Goal: Task Accomplishment & Management: Use online tool/utility

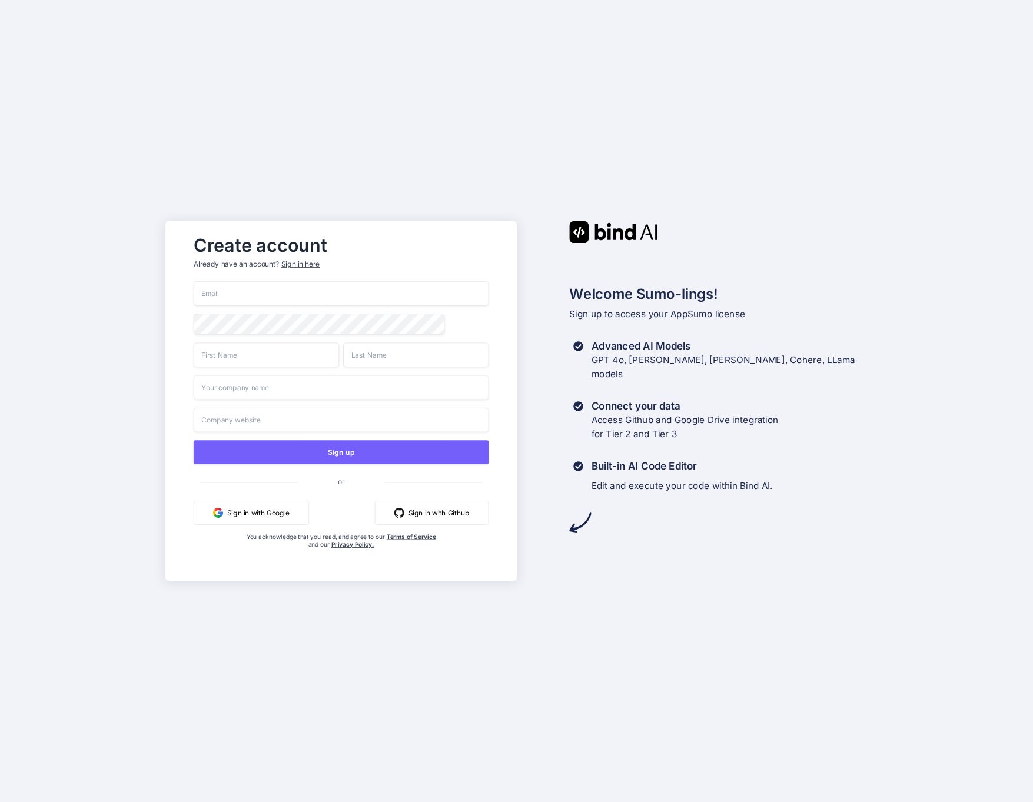
click at [244, 307] on div "Sign up or Sign in with Google Sign in with Github You acknowledge that you rea…" at bounding box center [341, 426] width 296 height 291
click at [246, 298] on input "email" at bounding box center [341, 293] width 296 height 25
type input "[PERSON_NAME][EMAIL_ADDRESS][DOMAIN_NAME]"
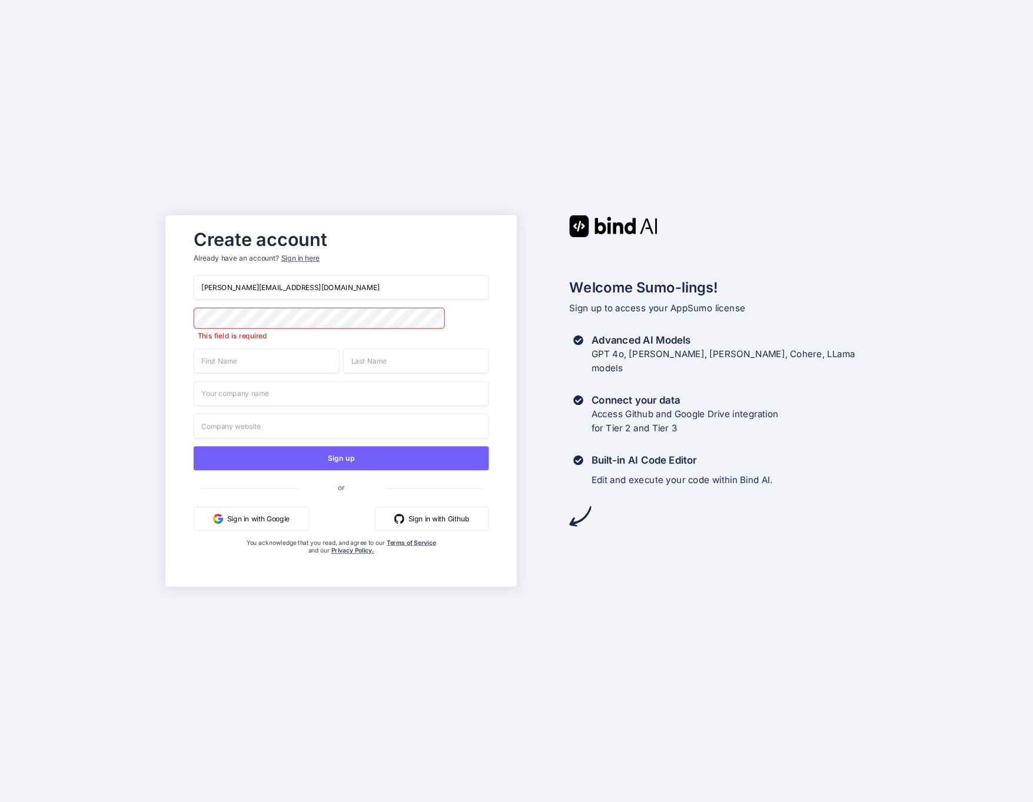
click at [230, 366] on input "text" at bounding box center [265, 361] width 145 height 25
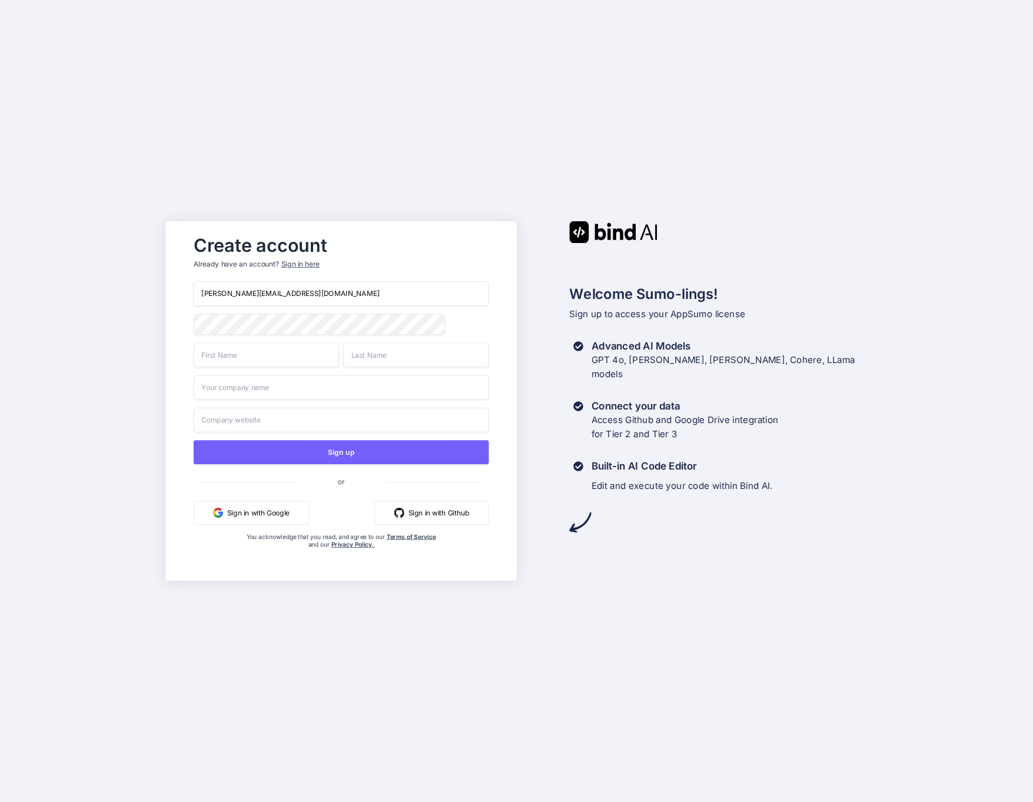
type input "Roger"
type input "Harvey"
click at [258, 386] on input "text" at bounding box center [341, 388] width 296 height 25
type input "Turks & Creative"
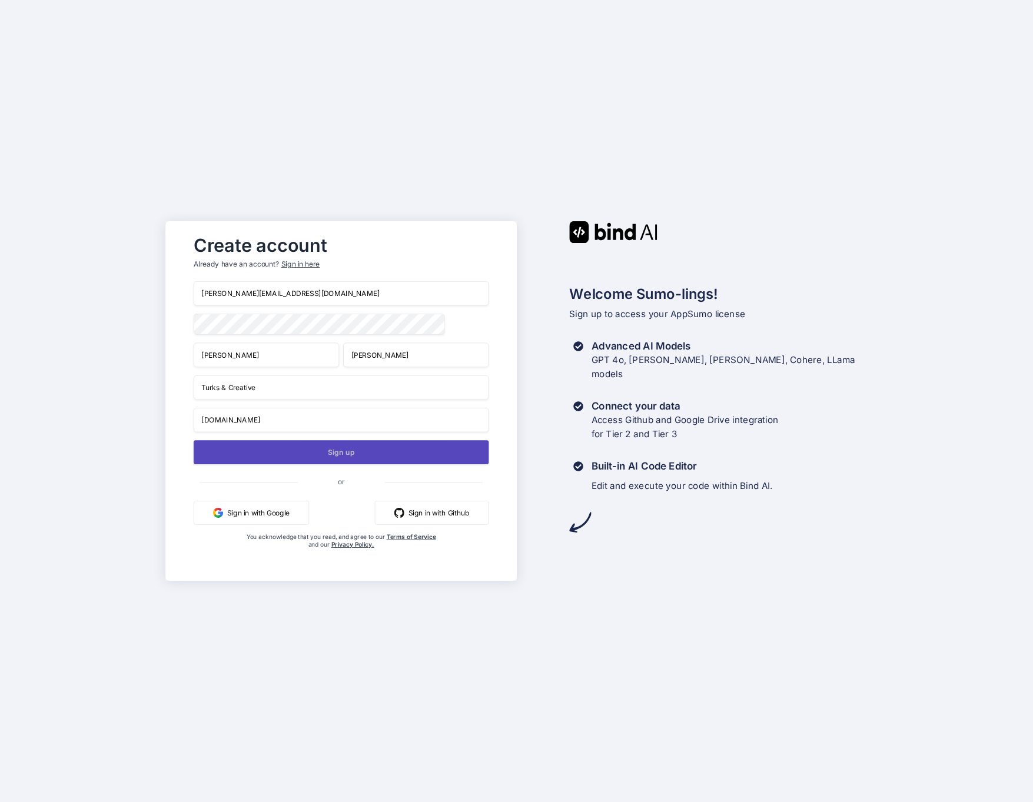
type input "www.turksandcreative.com"
click at [296, 452] on button "Sign up" at bounding box center [341, 452] width 296 height 24
click at [327, 451] on button "Sign up" at bounding box center [341, 452] width 296 height 24
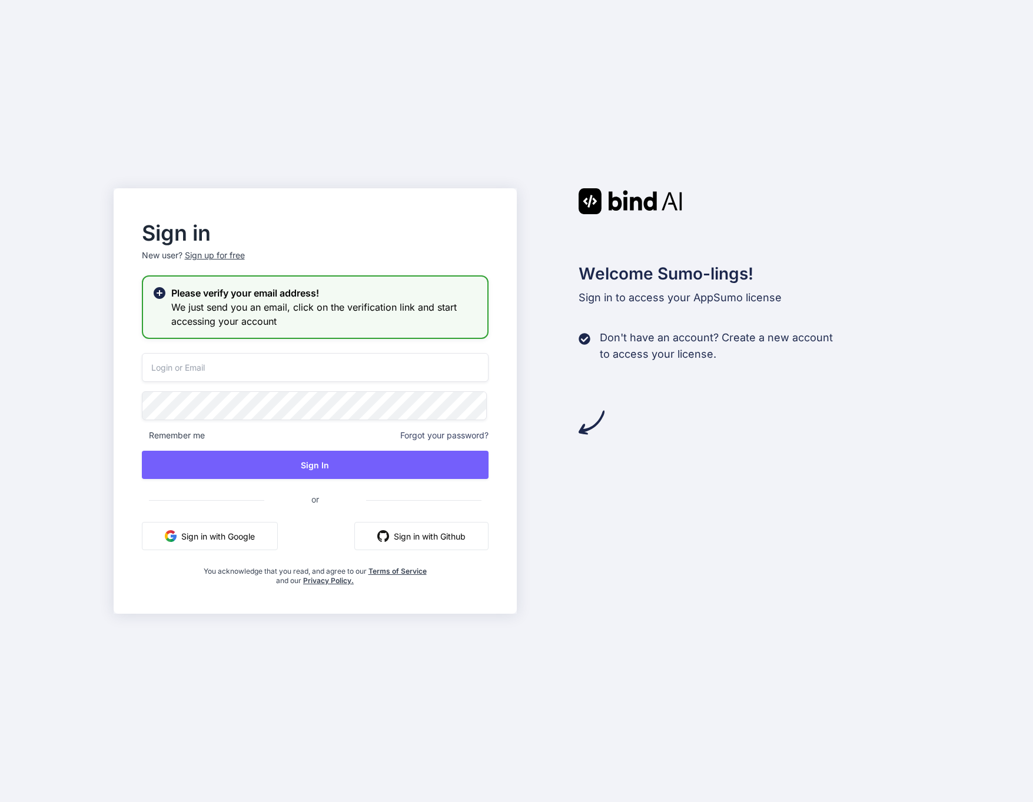
type input "roger@turksandcreative.com"
click at [195, 367] on input "roger@turksandcreative.com" at bounding box center [315, 367] width 347 height 29
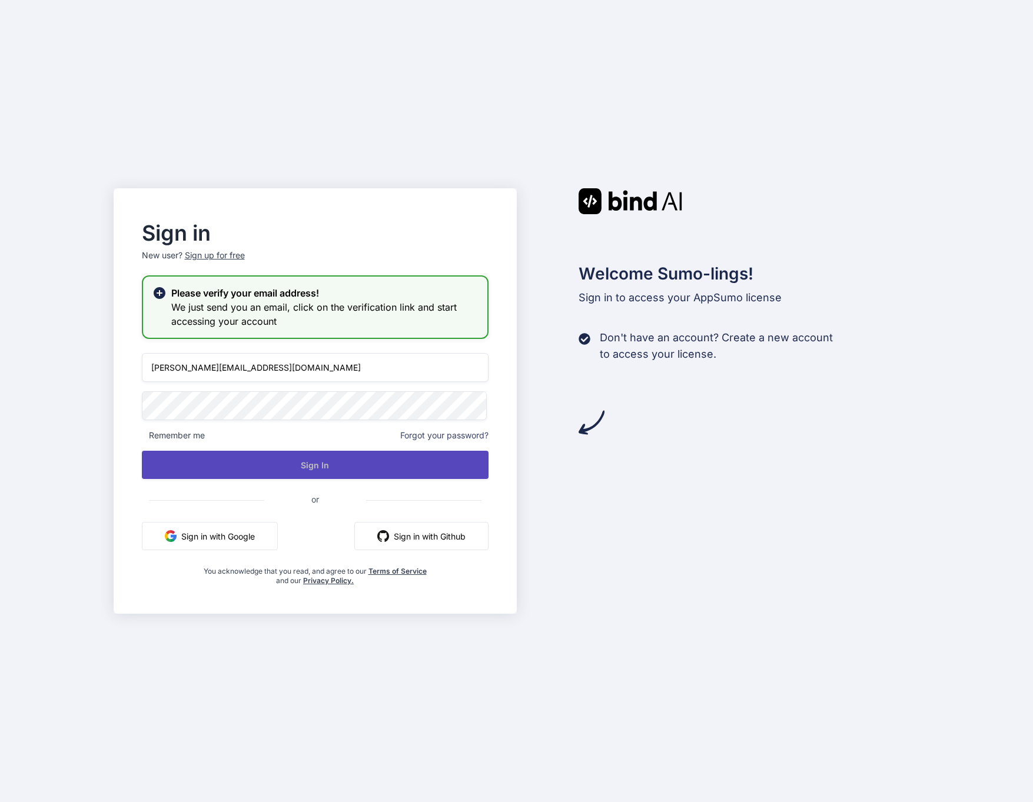
click at [394, 461] on button "Sign In" at bounding box center [315, 465] width 347 height 28
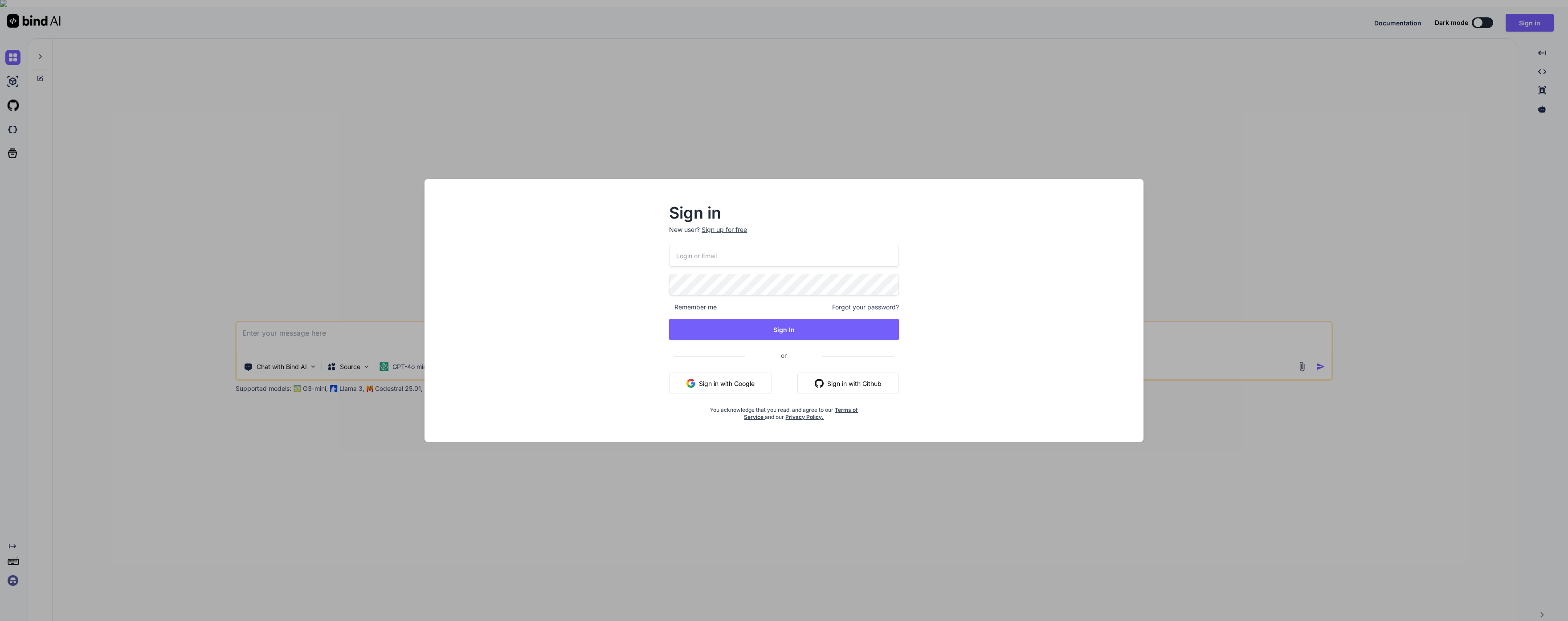
click at [715, 254] on input "email" at bounding box center [784, 256] width 230 height 22
type input "[PERSON_NAME][EMAIL_ADDRESS][DOMAIN_NAME]"
click at [750, 324] on button "Sign In" at bounding box center [784, 329] width 230 height 21
click at [770, 328] on button "Sign In" at bounding box center [784, 329] width 230 height 21
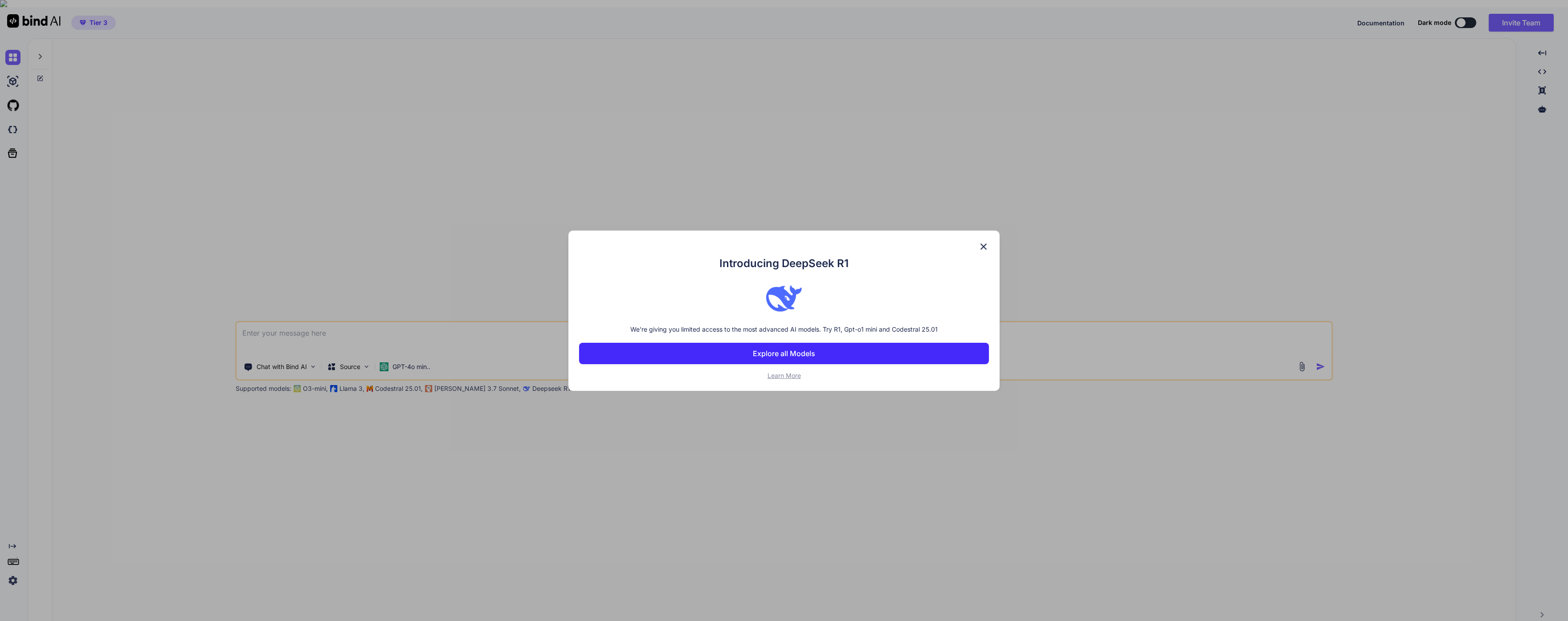
click at [845, 354] on button "Explore all Models" at bounding box center [784, 353] width 410 height 21
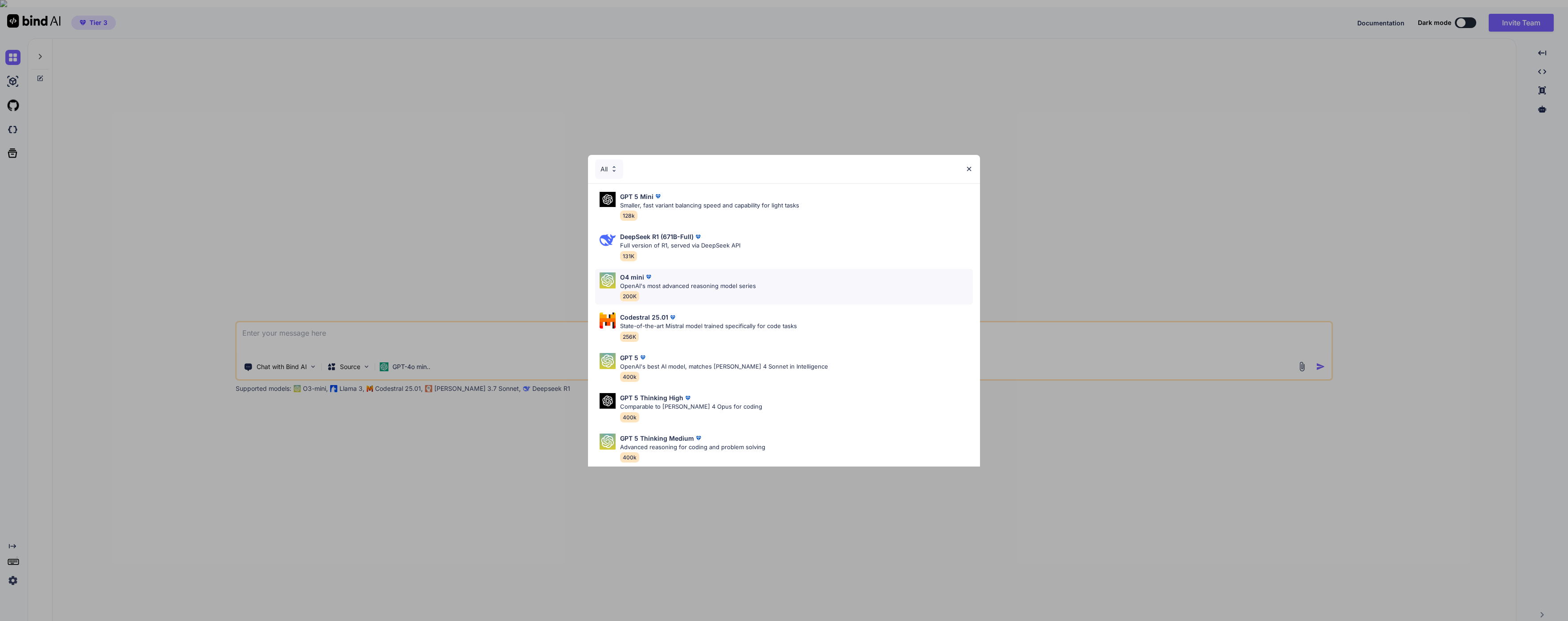
scroll to position [3, 0]
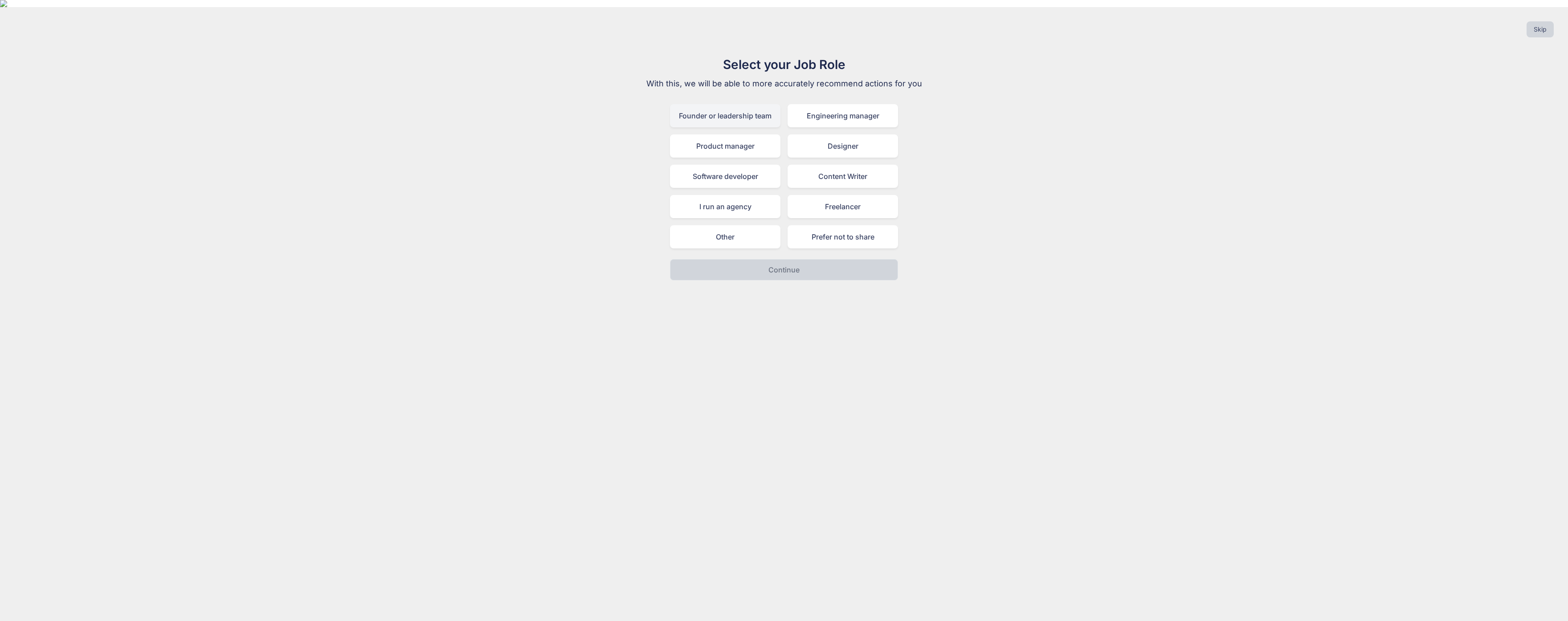
click at [730, 107] on div "Founder or leadership team" at bounding box center [725, 116] width 110 height 23
click at [729, 195] on div "I run an agency" at bounding box center [725, 206] width 110 height 23
click at [806, 265] on button "Continue" at bounding box center [783, 270] width 228 height 21
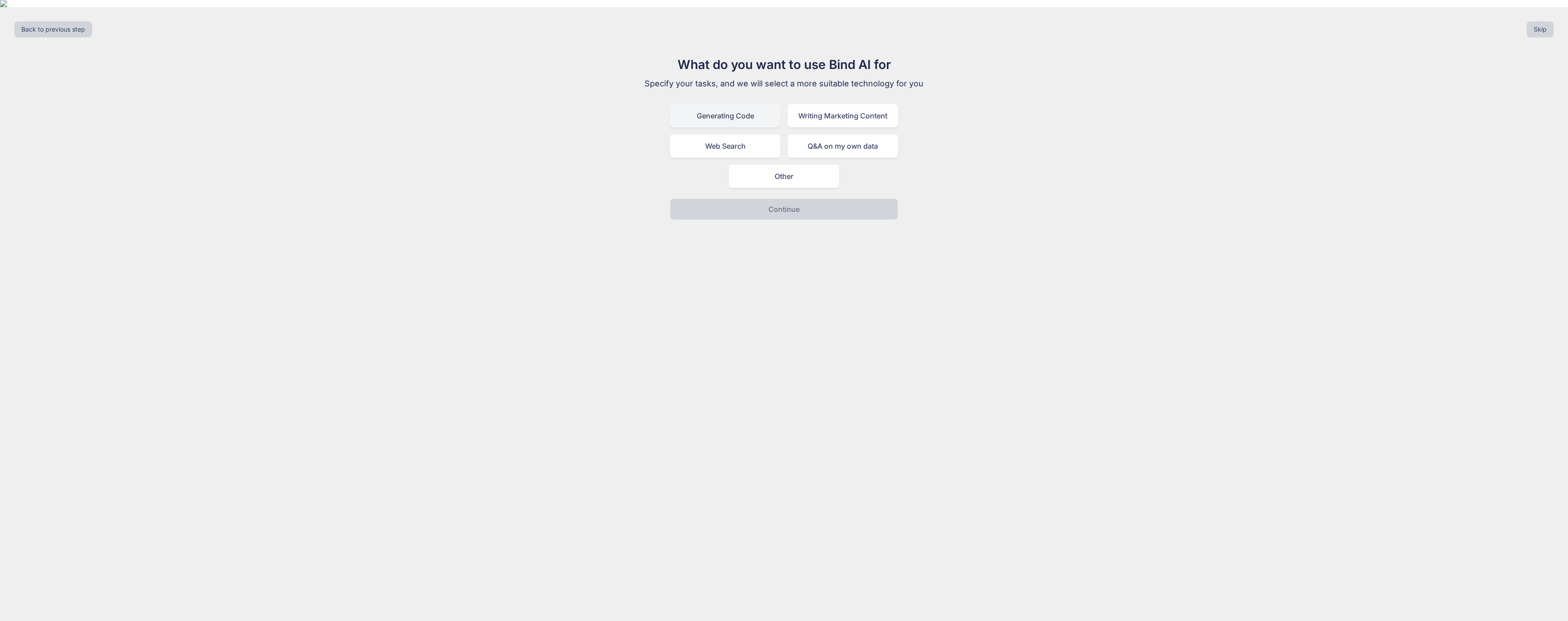
click at [737, 107] on div "Generating Code" at bounding box center [725, 116] width 110 height 23
click at [803, 208] on button "Continue" at bounding box center [783, 210] width 228 height 21
click at [795, 138] on div "I am writing brand new code" at bounding box center [783, 146] width 228 height 23
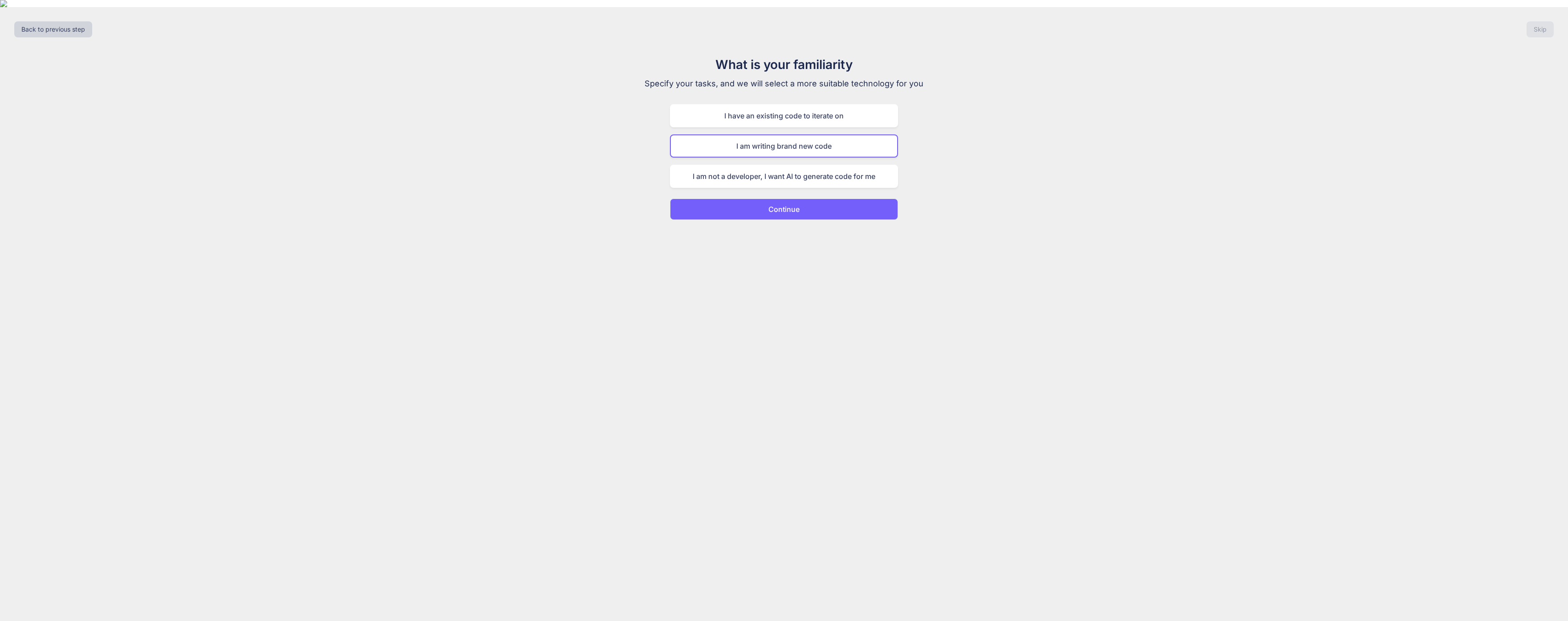
click at [782, 206] on p "Continue" at bounding box center [783, 210] width 31 height 11
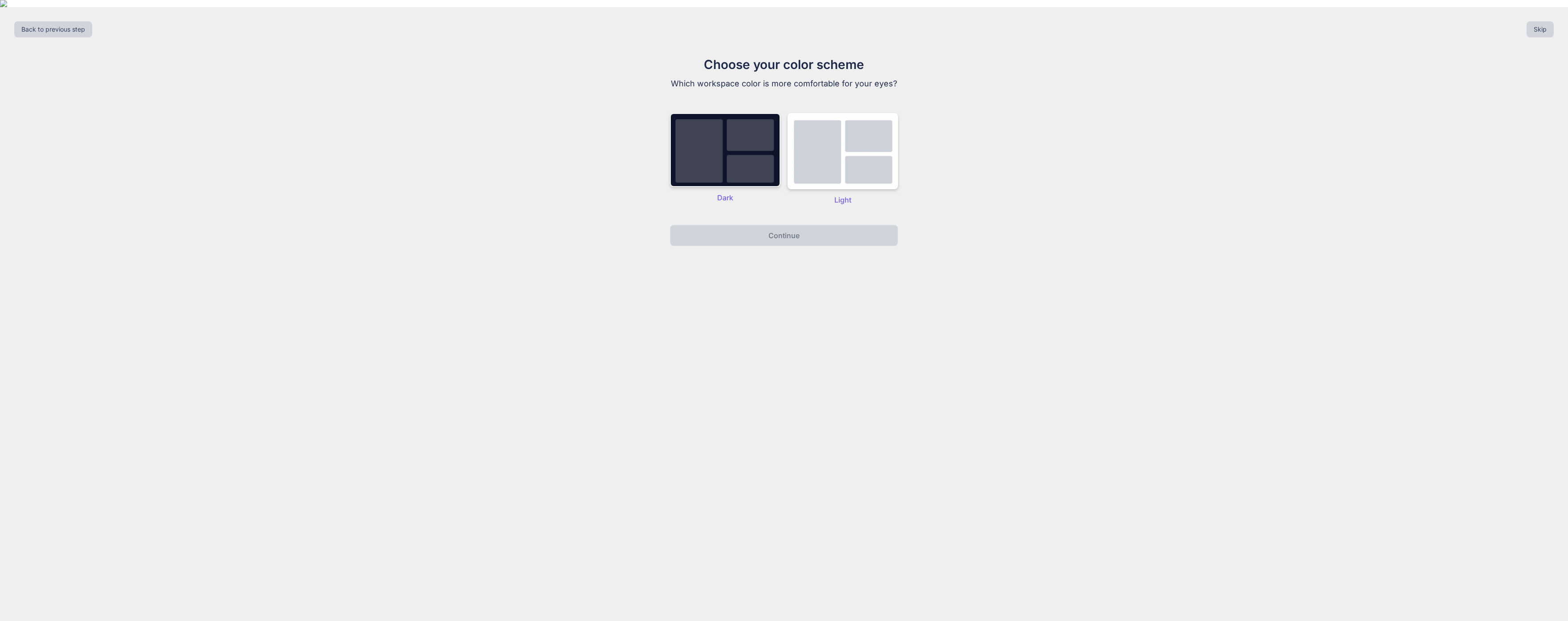
click at [670, 123] on img at bounding box center [725, 151] width 110 height 74
click at [801, 234] on button "Continue" at bounding box center [783, 235] width 228 height 21
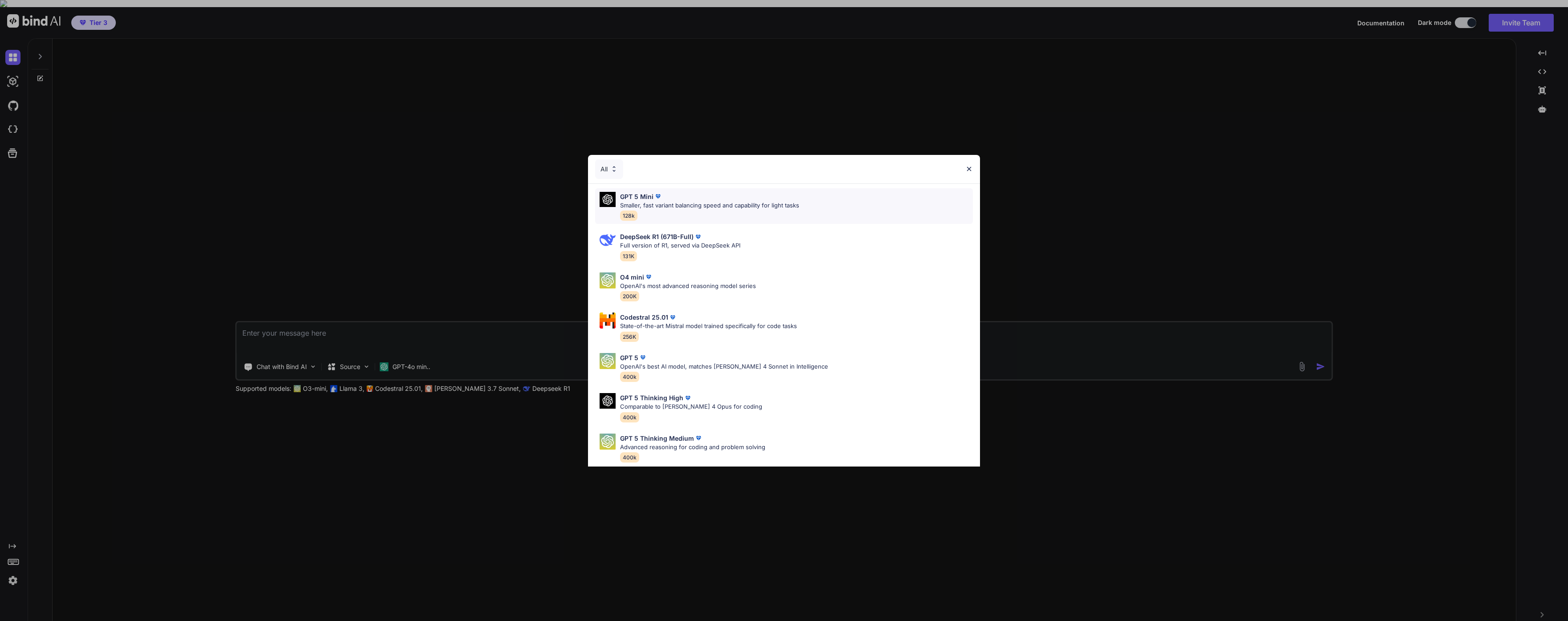
click at [717, 204] on p "Smaller, fast variant balancing speed and capability for light tasks" at bounding box center [709, 206] width 179 height 9
type textarea "x"
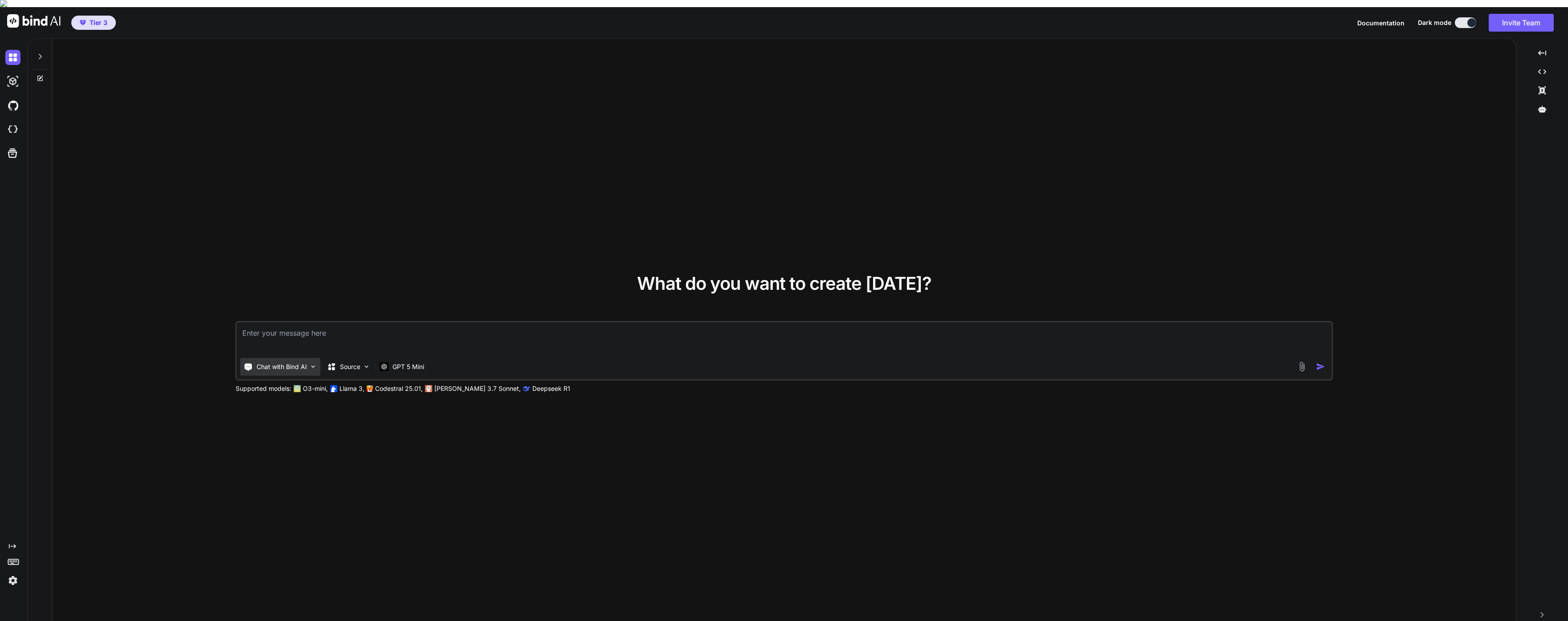
click at [306, 362] on p "Chat with Bind AI" at bounding box center [282, 367] width 51 height 9
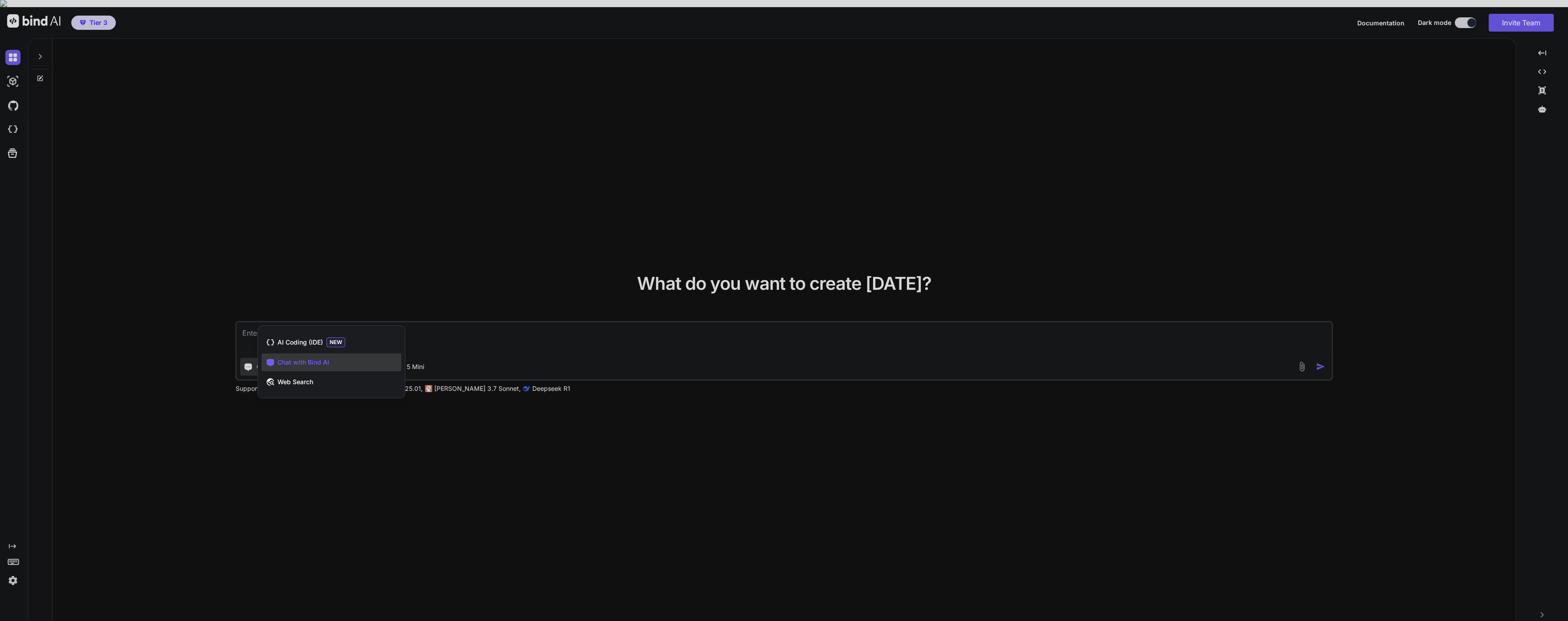
click at [430, 463] on div at bounding box center [784, 310] width 1568 height 621
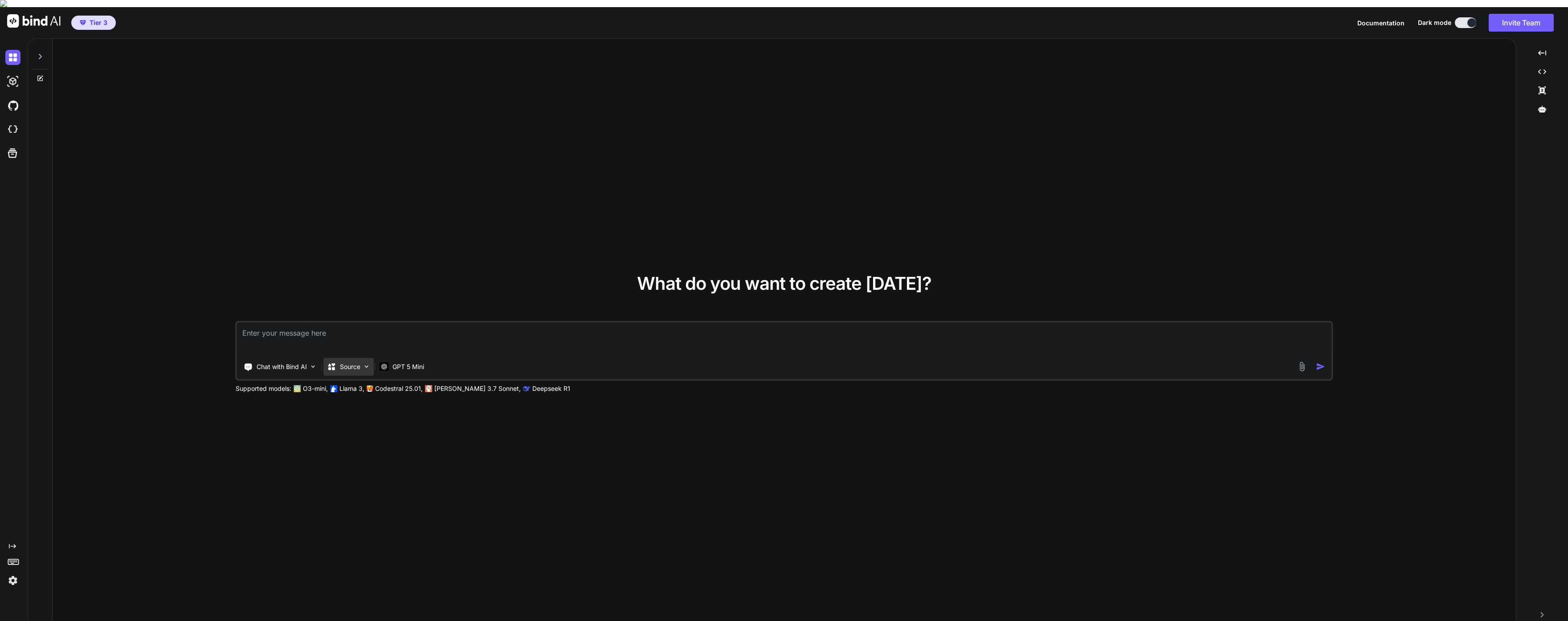
click at [360, 362] on p "Source" at bounding box center [350, 367] width 20 height 9
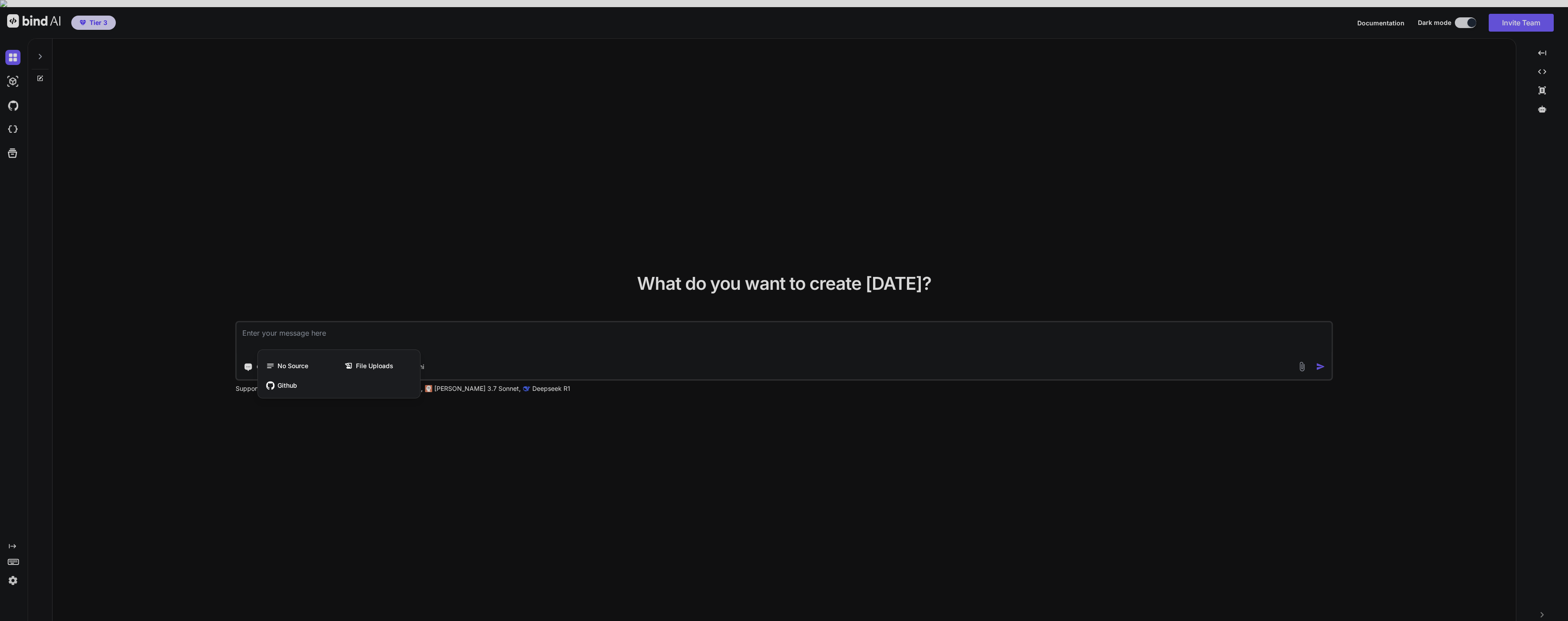
click at [456, 503] on div at bounding box center [784, 310] width 1568 height 621
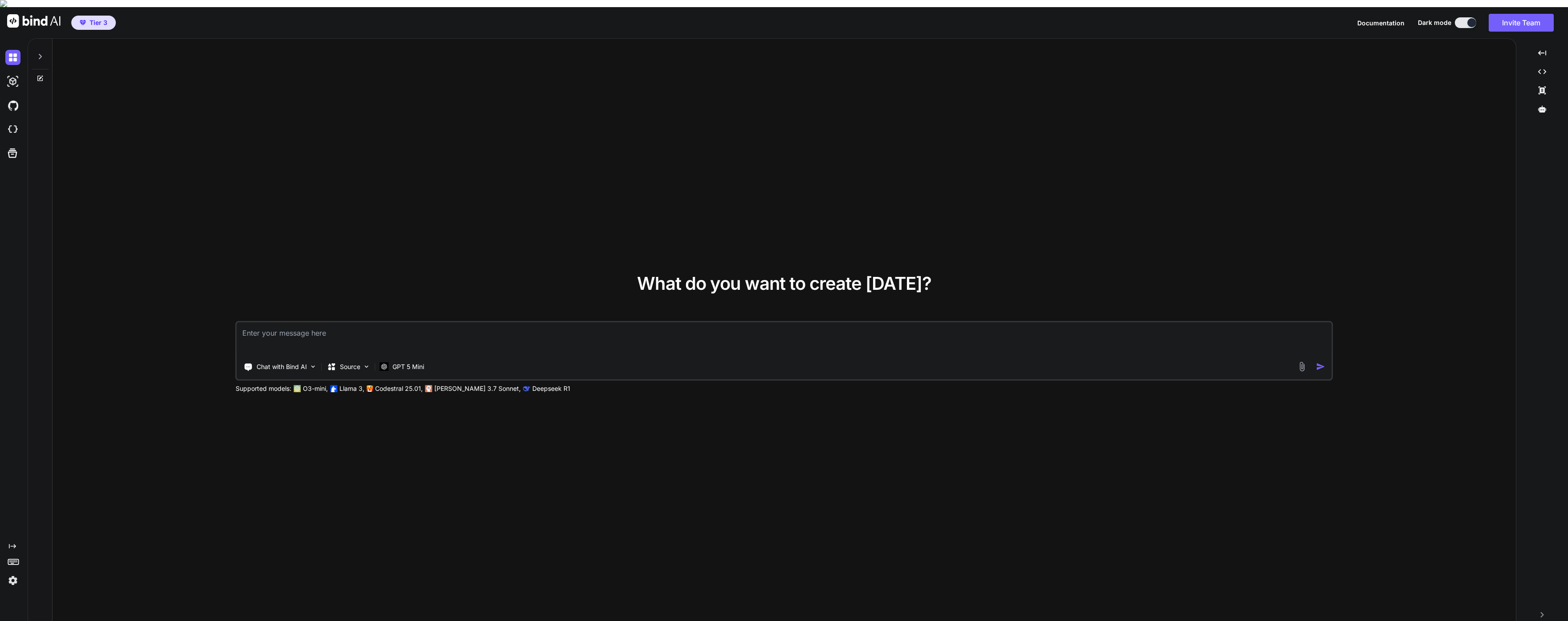
click at [42, 53] on icon at bounding box center [39, 56] width 7 height 7
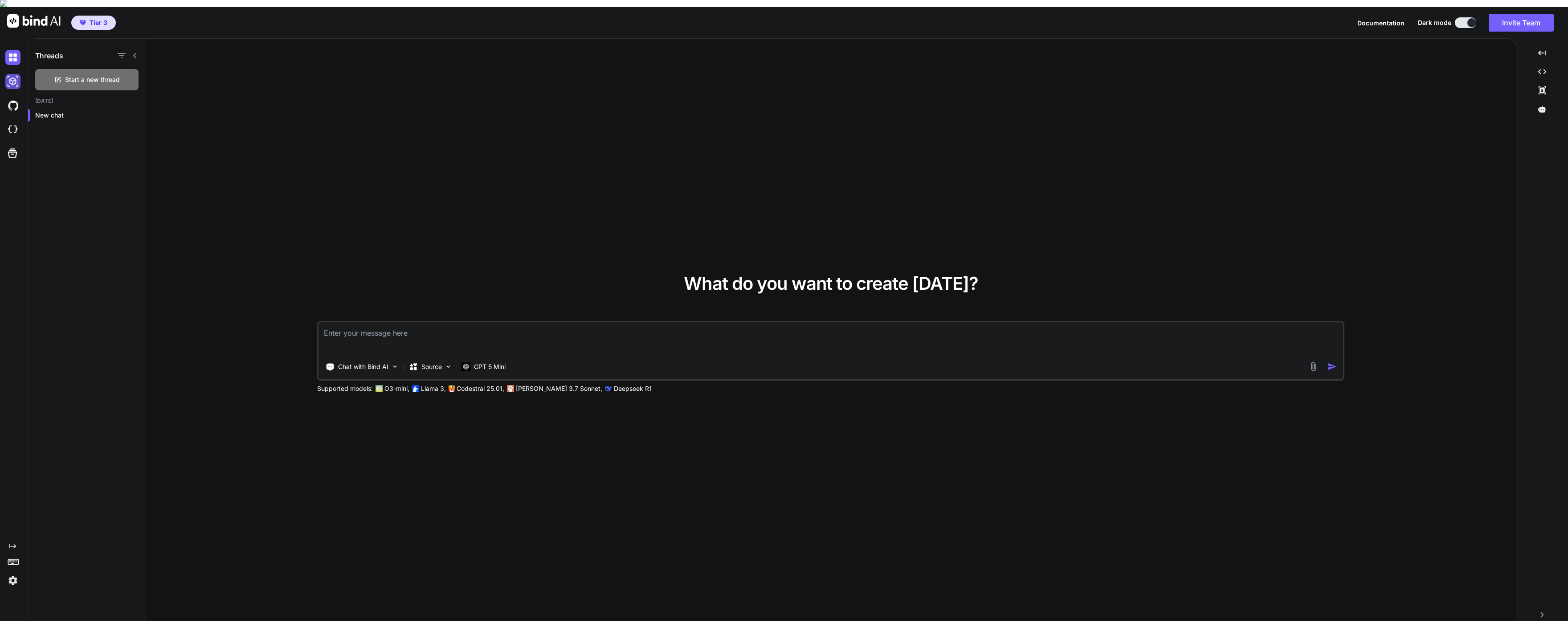
click at [13, 74] on img at bounding box center [13, 82] width 15 height 15
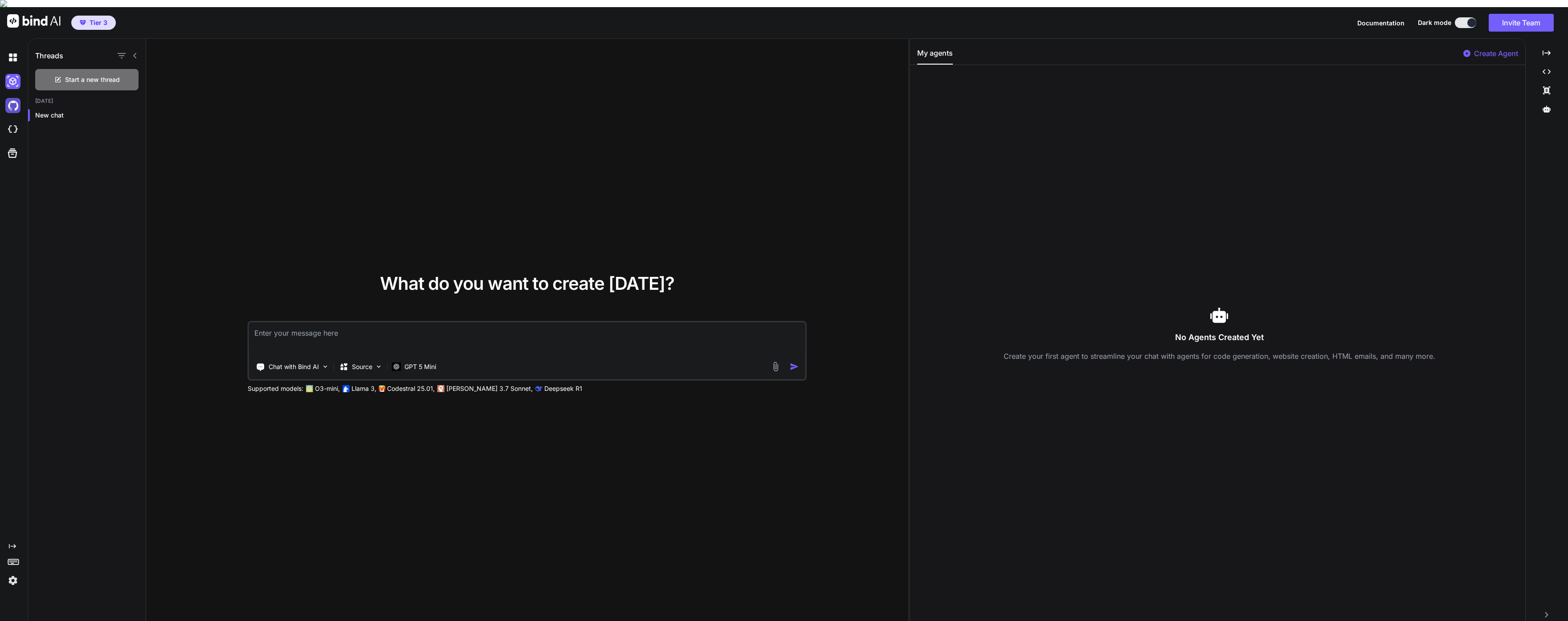
click at [17, 99] on img at bounding box center [13, 106] width 15 height 15
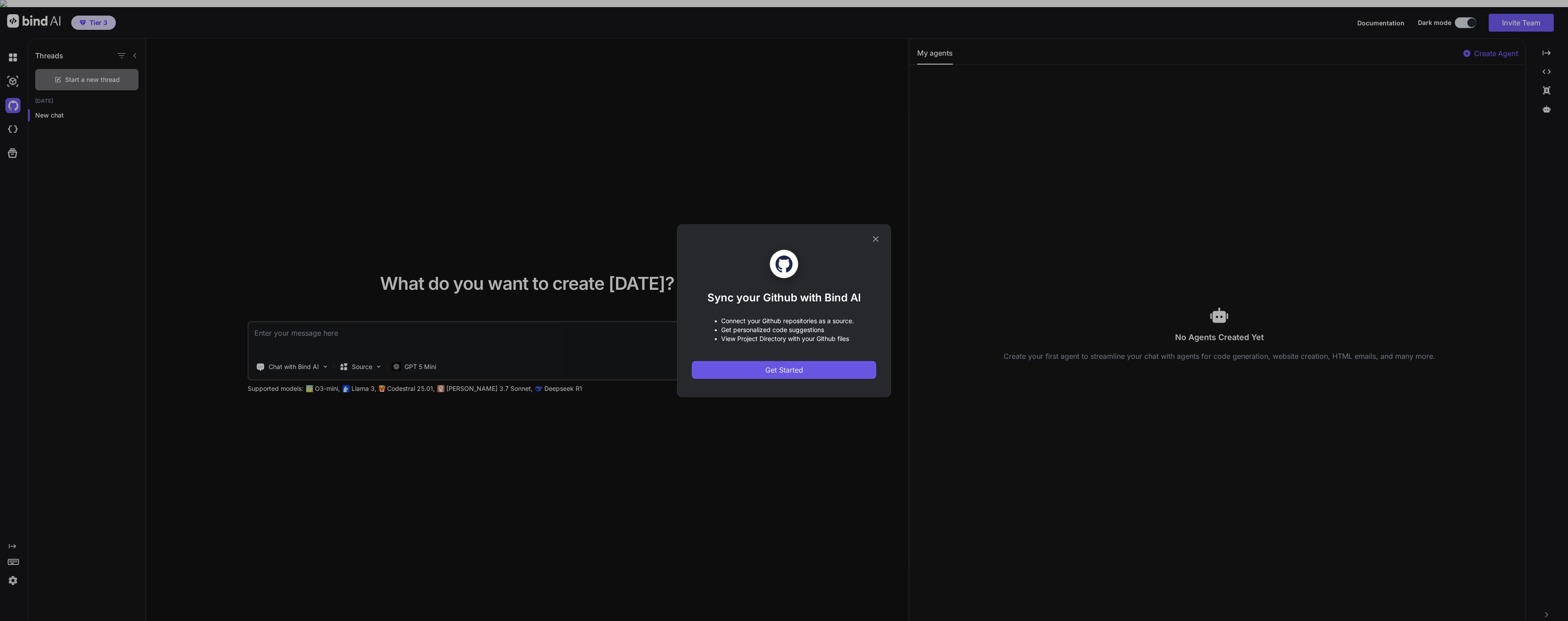
click at [814, 373] on button "Get Started" at bounding box center [784, 370] width 185 height 18
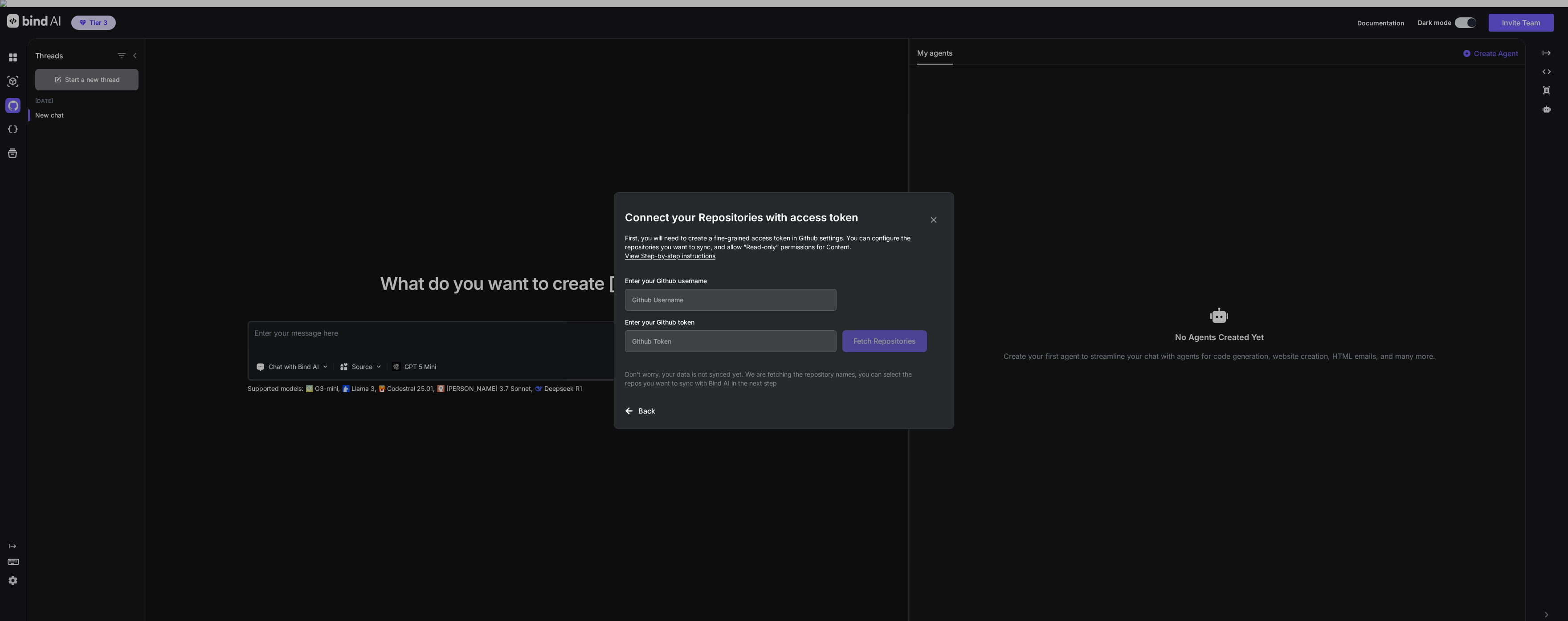
click at [709, 300] on input "text" at bounding box center [731, 300] width 212 height 22
click at [680, 346] on input "text" at bounding box center [731, 341] width 212 height 22
click at [687, 258] on span "View Step-by-step instructions" at bounding box center [670, 256] width 90 height 8
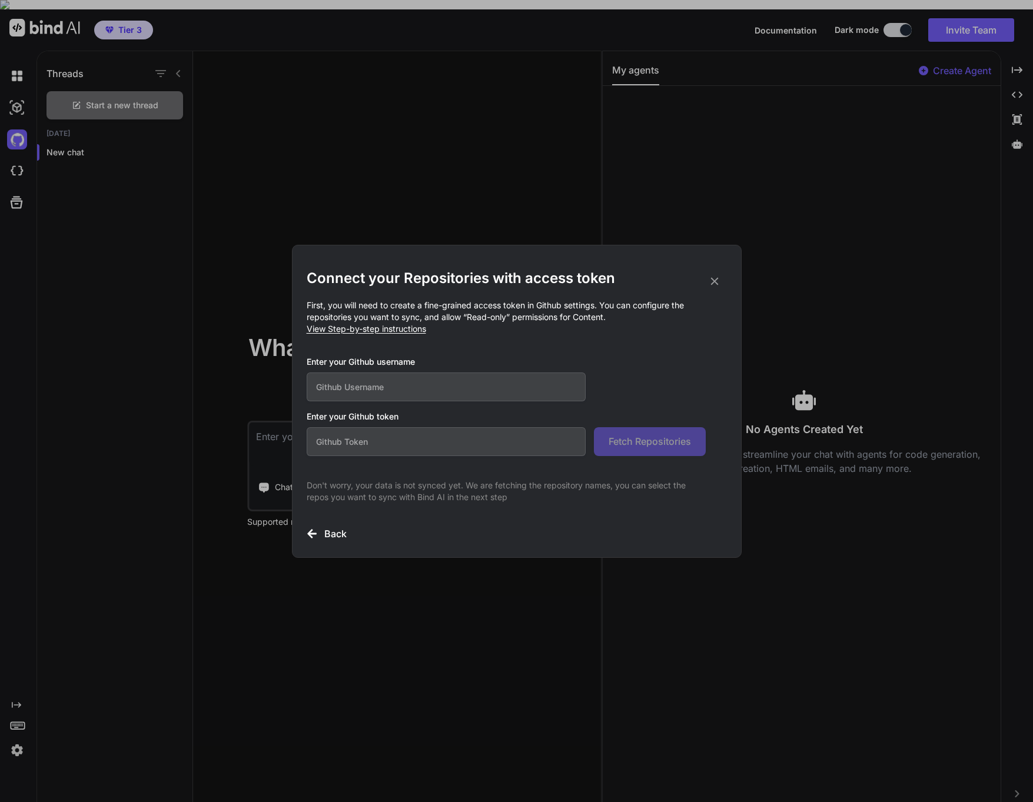
click at [492, 390] on input "text" at bounding box center [447, 387] width 280 height 29
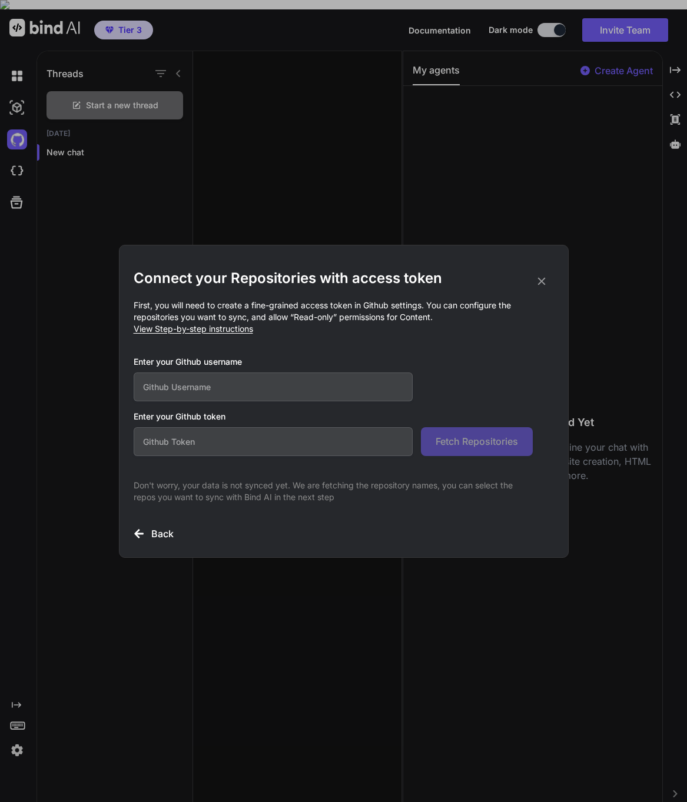
click at [275, 399] on input "text" at bounding box center [274, 387] width 280 height 29
type input "turkscreative"
click at [234, 434] on input "text" at bounding box center [274, 441] width 280 height 29
paste input "github_pat_11BEC5HWQ0mAqMolLHe4Ke_jDC4l0ggtqk6vCbaxraeCizsnRXRg1h6kyHv2xoahCL3Q…"
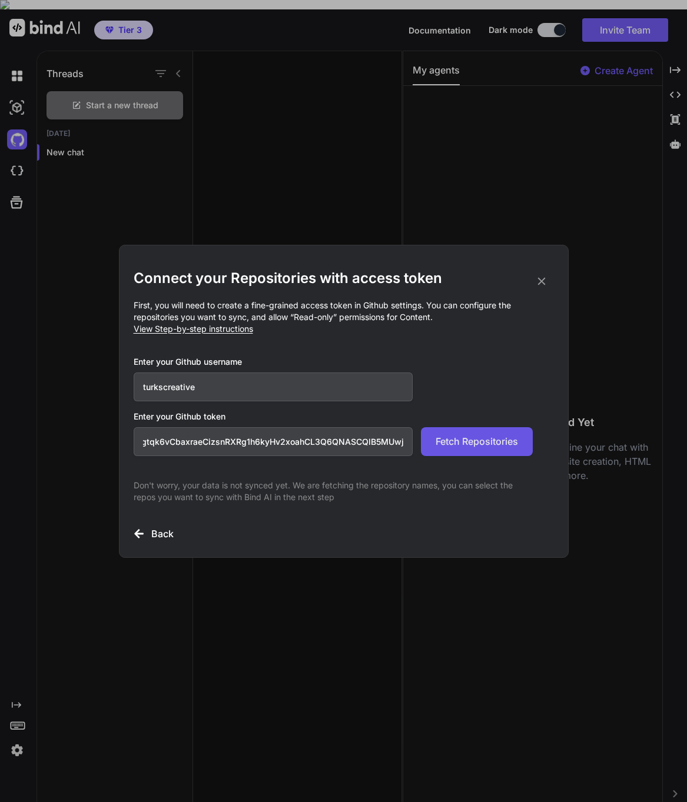
type input "github_pat_11BEC5HWQ0mAqMolLHe4Ke_jDC4l0ggtqk6vCbaxraeCizsnRXRg1h6kyHv2xoahCL3Q…"
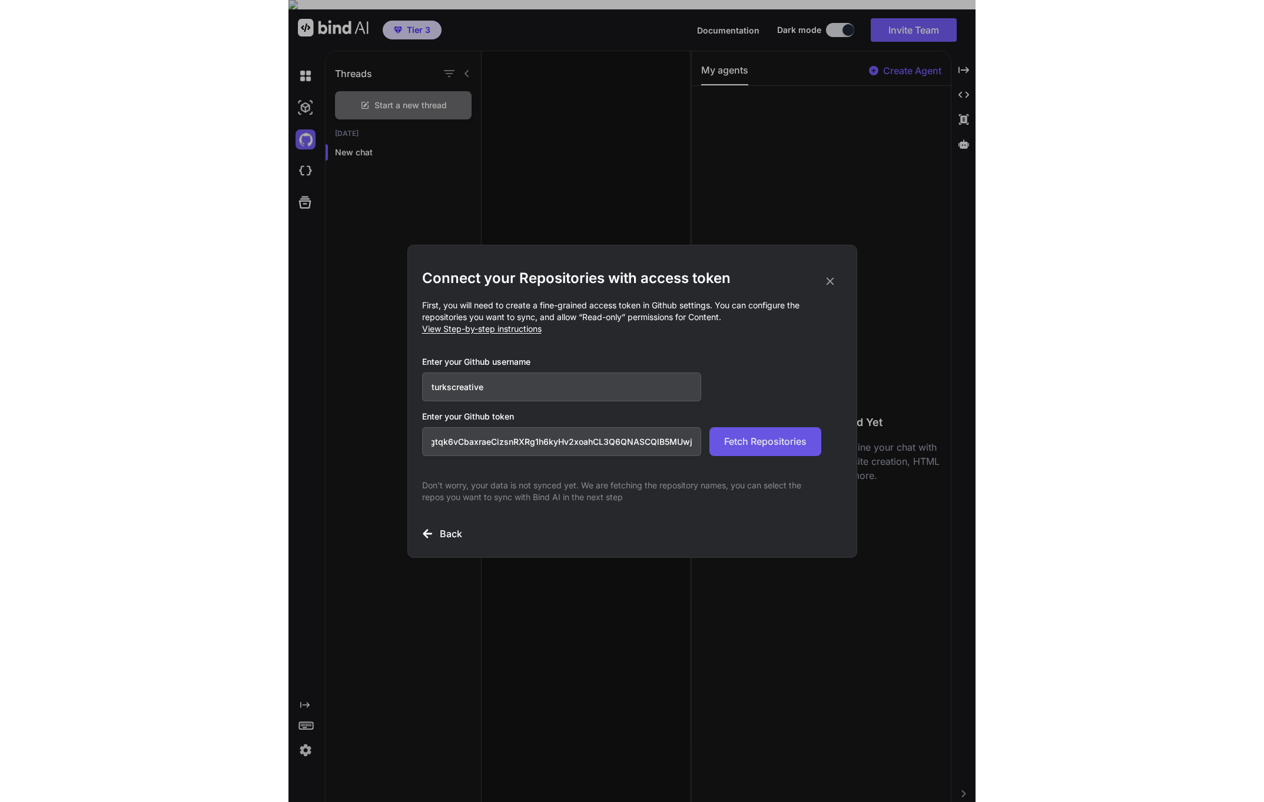
scroll to position [0, 0]
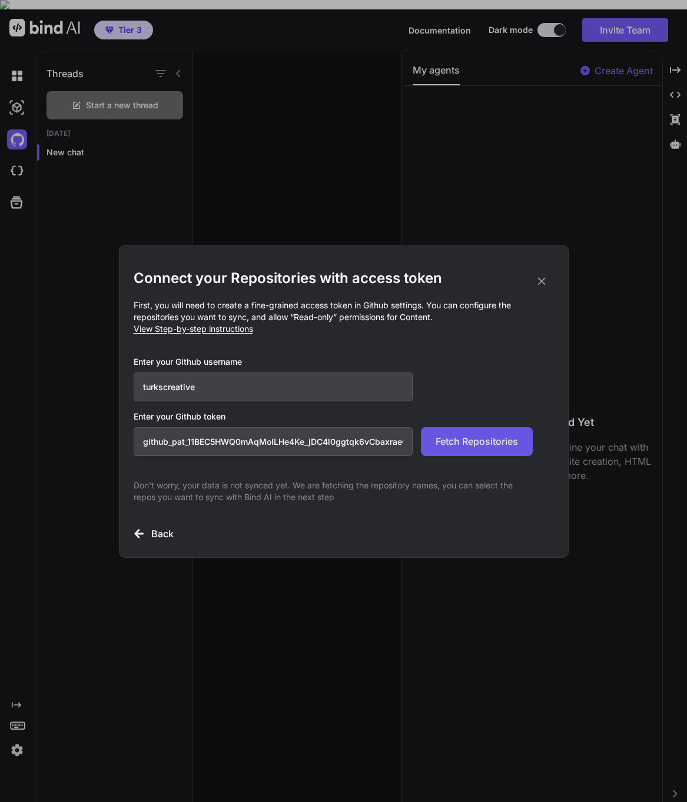
click at [482, 453] on button "Fetch Repositories" at bounding box center [477, 441] width 112 height 29
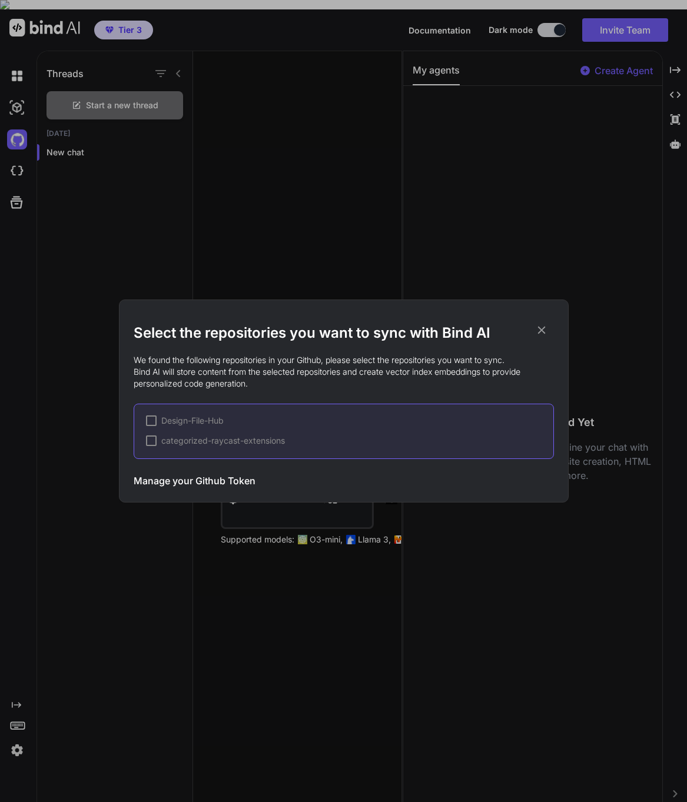
click at [151, 420] on div at bounding box center [151, 421] width 11 height 11
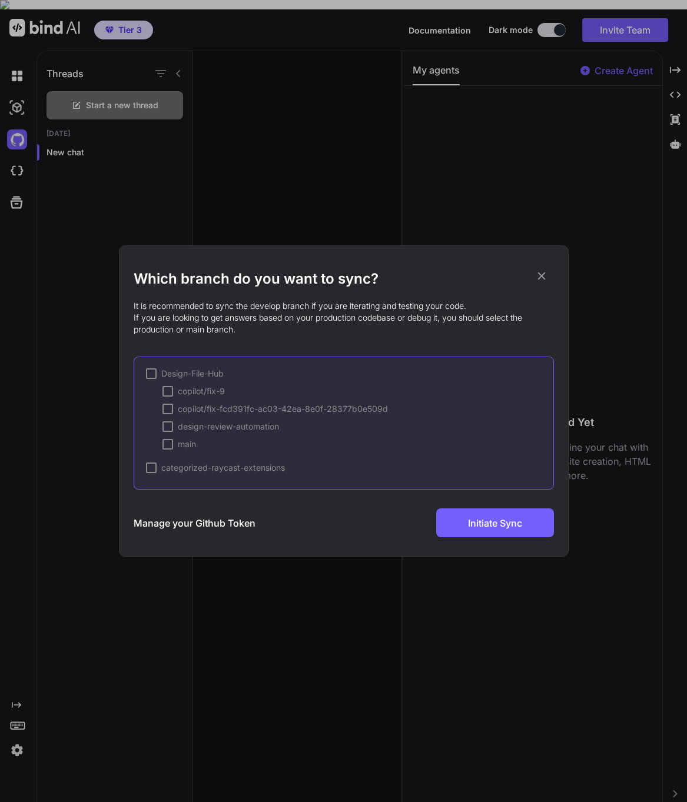
click at [148, 371] on div at bounding box center [151, 374] width 11 height 11
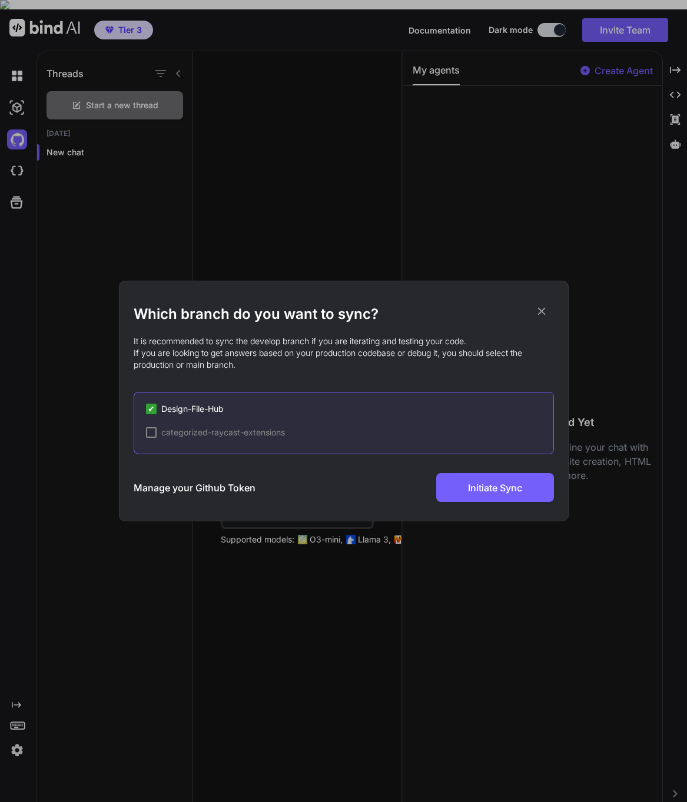
click at [150, 434] on div at bounding box center [151, 432] width 11 height 11
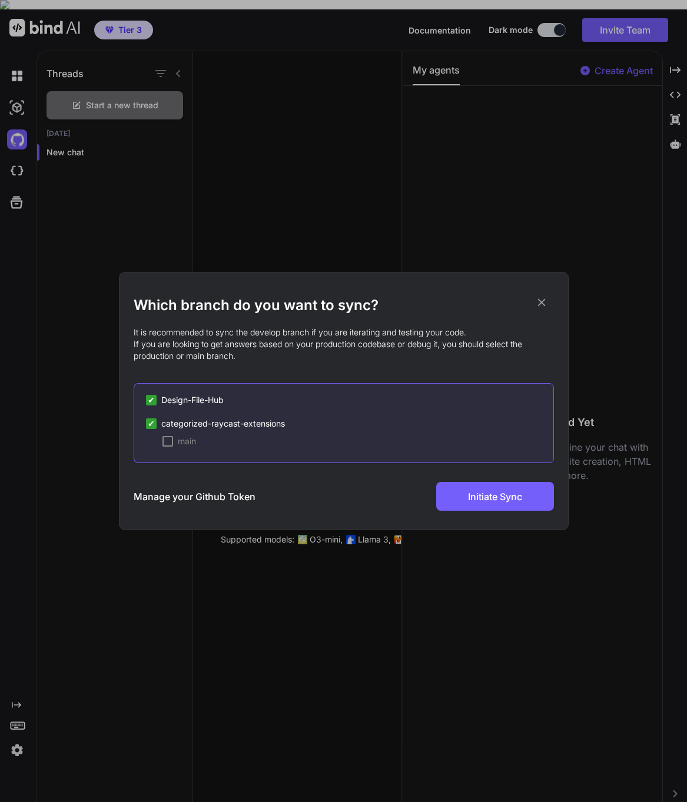
click at [171, 441] on div at bounding box center [167, 441] width 11 height 11
click at [180, 398] on span "Design-File-Hub" at bounding box center [192, 400] width 62 height 12
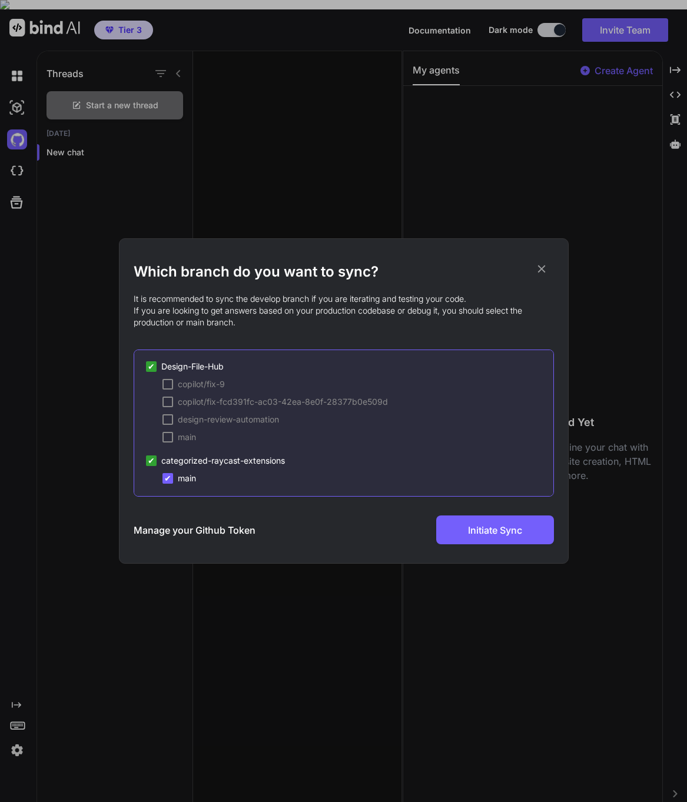
click at [164, 387] on div at bounding box center [167, 384] width 11 height 11
click at [174, 401] on div "copilot/fix-fcd391fc-ac03-42ea-8e0f-28377b0e509d" at bounding box center [274, 402] width 225 height 12
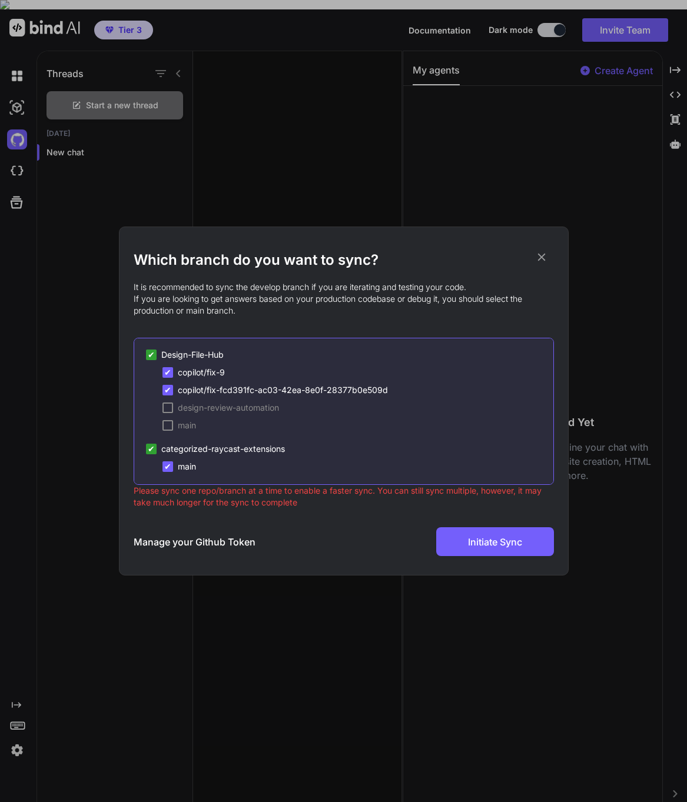
click at [170, 404] on div at bounding box center [167, 408] width 11 height 11
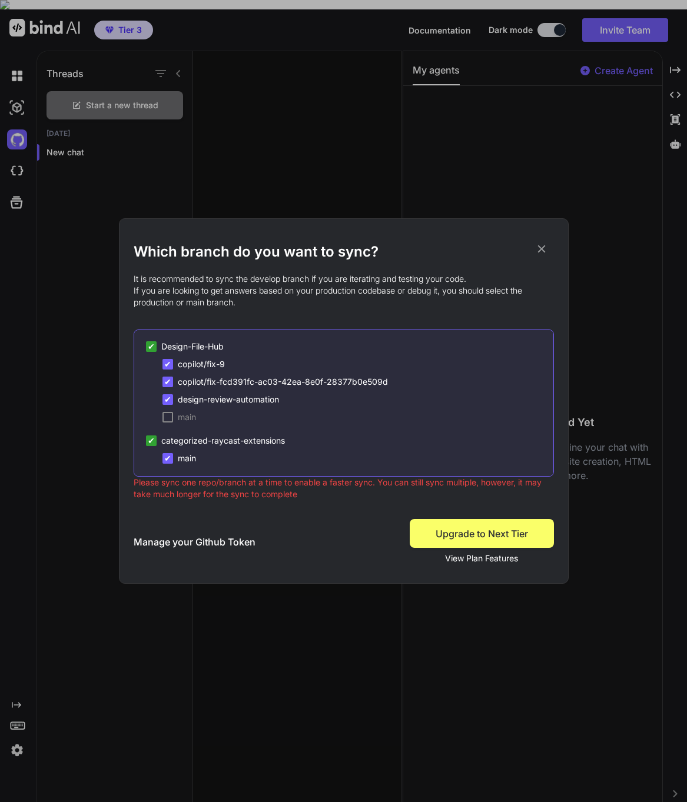
click at [170, 417] on div at bounding box center [167, 417] width 11 height 11
click at [170, 417] on span "✔" at bounding box center [167, 417] width 7 height 12
click at [167, 397] on span "✔" at bounding box center [167, 400] width 7 height 12
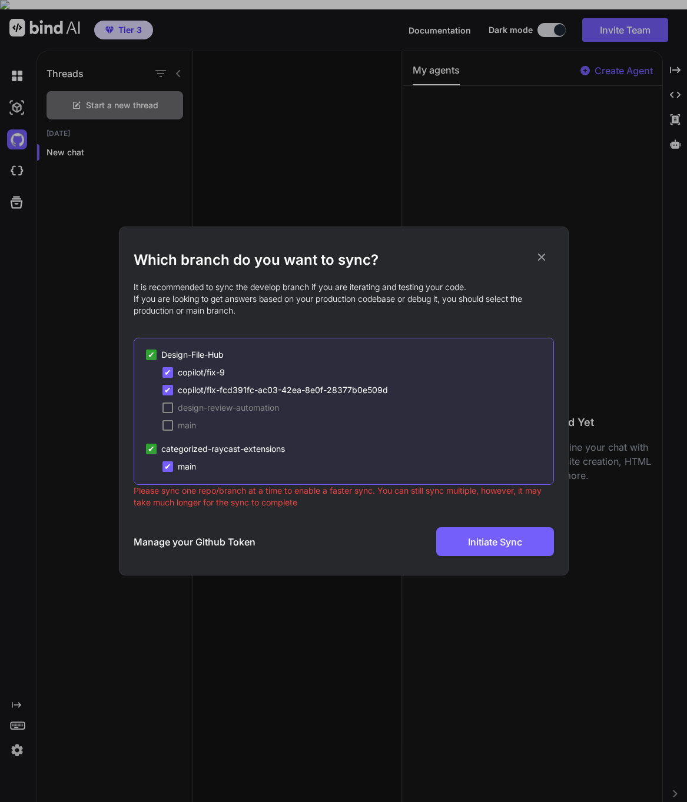
click at [166, 385] on span "✔" at bounding box center [167, 390] width 7 height 12
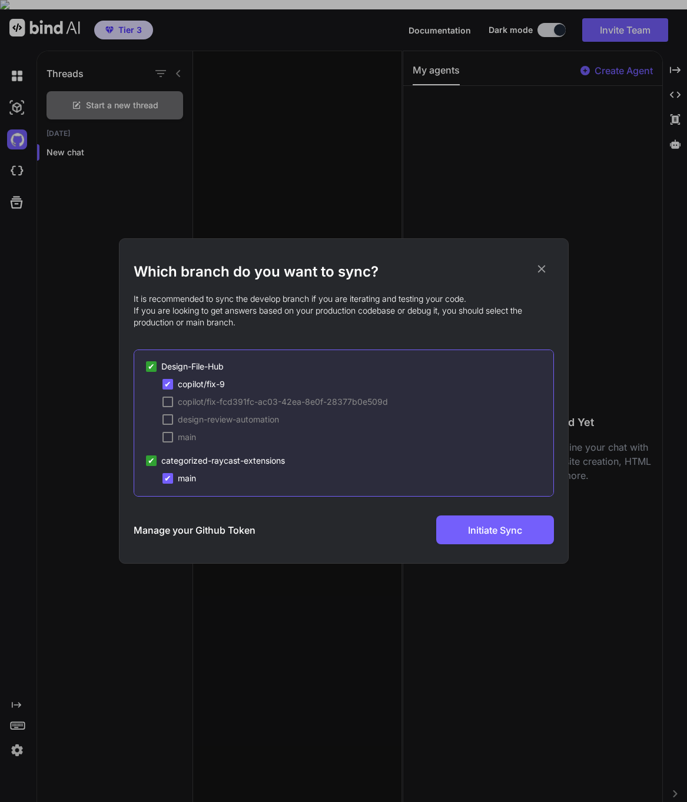
click at [171, 480] on div "✔" at bounding box center [167, 478] width 11 height 11
click at [225, 421] on span "design-review-automation" at bounding box center [228, 420] width 101 height 12
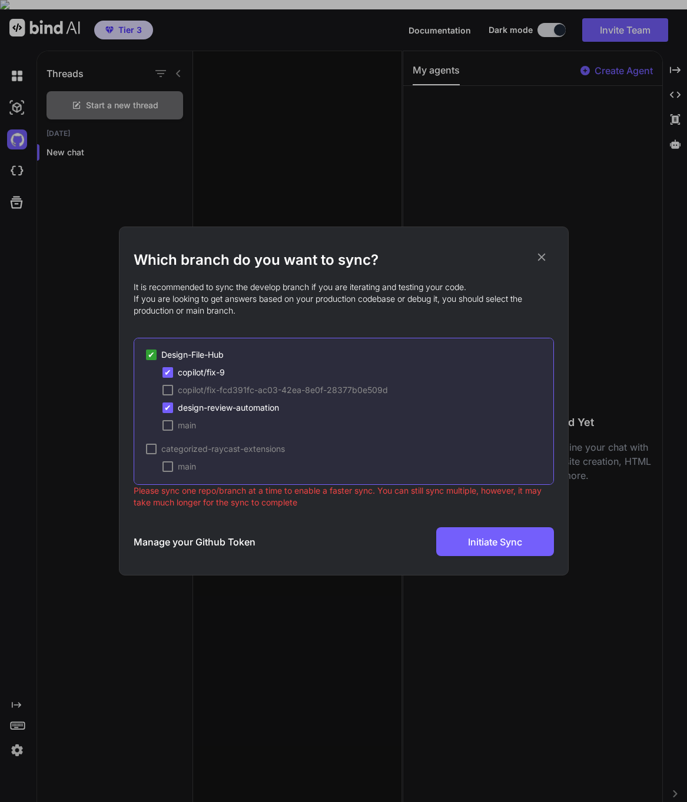
click at [175, 371] on div "✔ copilot/fix-9" at bounding box center [193, 373] width 62 height 12
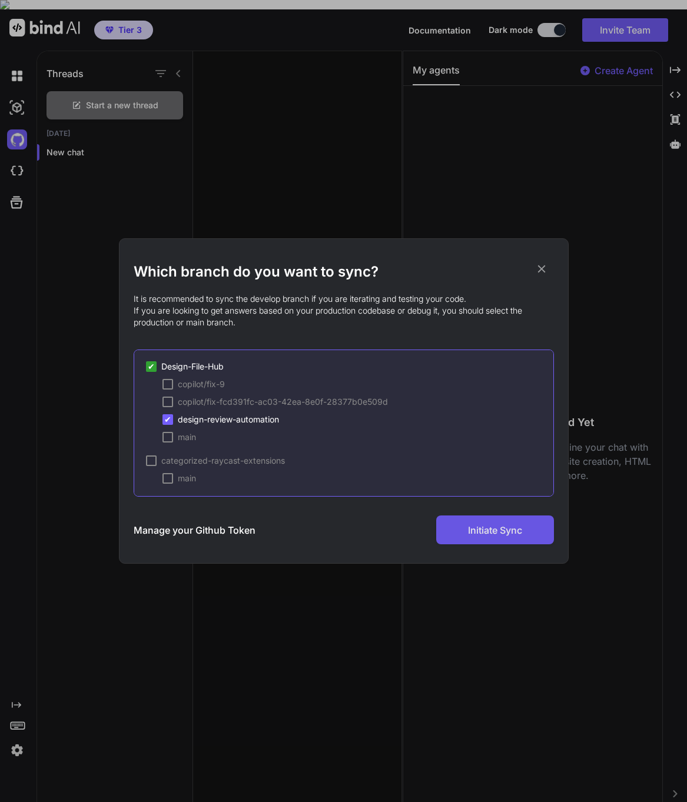
click at [473, 529] on span "Initiate Sync" at bounding box center [495, 530] width 54 height 14
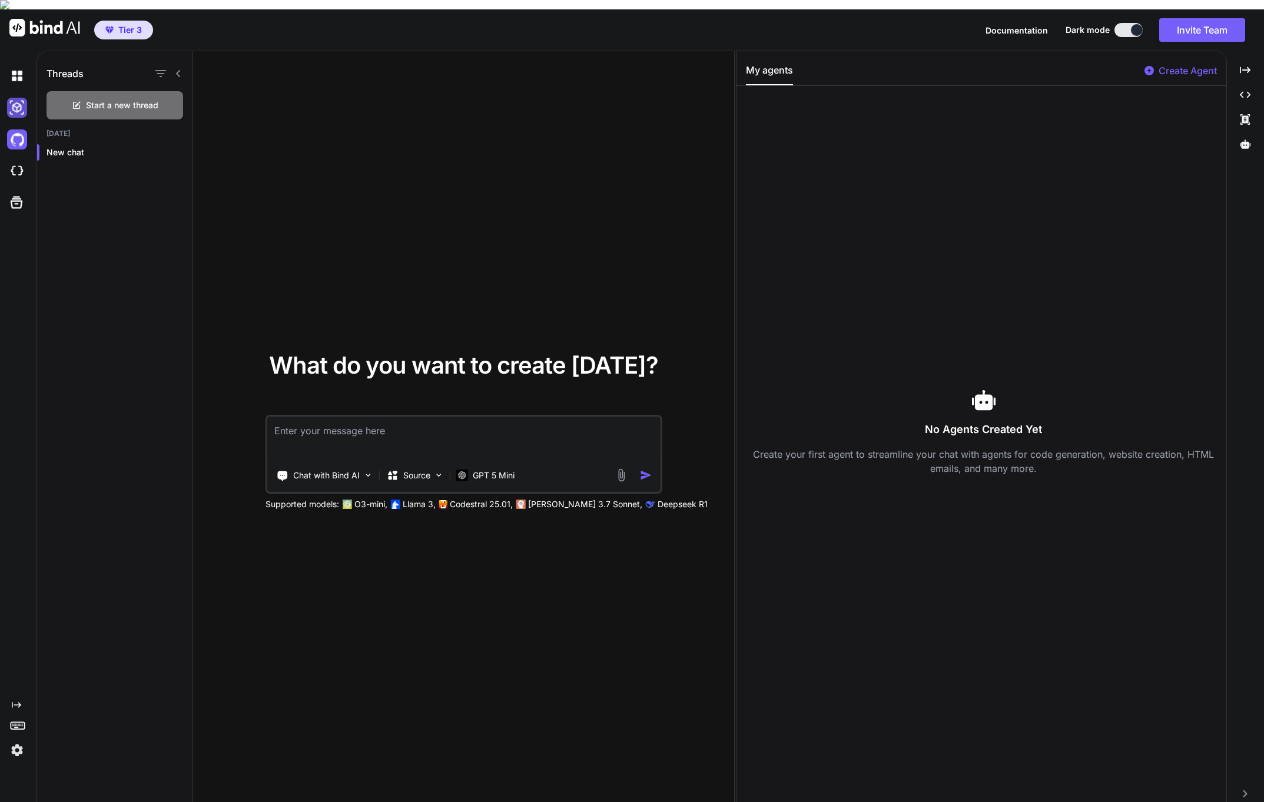
click at [14, 98] on img at bounding box center [17, 108] width 20 height 20
click at [13, 161] on img at bounding box center [17, 171] width 20 height 20
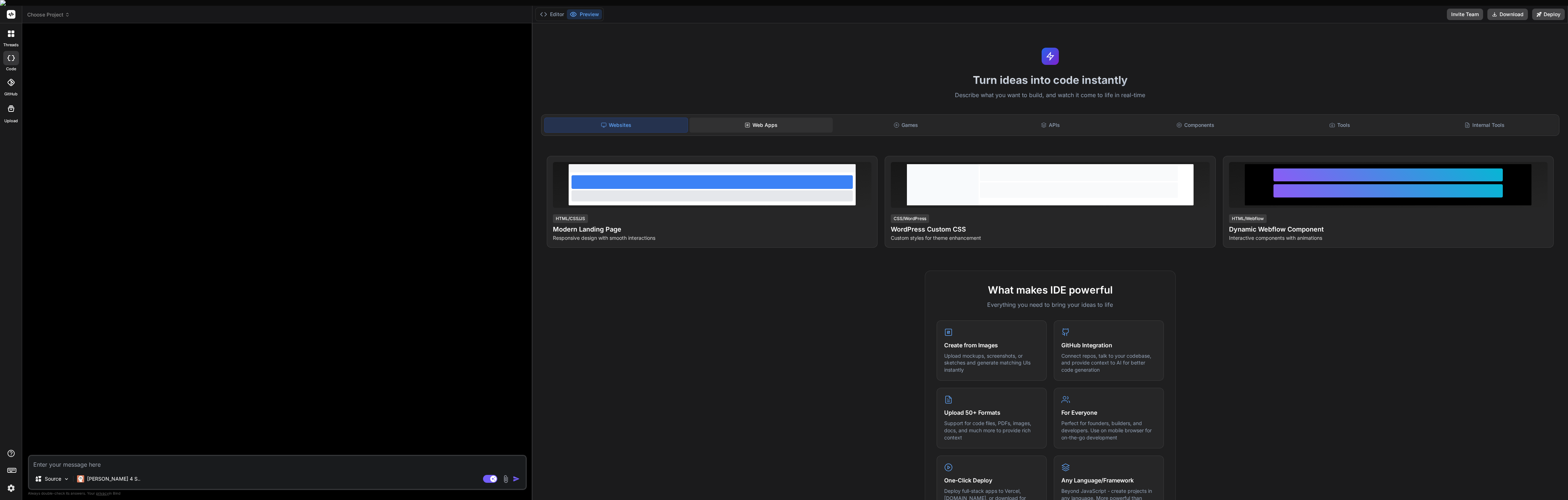
click at [745, 122] on icon at bounding box center [747, 125] width 5 height 5
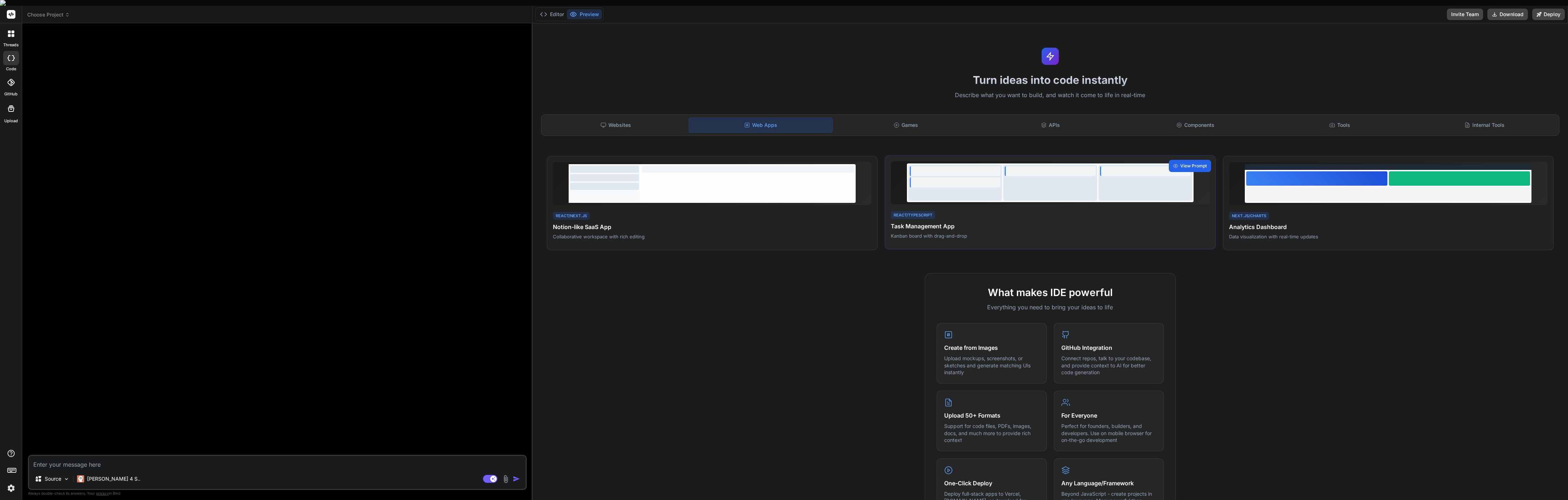
click at [1189, 160] on div "View Prompt" at bounding box center [1189, 166] width 42 height 12
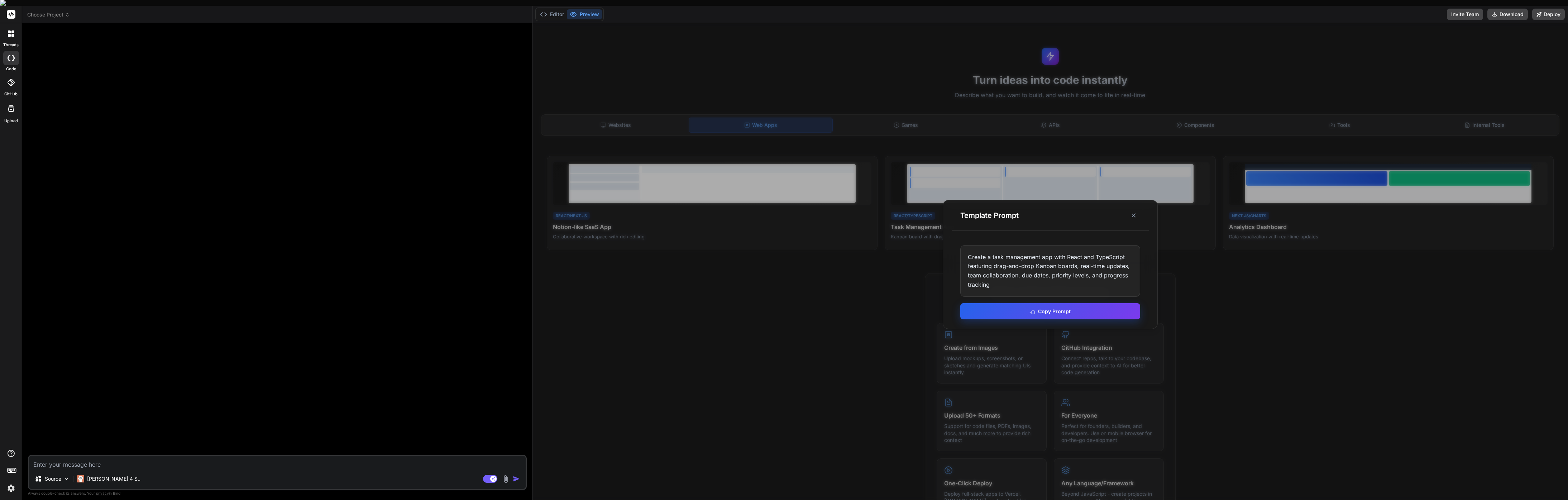
click at [1048, 306] on button "Copy Prompt" at bounding box center [1051, 311] width 180 height 16
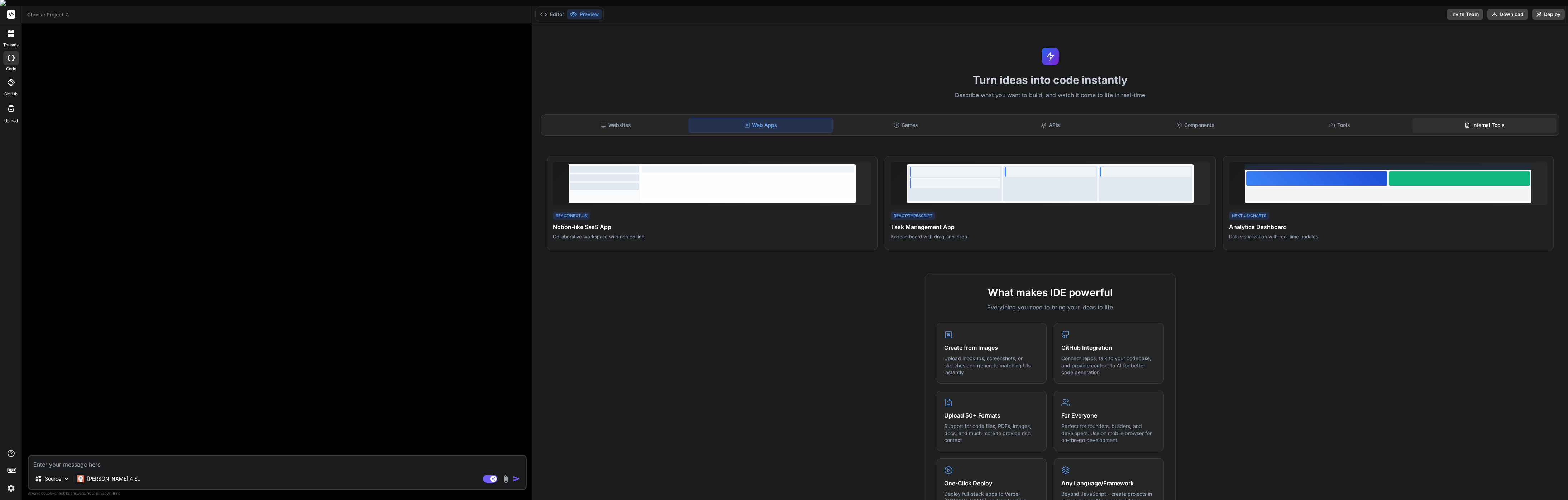
click at [1480, 121] on div "Internal Tools" at bounding box center [1484, 125] width 143 height 15
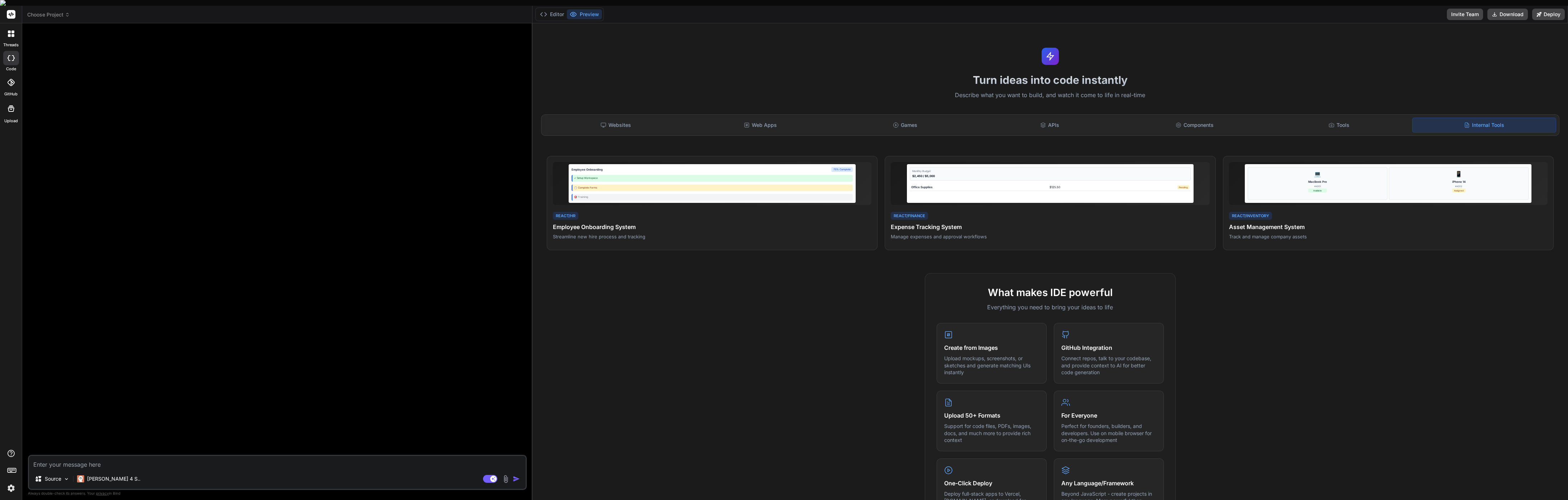
click at [54, 462] on textarea at bounding box center [278, 462] width 497 height 13
click at [55, 460] on textarea at bounding box center [278, 462] width 497 height 13
paste textarea "Create a task management app with React and TypeScript featuring drag-and-drop …"
type textarea "x"
type textarea "Create a task management app with React and TypeScript featuring drag-and-drop …"
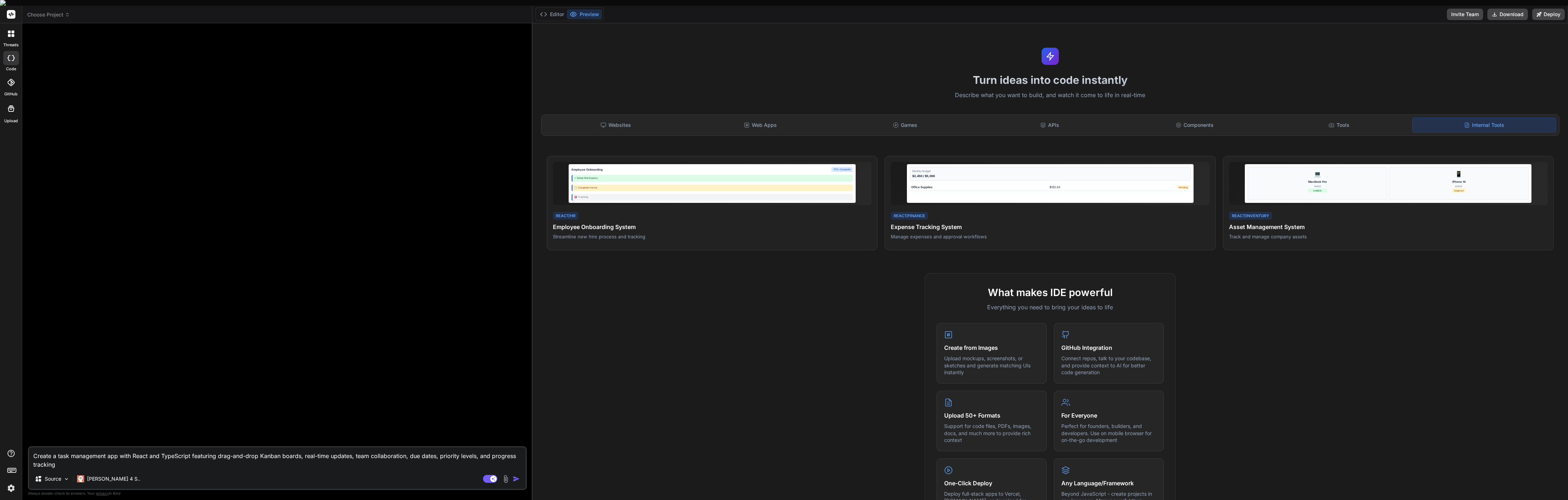
click at [255, 448] on textarea "Create a task management app with React and TypeScript featuring drag-and-drop …" at bounding box center [278, 458] width 497 height 21
click at [243, 459] on textarea "Create a task management app with React and TypeScript featuring drag-and-drop …" at bounding box center [278, 458] width 497 height 21
type textarea "x"
type textarea "Create a task management app with React and TypeScript featuring drag-and-drop …"
type textarea "x"
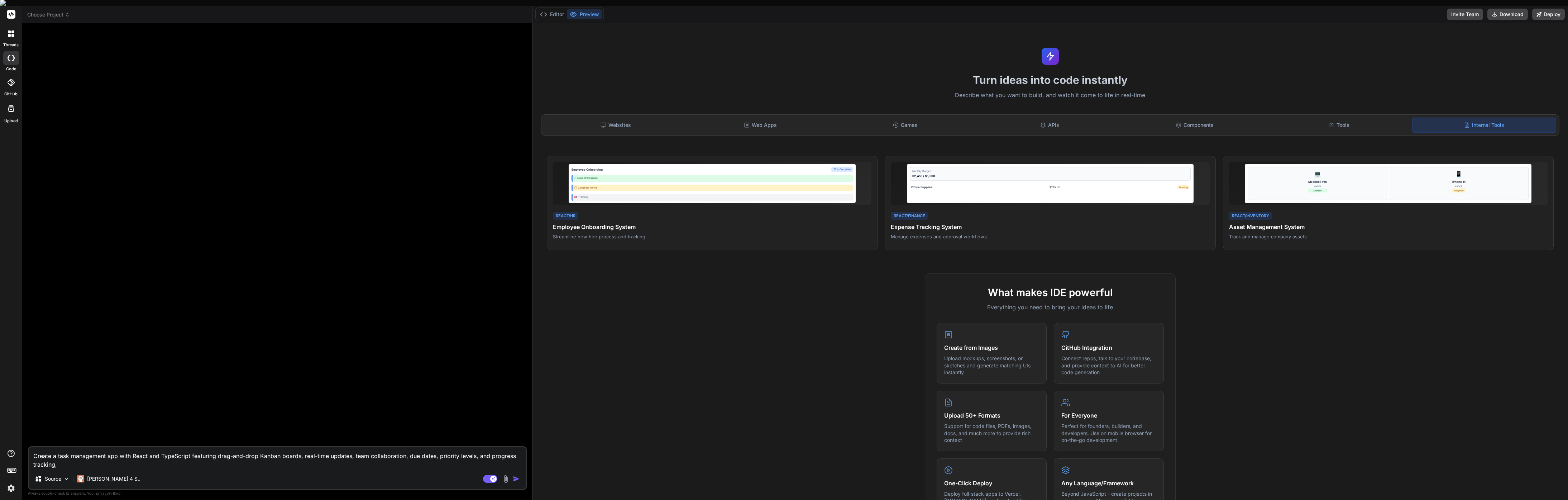
type textarea "Create a task management app with React and TypeScript featuring drag-and-drop …"
type textarea "x"
type textarea "Create a task management app with React and TypeScript featuring drag-and-drop …"
type textarea "x"
type textarea "Create a task management app with React and TypeScript featuring drag-and-drop …"
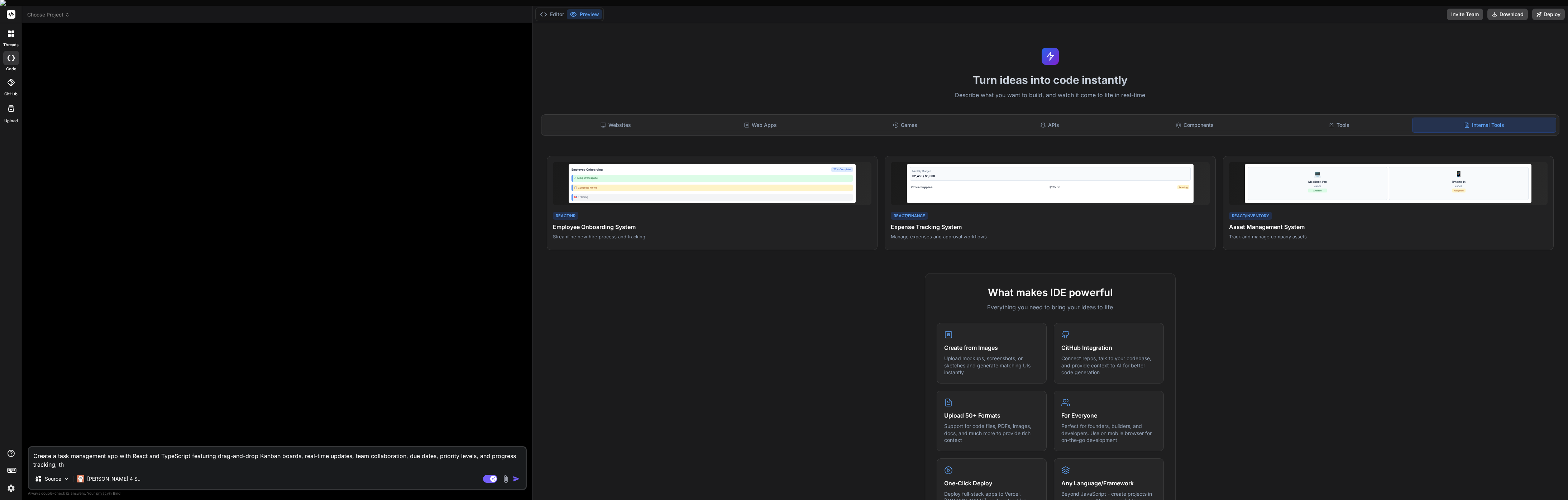
type textarea "x"
type textarea "Create a task management app with React and TypeScript featuring drag-and-drop …"
type textarea "x"
type textarea "Create a task management app with React and TypeScript featuring drag-and-drop …"
type textarea "x"
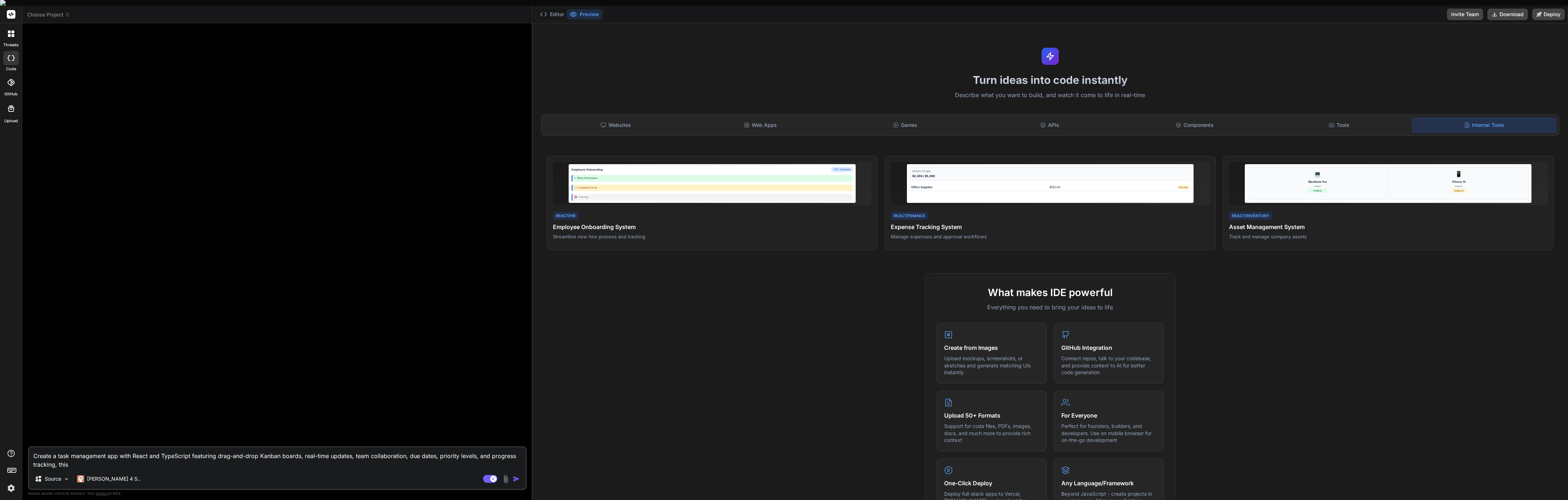
type textarea "Create a task management app with React and TypeScript featuring drag-and-drop …"
type textarea "x"
type textarea "Create a task management app with React and TypeScript featuring drag-and-drop …"
type textarea "x"
type textarea "Create a task management app with React and TypeScript featuring drag-and-drop …"
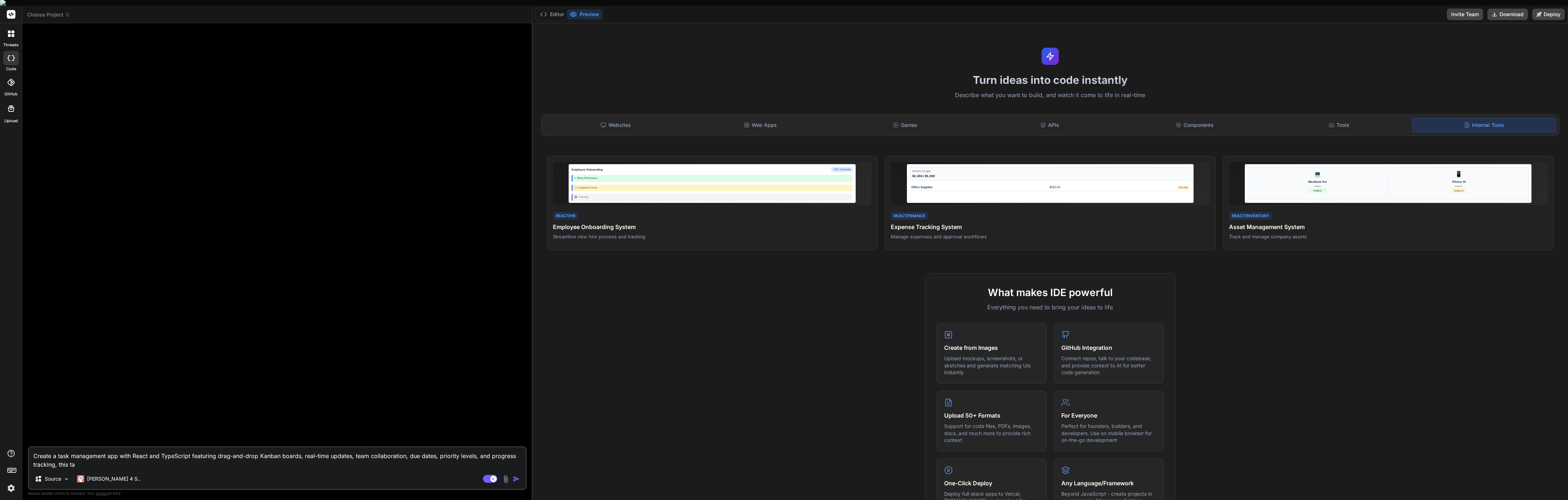
type textarea "x"
type textarea "Create a task management app with React and TypeScript featuring drag-and-drop …"
type textarea "x"
type textarea "Create a task management app with React and TypeScript featuring drag-and-drop …"
type textarea "x"
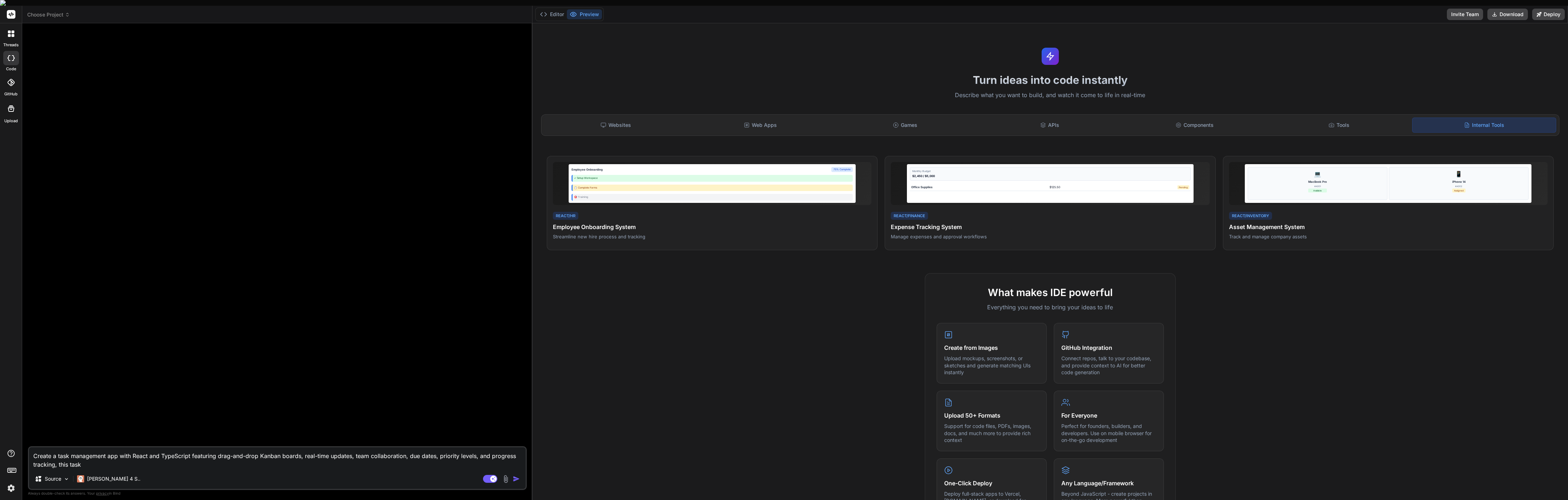
type textarea "Create a task management app with React and TypeScript featuring drag-and-drop …"
type textarea "x"
type textarea "Create a task management app with React and TypeScript featuring drag-and-drop …"
type textarea "x"
type textarea "Create a task management app with React and TypeScript featuring drag-and-drop …"
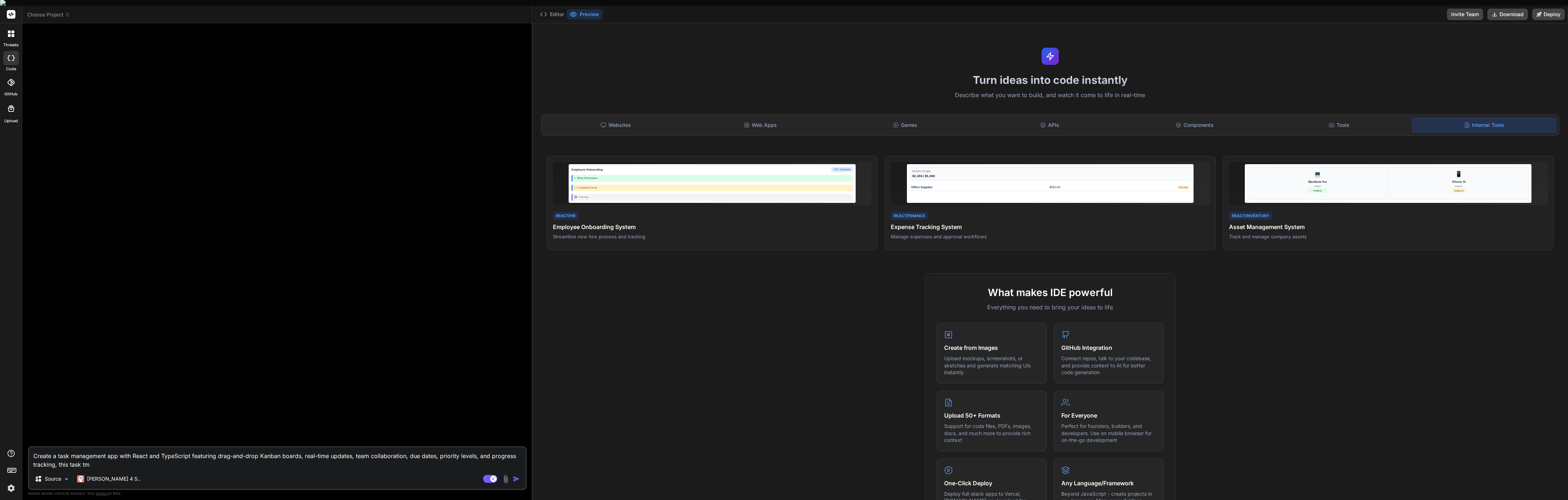
type textarea "x"
type textarea "Create a task management app with React and TypeScript featuring drag-and-drop …"
type textarea "x"
type textarea "Create a task management app with React and TypeScript featuring drag-and-drop …"
type textarea "x"
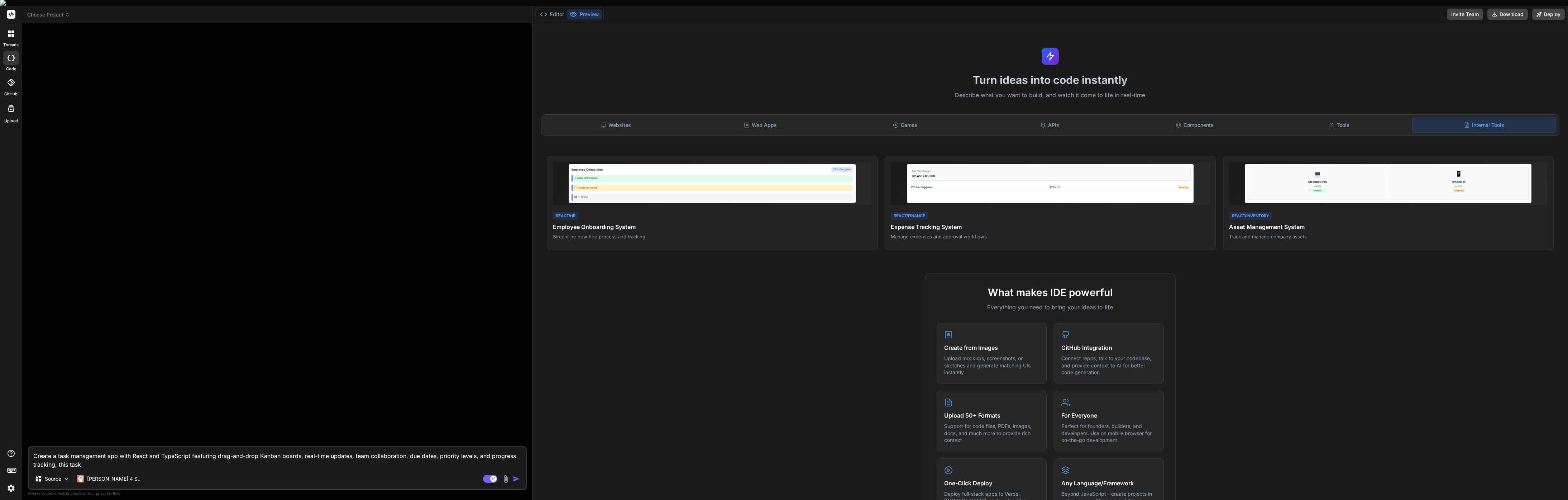
type textarea "Create a task management app with React and TypeScript featuring drag-and-drop …"
type textarea "x"
type textarea "Create a task management app with React and TypeScript featuring drag-and-drop …"
type textarea "x"
type textarea "Create a task management app with React and TypeScript featuring drag-and-drop …"
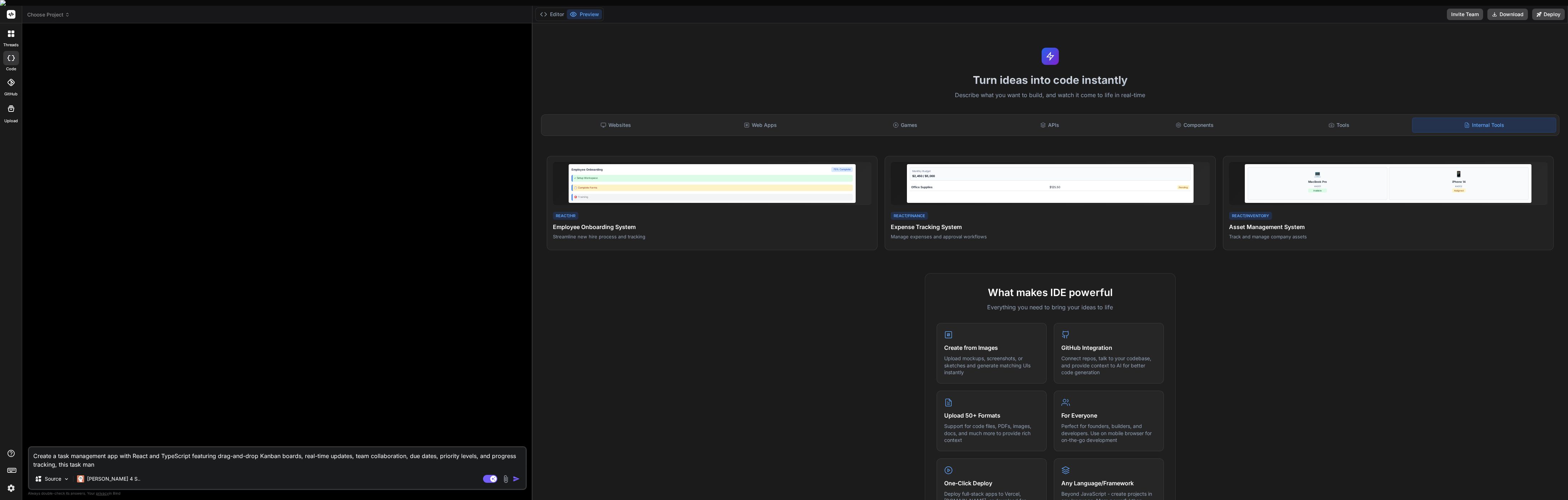
type textarea "x"
type textarea "Create a task management app with React and TypeScript featuring drag-and-drop …"
type textarea "x"
type textarea "Create a task management app with React and TypeScript featuring drag-and-drop …"
type textarea "x"
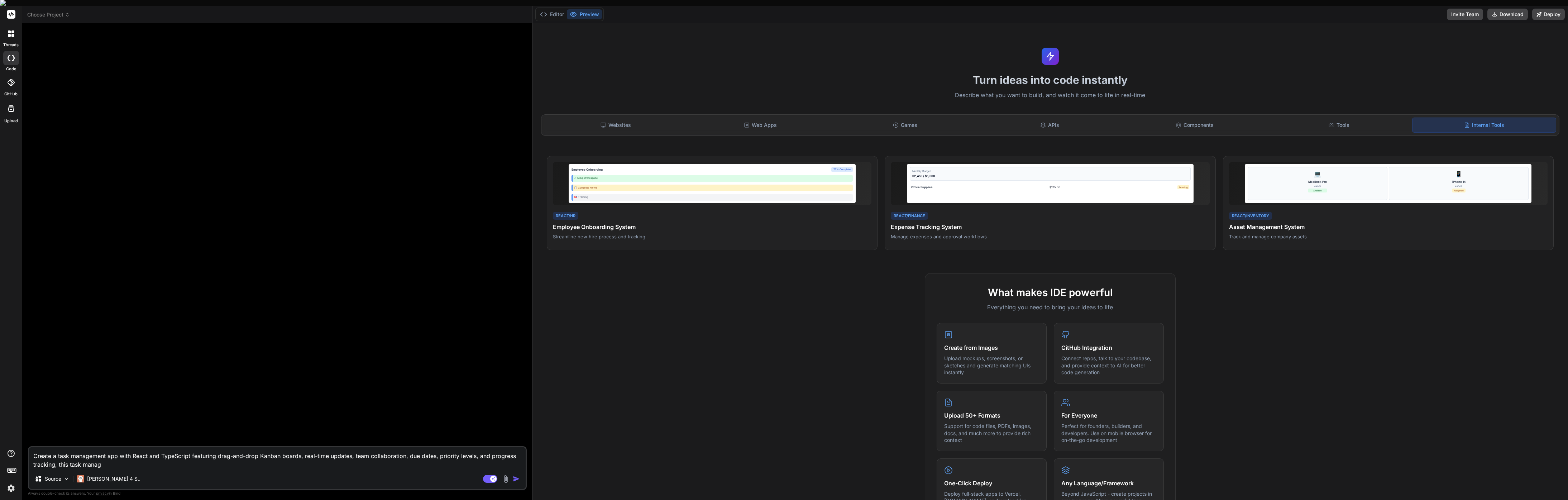
type textarea "Create a task management app with React and TypeScript featuring drag-and-drop …"
type textarea "x"
type textarea "Create a task management app with React and TypeScript featuring drag-and-drop …"
type textarea "x"
type textarea "Create a task management app with React and TypeScript featuring drag-and-drop …"
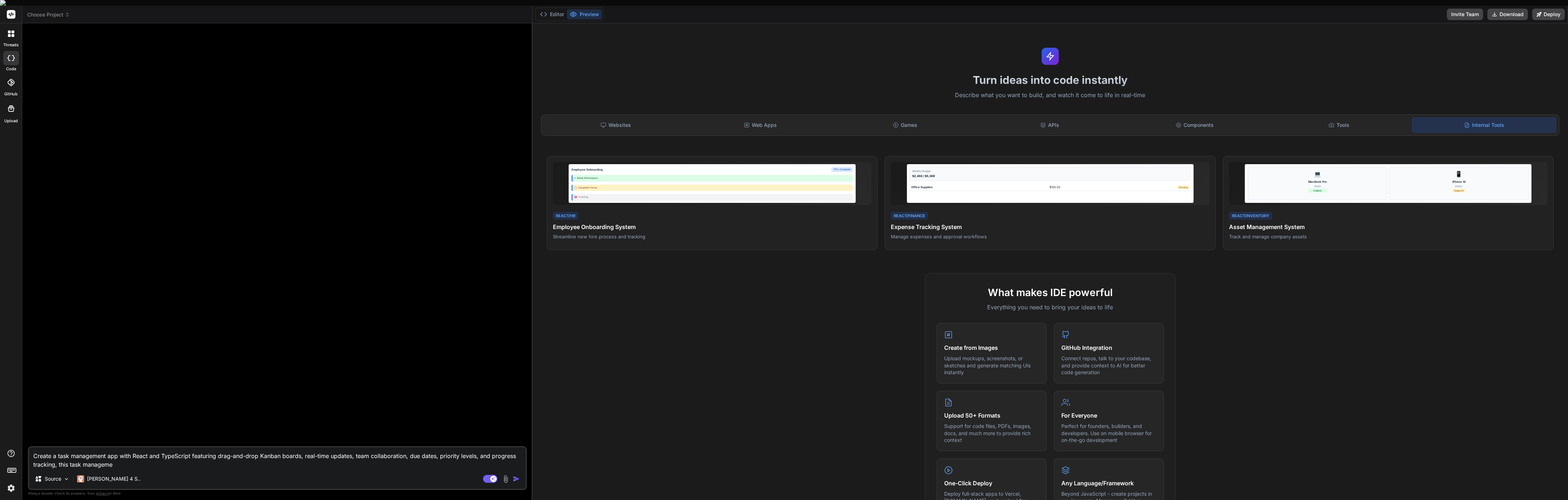
type textarea "x"
type textarea "Create a task management app with React and TypeScript featuring drag-and-drop …"
type textarea "x"
type textarea "Create a task management app with React and TypeScript featuring drag-and-drop …"
type textarea "x"
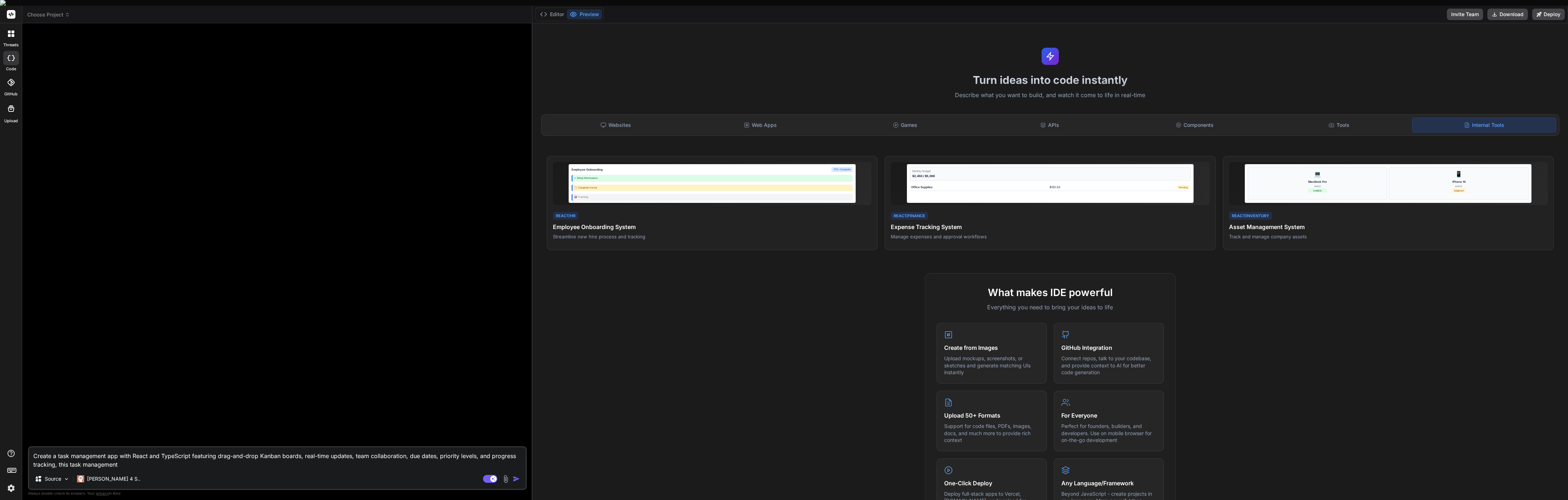
type textarea "Create a task management app with React and TypeScript featuring drag-and-drop …"
type textarea "x"
type textarea "Create a task management app with React and TypeScript featuring drag-and-drop …"
type textarea "x"
type textarea "Create a task management app with React and TypeScript featuring drag-and-drop …"
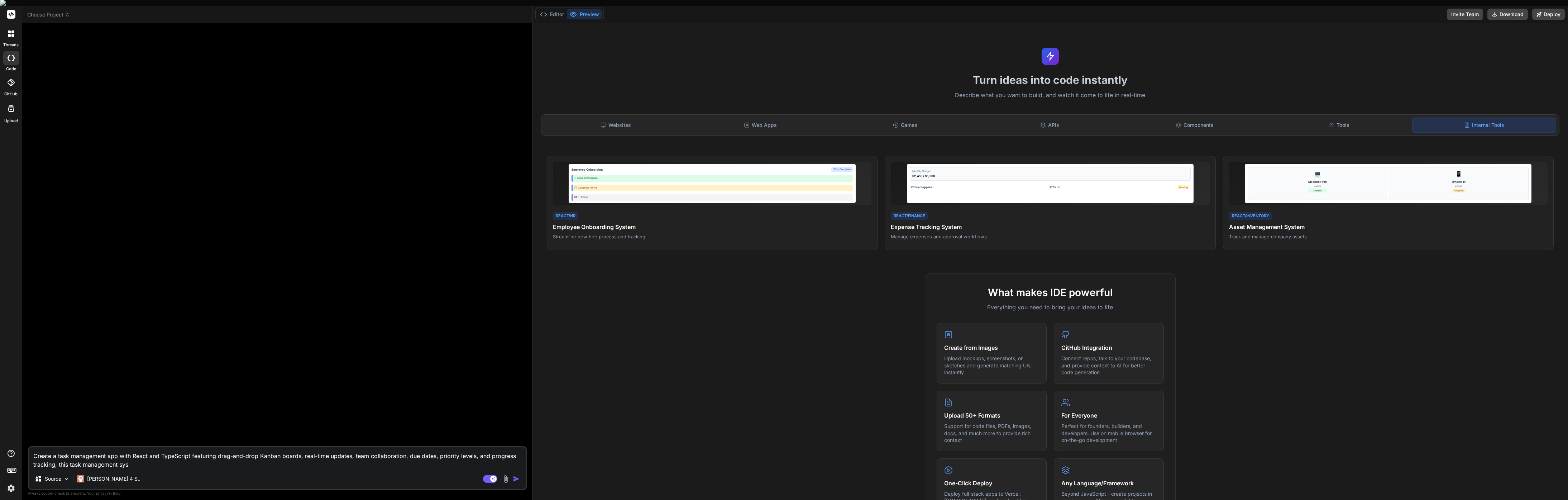
type textarea "x"
type textarea "Create a task management app with React and TypeScript featuring drag-and-drop …"
type textarea "x"
type textarea "Create a task management app with React and TypeScript featuring drag-and-drop …"
type textarea "x"
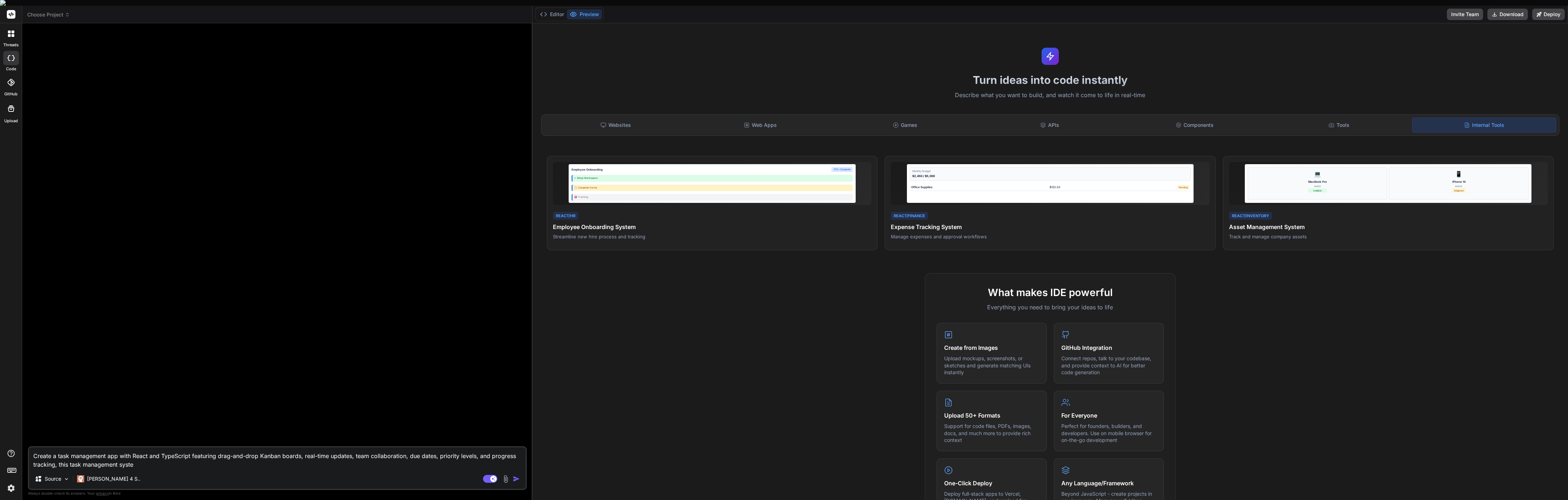
type textarea "Create a task management app with React and TypeScript featuring drag-and-drop …"
type textarea "x"
type textarea "Create a task management app with React and TypeScript featuring drag-and-drop …"
type textarea "x"
type textarea "Create a task management app with React and TypeScript featuring drag-and-drop …"
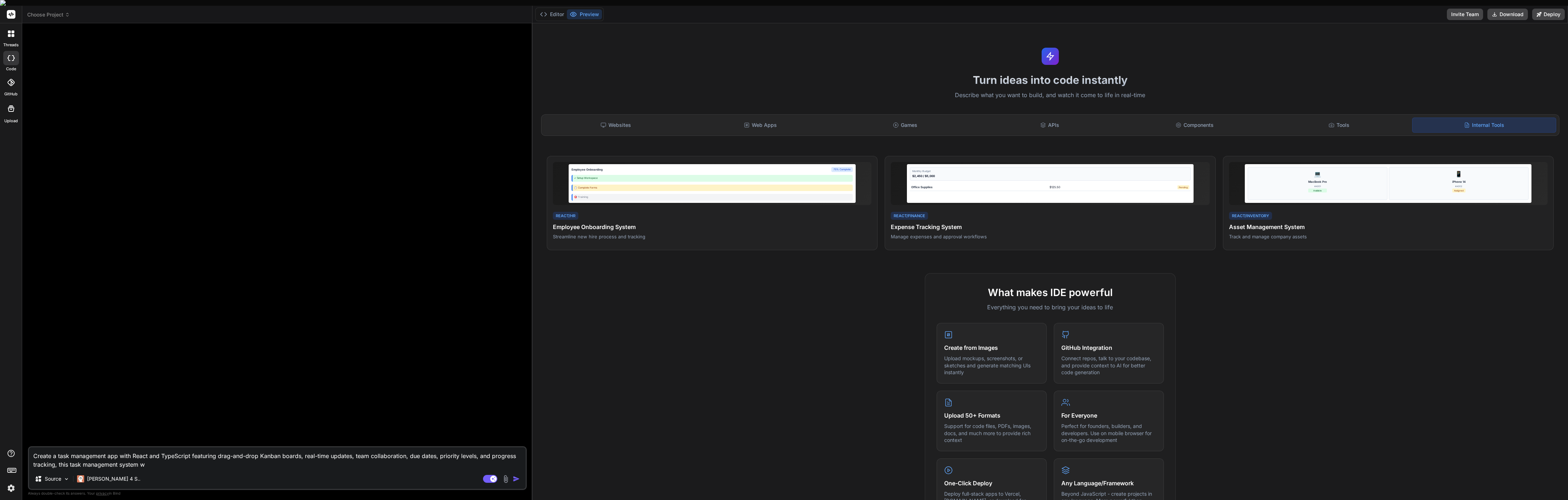
type textarea "x"
type textarea "Create a task management app with React and TypeScript featuring drag-and-drop …"
type textarea "x"
type textarea "Create a task management app with React and TypeScript featuring drag-and-drop …"
type textarea "x"
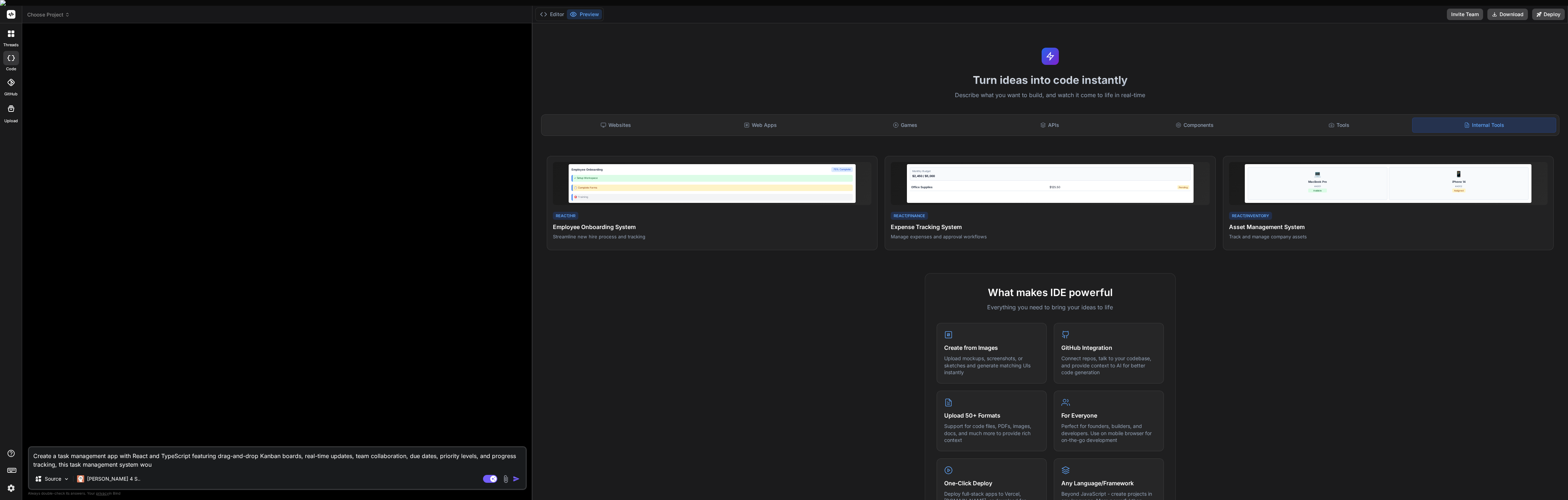
type textarea "Create a task management app with React and TypeScript featuring drag-and-drop …"
type textarea "x"
type textarea "Create a task management app with React and TypeScript featuring drag-and-drop …"
type textarea "x"
type textarea "Create a task management app with React and TypeScript featuring drag-and-drop …"
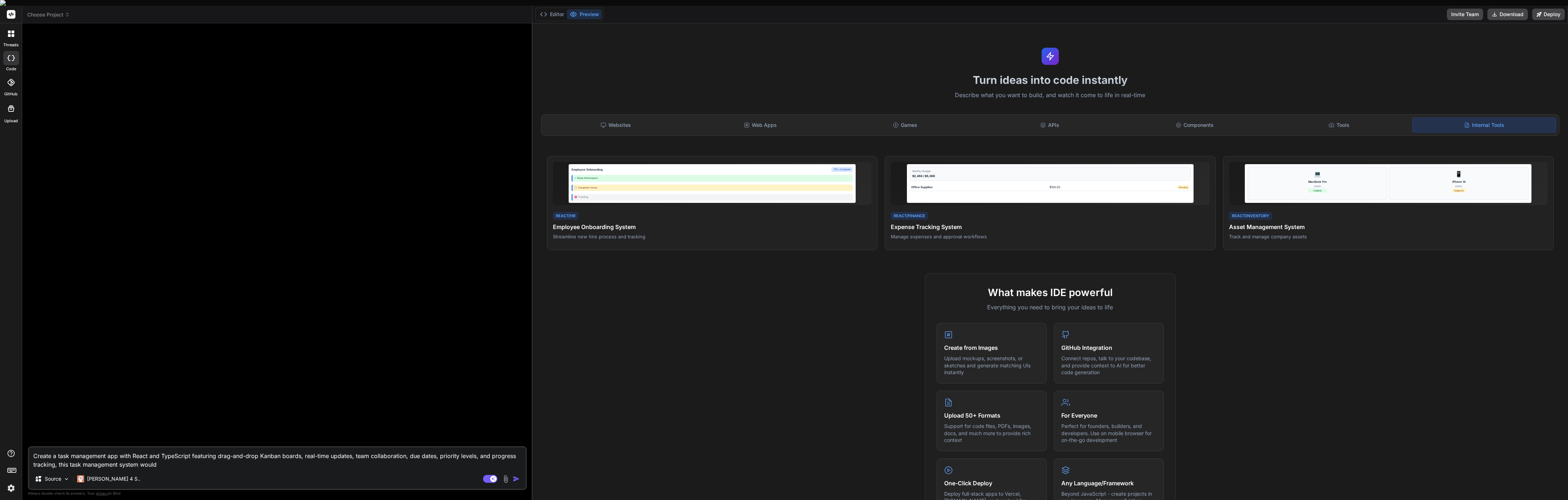
type textarea "x"
type textarea "Create a task management app with React and TypeScript featuring drag-and-drop …"
type textarea "x"
type textarea "Create a task management app with React and TypeScript featuring drag-and-drop …"
type textarea "x"
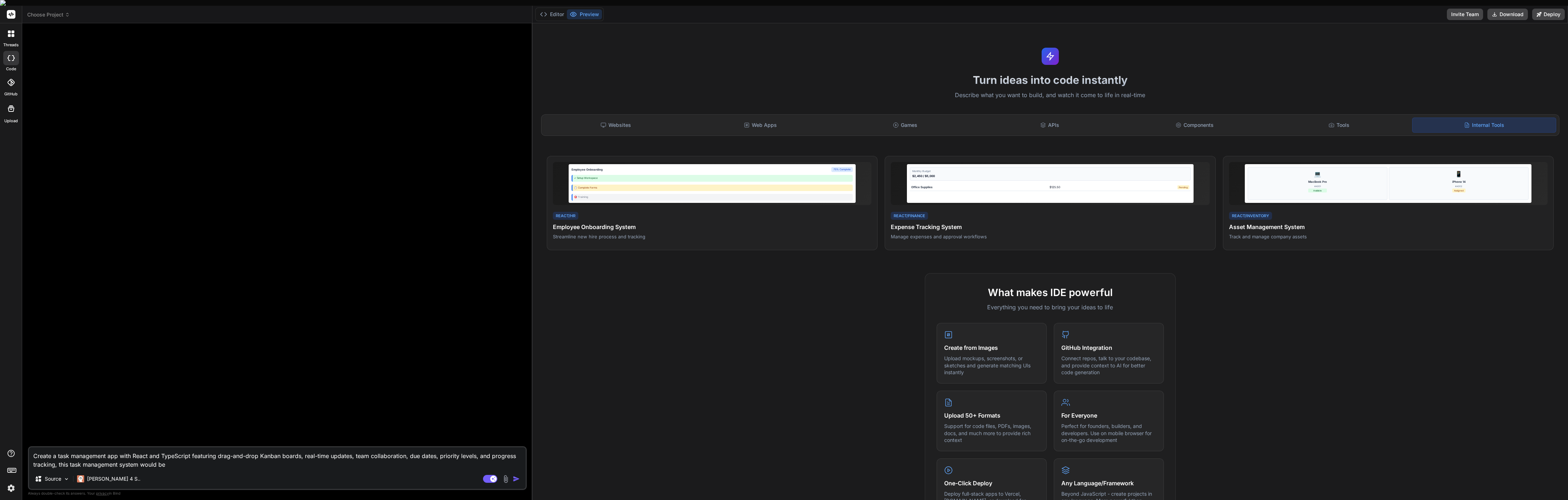
type textarea "Create a task management app with React and TypeScript featuring drag-and-drop …"
type textarea "x"
type textarea "Create a task management app with React and TypeScript featuring drag-and-drop …"
type textarea "x"
type textarea "Create a task management app with React and TypeScript featuring drag-and-drop …"
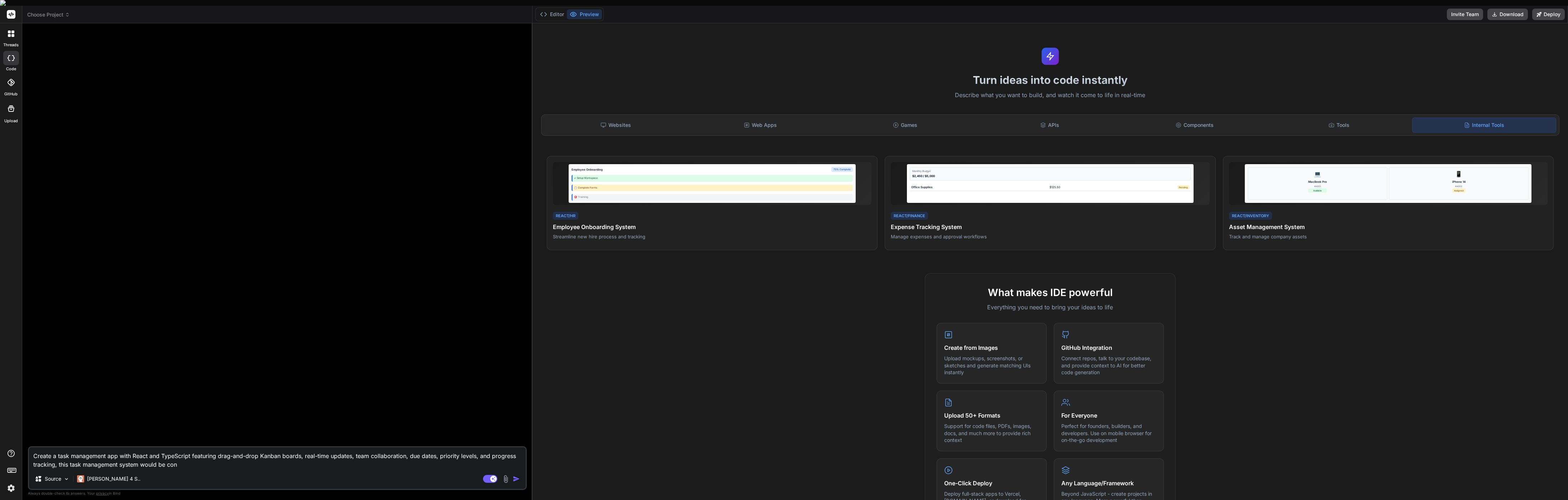
type textarea "x"
type textarea "Create a task management app with React and TypeScript featuring drag-and-drop …"
type textarea "x"
type textarea "Create a task management app with React and TypeScript featuring drag-and-drop …"
type textarea "x"
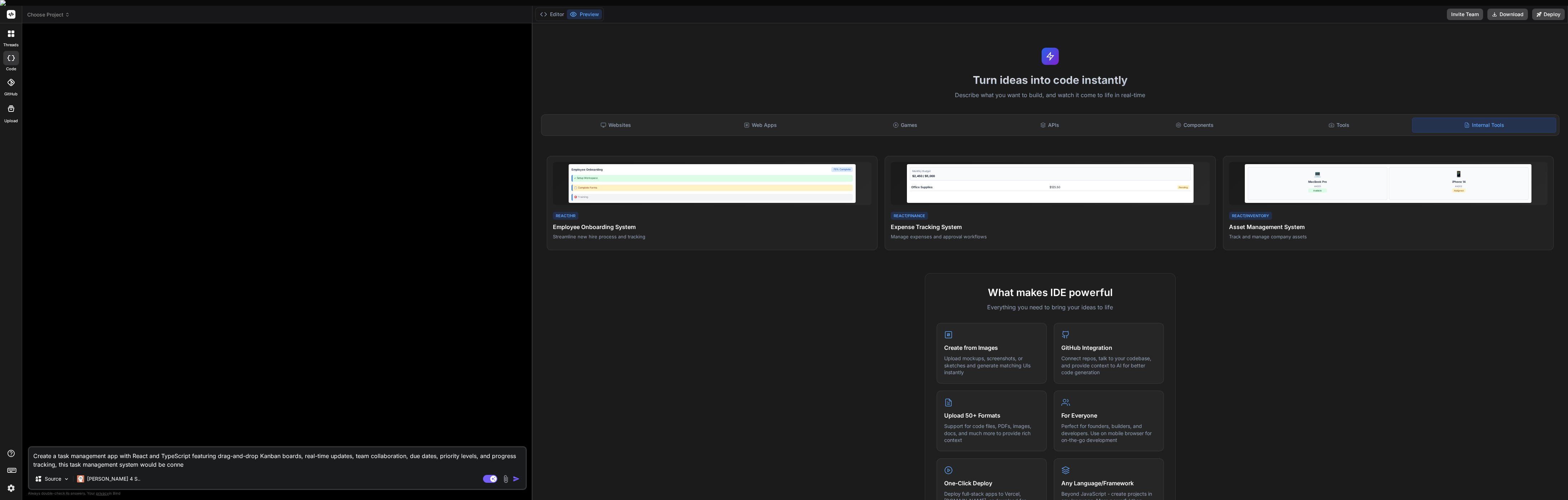
type textarea "Create a task management app with React and TypeScript featuring drag-and-drop …"
type textarea "x"
type textarea "Create a task management app with React and TypeScript featuring drag-and-drop …"
type textarea "x"
type textarea "Create a task management app with React and TypeScript featuring drag-and-drop …"
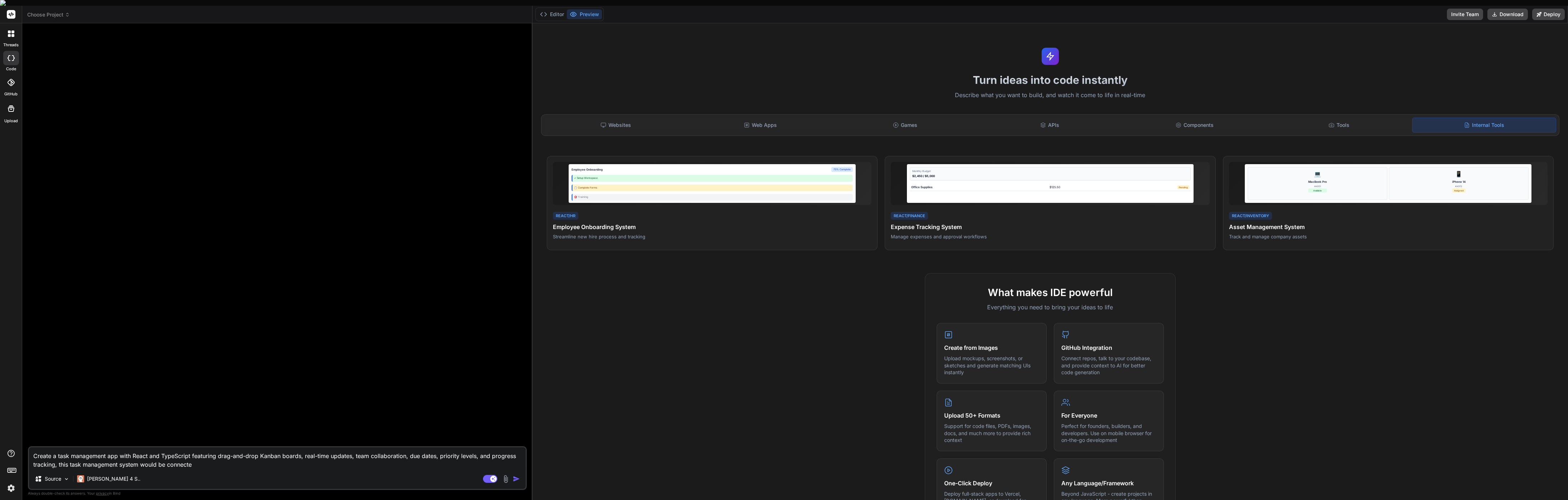
type textarea "x"
type textarea "Create a task management app with React and TypeScript featuring drag-and-drop …"
type textarea "x"
type textarea "Create a task management app with React and TypeScript featuring drag-and-drop …"
type textarea "x"
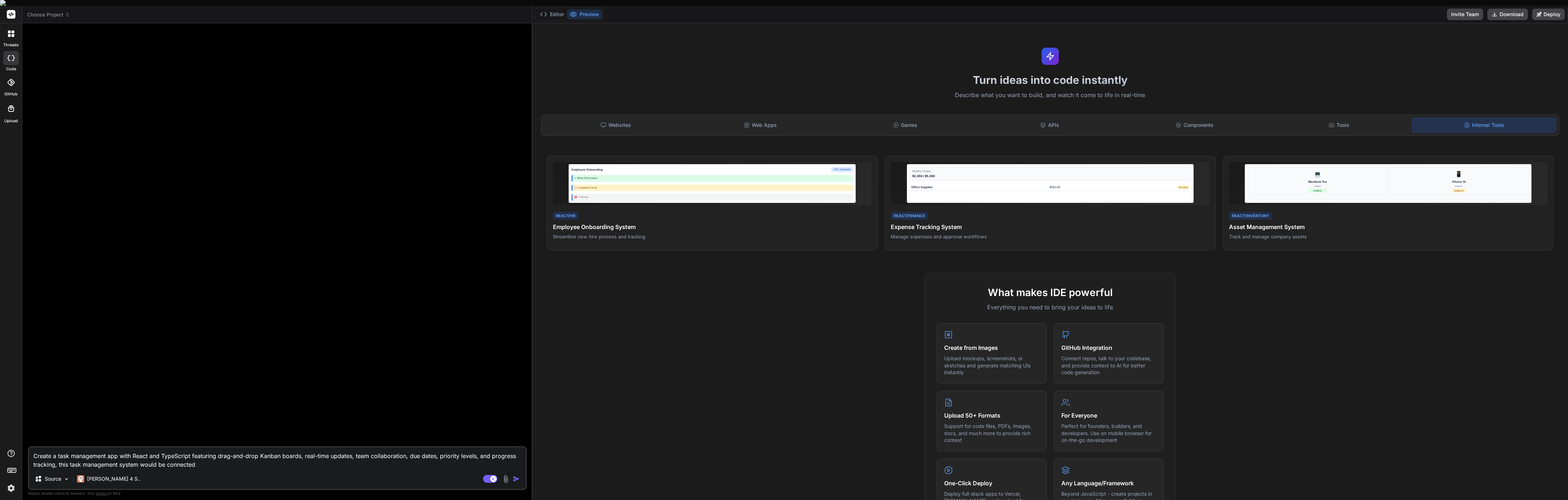
type textarea "Create a task management app with React and TypeScript featuring drag-and-drop …"
type textarea "x"
type textarea "Create a task management app with React and TypeScript featuring drag-and-drop …"
type textarea "x"
type textarea "Create a task management app with React and TypeScript featuring drag-and-drop …"
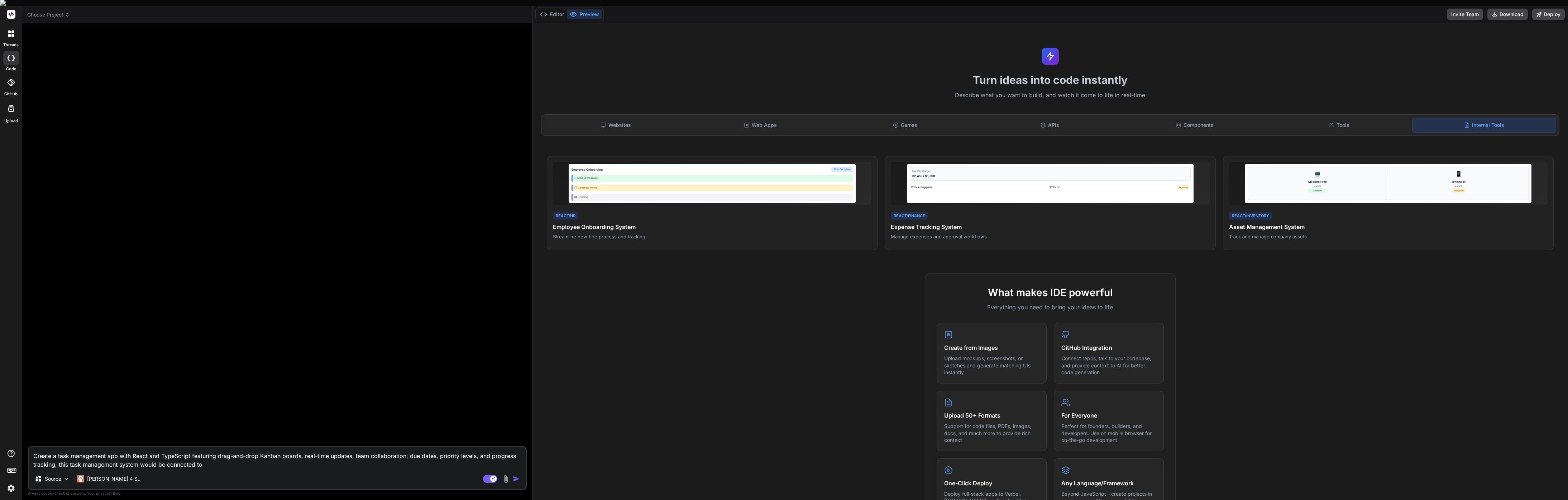
type textarea "x"
type textarea "Create a task management app with React and TypeScript featuring drag-and-drop …"
type textarea "x"
type textarea "Create a task management app with React and TypeScript featuring drag-and-drop …"
type textarea "x"
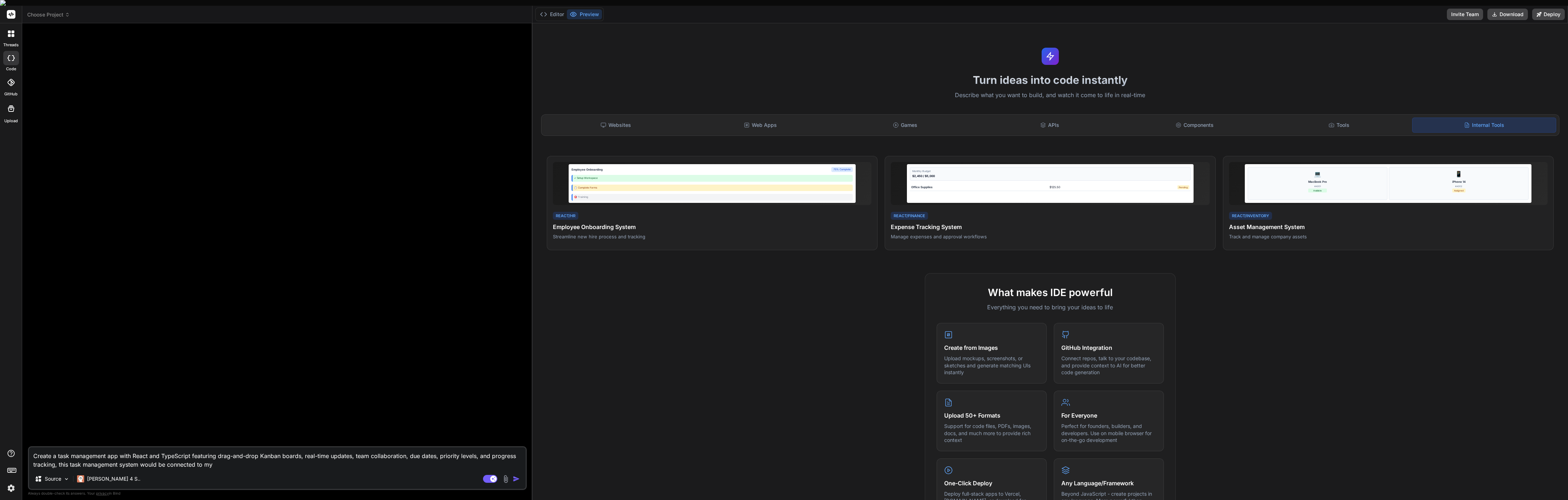
type textarea "Create a task management app with React and TypeScript featuring drag-and-drop …"
type textarea "x"
type textarea "Create a task management app with React and TypeScript featuring drag-and-drop …"
type textarea "x"
type textarea "Create a task management app with React and TypeScript featuring drag-and-drop …"
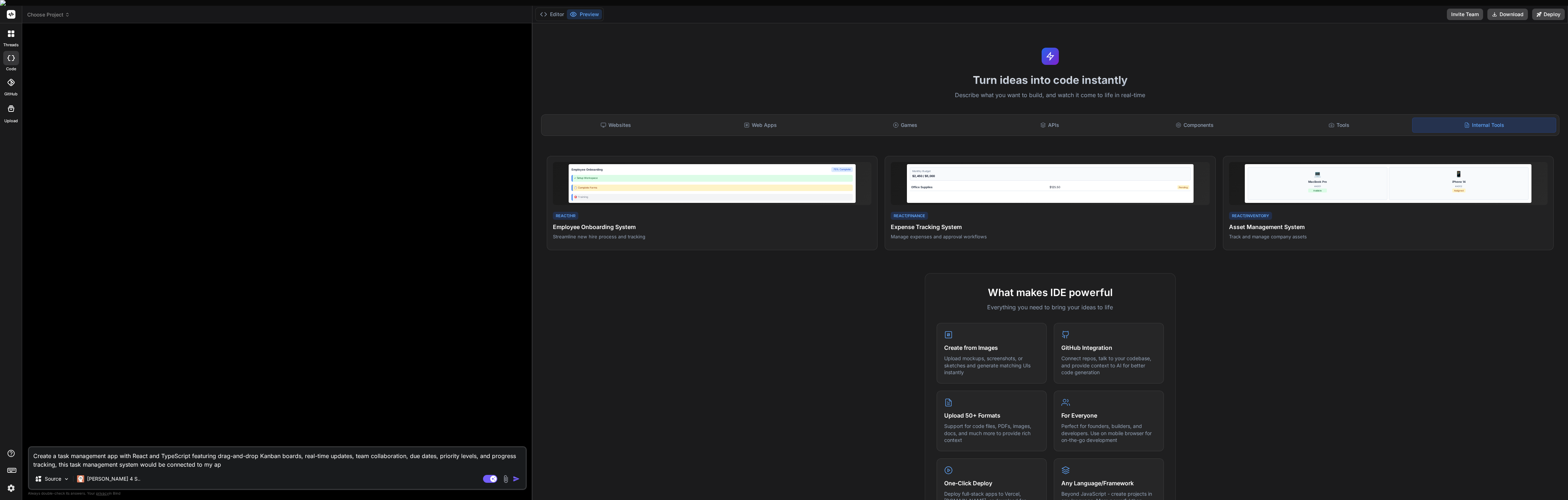
type textarea "x"
type textarea "Create a task management app with React and TypeScript featuring drag-and-drop …"
type textarea "x"
type textarea "Create a task management app with React and TypeScript featuring drag-and-drop …"
type textarea "x"
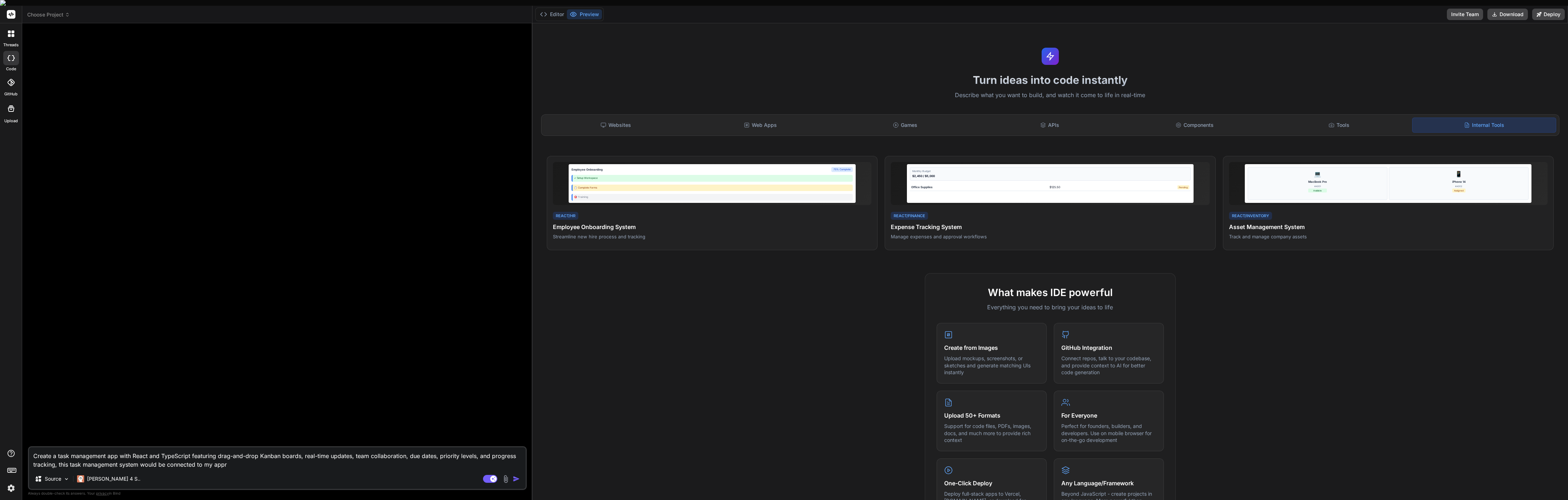
type textarea "Create a task management app with React and TypeScript featuring drag-and-drop …"
type textarea "x"
type textarea "Create a task management app with React and TypeScript featuring drag-and-drop …"
type textarea "x"
type textarea "Create a task management app with React and TypeScript featuring drag-and-drop …"
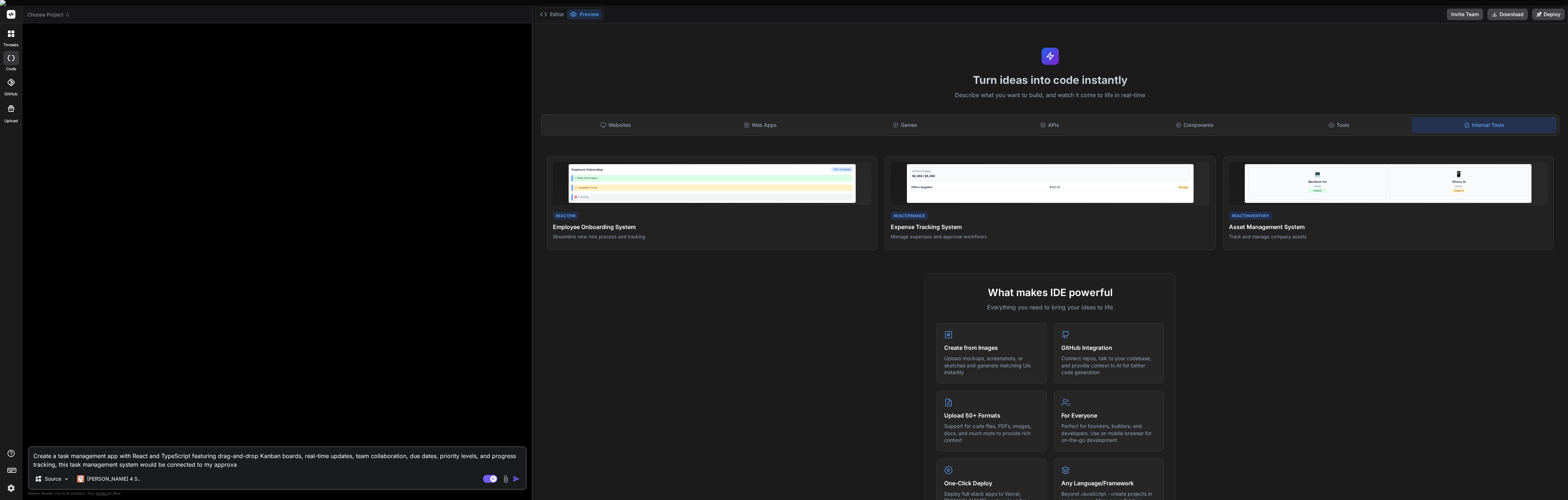
type textarea "x"
type textarea "Create a task management app with React and TypeScript featuring drag-and-drop …"
type textarea "x"
type textarea "Create a task management app with React and TypeScript featuring drag-and-drop …"
type textarea "x"
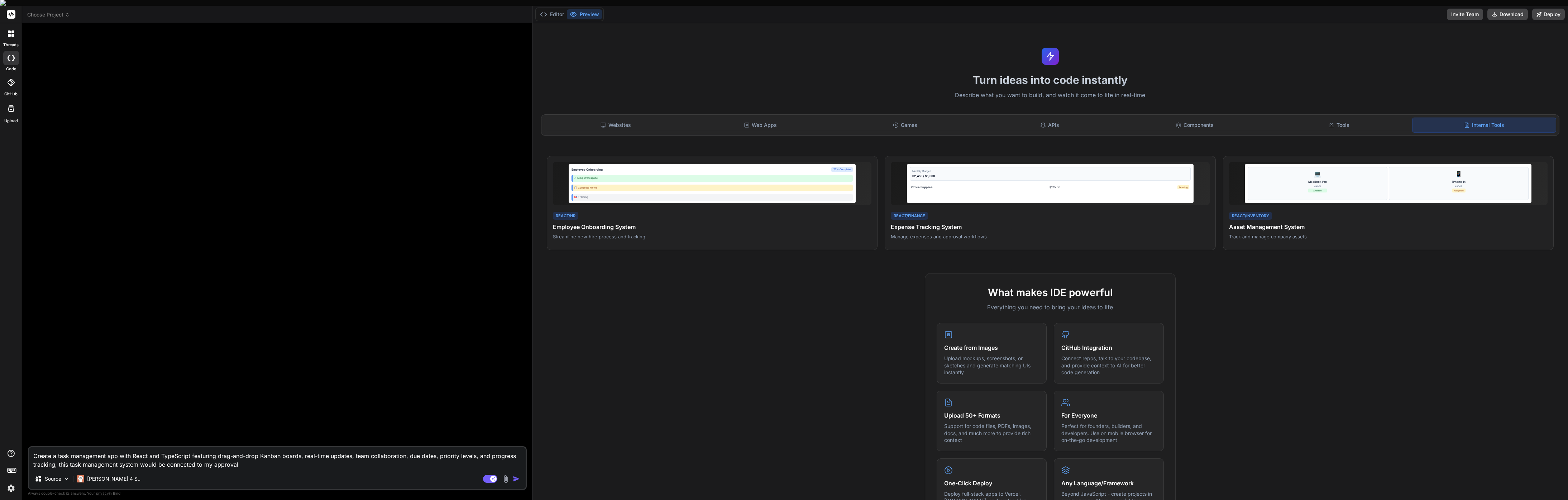
type textarea "Create a task management app with React and TypeScript featuring drag-and-drop …"
type textarea "x"
type textarea "Create a task management app with React and TypeScript featuring drag-and-drop …"
type textarea "x"
type textarea "Create a task management app with React and TypeScript featuring drag-and-drop …"
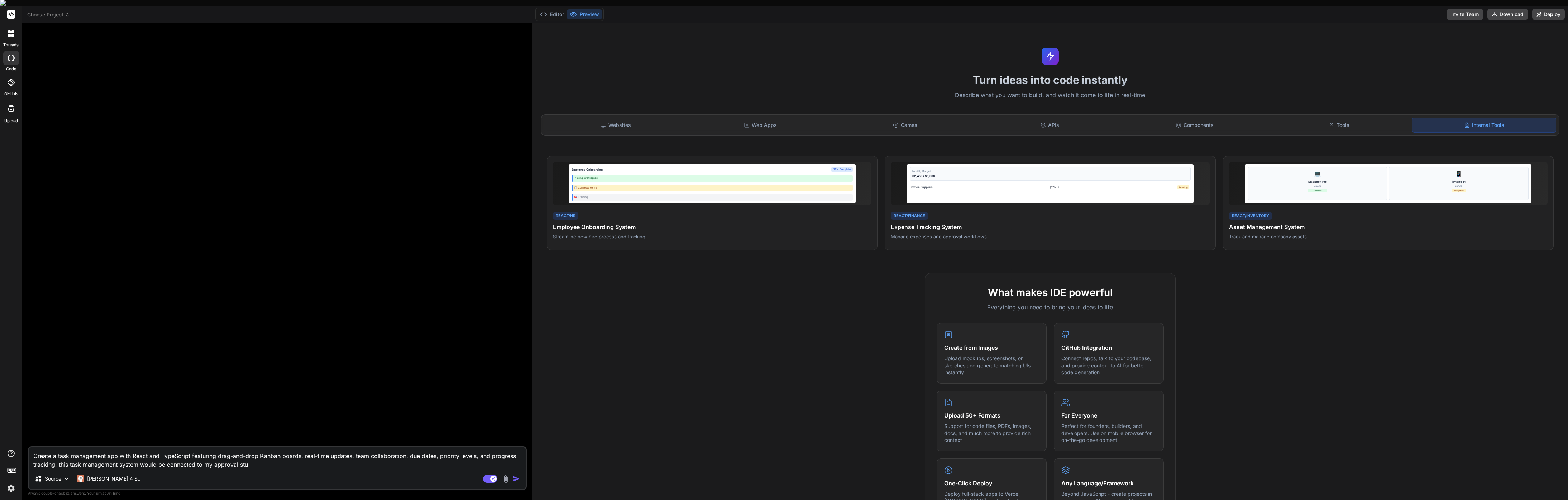
type textarea "x"
type textarea "Create a task management app with React and TypeScript featuring drag-and-drop …"
type textarea "x"
type textarea "Create a task management app with React and TypeScript featuring drag-and-drop …"
type textarea "x"
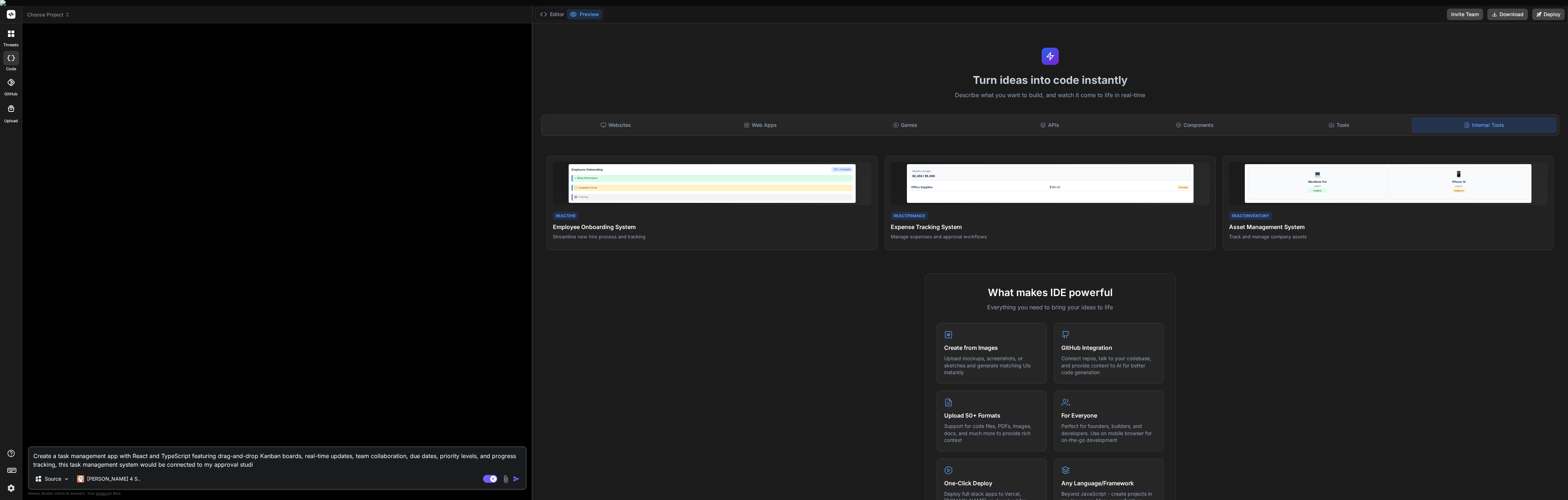
type textarea "Create a task management app with React and TypeScript featuring drag-and-drop …"
type textarea "x"
type textarea "Create a task management app with React and TypeScript featuring drag-and-drop …"
type textarea "x"
type textarea "Create a task management app with React and TypeScript featuring drag-and-drop …"
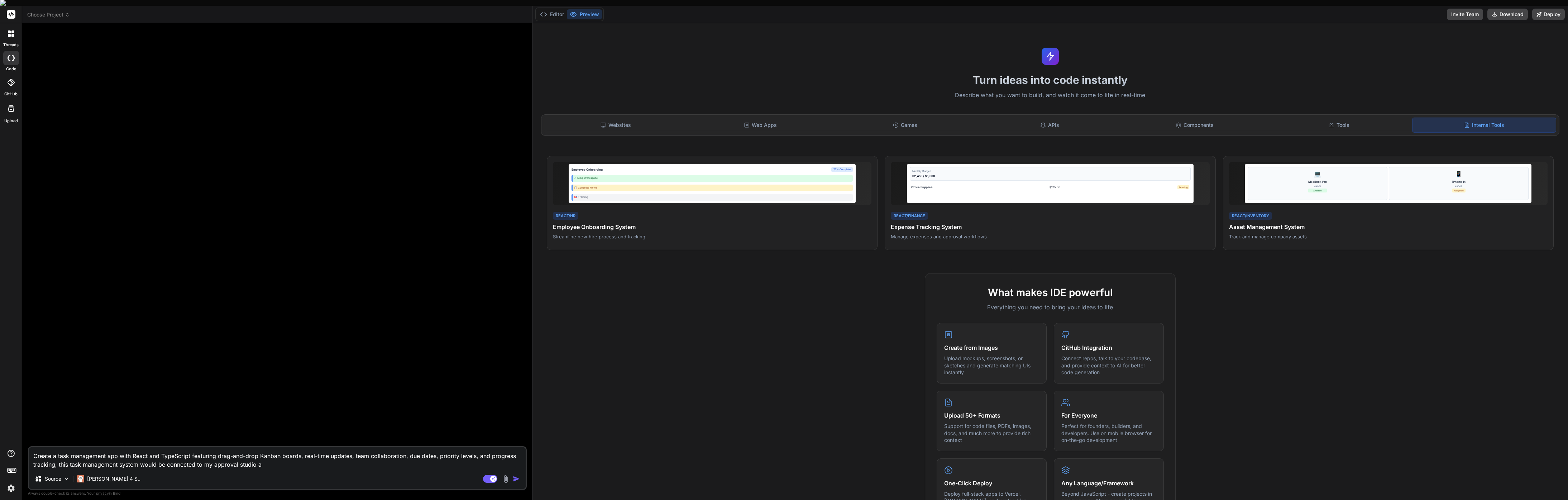
type textarea "x"
type textarea "Create a task management app with React and TypeScript featuring drag-and-drop …"
type textarea "x"
type textarea "Create a task management app with React and TypeScript featuring drag-and-drop …"
type textarea "x"
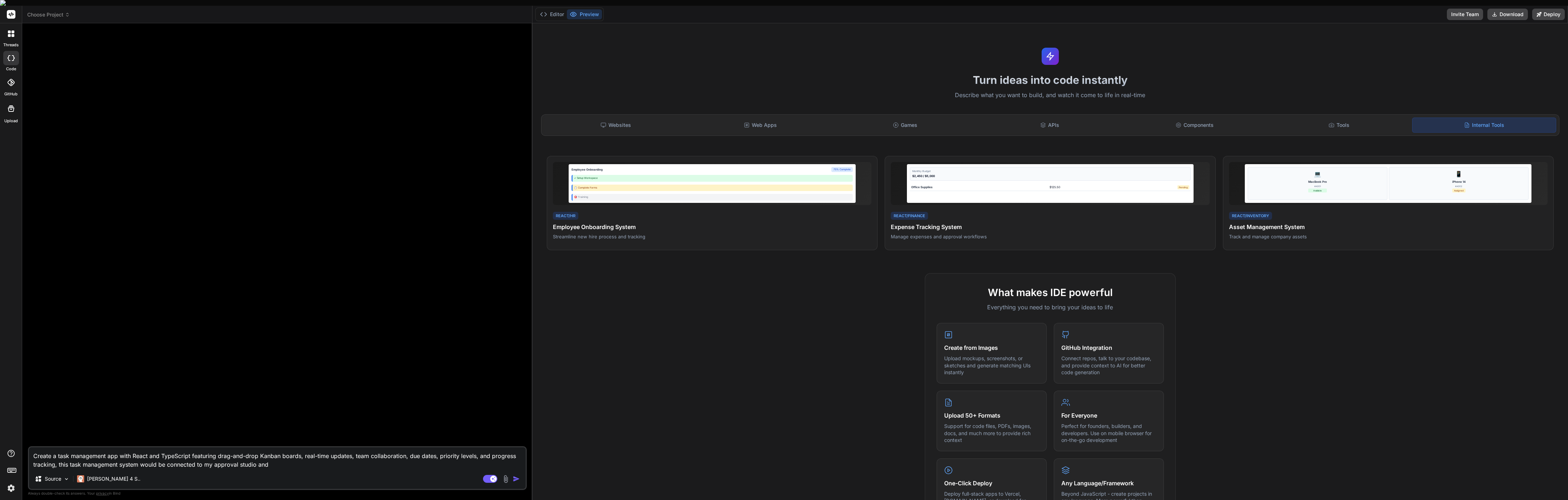
type textarea "Create a task management app with React and TypeScript featuring drag-and-drop …"
type textarea "x"
type textarea "Create a task management app with React and TypeScript featuring drag-and-drop …"
type textarea "x"
type textarea "Create a task management app with React and TypeScript featuring drag-and-drop …"
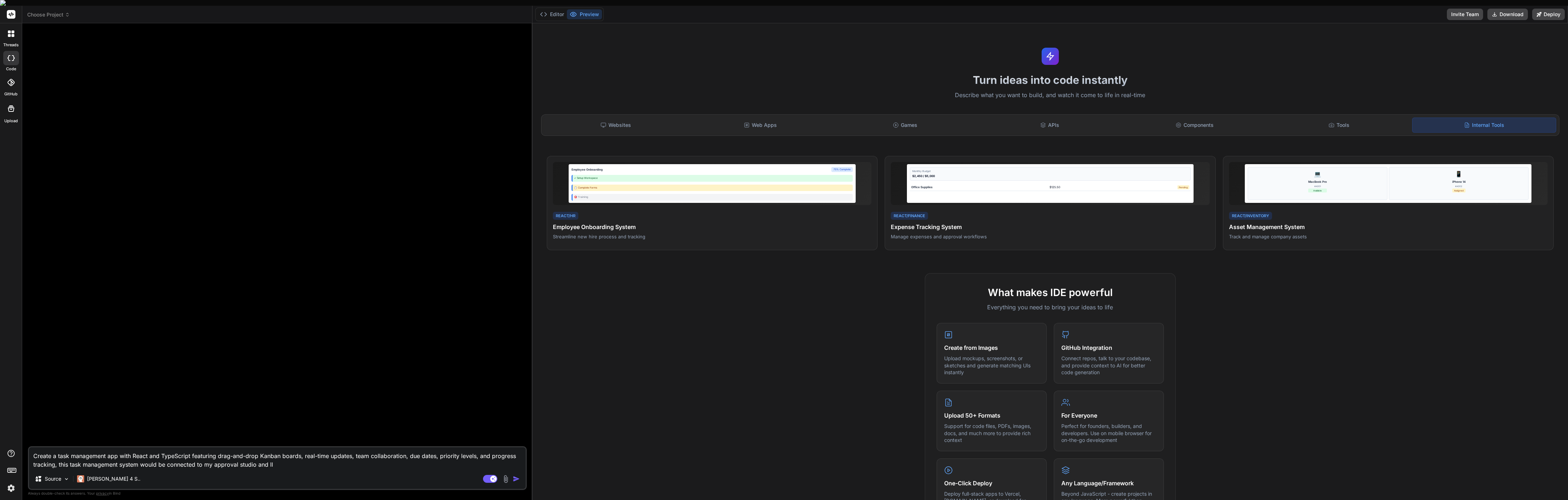
type textarea "x"
type textarea "Create a task management app with React and TypeScript featuring drag-and-drop …"
type textarea "x"
type textarea "Create a task management app with React and TypeScript featuring drag-and-drop …"
type textarea "x"
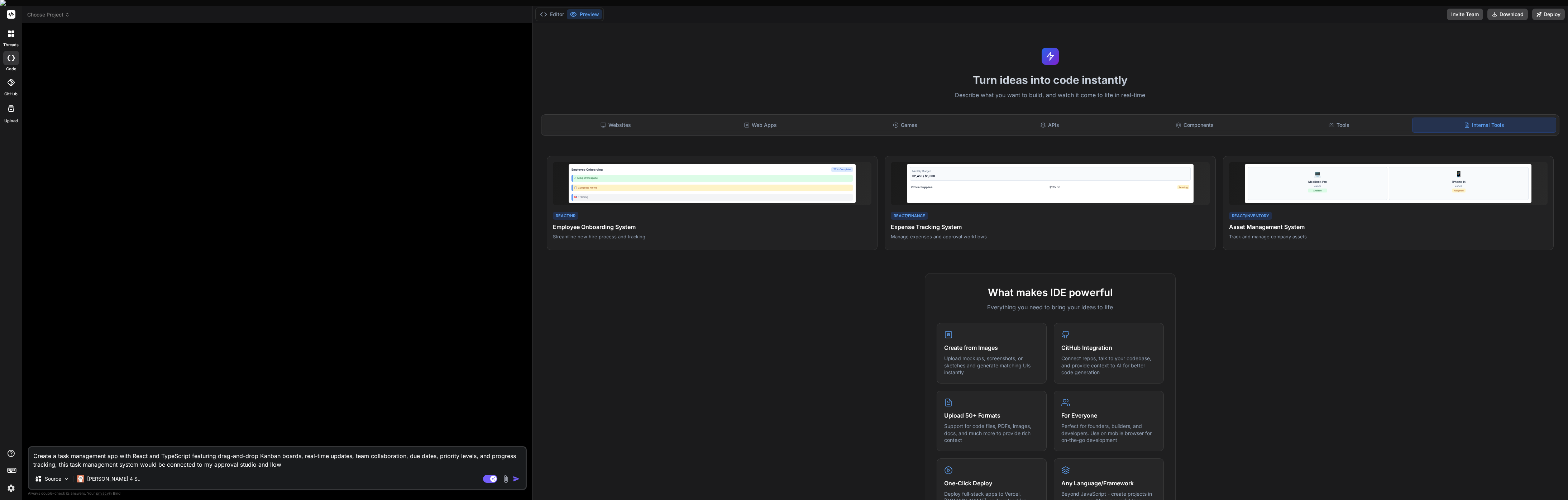
type textarea "Create a task management app with React and TypeScript featuring drag-and-drop …"
type textarea "x"
type textarea "Create a task management app with React and TypeScript featuring drag-and-drop …"
type textarea "x"
type textarea "Create a task management app with React and TypeScript featuring drag-and-drop …"
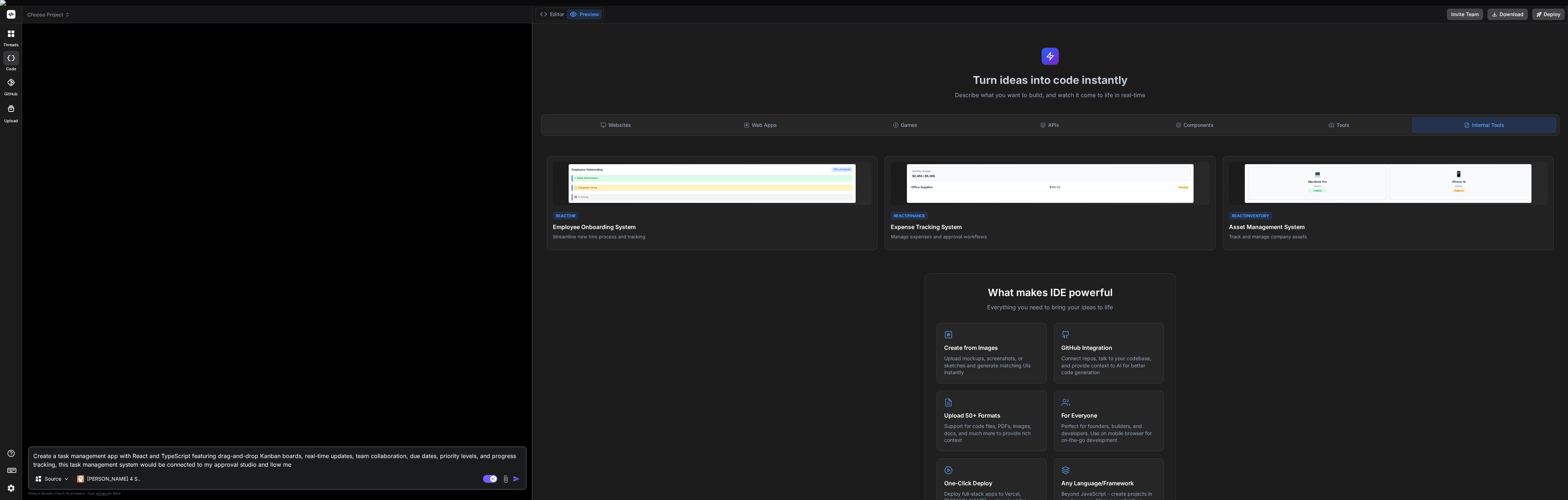
type textarea "x"
type textarea "Create a task management app with React and TypeScript featuring drag-and-drop …"
type textarea "x"
type textarea "Create a task management app with React and TypeScript featuring drag-and-drop …"
type textarea "x"
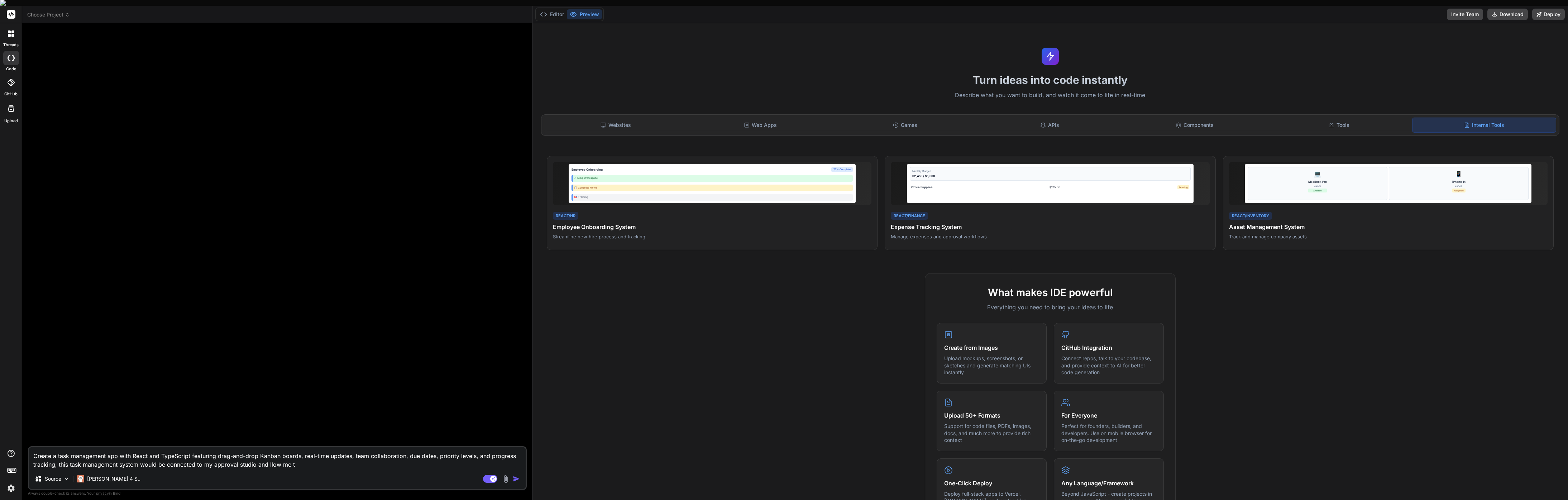
type textarea "Create a task management app with React and TypeScript featuring drag-and-drop …"
type textarea "x"
type textarea "Create a task management app with React and TypeScript featuring drag-and-drop …"
type textarea "x"
type textarea "Create a task management app with React and TypeScript featuring drag-and-drop …"
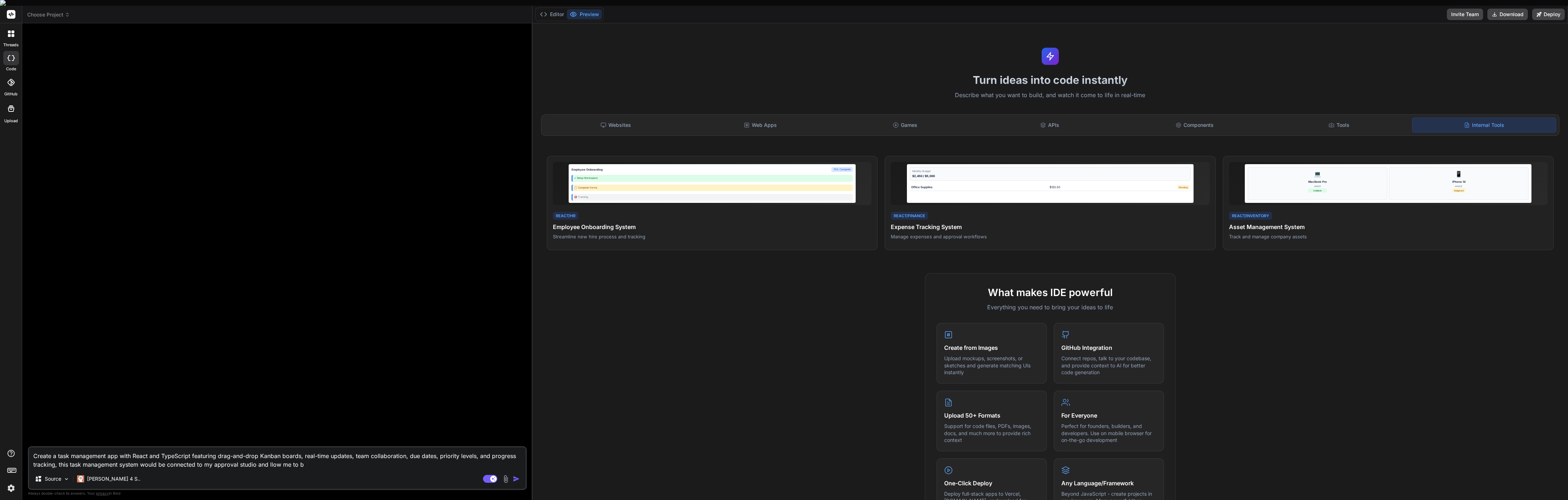
type textarea "x"
type textarea "Create a task management app with React and TypeScript featuring drag-and-drop …"
type textarea "x"
type textarea "Create a task management app with React and TypeScript featuring drag-and-drop …"
type textarea "x"
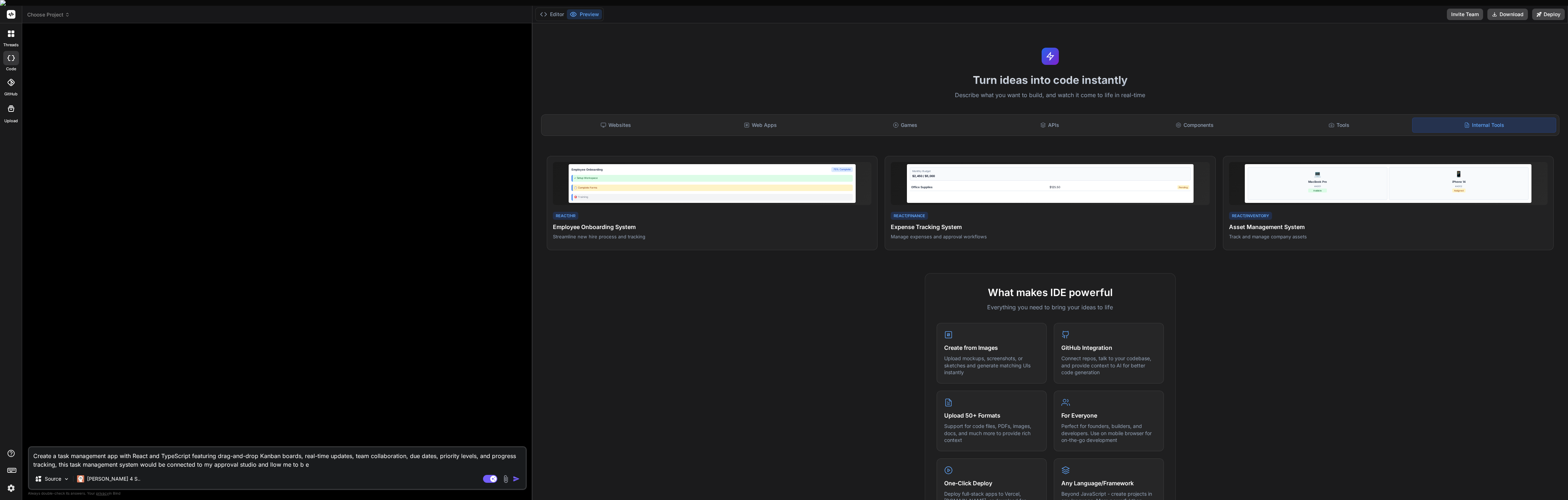
type textarea "Create a task management app with React and TypeScript featuring drag-and-drop …"
type textarea "x"
type textarea "Create a task management app with React and TypeScript featuring drag-and-drop …"
type textarea "x"
type textarea "Create a task management app with React and TypeScript featuring drag-and-drop …"
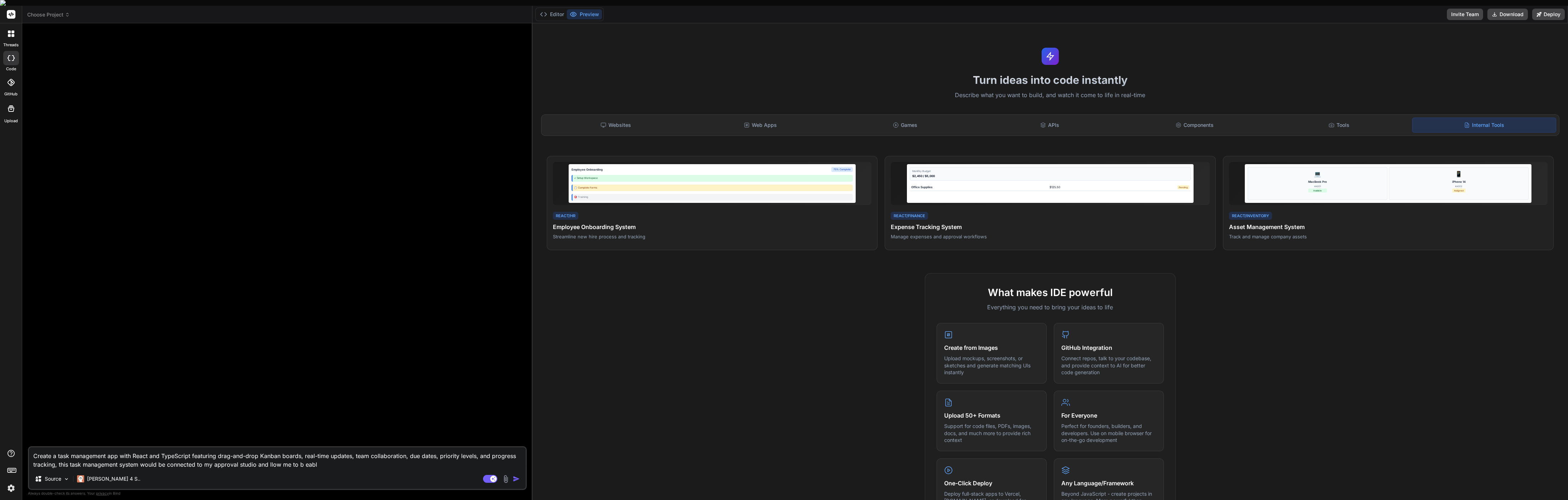
type textarea "x"
type textarea "Create a task management app with React and TypeScript featuring drag-and-drop …"
type textarea "x"
type textarea "Create a task management app with React and TypeScript featuring drag-and-drop …"
type textarea "x"
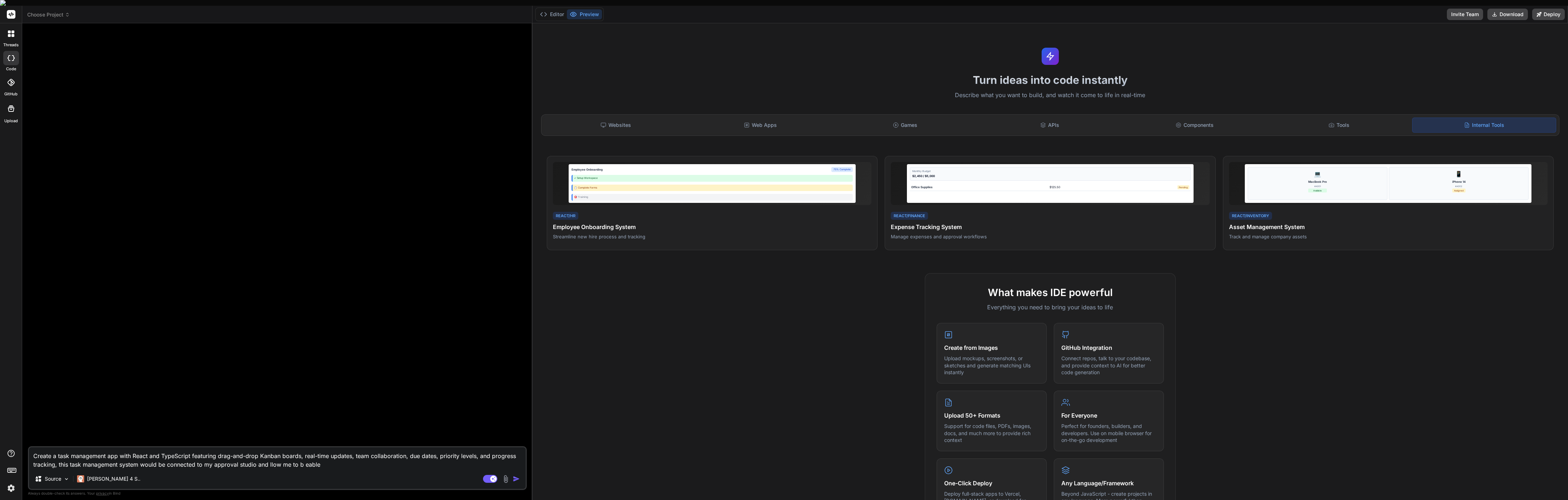
type textarea "Create a task management app with React and TypeScript featuring drag-and-drop …"
type textarea "x"
type textarea "Create a task management app with React and TypeScript featuring drag-and-drop …"
type textarea "x"
type textarea "Create a task management app with React and TypeScript featuring drag-and-drop …"
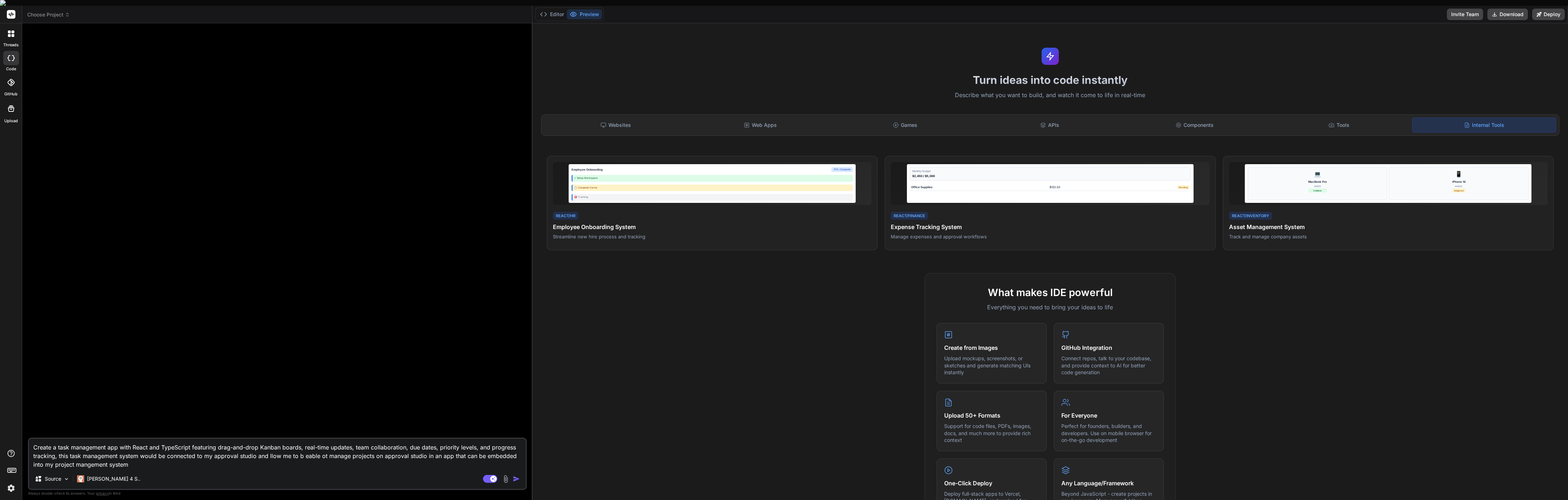
paste textarea "using React and TypeScript. It will feature drag-and-drop Kanban boards, real-t…"
paste textarea "lication using React and TypeScript with the following features: 1. **Drag-and-…"
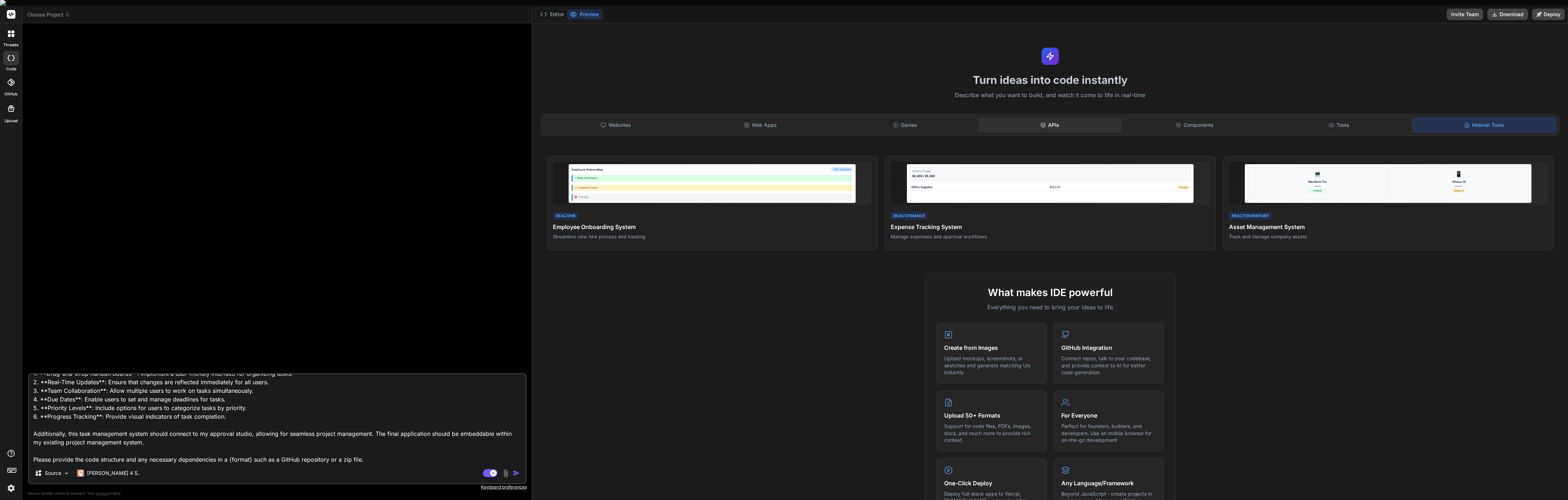
click at [1045, 120] on div "APIs" at bounding box center [1049, 125] width 143 height 15
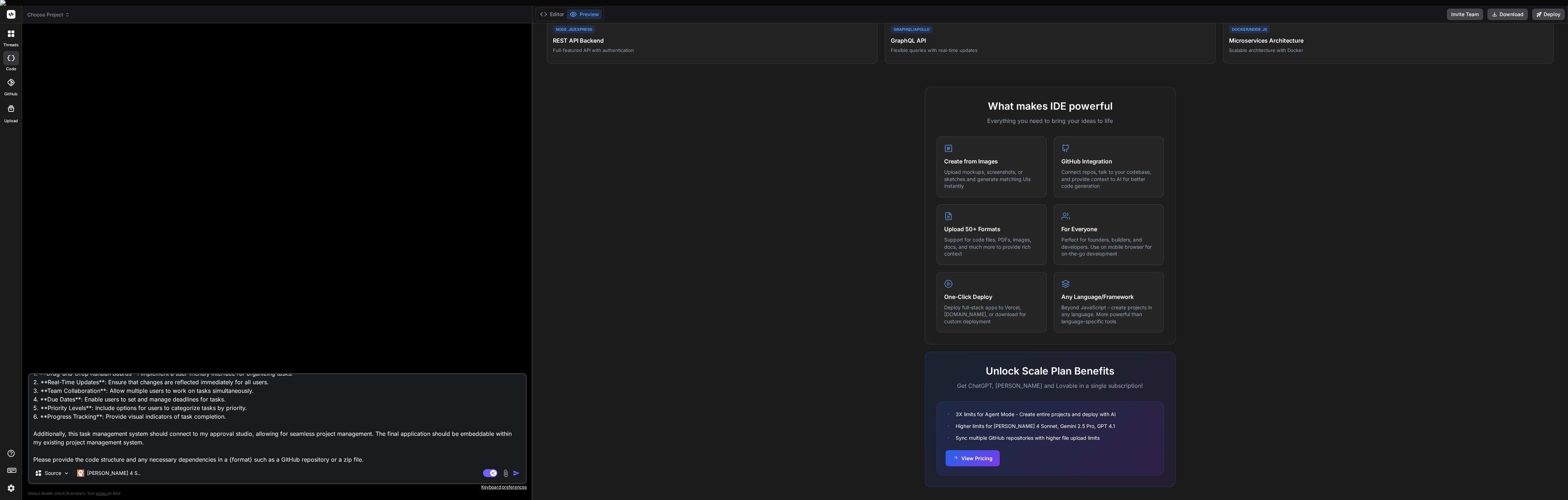
scroll to position [27, 0]
drag, startPoint x: 72, startPoint y: 454, endPoint x: 24, endPoint y: 456, distance: 48.0
click at [24, 456] on div "Bind AI Web Search Created with Pixso. Code Generator Create a task management …" at bounding box center [277, 264] width 510 height 482
drag, startPoint x: 197, startPoint y: 454, endPoint x: 231, endPoint y: 453, distance: 34.0
click at [231, 453] on textarea "Create a task management application using React and TypeScript with the follow…" at bounding box center [278, 419] width 497 height 89
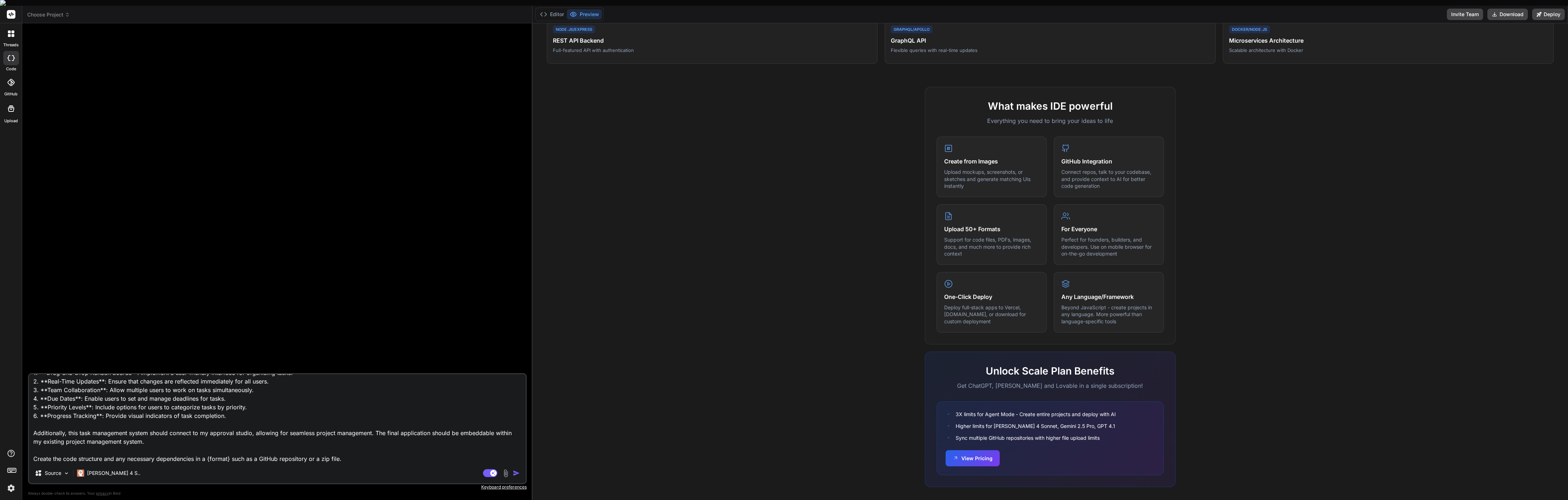
click at [220, 452] on textarea "Create a task management application using React and TypeScript with the follow…" at bounding box center [278, 419] width 497 height 89
drag, startPoint x: 208, startPoint y: 452, endPoint x: 232, endPoint y: 454, distance: 24.1
click at [232, 454] on textarea "Create a task management application using React and TypeScript with the follow…" at bounding box center [278, 419] width 497 height 89
click at [388, 459] on div "Create a task management application using React and TypeScript with the follow…" at bounding box center [277, 429] width 499 height 111
click at [394, 454] on textarea "Create a task management application using React and TypeScript with the follow…" at bounding box center [278, 419] width 497 height 89
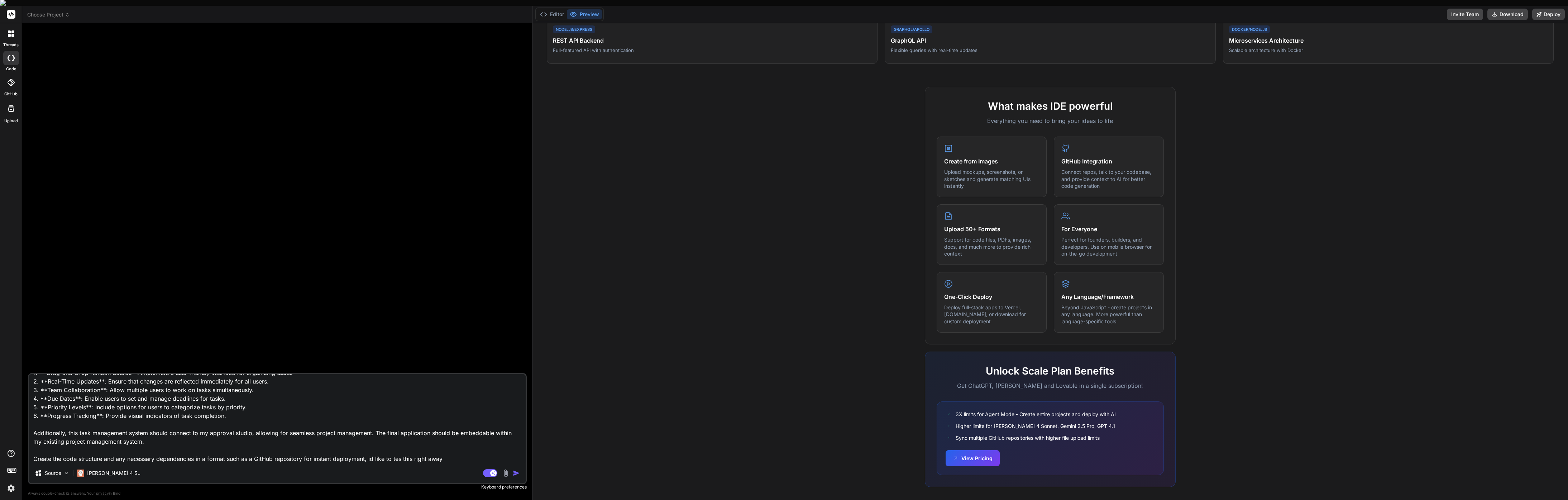
scroll to position [0, 0]
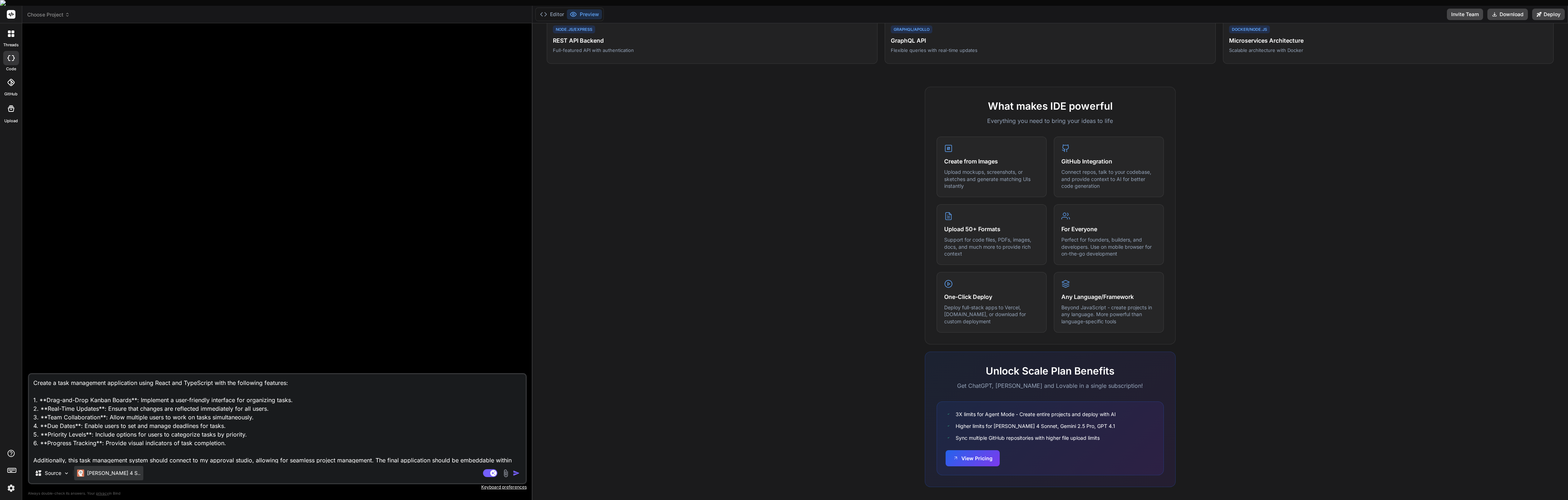
click at [110, 470] on p "[PERSON_NAME] 4 S.." at bounding box center [114, 473] width 54 height 7
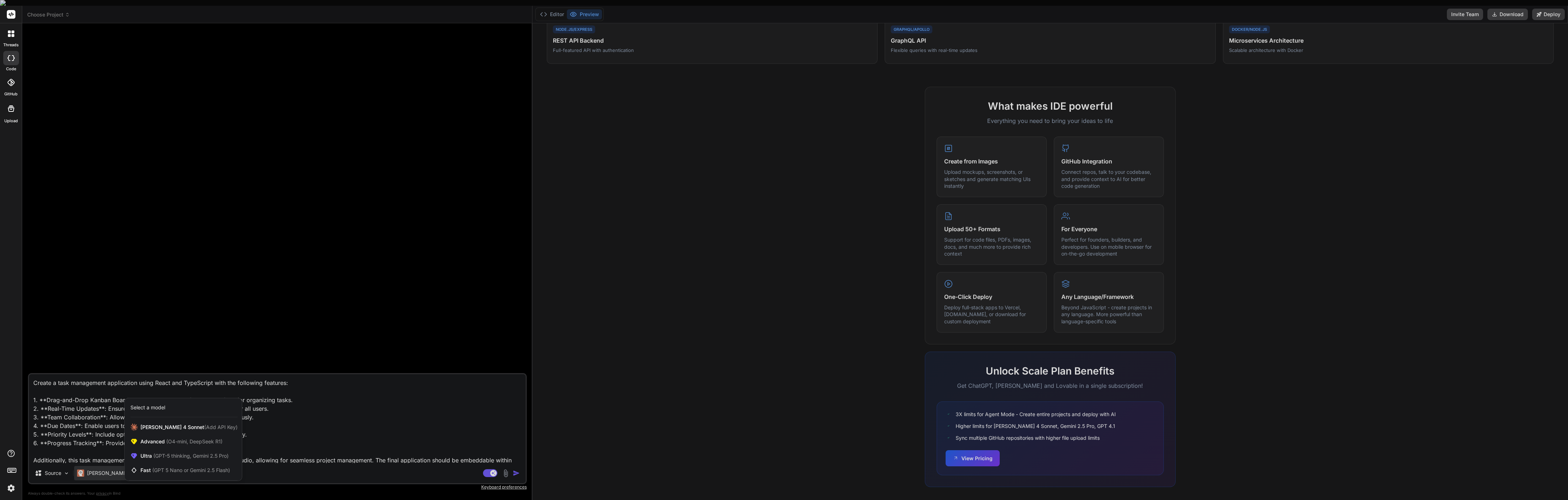
click at [399, 417] on div at bounding box center [784, 250] width 1568 height 500
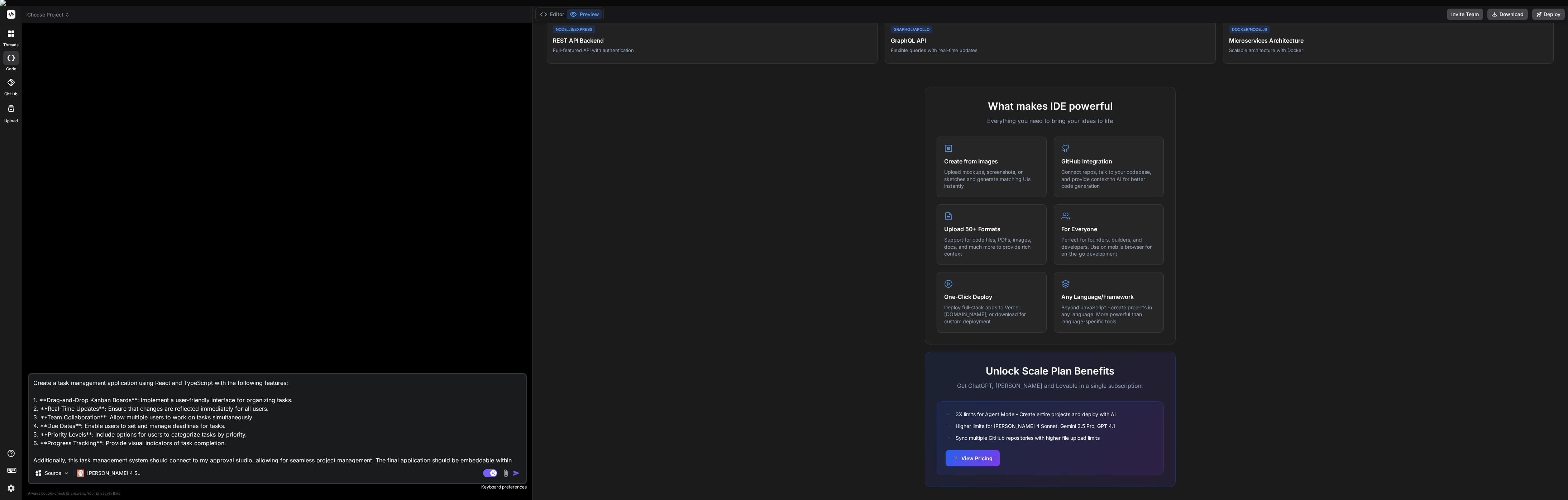
click at [329, 396] on textarea "Create a task management application using React and TypeScript with the follow…" at bounding box center [278, 419] width 497 height 89
click at [517, 470] on img "button" at bounding box center [516, 473] width 7 height 7
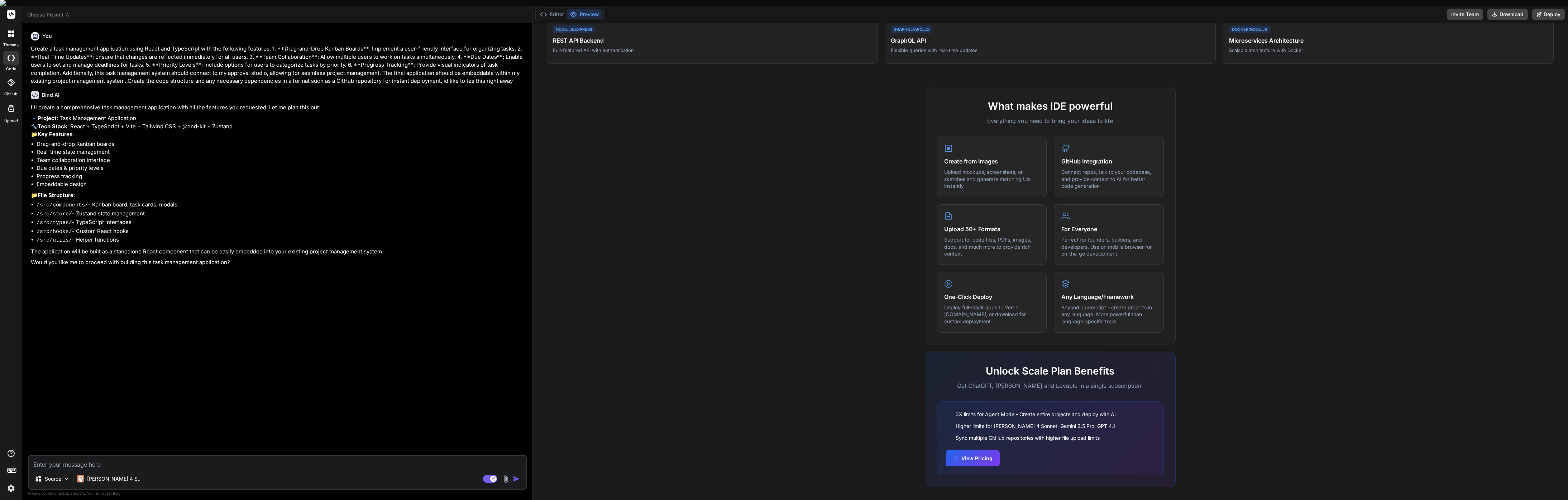
click at [94, 460] on textarea at bounding box center [278, 462] width 497 height 13
paste textarea "#!/bin/bash # =================================================================…"
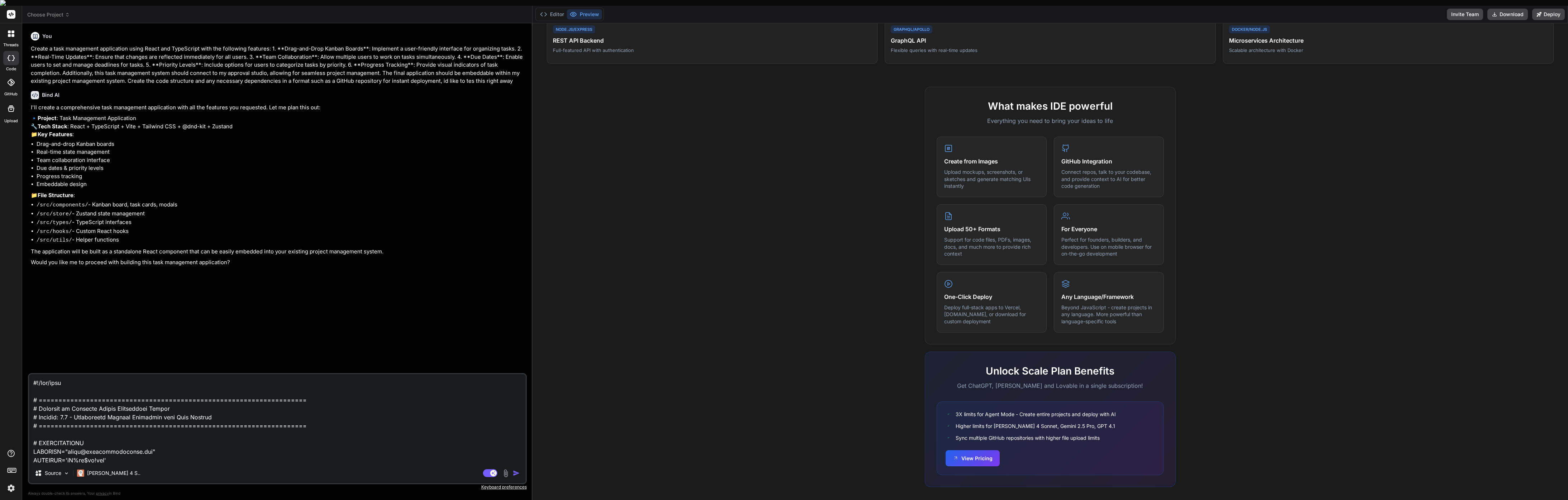
click at [35, 375] on textarea at bounding box center [278, 419] width 497 height 89
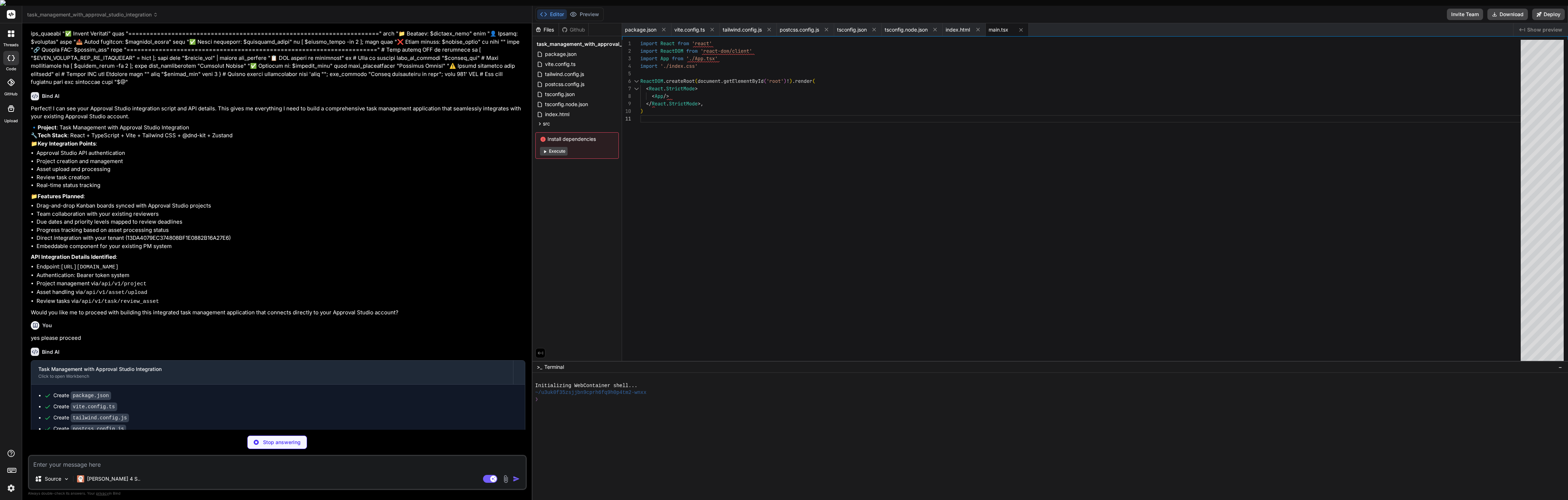
scroll to position [23, 0]
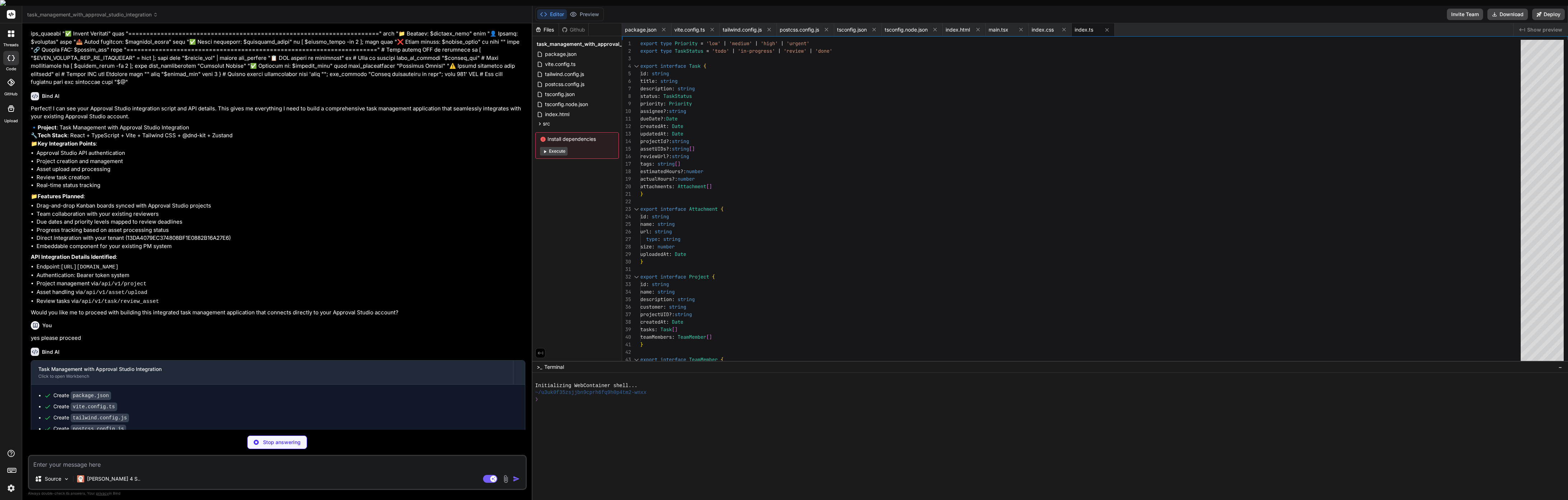
click at [560, 147] on button "Execute" at bounding box center [553, 151] width 27 height 9
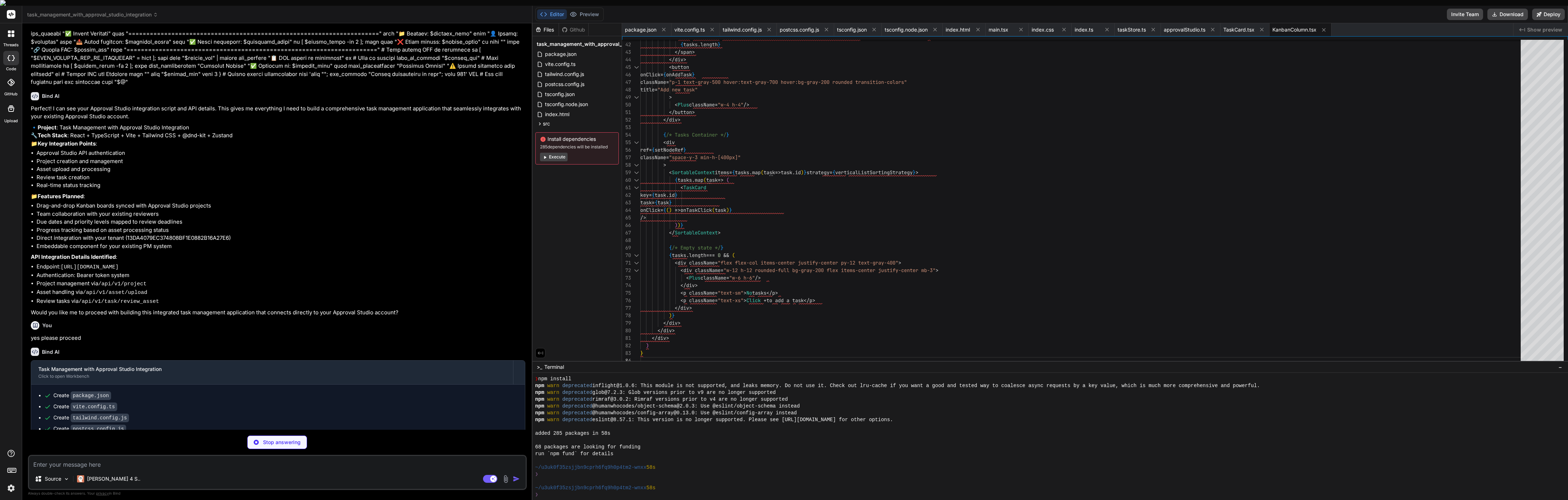
click at [562, 153] on button "Execute" at bounding box center [553, 157] width 27 height 9
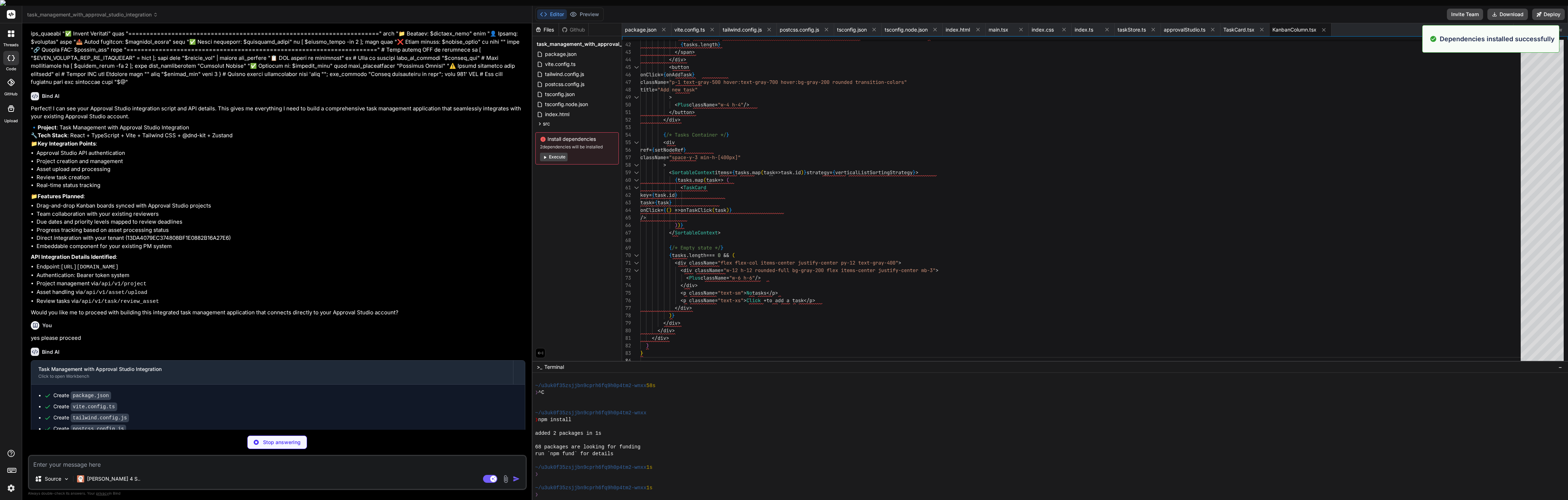
scroll to position [145, 0]
click at [558, 153] on button "Execute" at bounding box center [553, 157] width 27 height 9
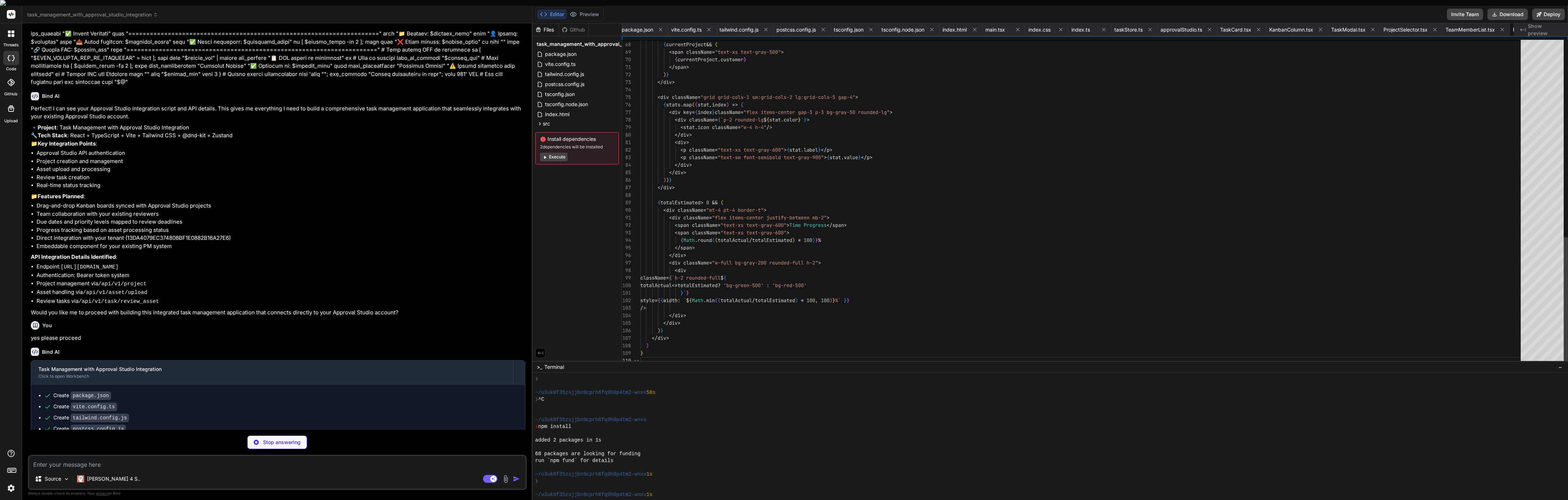
scroll to position [0, 58]
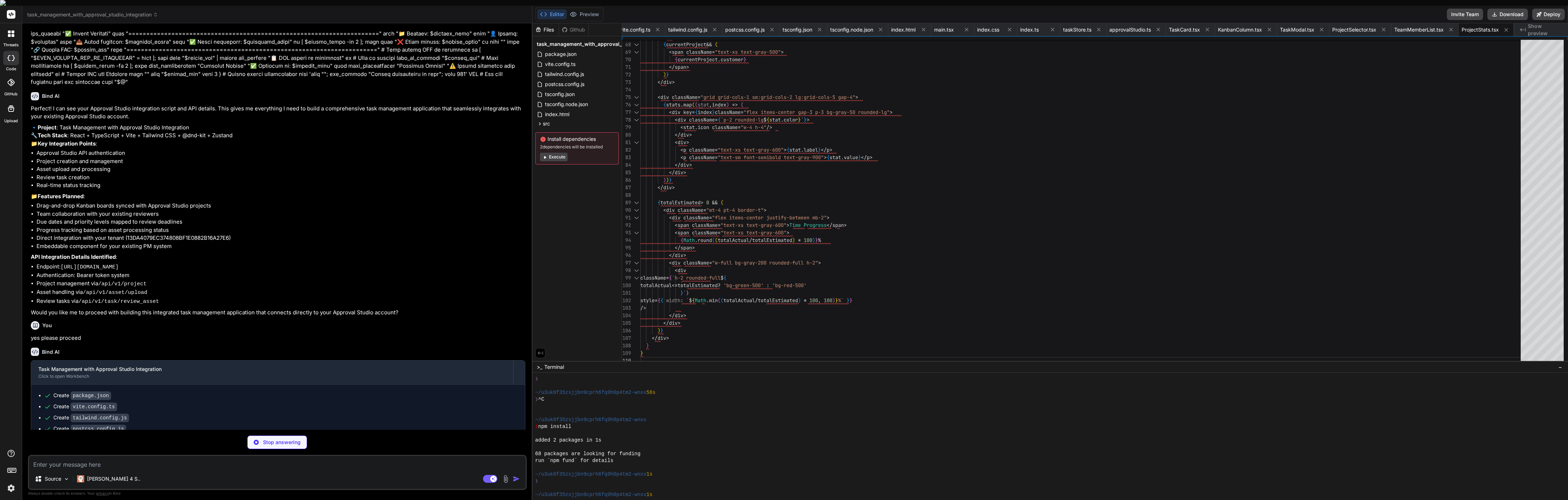
click at [549, 153] on button "Execute" at bounding box center [553, 157] width 27 height 9
click at [554, 154] on button "Execute" at bounding box center [553, 157] width 27 height 9
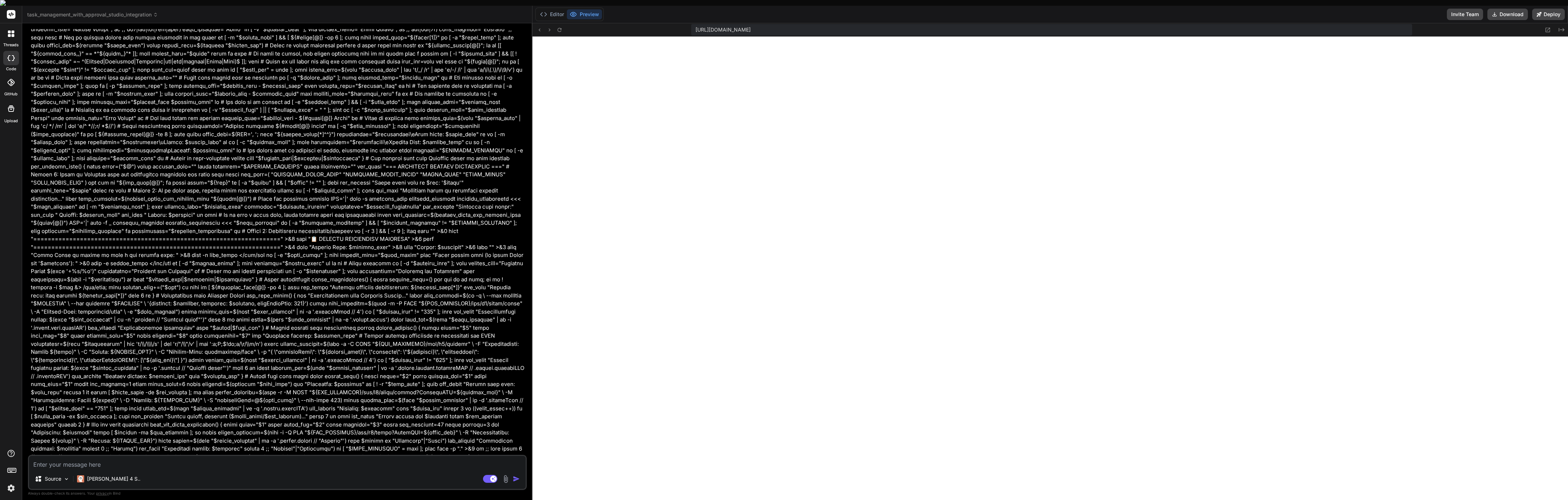
scroll to position [490, 0]
click at [555, 9] on button "Editor" at bounding box center [551, 14] width 30 height 10
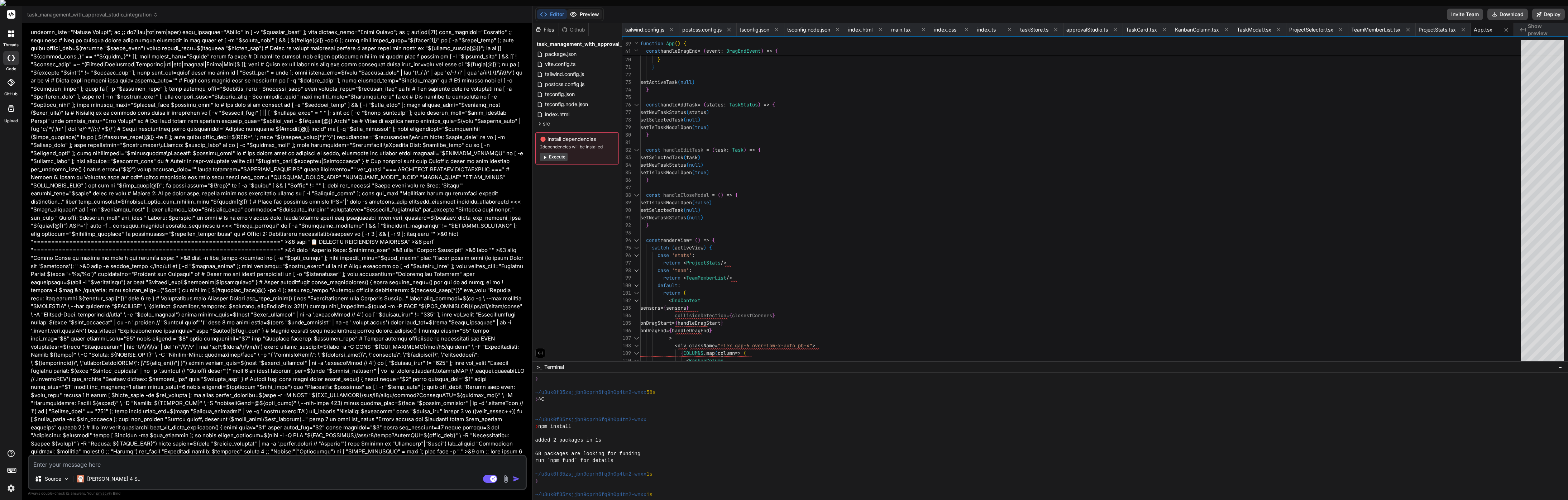
click at [576, 11] on icon at bounding box center [573, 15] width 7 height 7
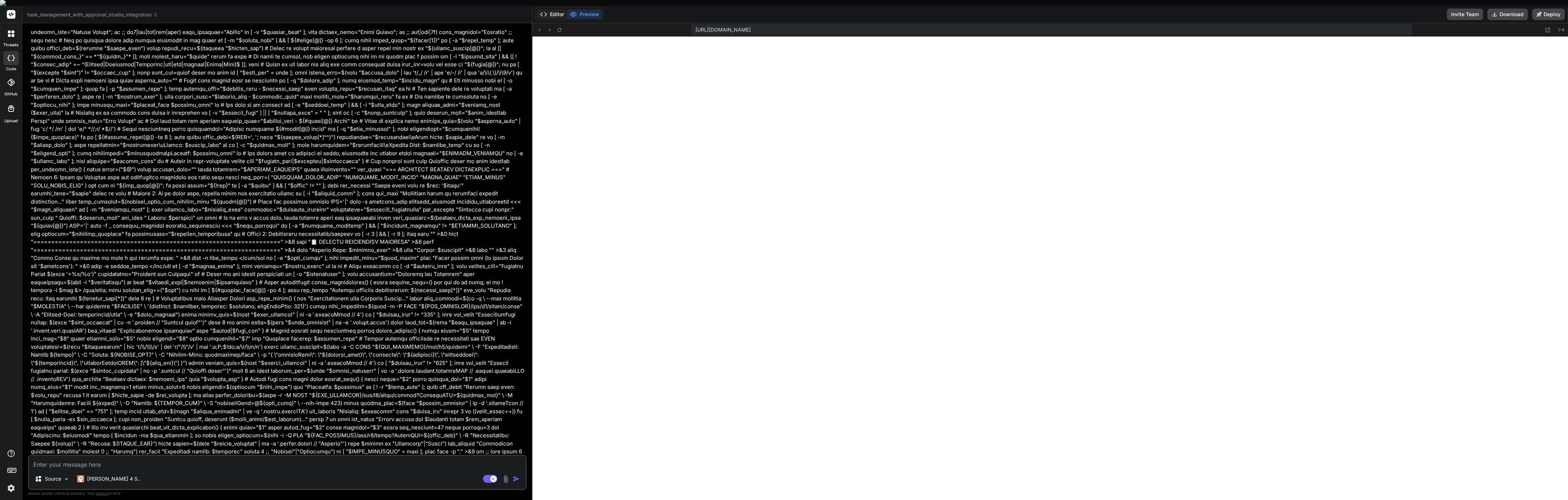
click at [550, 10] on button "Editor" at bounding box center [551, 14] width 30 height 10
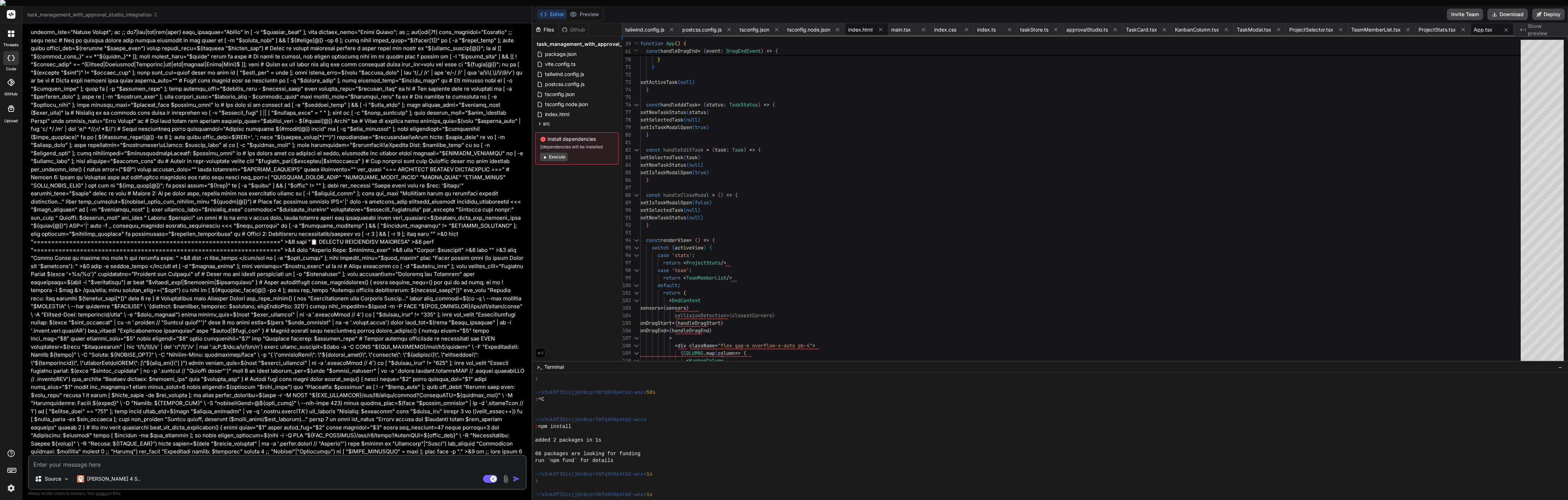
click at [855, 26] on span "index.html" at bounding box center [860, 30] width 24 height 7
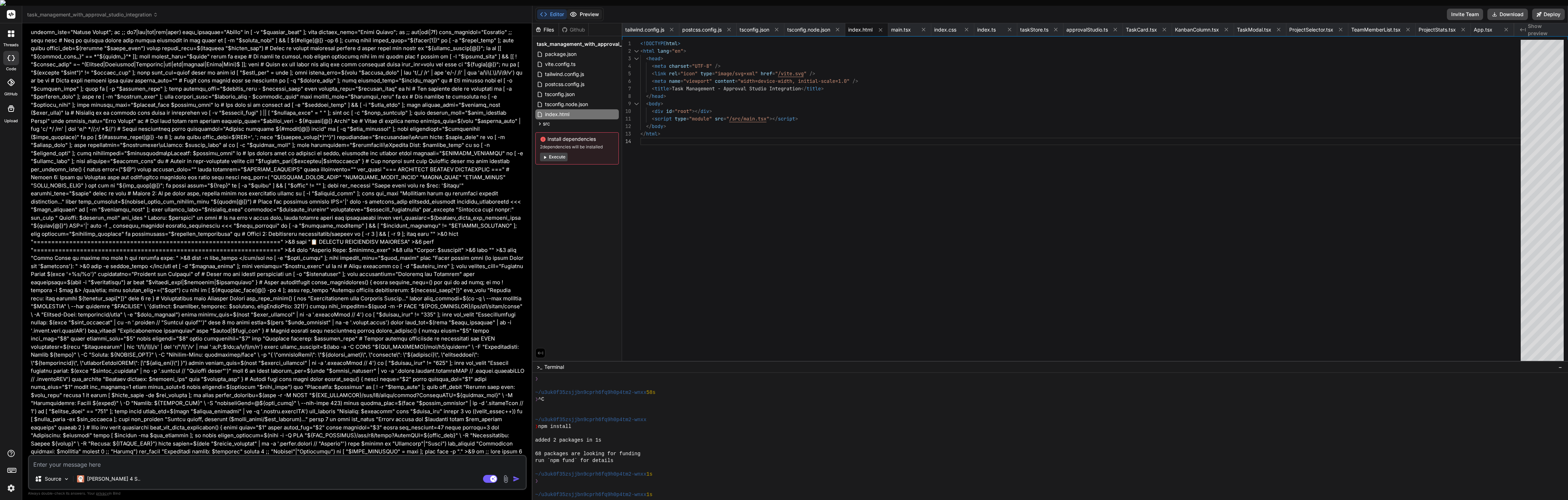
click at [588, 10] on button "Preview" at bounding box center [584, 14] width 35 height 10
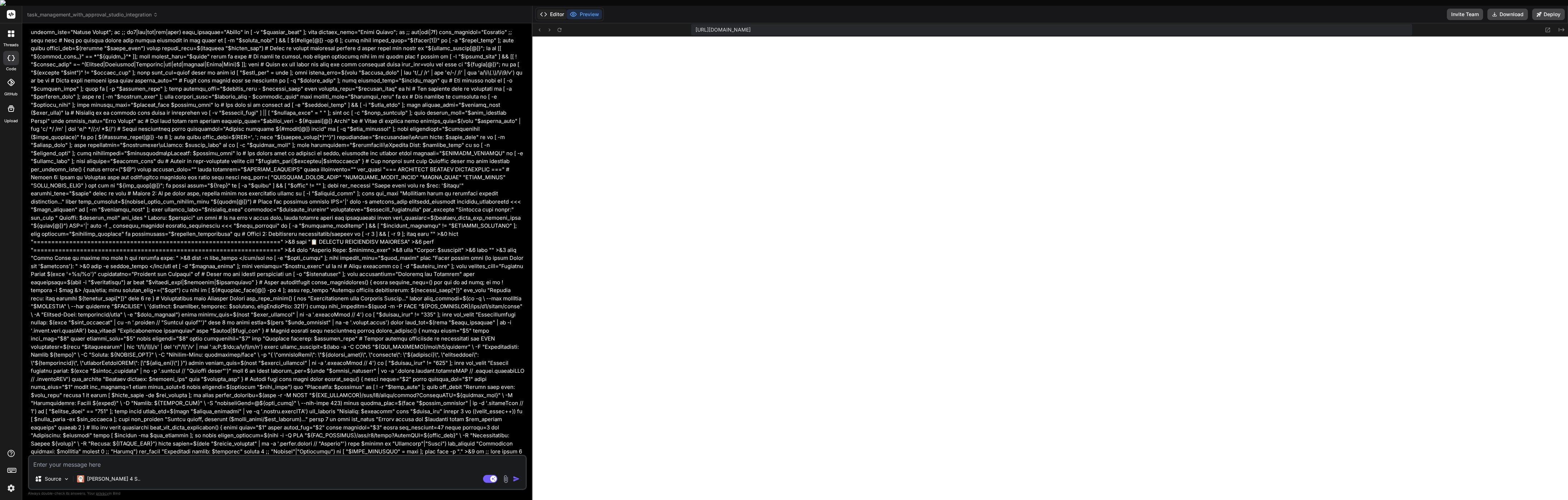
click at [556, 9] on button "Editor" at bounding box center [551, 14] width 30 height 10
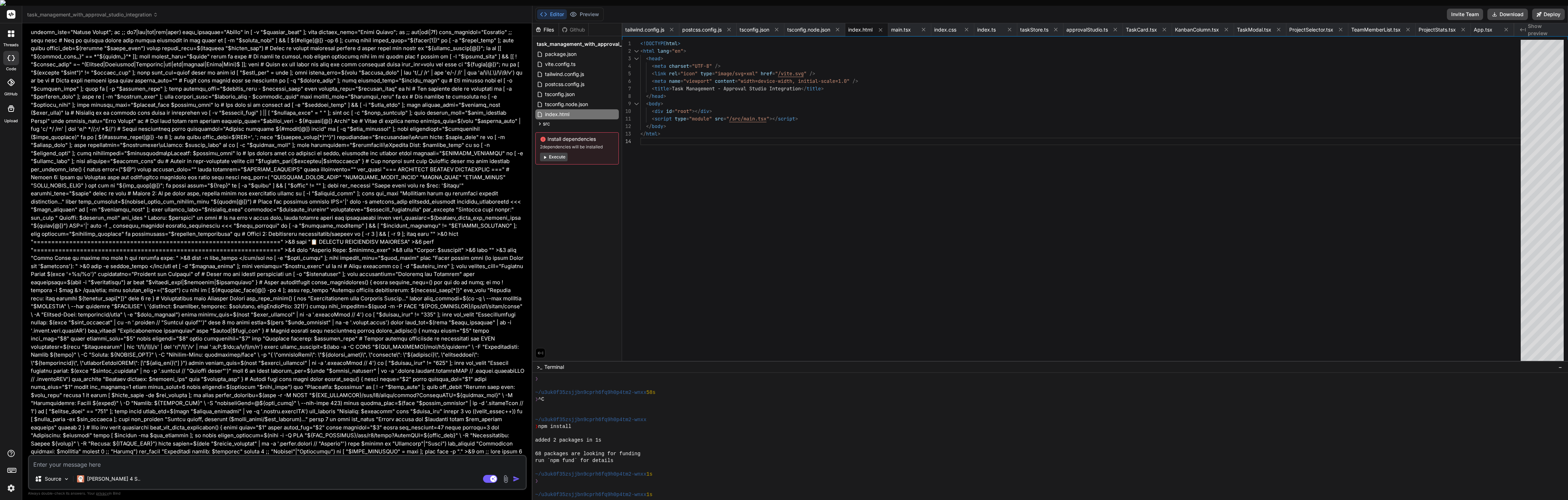
click at [559, 153] on button "Execute" at bounding box center [553, 157] width 27 height 9
click at [562, 111] on span "index.html" at bounding box center [557, 114] width 26 height 9
click at [561, 110] on span "index.html" at bounding box center [557, 114] width 26 height 9
click at [989, 26] on span "index.ts" at bounding box center [986, 30] width 19 height 7
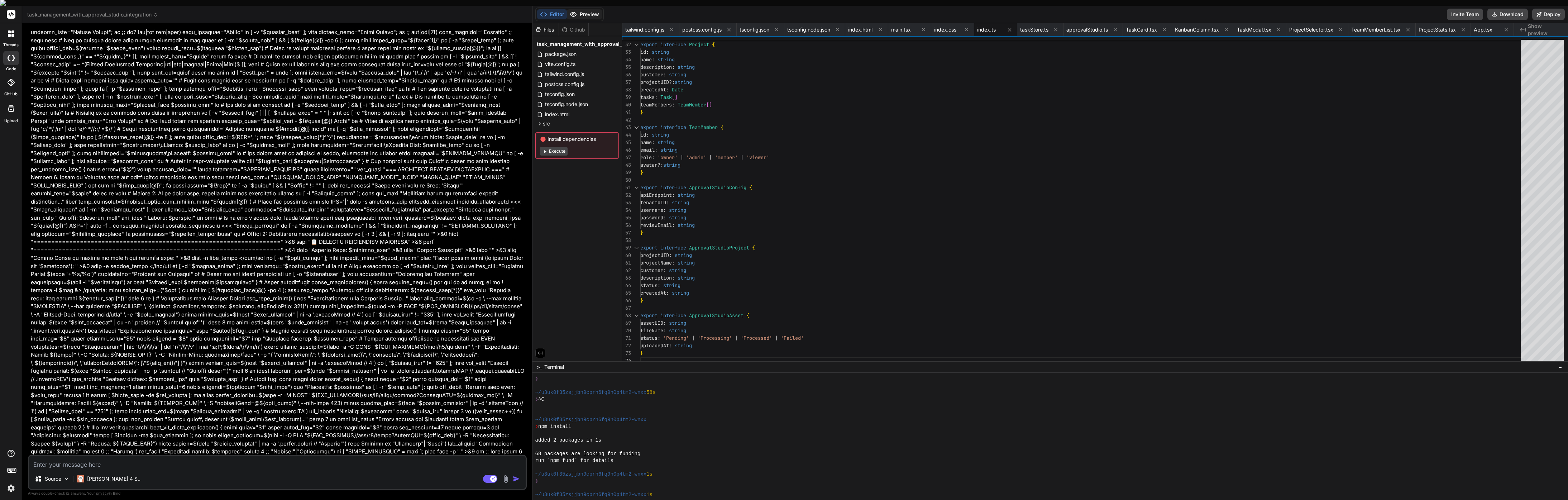
click at [581, 9] on button "Preview" at bounding box center [584, 14] width 35 height 10
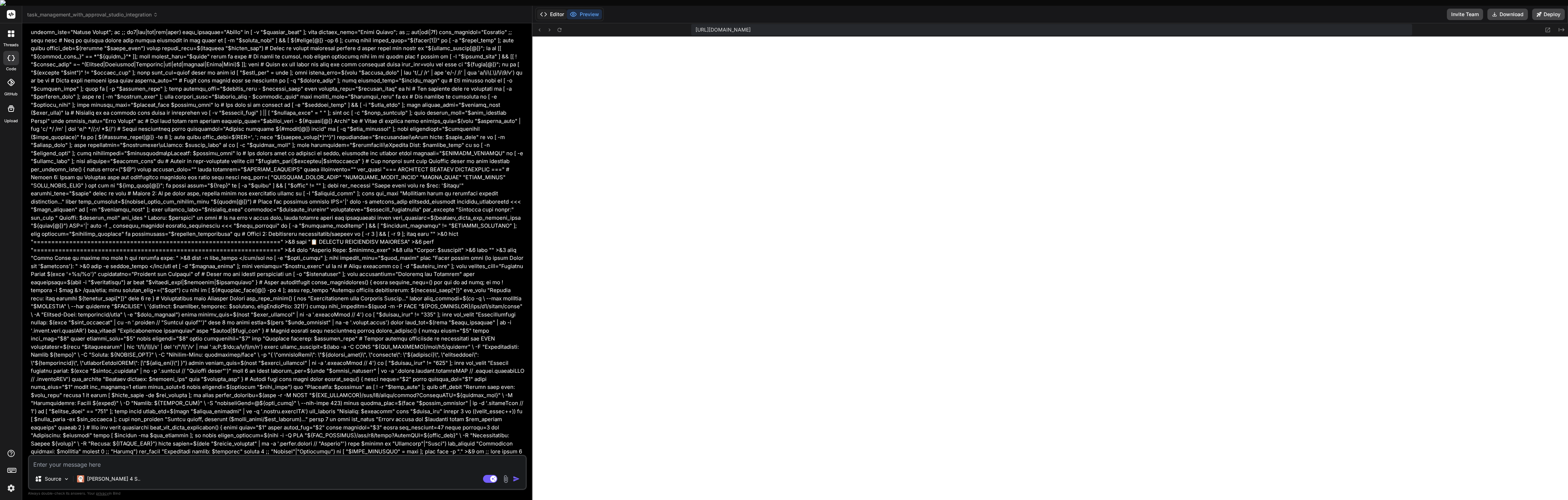
click at [546, 11] on icon at bounding box center [544, 15] width 7 height 7
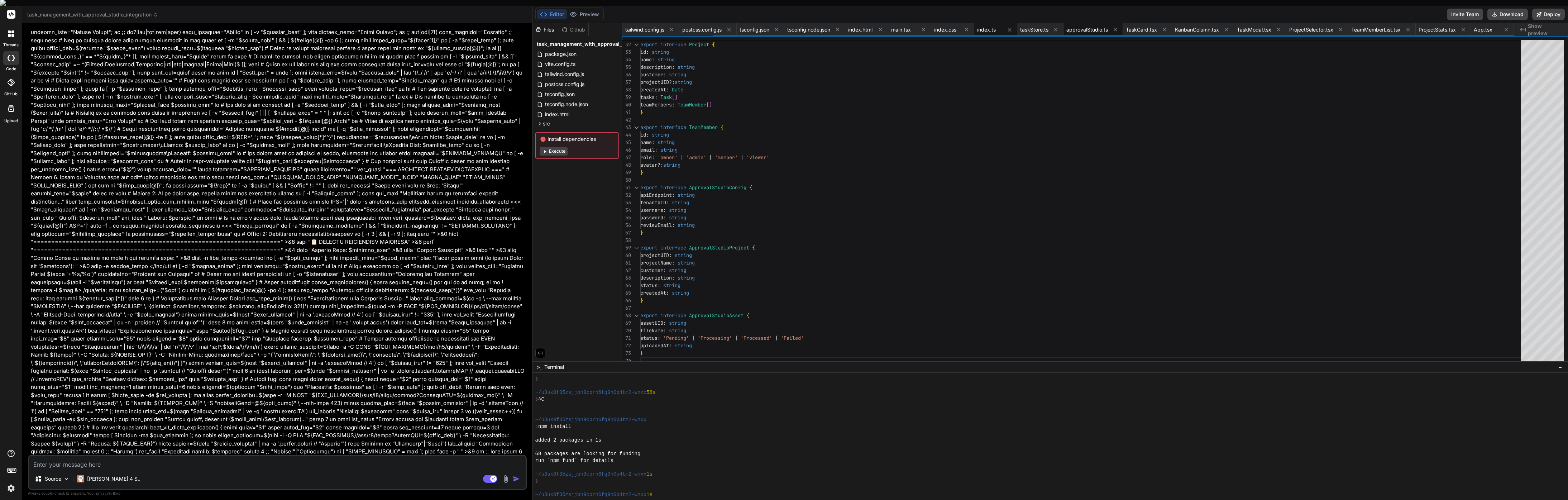
click at [1092, 26] on span "approvalStudio.ts" at bounding box center [1087, 30] width 41 height 7
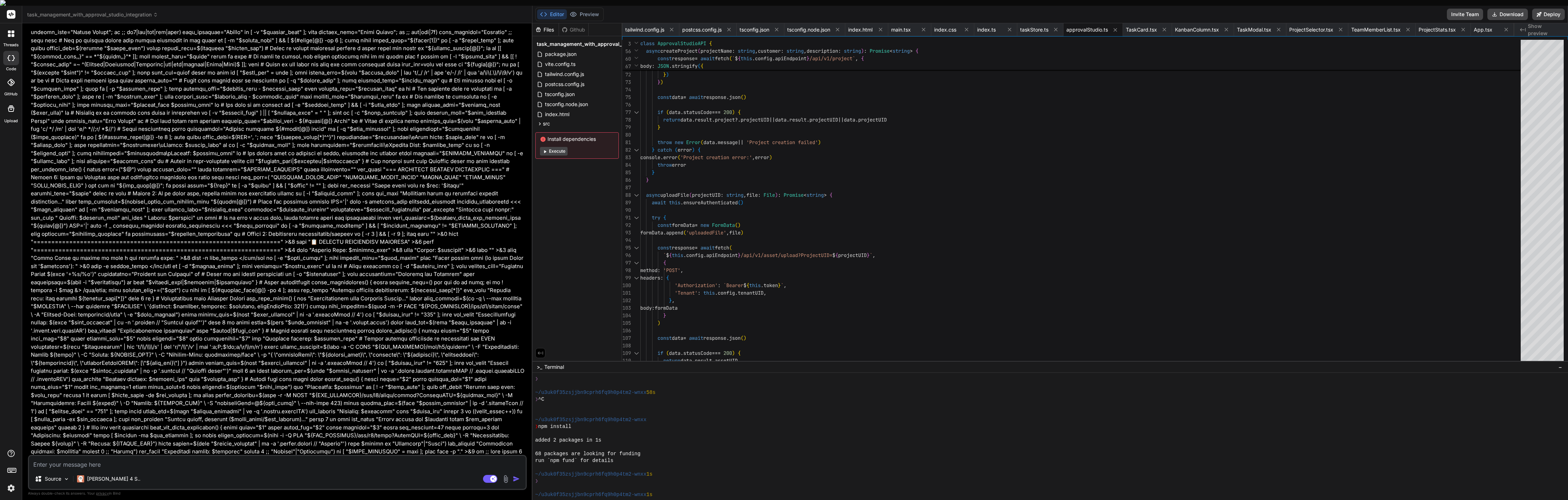
click at [548, 148] on button "Execute" at bounding box center [553, 151] width 27 height 9
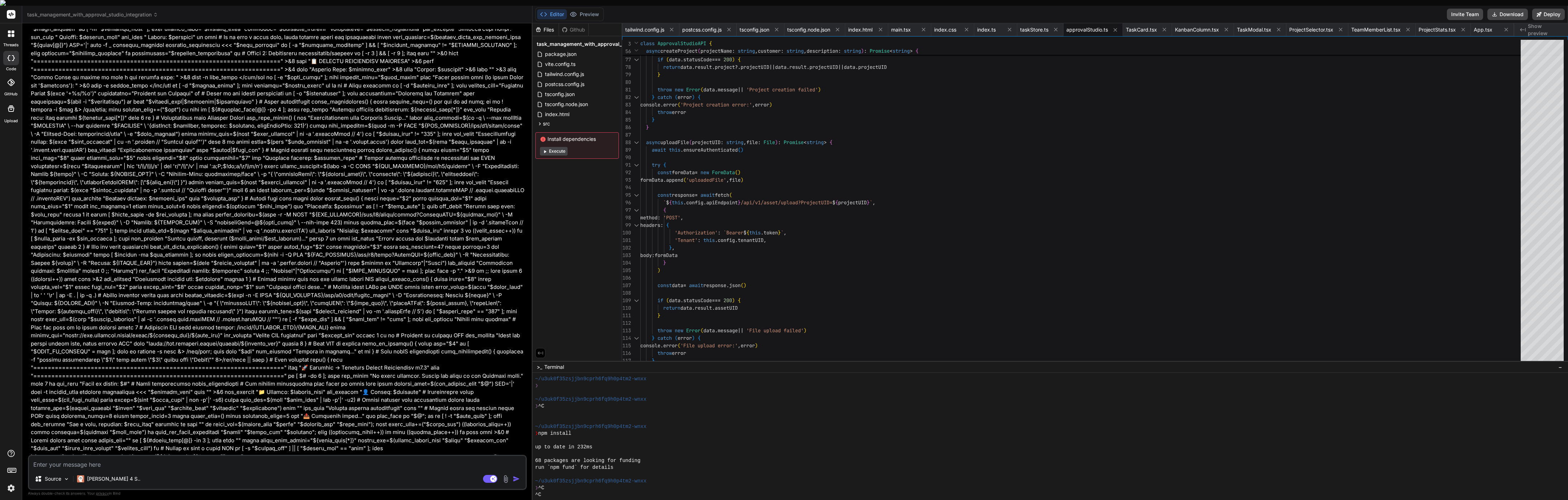
scroll to position [906, 0]
click at [1533, 23] on span "Show preview" at bounding box center [1545, 30] width 35 height 15
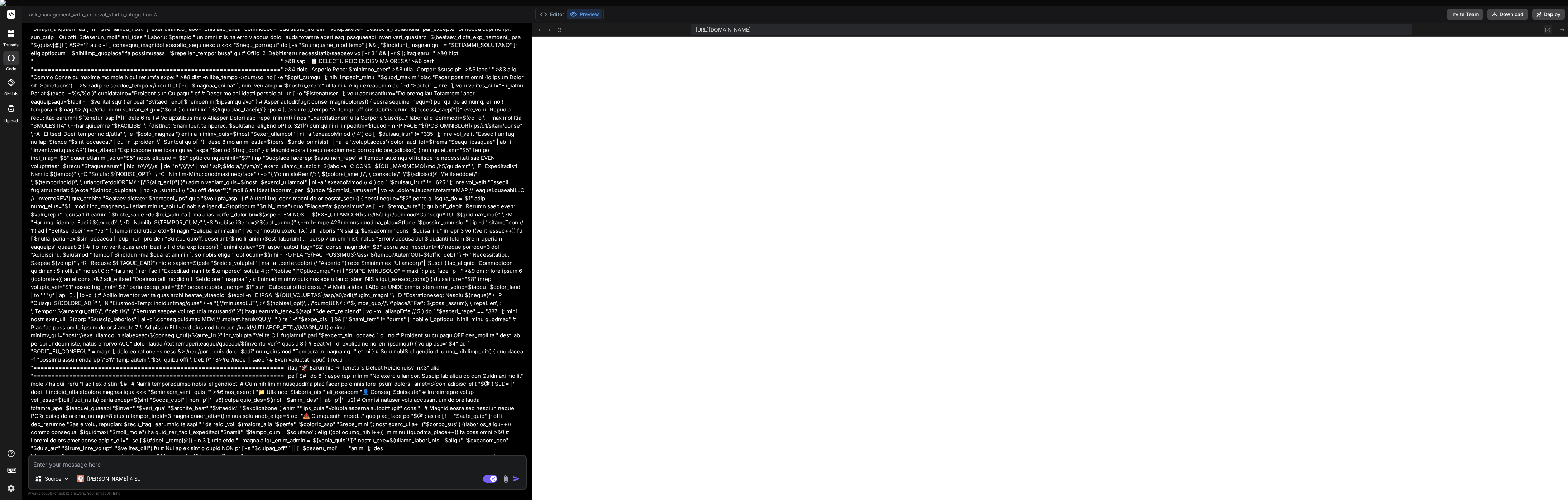
click at [1549, 27] on icon at bounding box center [1549, 30] width 5 height 5
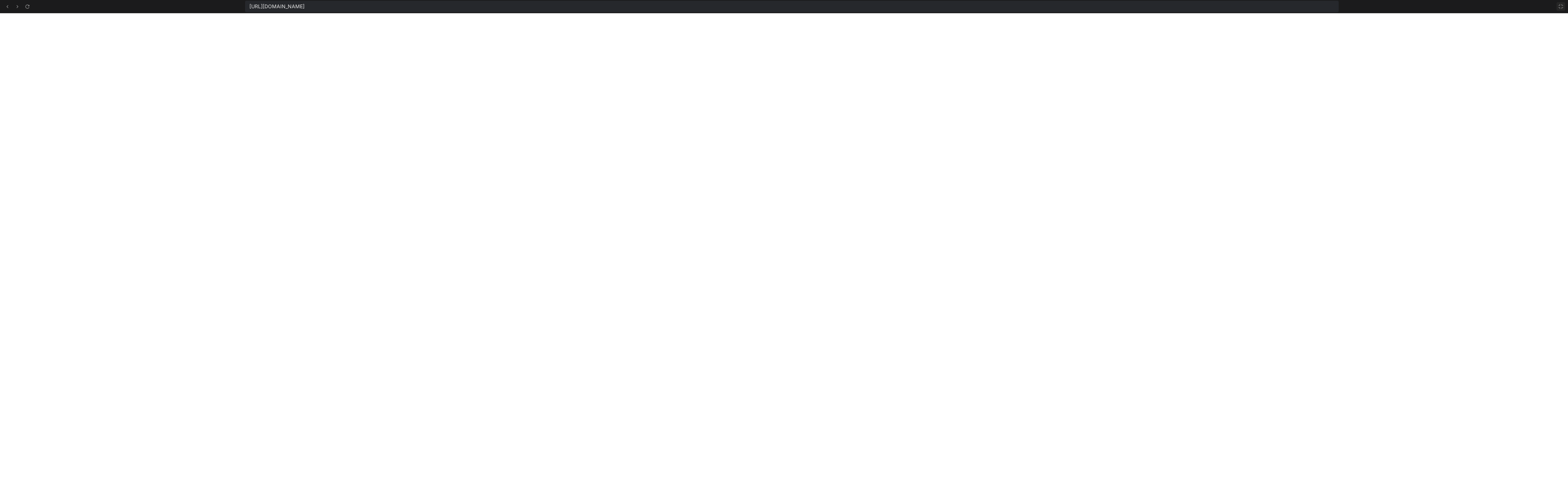
click at [1561, 7] on icon at bounding box center [1561, 6] width 5 height 5
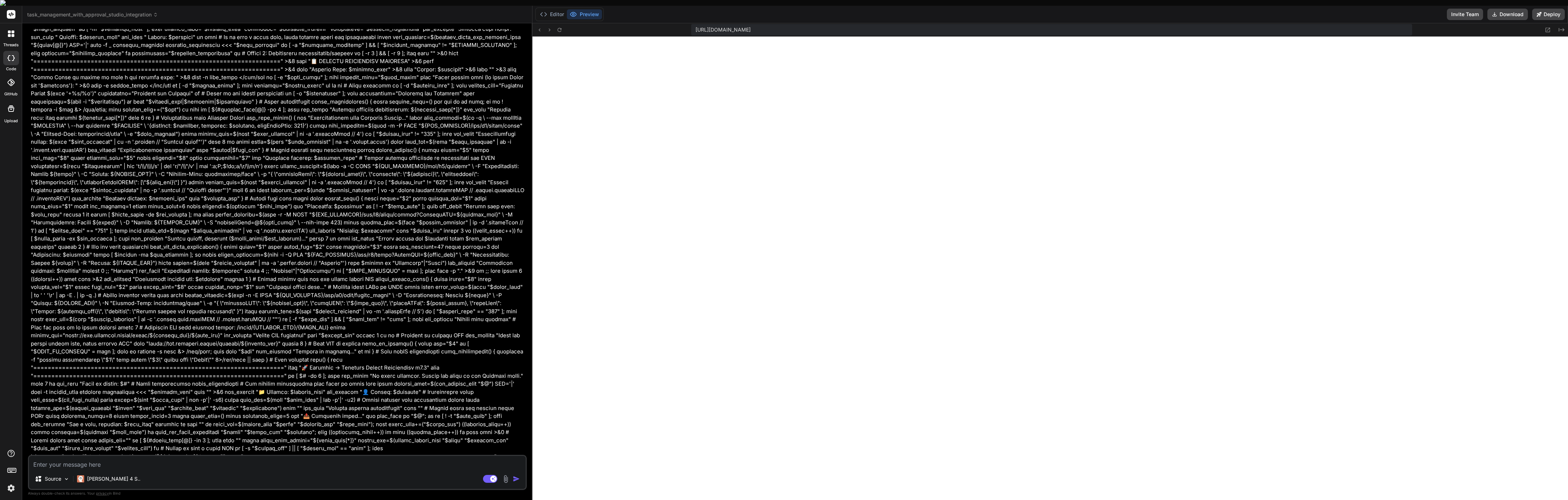
click at [9, 30] on icon at bounding box center [9, 32] width 3 height 3
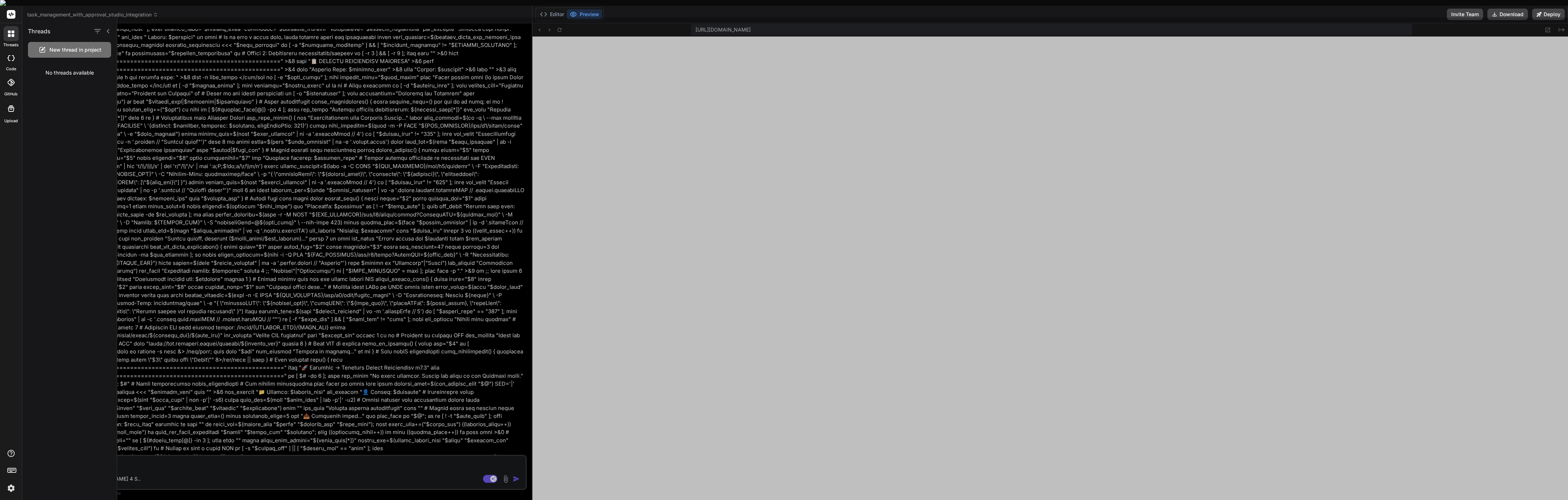
click at [9, 30] on icon at bounding box center [9, 32] width 3 height 3
click at [13, 55] on icon at bounding box center [11, 58] width 7 height 5
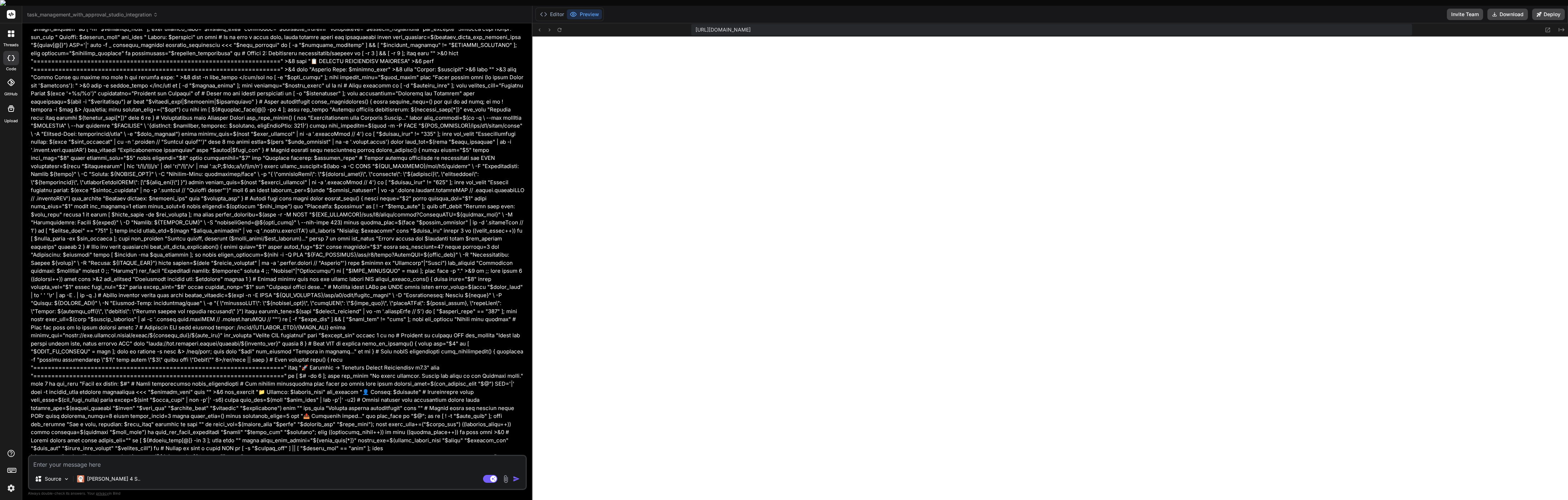
click at [13, 55] on icon at bounding box center [11, 58] width 7 height 5
click at [9, 10] on rect at bounding box center [11, 14] width 9 height 9
click at [84, 11] on span "task_management_with_approval_studio_integration" at bounding box center [93, 15] width 131 height 7
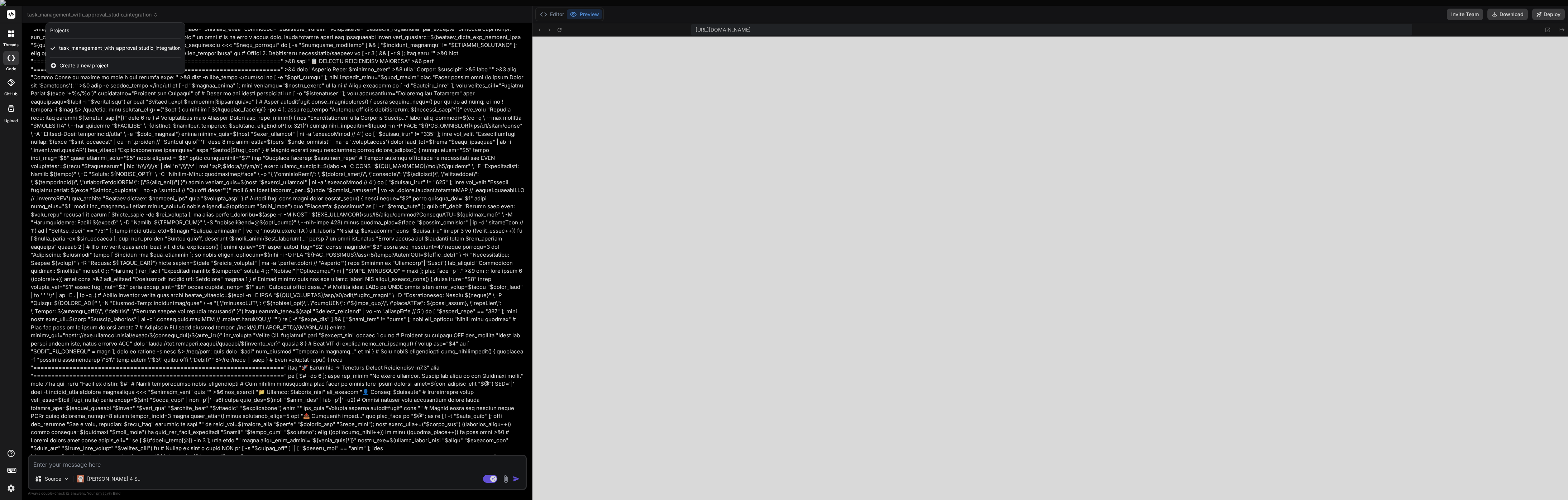
click at [84, 10] on div at bounding box center [784, 250] width 1568 height 500
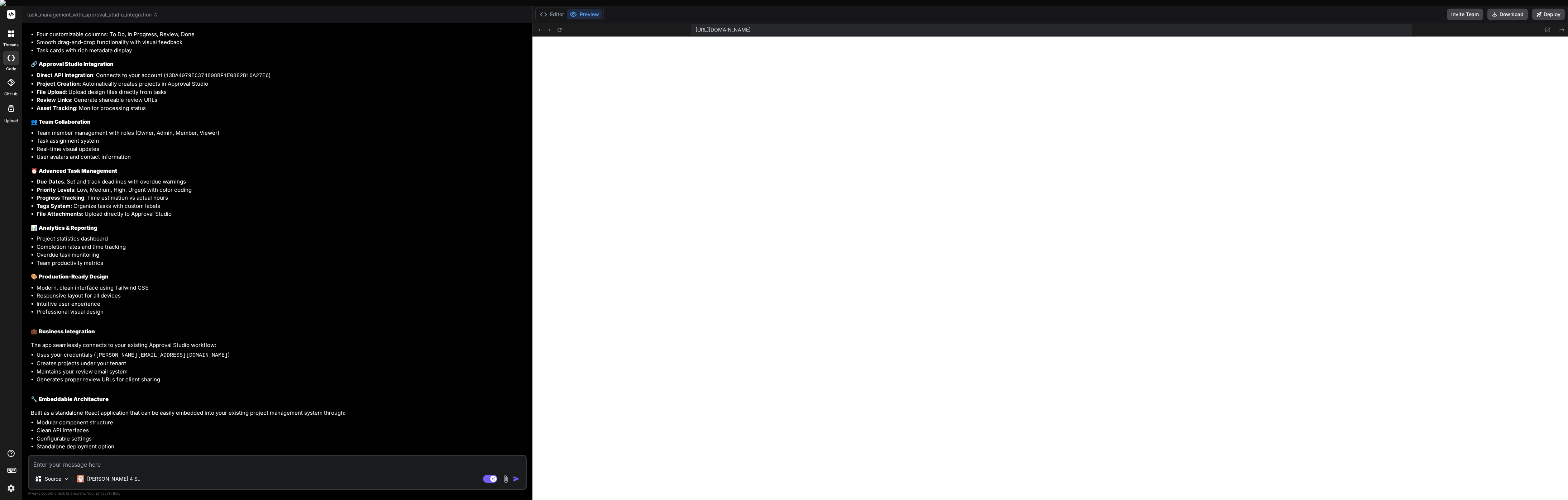
scroll to position [1780, 0]
click at [551, 9] on button "Editor" at bounding box center [551, 14] width 30 height 10
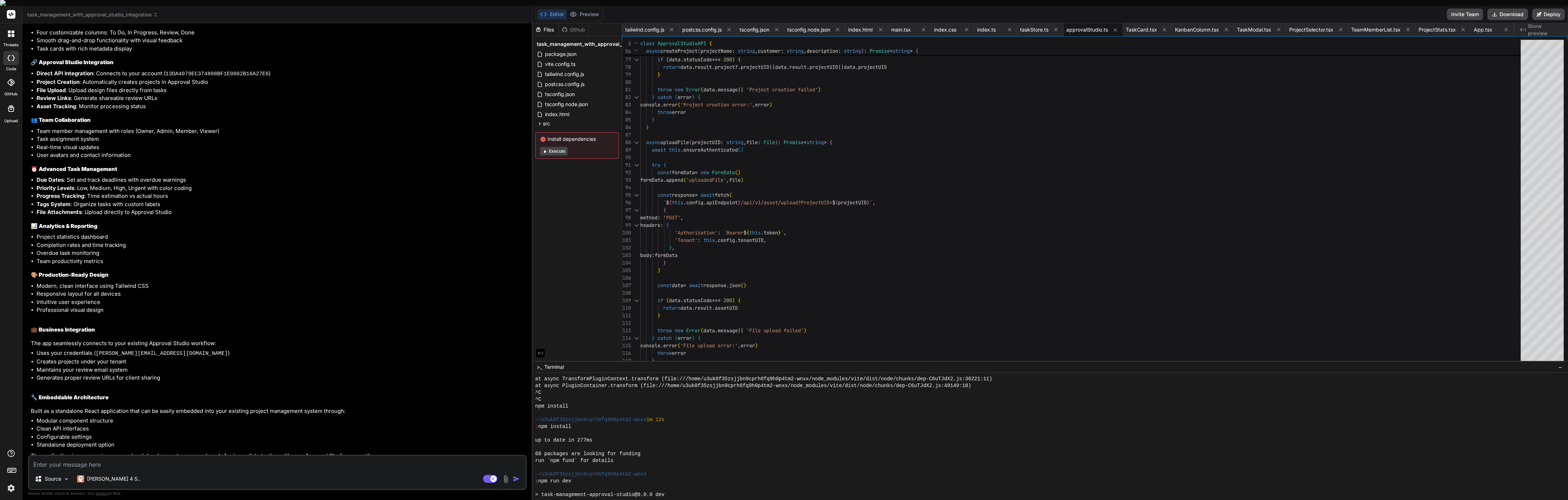
click at [548, 147] on button "Execute" at bounding box center [553, 151] width 27 height 9
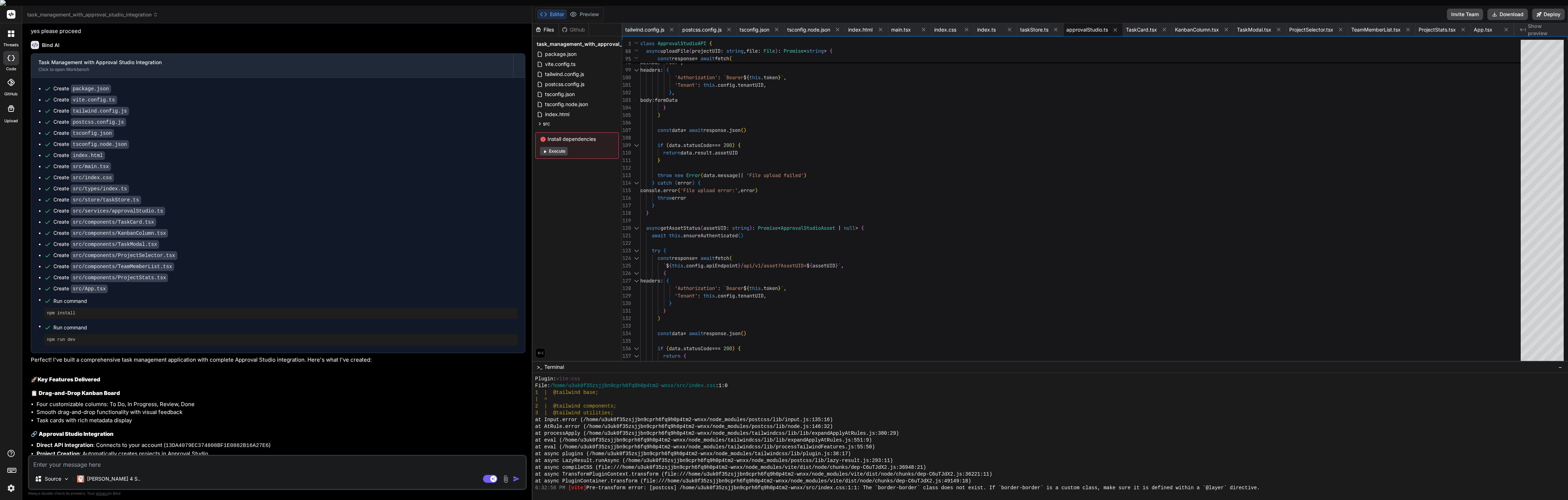
scroll to position [1378, 0]
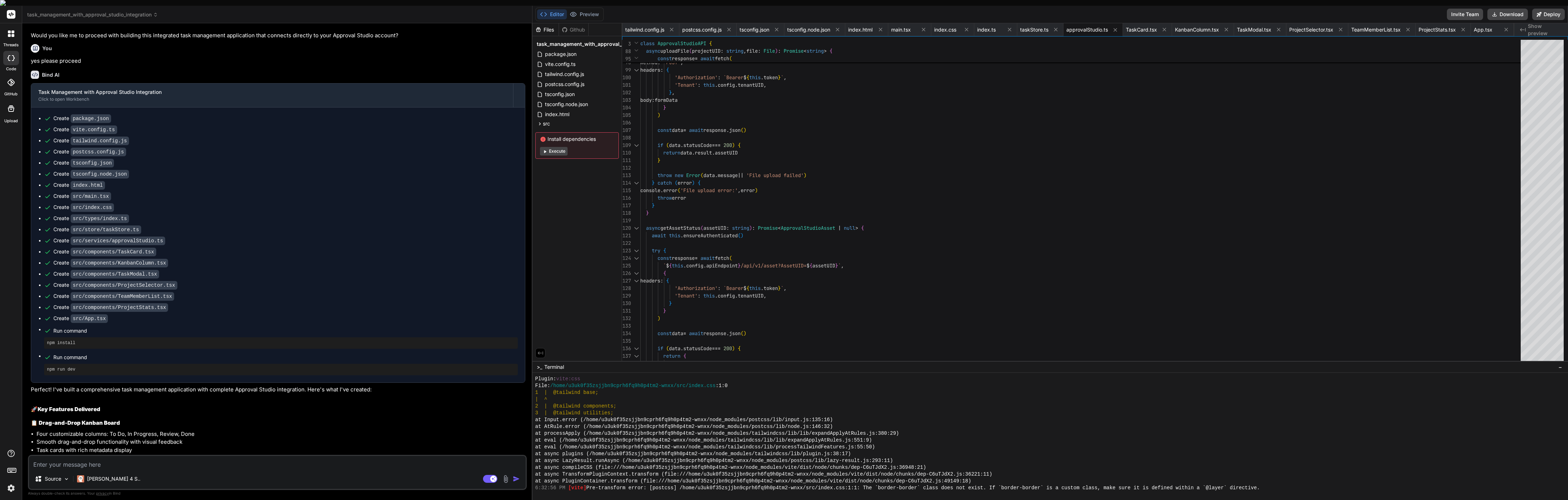
click at [1545, 23] on span "Show preview" at bounding box center [1545, 30] width 35 height 15
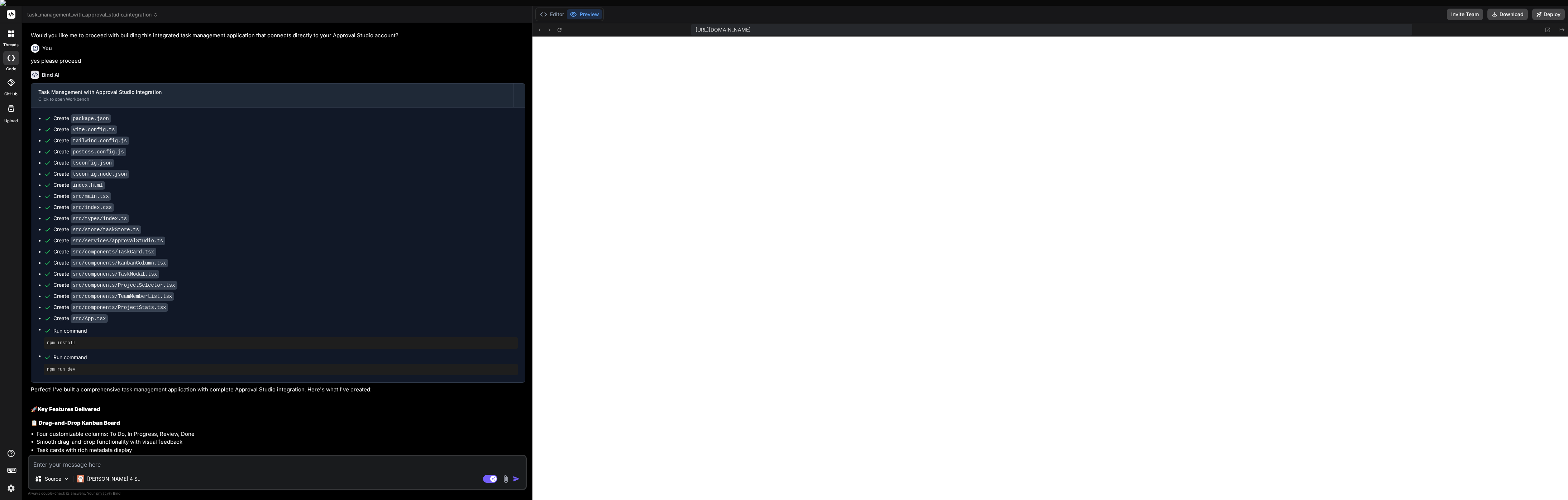
click at [1545, 27] on icon at bounding box center [1548, 30] width 6 height 6
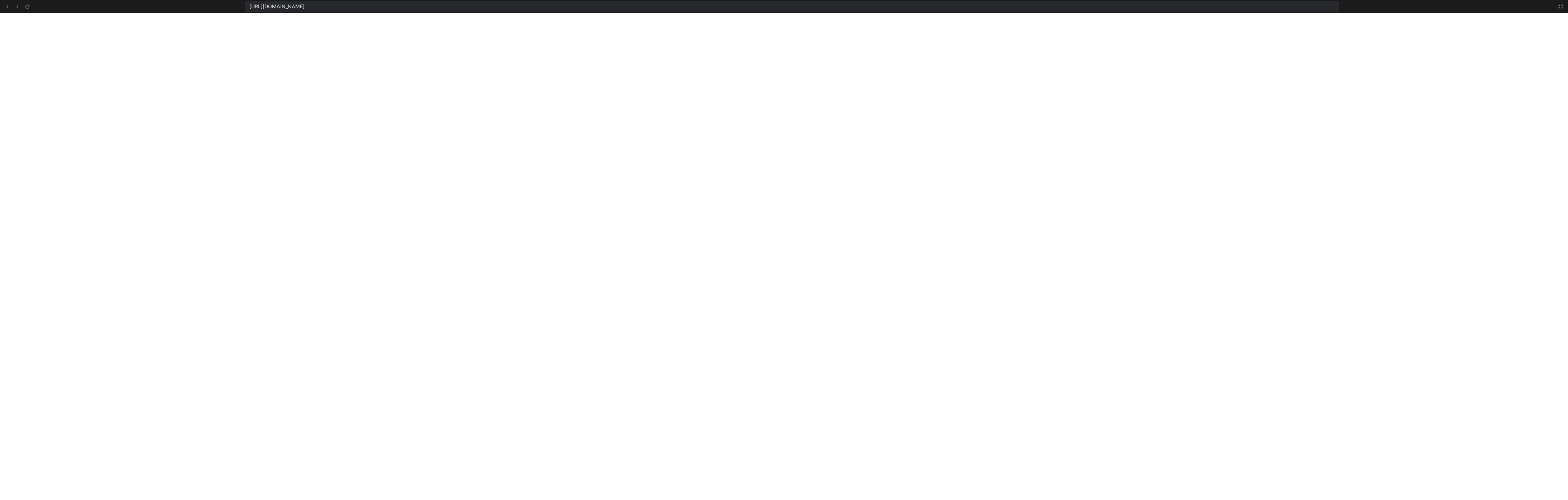
scroll to position [2009, 0]
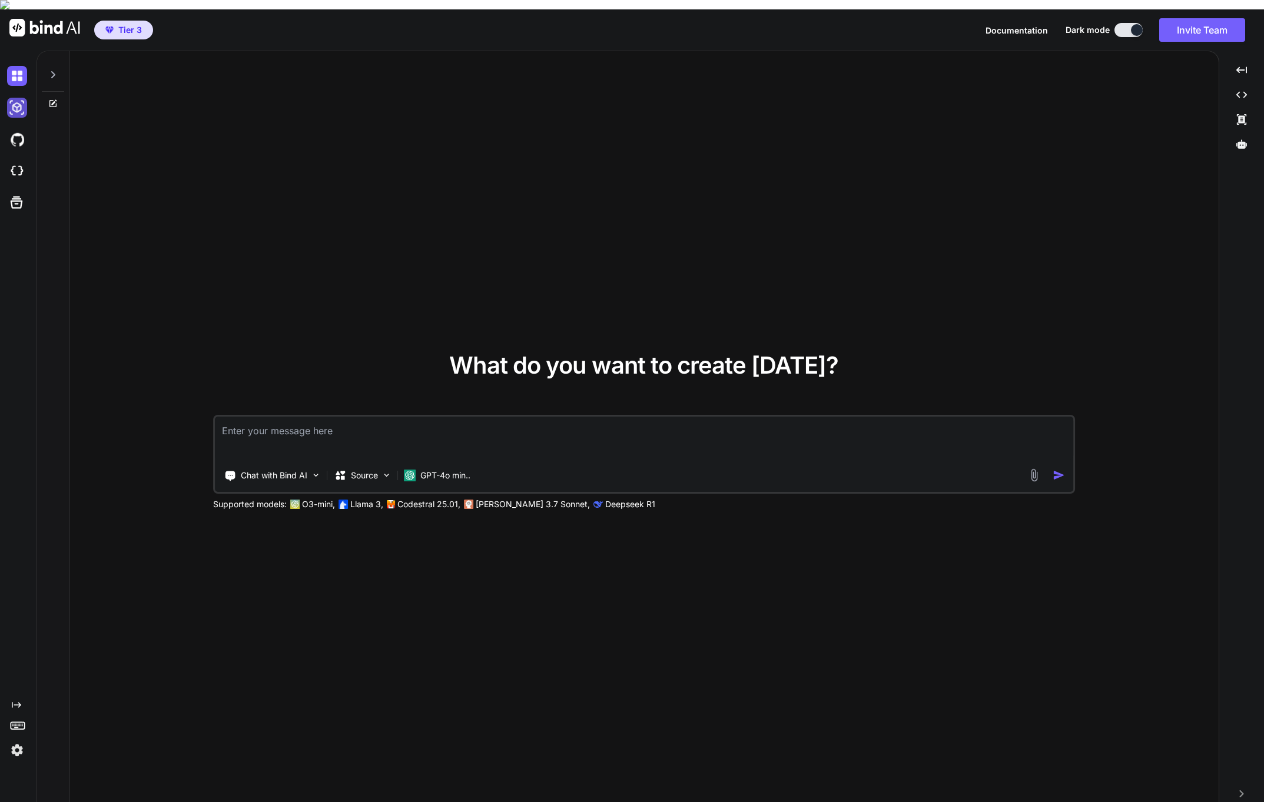
click at [22, 98] on img at bounding box center [17, 108] width 20 height 20
type textarea "x"
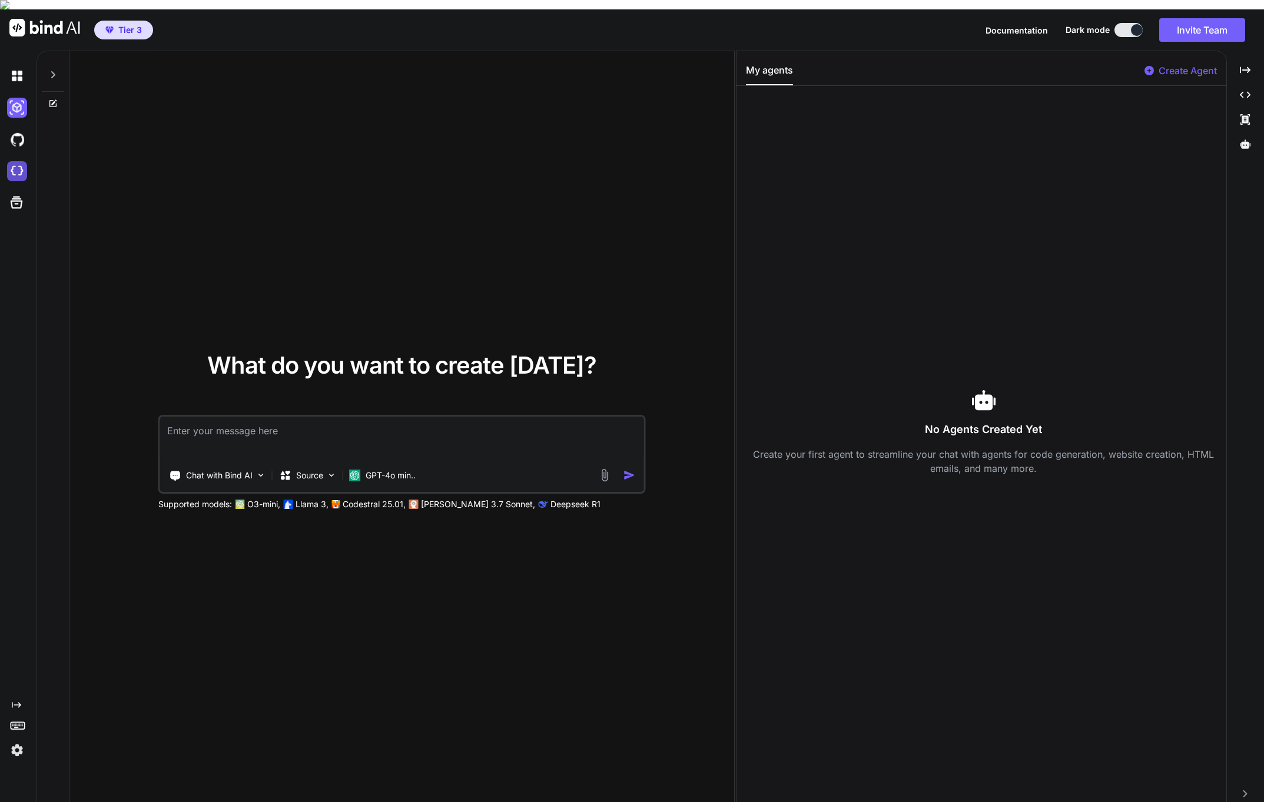
click at [19, 163] on img at bounding box center [17, 171] width 20 height 20
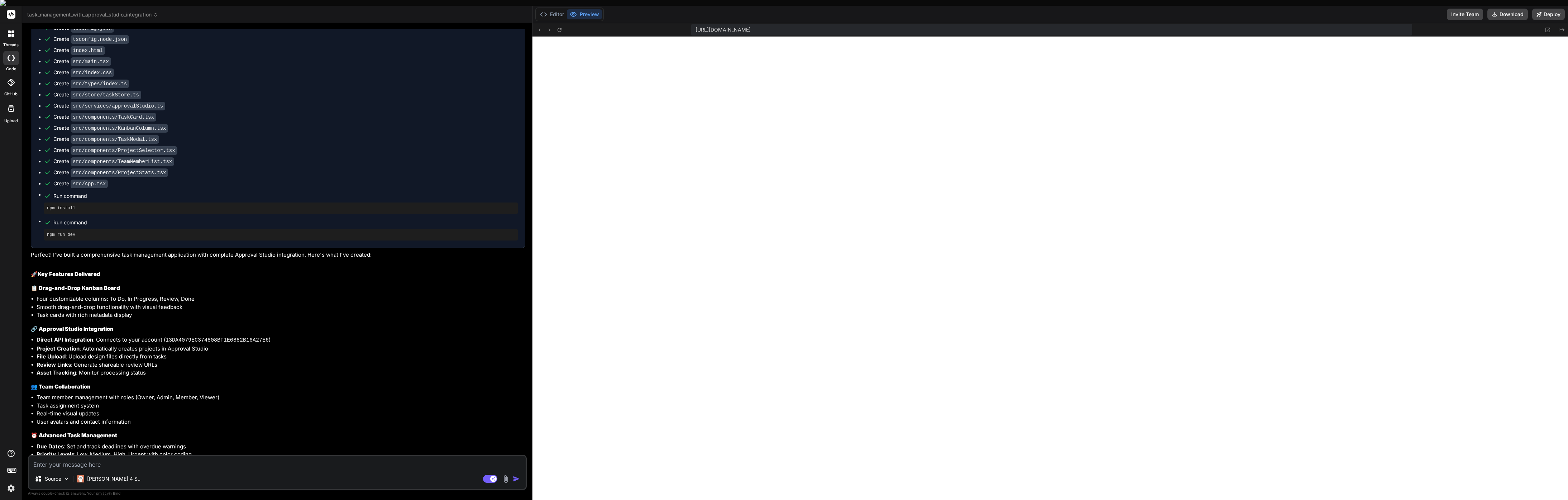
scroll to position [1407, 0]
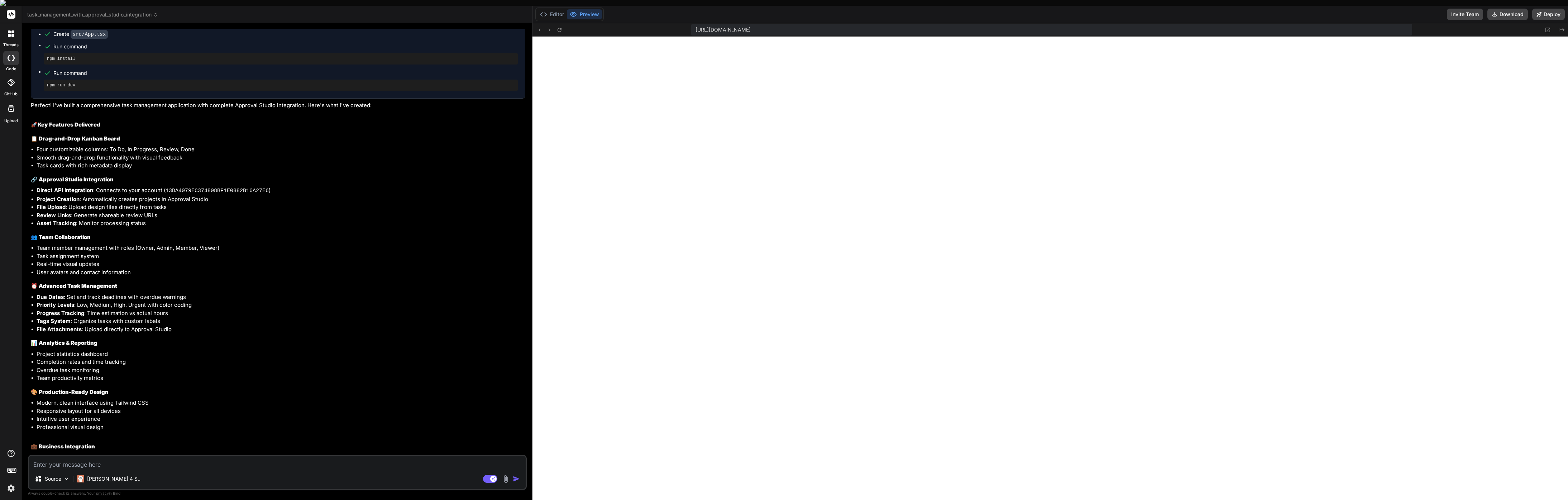
click at [85, 462] on textarea at bounding box center [278, 462] width 497 height 13
type textarea "x"
type textarea "i"
type textarea "x"
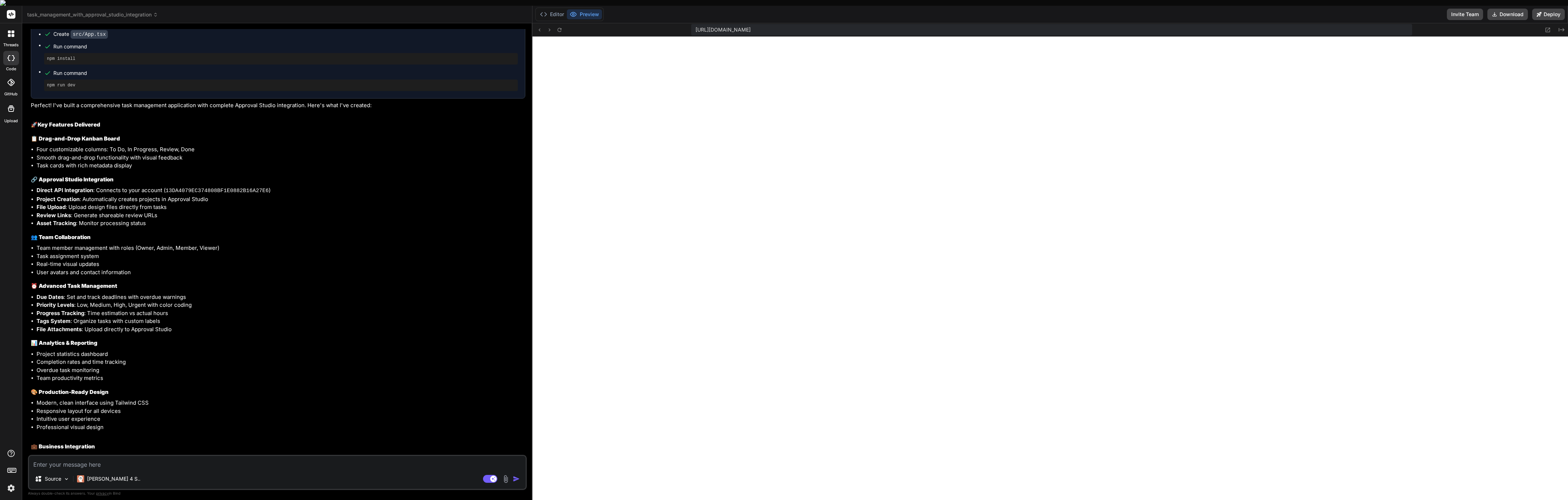
type textarea "i"
type textarea "x"
type textarea "it"
type textarea "x"
type textarea "its"
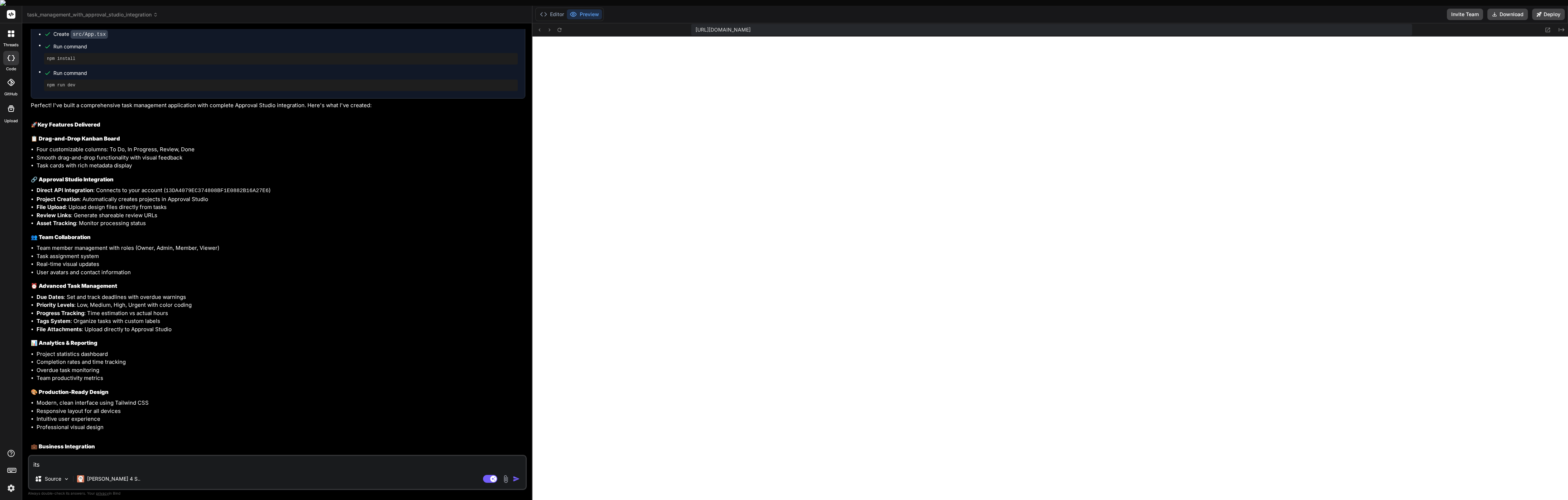
type textarea "x"
type textarea "its"
type textarea "x"
type textarea "its n"
type textarea "x"
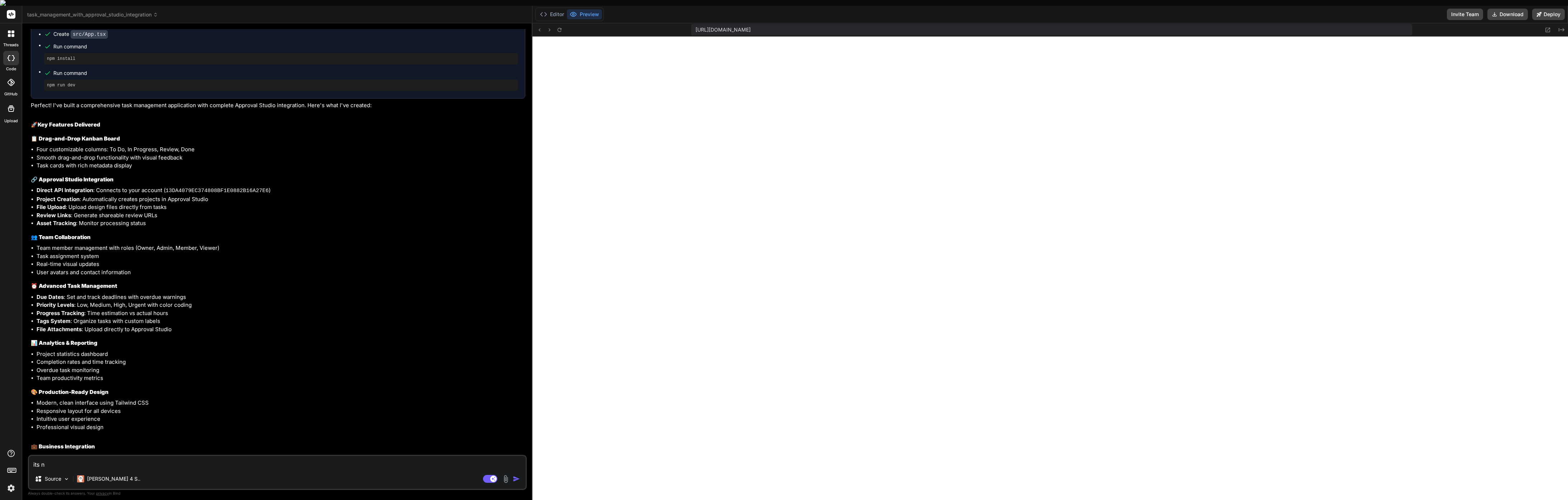
type textarea "its no"
type textarea "x"
type textarea "its not"
type textarea "x"
type textarea "its not"
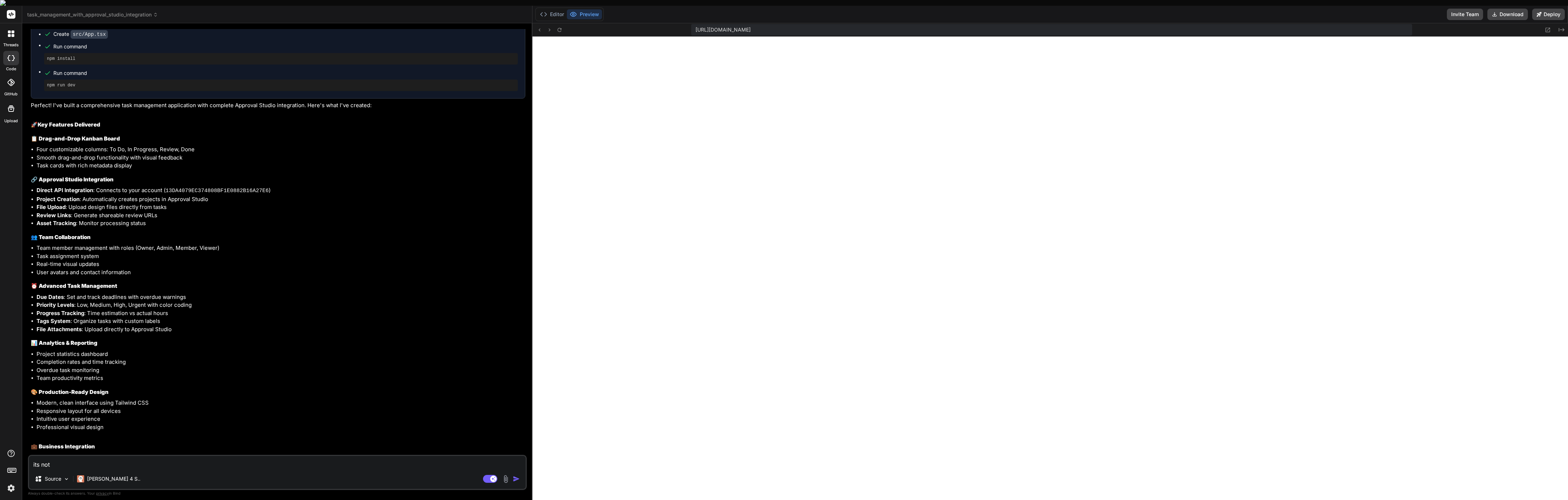
type textarea "x"
type textarea "its not w"
type textarea "x"
type textarea "its not wo"
type textarea "x"
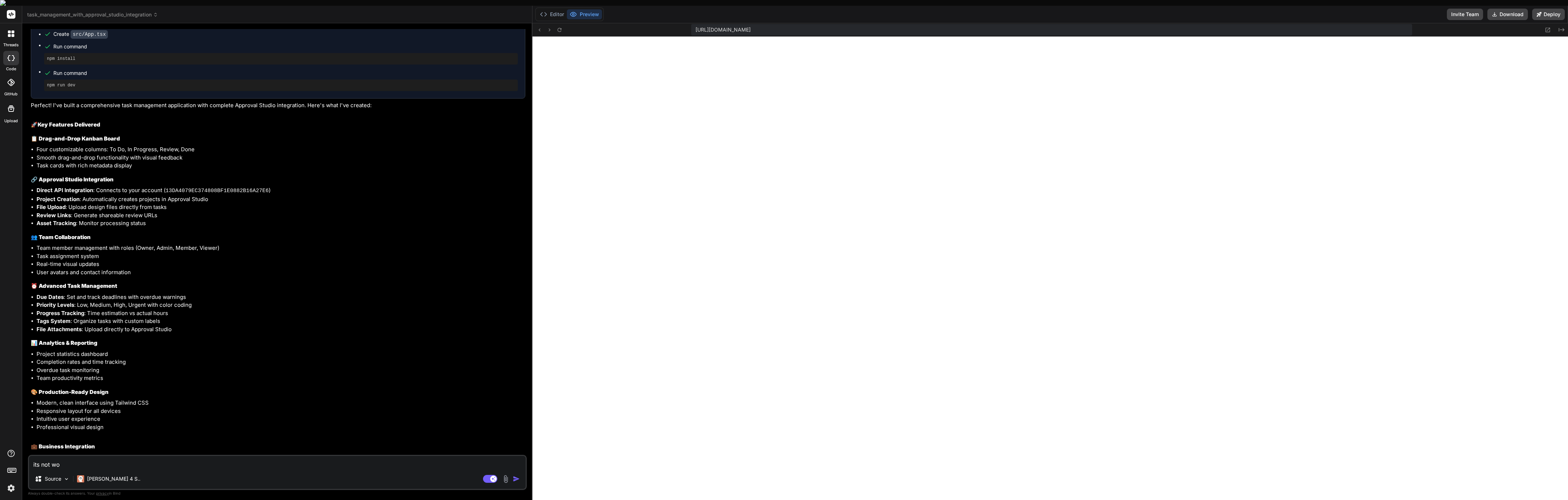
type textarea "its not wor"
type textarea "x"
type textarea "its not work"
type textarea "x"
type textarea "its not worki"
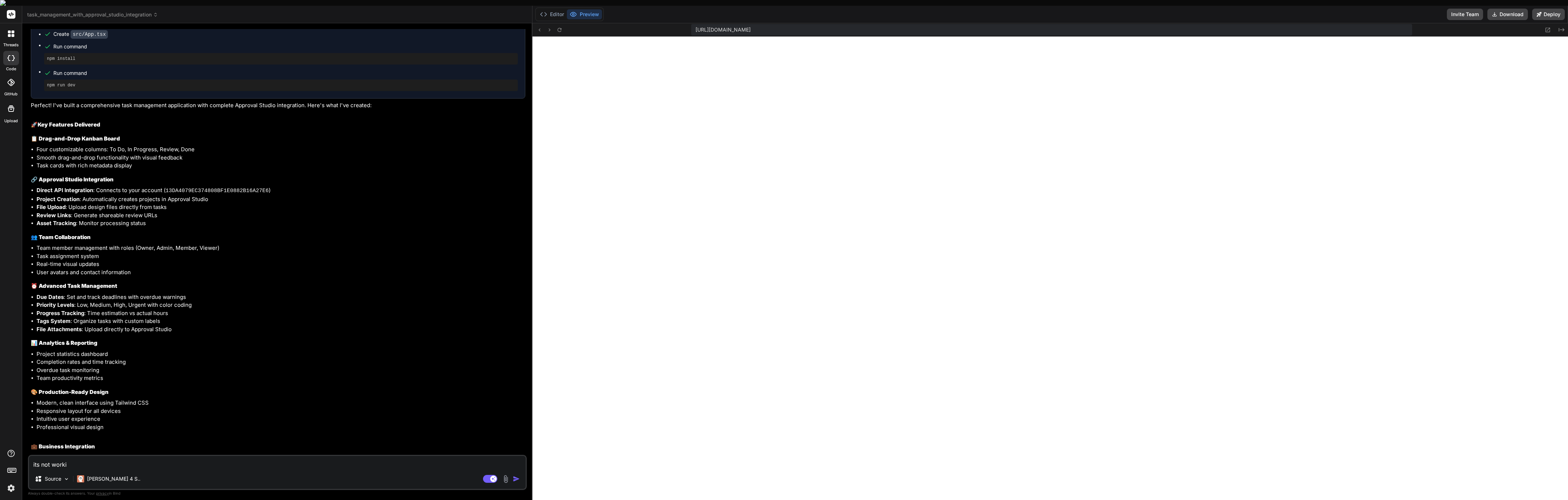
type textarea "x"
type textarea "its not workin"
type textarea "x"
type textarea "its not working"
type textarea "x"
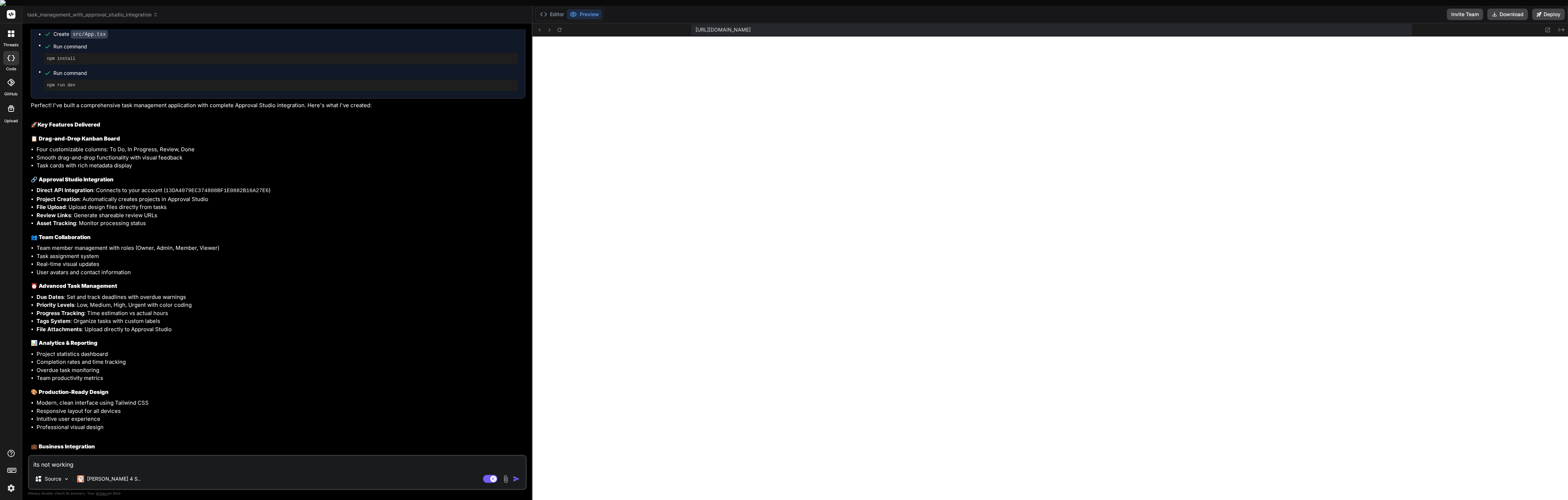
type textarea "its not working"
type textarea "x"
type textarea "its not working ,"
type textarea "x"
type textarea "its not working ,"
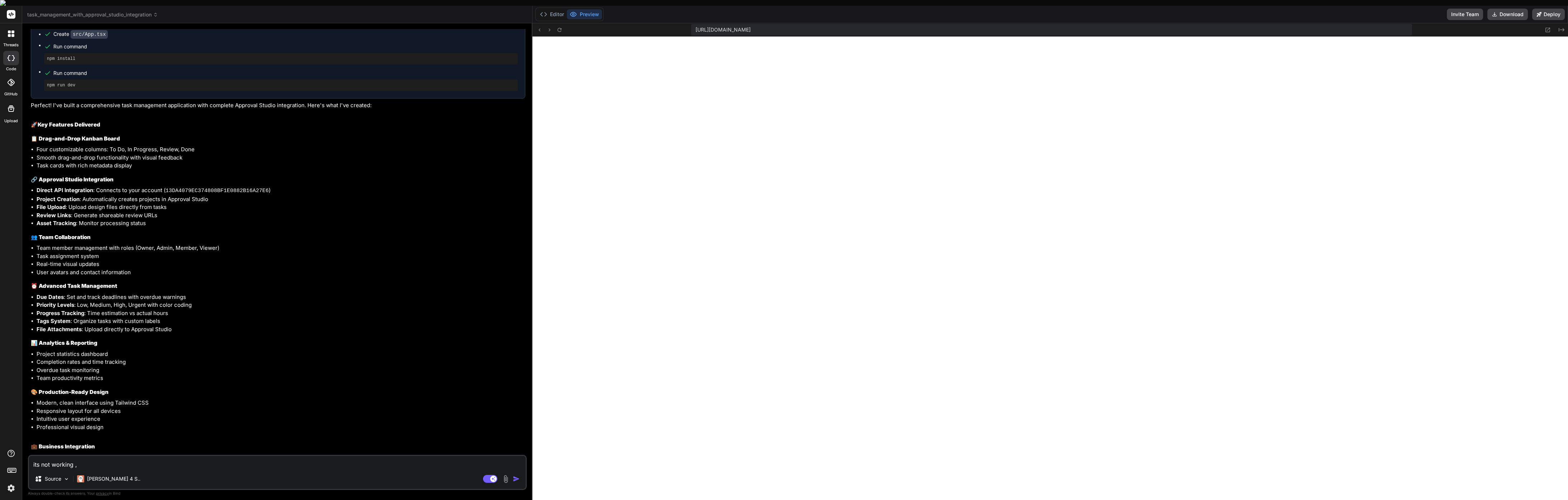
type textarea "x"
type textarea "its not working , i"
type textarea "x"
type textarea "its not working , i"
type textarea "x"
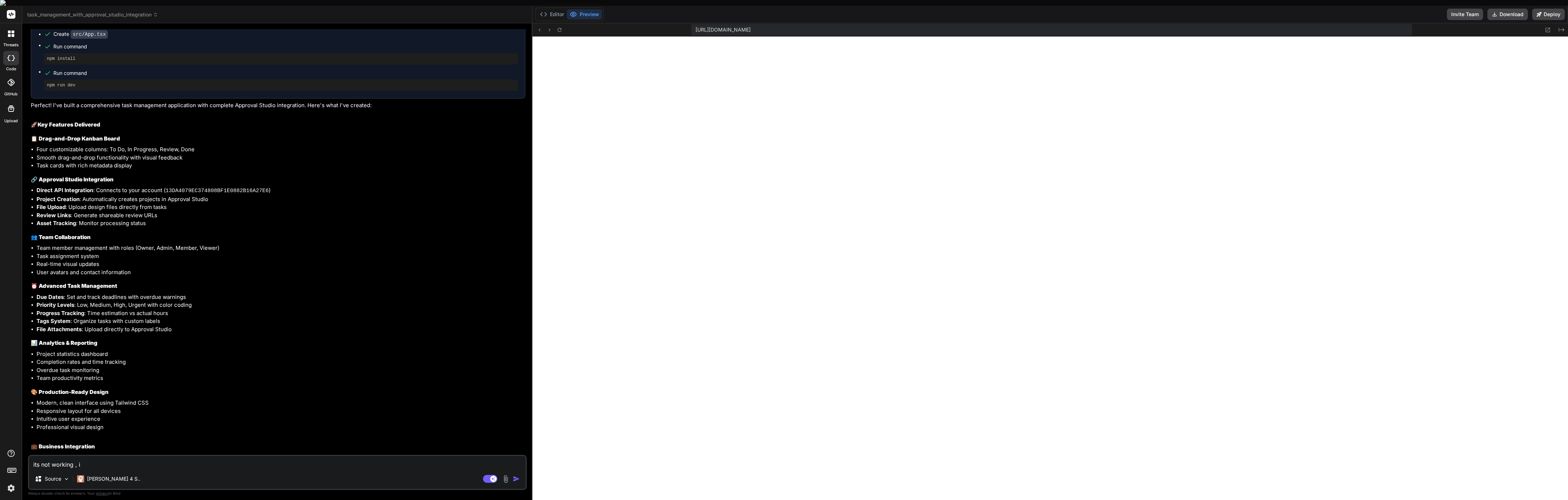
type textarea "its not working , i h"
type textarea "x"
type textarea "its not working , i ha"
type textarea "x"
type textarea "its not working , i hav"
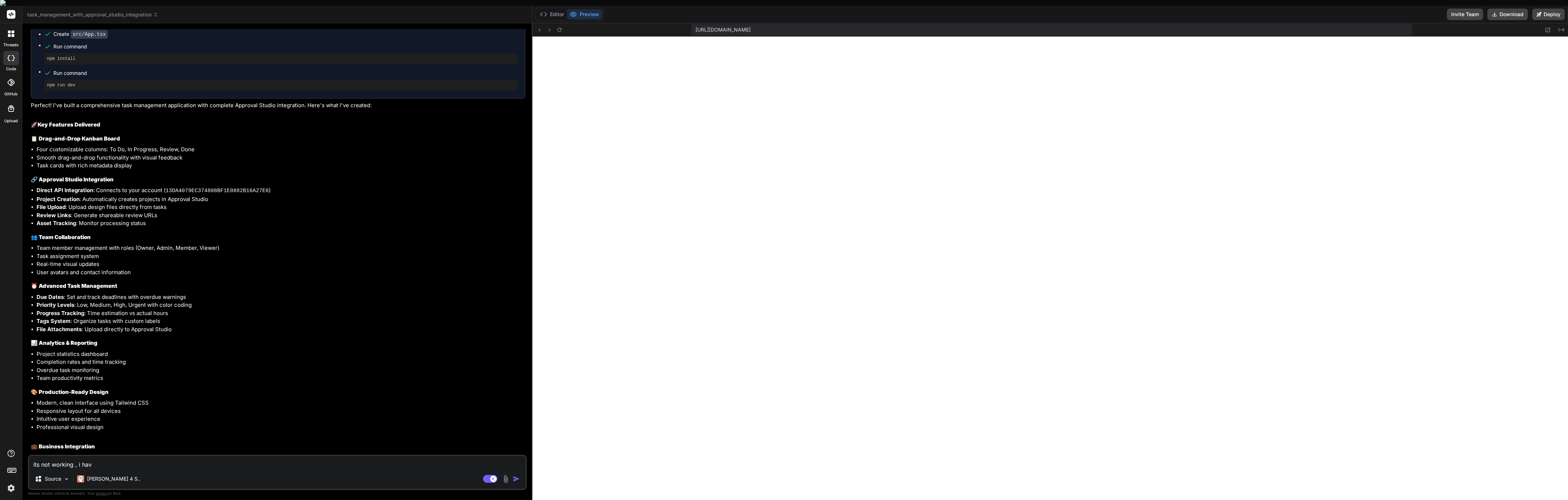
type textarea "x"
type textarea "its not working , i have"
type textarea "x"
type textarea "its not working , i have"
type textarea "x"
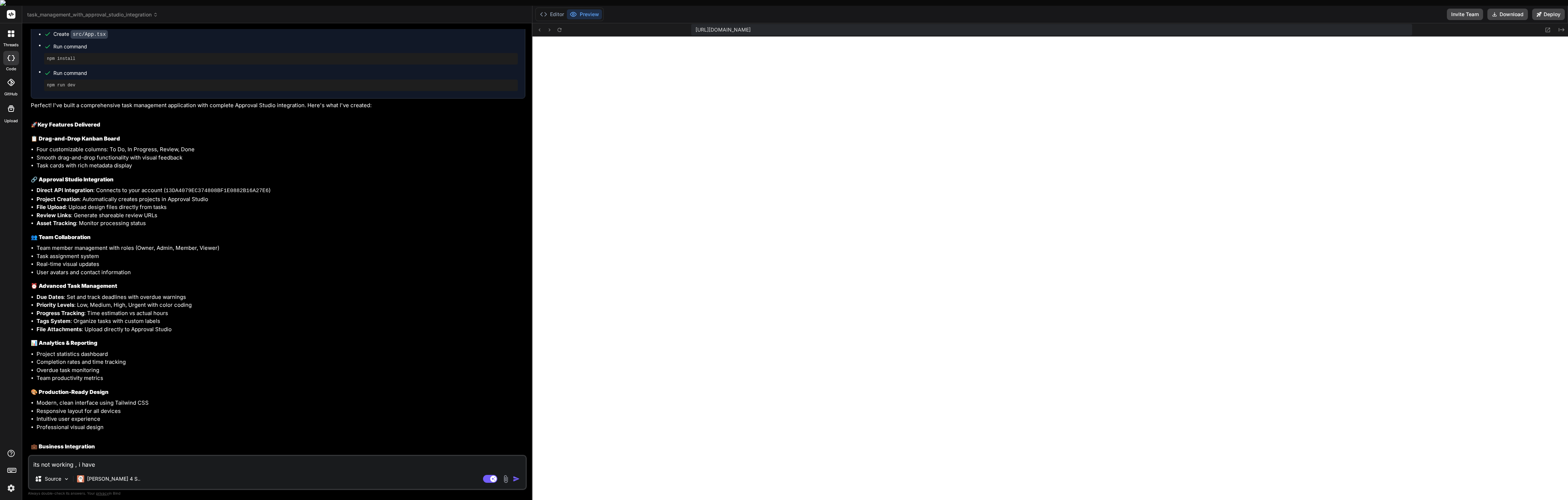
type textarea "its not working , i have a"
type textarea "x"
type textarea "its not working , i have a"
type textarea "x"
type textarea "its not working , i have a h"
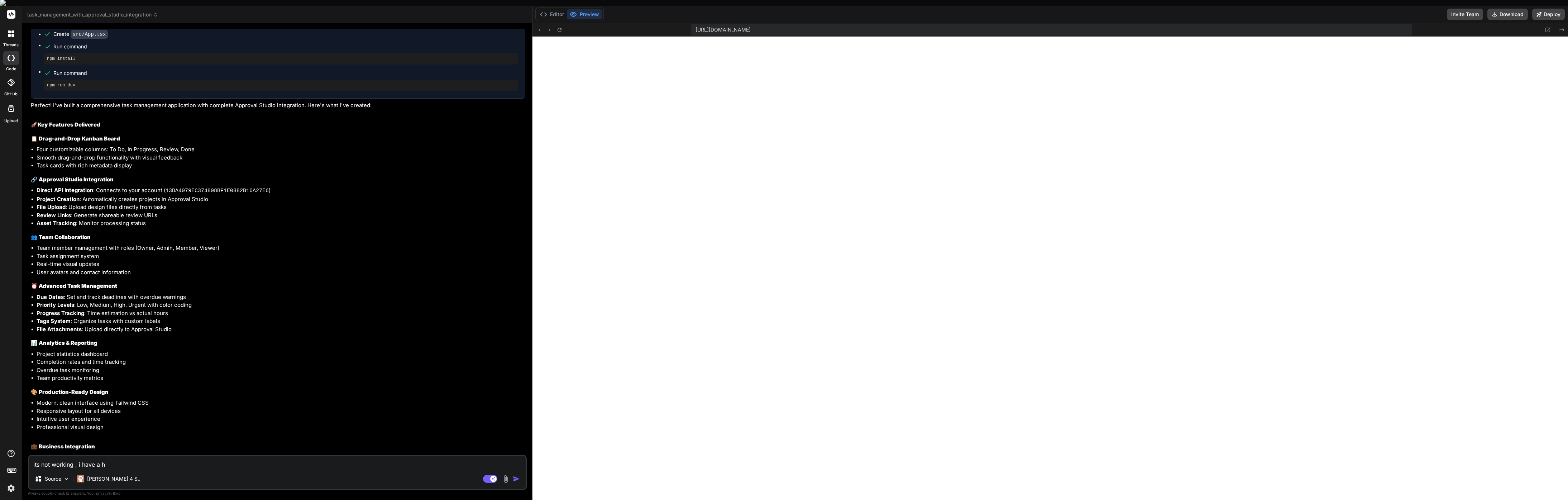
type textarea "x"
type textarea "its not working , i have a hw"
type textarea "x"
type textarea "its not working , i have a hwi"
type textarea "x"
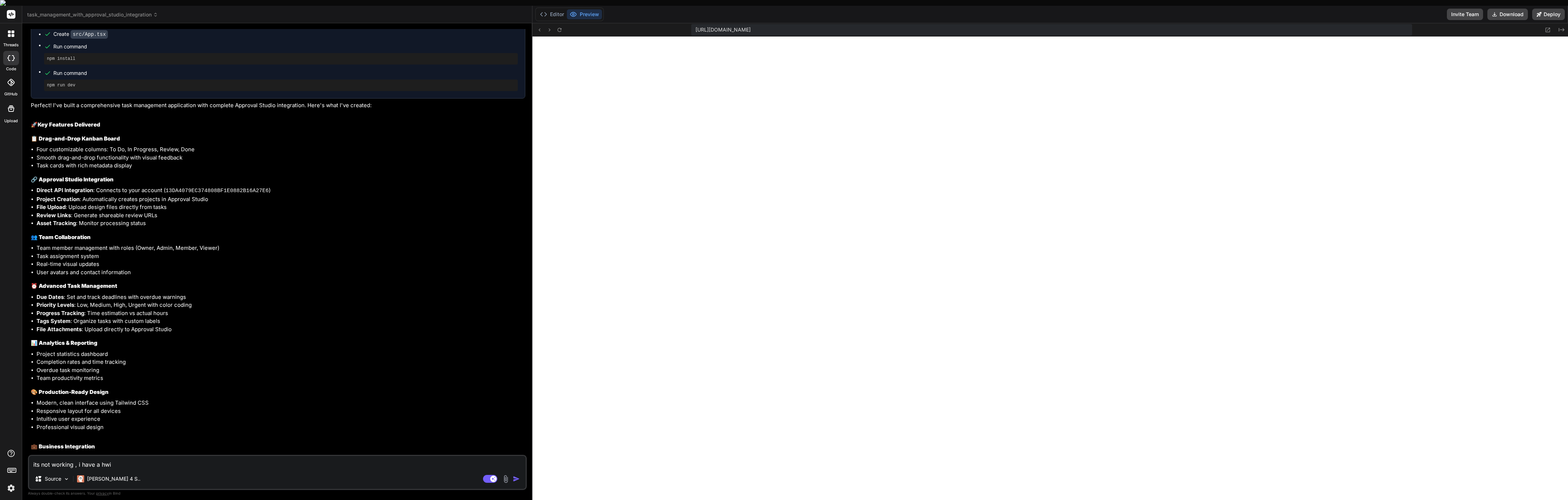
type textarea "its not working , i have a hwit"
type textarea "x"
type textarea "its not working , i have a hwite"
type textarea "x"
type textarea "its not working , i have a hwite"
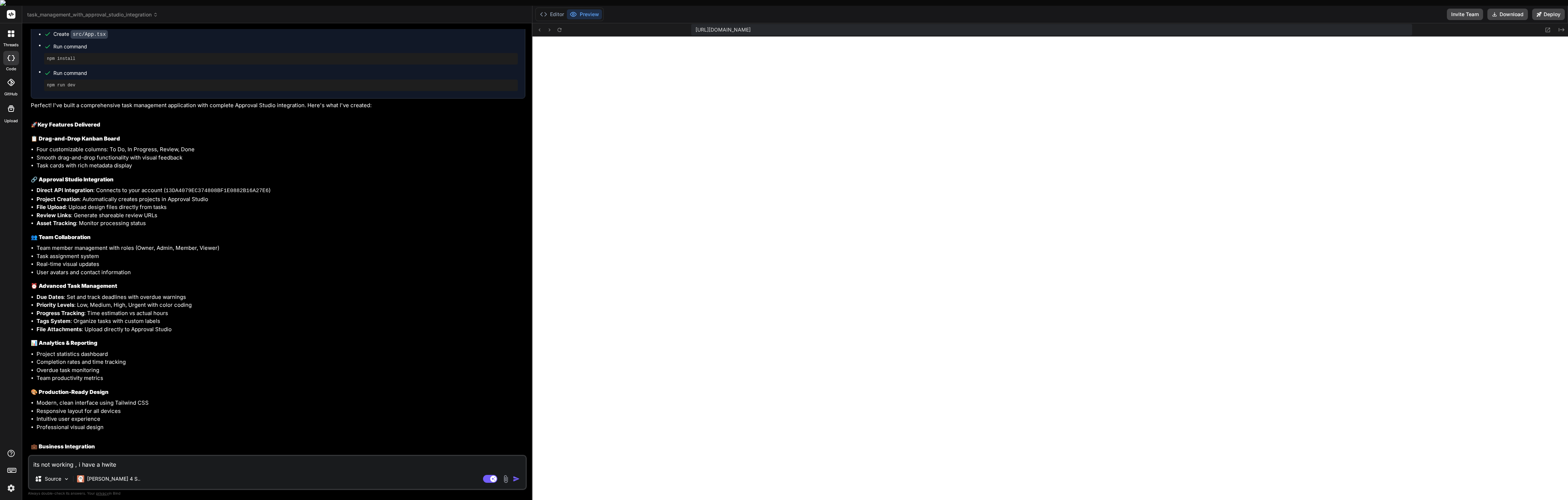
type textarea "x"
type textarea "its not working , i have a hwite s"
type textarea "x"
type textarea "its not working , i have a hwite sc"
type textarea "x"
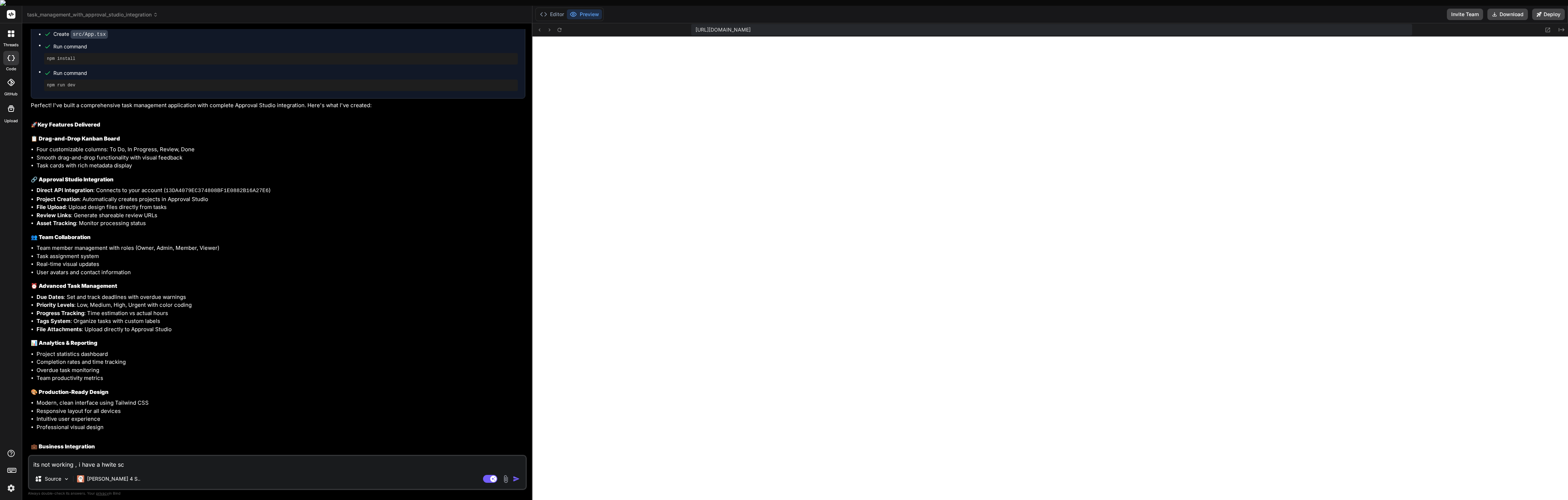
type textarea "its not working , i have a hwite scr"
type textarea "x"
type textarea "its not working , i have a hwite scre"
type textarea "x"
type textarea "its not working , i have a hwite scree"
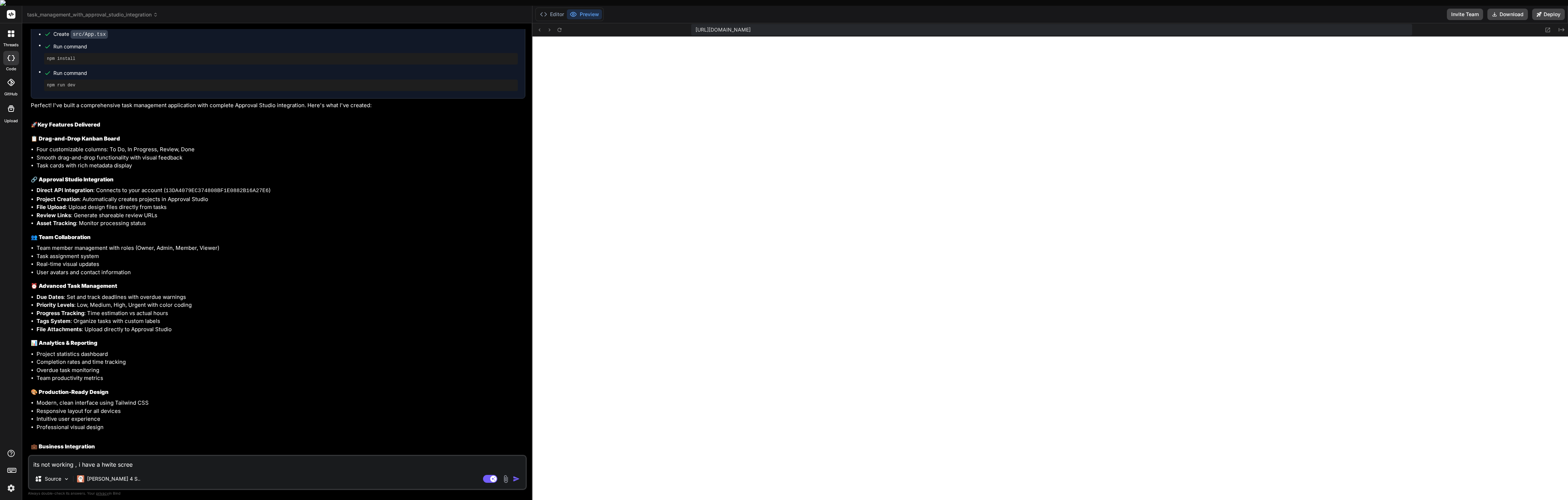
type textarea "x"
type textarea "its not working , i have a hwite screen"
type textarea "x"
type textarea "its not working , i have a hwite screen,"
type textarea "x"
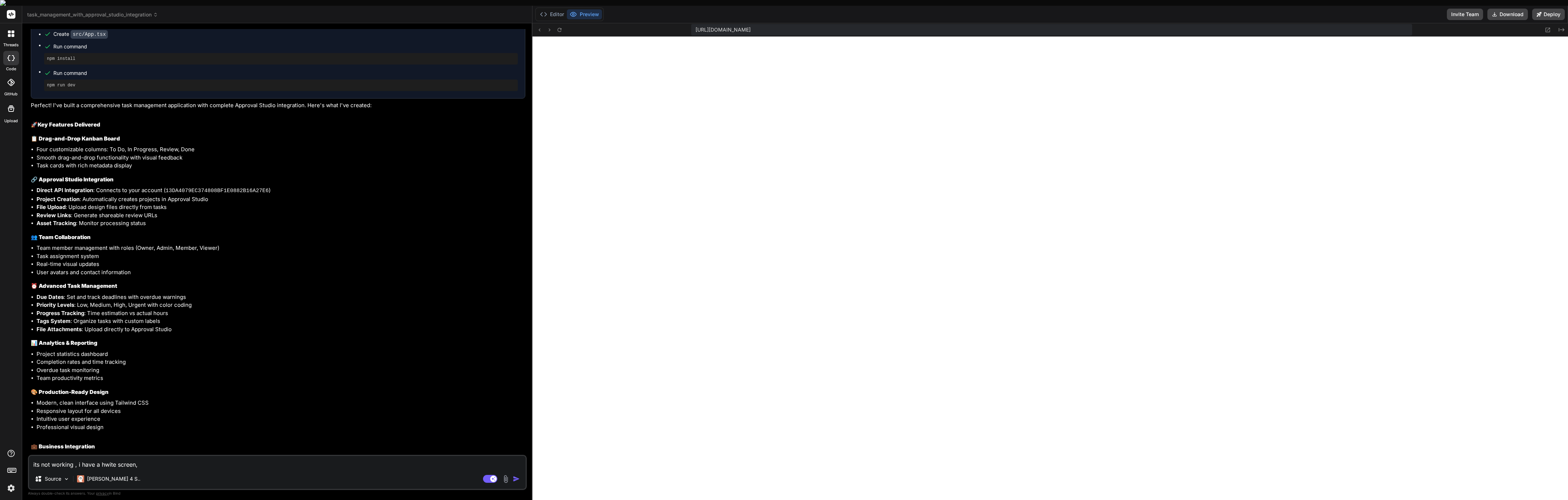
type textarea "its not working , i have a hwite screen,"
type textarea "x"
type textarea "its not working , i have a hwite screen, d"
type textarea "x"
type textarea "its not working , i have a hwite screen, de"
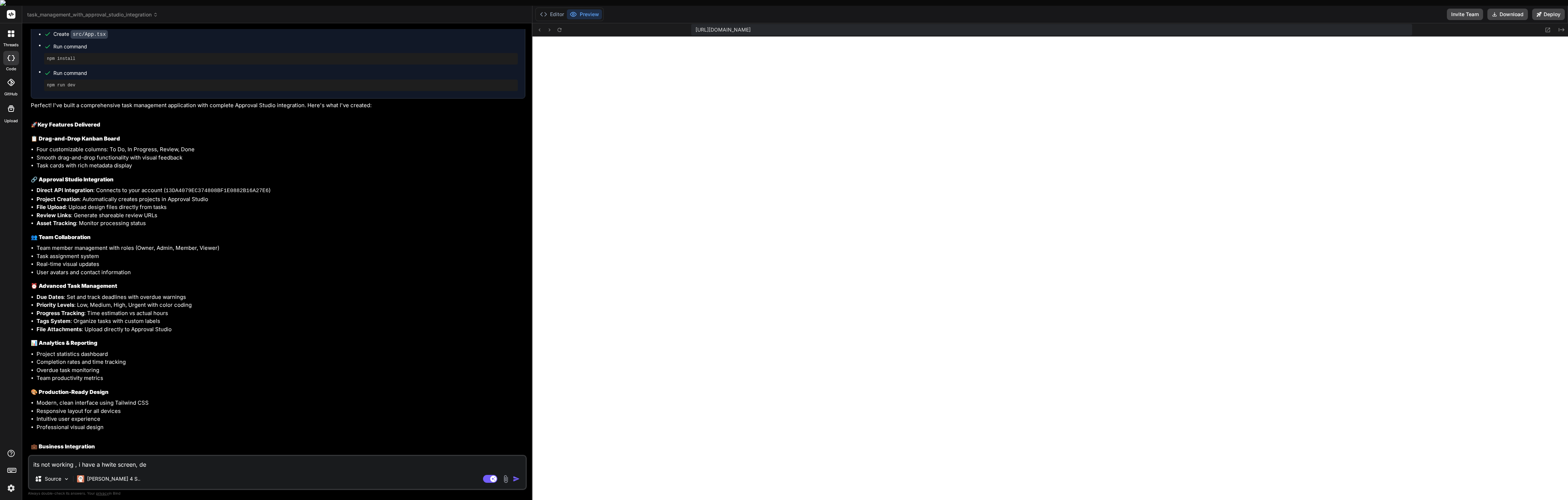
type textarea "x"
type textarea "its not working , i have a hwite screen, deb"
type textarea "x"
type textarea "its not working , i have a hwite screen, debu"
type textarea "x"
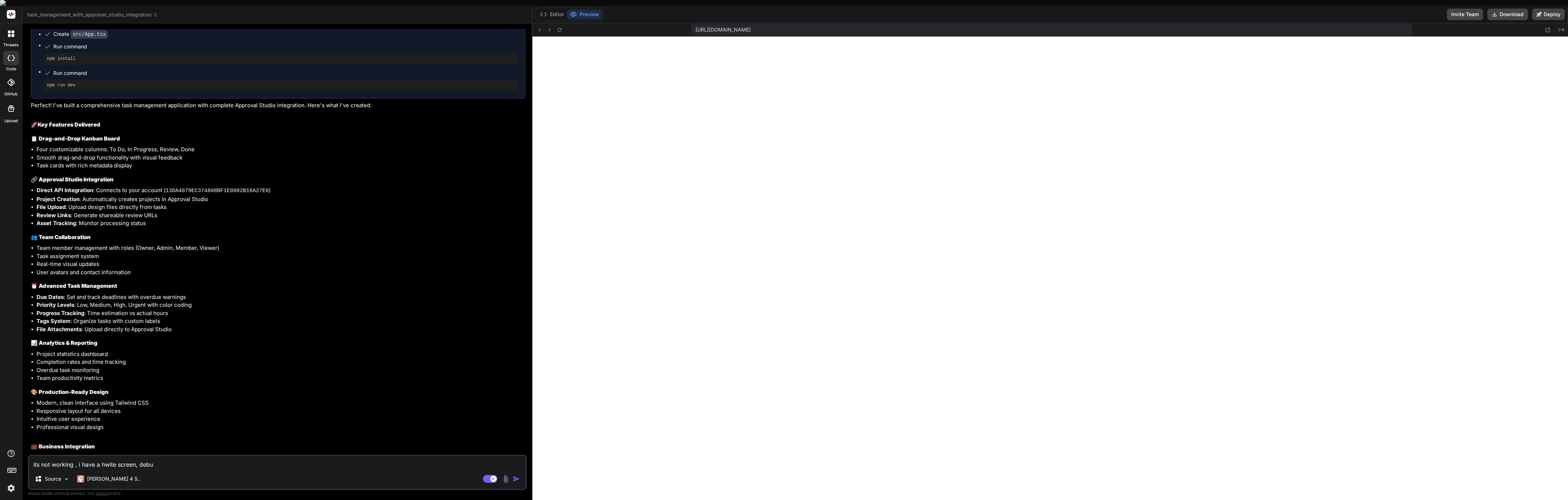
type textarea "its not working , i have a hwite screen, debug"
type textarea "x"
type textarea "its not working , i have a hwite screen, debug"
type textarea "x"
type textarea "its not working , i have a hwite screen, debug a"
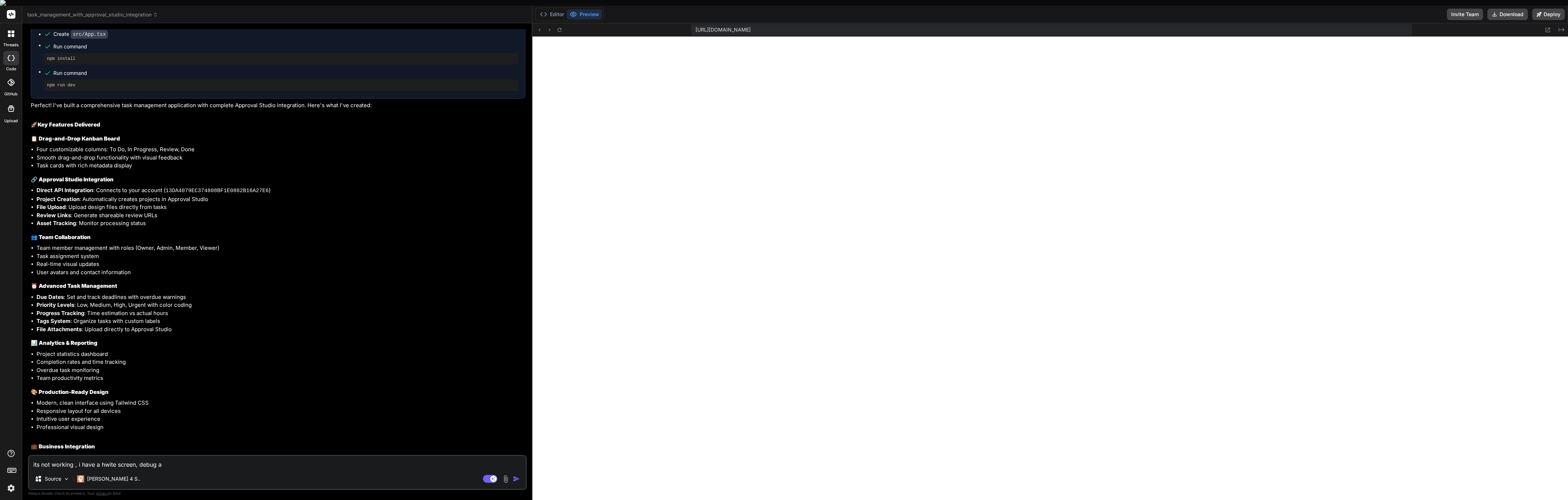
type textarea "x"
type textarea "its not working , i have a hwite screen, debug an"
type textarea "x"
type textarea "its not working , i have a hwite screen, debug and"
type textarea "x"
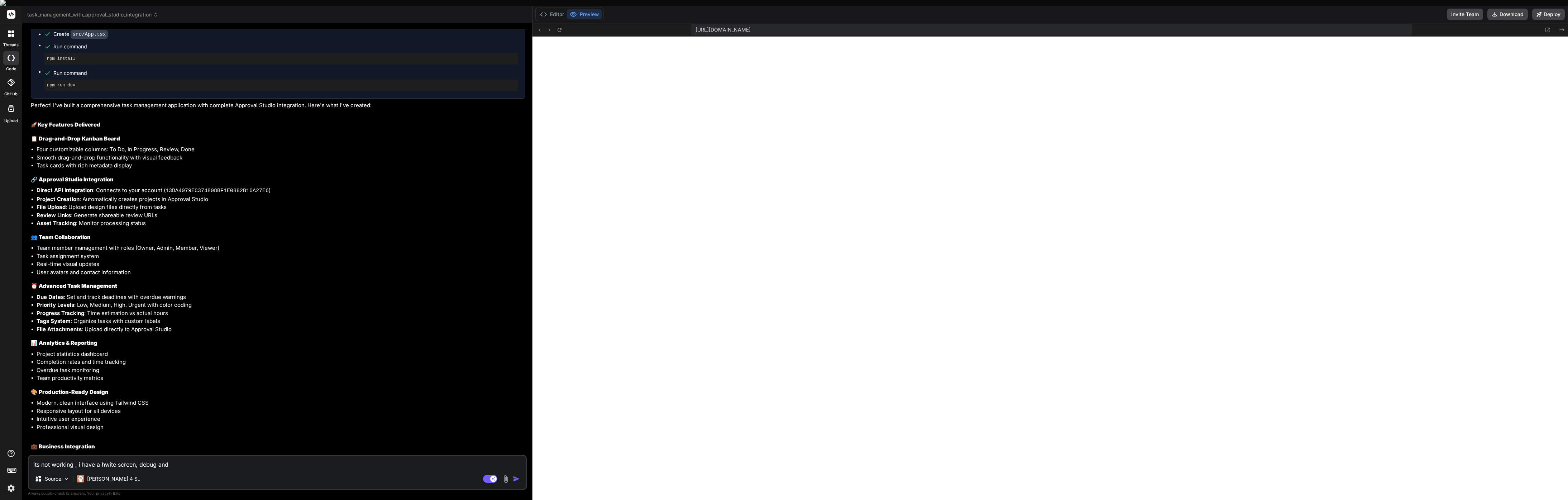
type textarea "its not working , i have a hwite screen, debug and"
type textarea "x"
type textarea "its not working , i have a hwite screen, debug and f"
type textarea "x"
type textarea "its not working , i have a hwite screen, debug and fi"
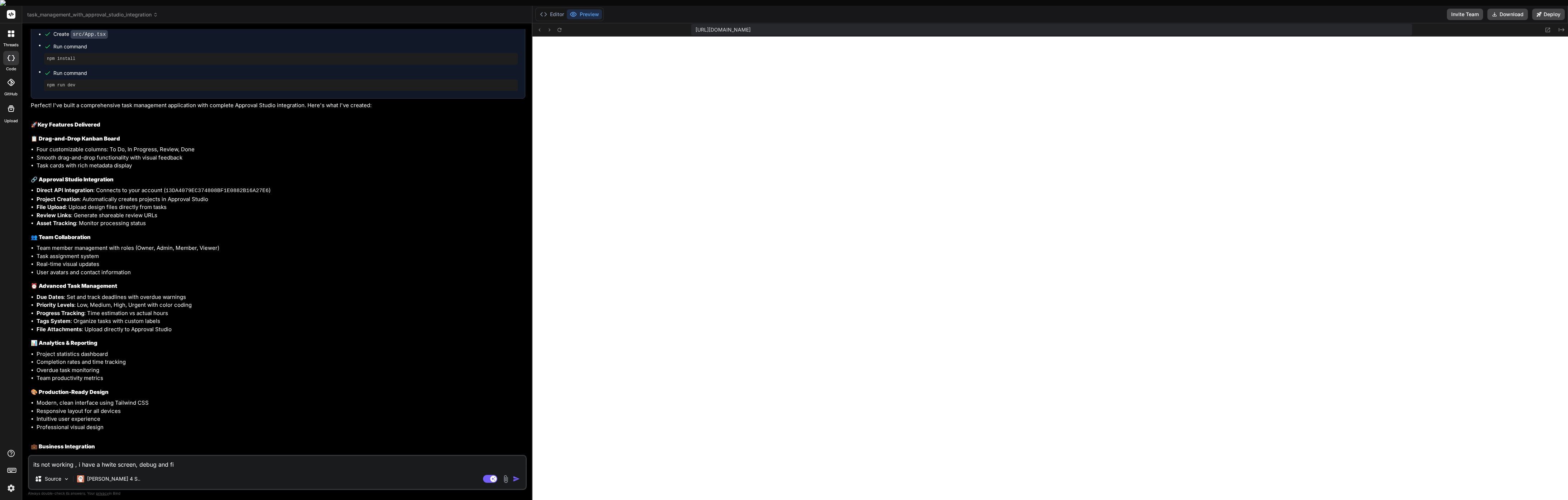
type textarea "x"
type textarea "its not working , i have a hwite screen, debug and fix"
type textarea "x"
type textarea "its not working , i have a hwite screen, debug and fix"
type textarea "x"
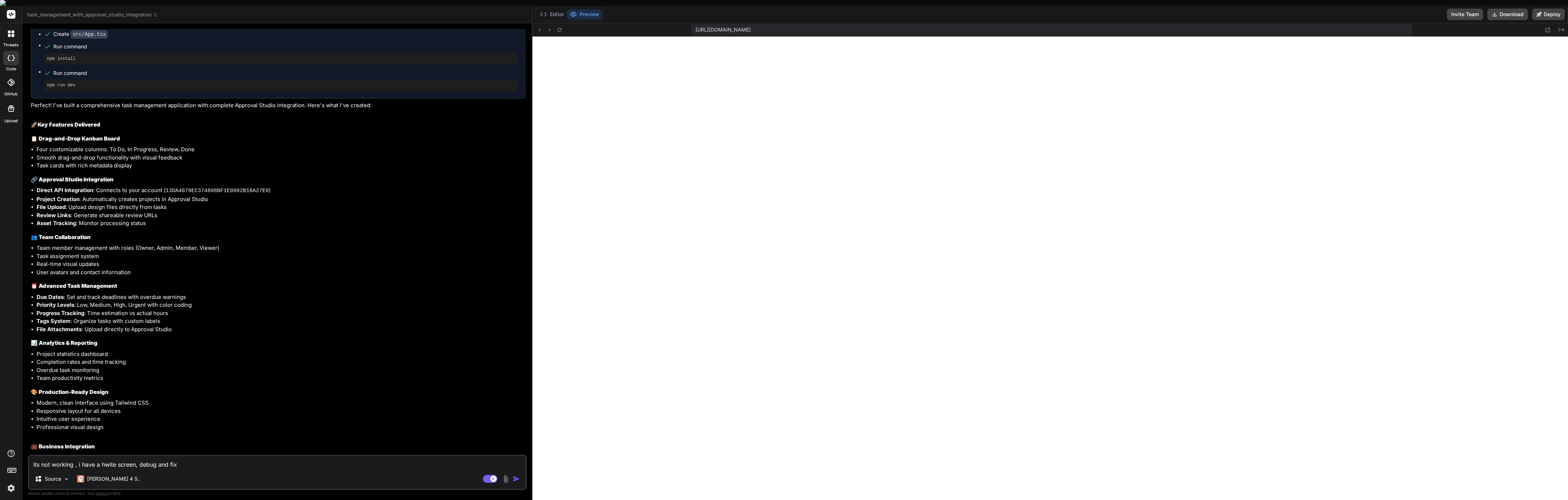
type textarea "its not working , i have a hwite screen, debug and fix s"
type textarea "x"
type textarea "its not working , i have a hwite screen, debug and fix so"
type textarea "x"
type textarea "its not working , i have a hwite screen, debug and fix so"
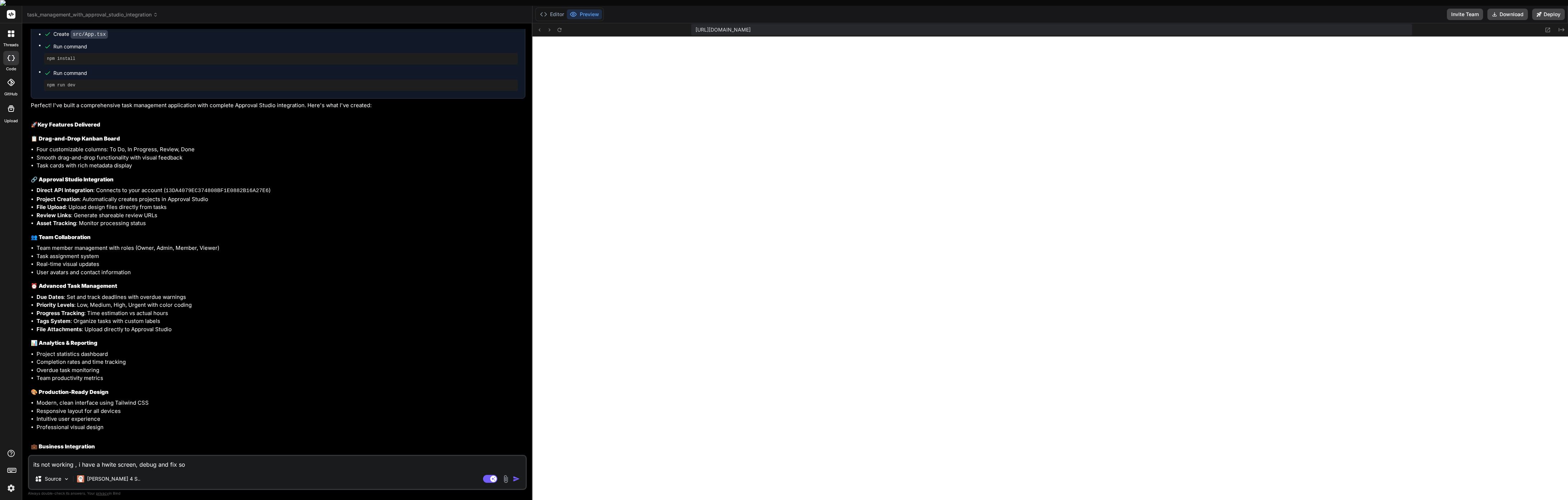
type textarea "x"
type textarea "its not working , i have a hwite screen, debug and fix so i"
type textarea "x"
type textarea "its not working , i have a hwite screen, debug and fix so it"
type textarea "x"
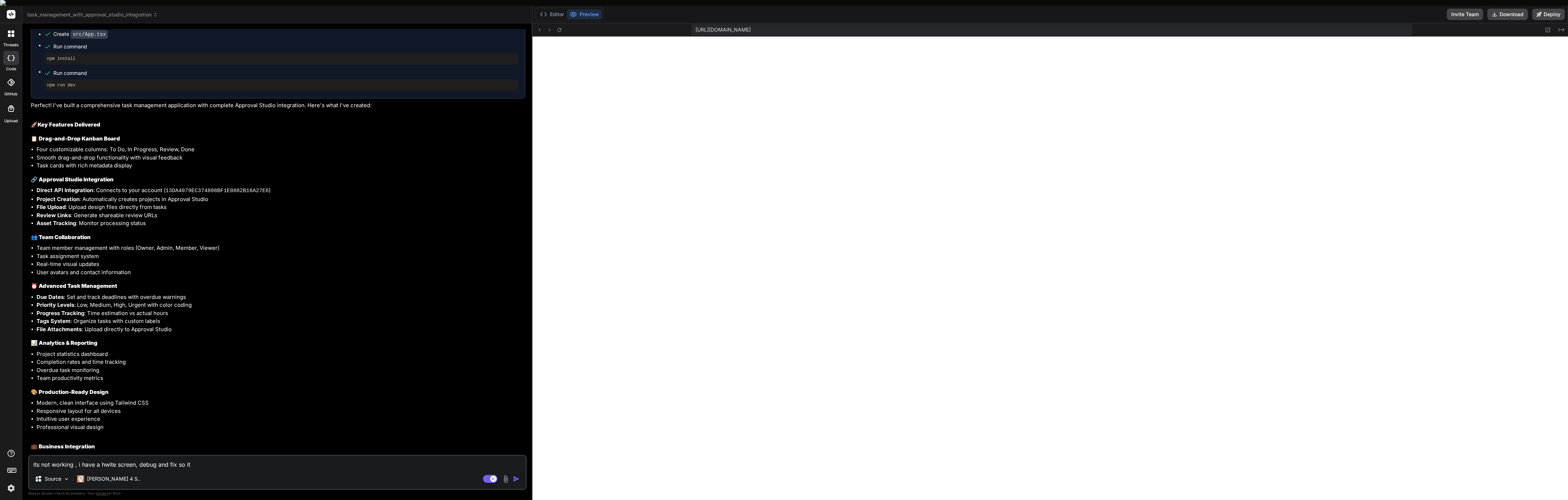
type textarea "its not working , i have a hwite screen, debug and fix so its"
type textarea "x"
type textarea "its not working , i have a hwite screen, debug and fix so its"
type textarea "x"
type textarea "its not working , i have a hwite screen, debug and fix so its w"
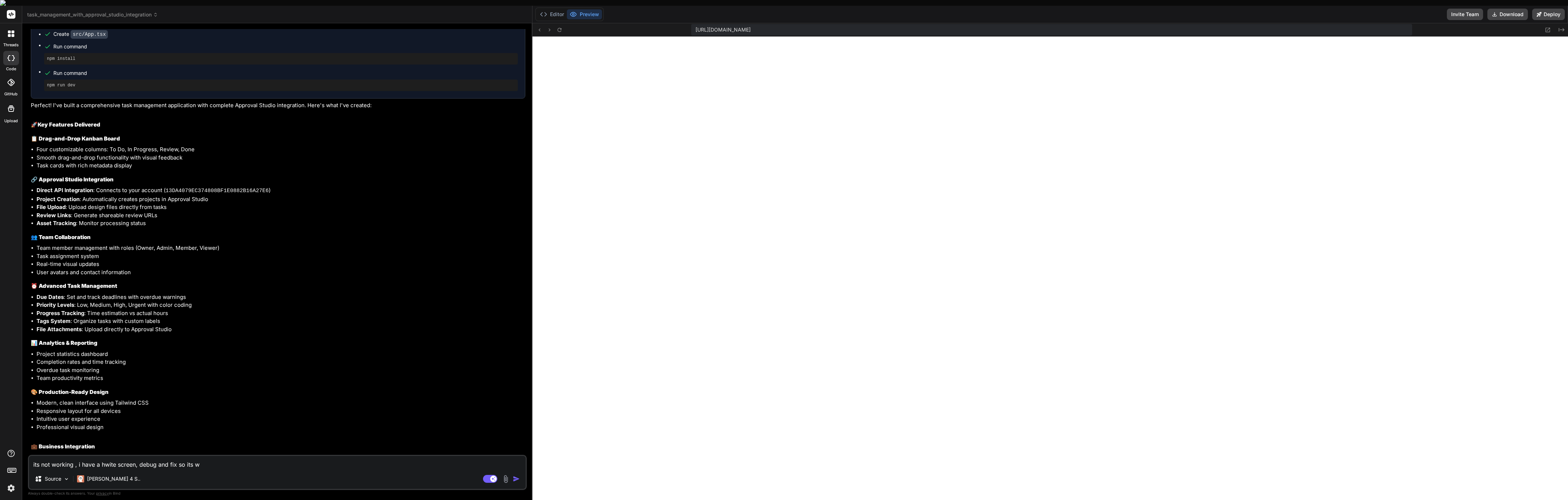
type textarea "x"
type textarea "its not working , i have a hwite screen, debug and fix so its wo"
type textarea "x"
type textarea "its not working , i have a hwite screen, debug and fix so its wor"
type textarea "x"
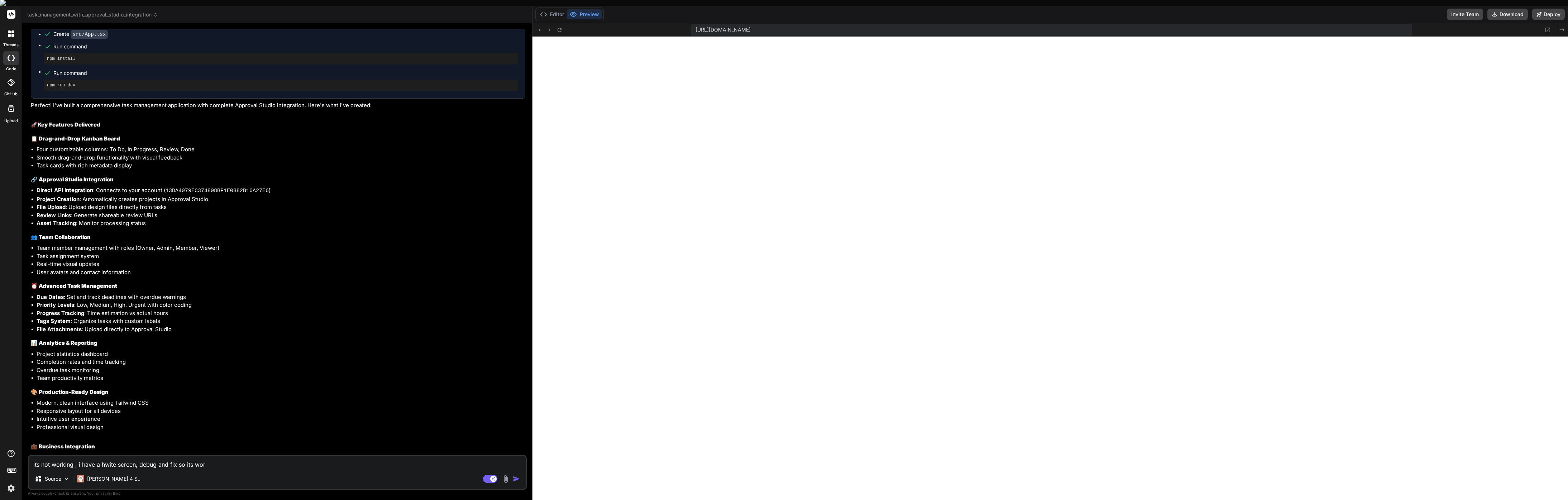
type textarea "its not working , i have a hwite screen, debug and fix so its work"
type textarea "x"
type textarea "its not working , i have a hwite screen, debug and fix so its workf"
type textarea "x"
type textarea "its not working , i have a hwite screen, debug and fix so its workfi"
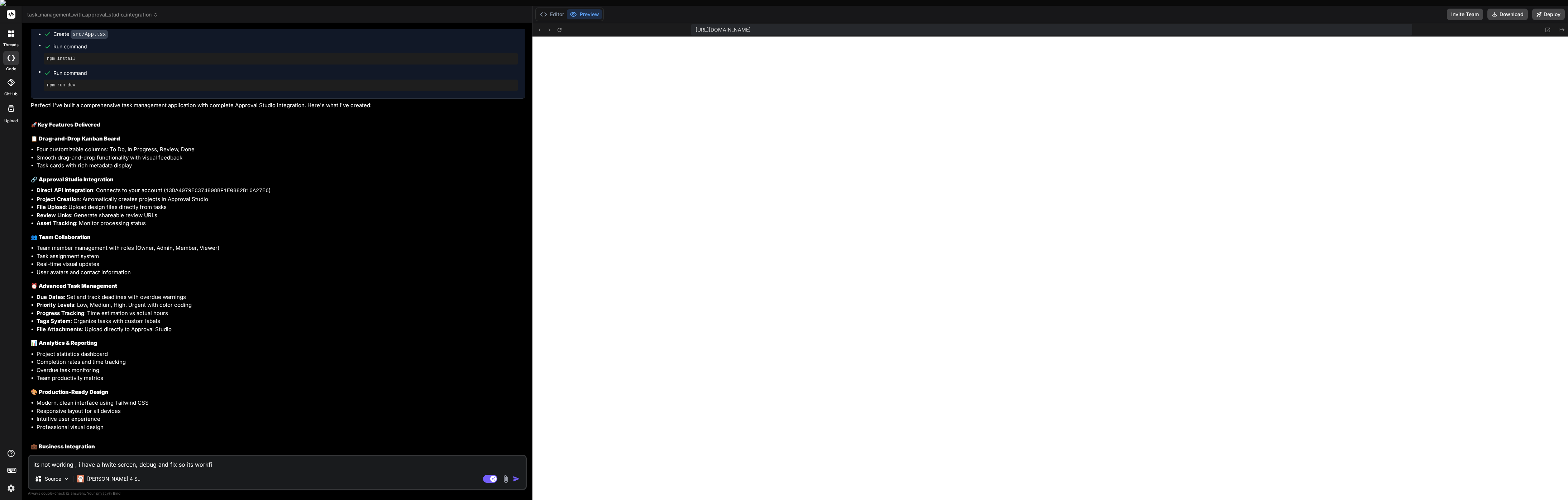
type textarea "x"
type textarea "its not working , i have a hwite screen, debug and fix so its workfin"
type textarea "x"
type textarea "its not working , i have a hwite screen, debug and fix so its workfing"
type textarea "x"
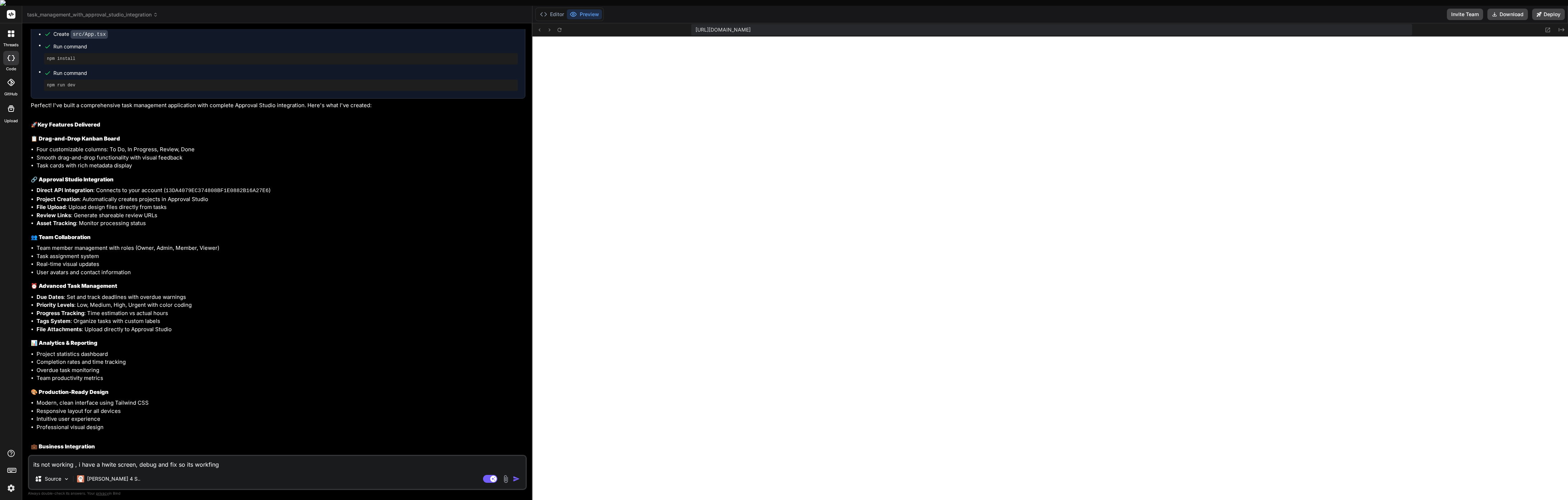
type textarea "its not working , i have a hwite screen, debug and fix so its workfing"
type textarea "x"
type textarea "its not working , i have a hwite screen, debug and fix so its workfing a"
type textarea "x"
type textarea "its not working , i have a hwite screen, debug and fix so its workfing an"
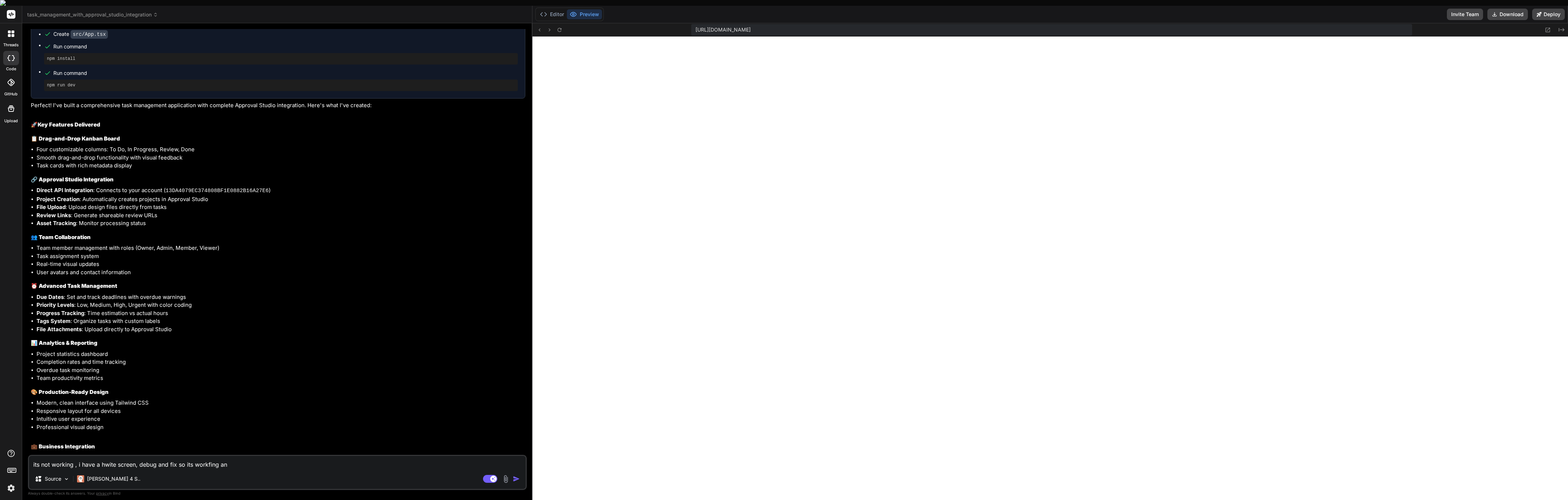
type textarea "x"
type textarea "its not working , i have a hwite screen, debug and fix so its workfing and"
type textarea "x"
type textarea "its not working , i have a hwite screen, debug and fix so its workfing and"
type textarea "x"
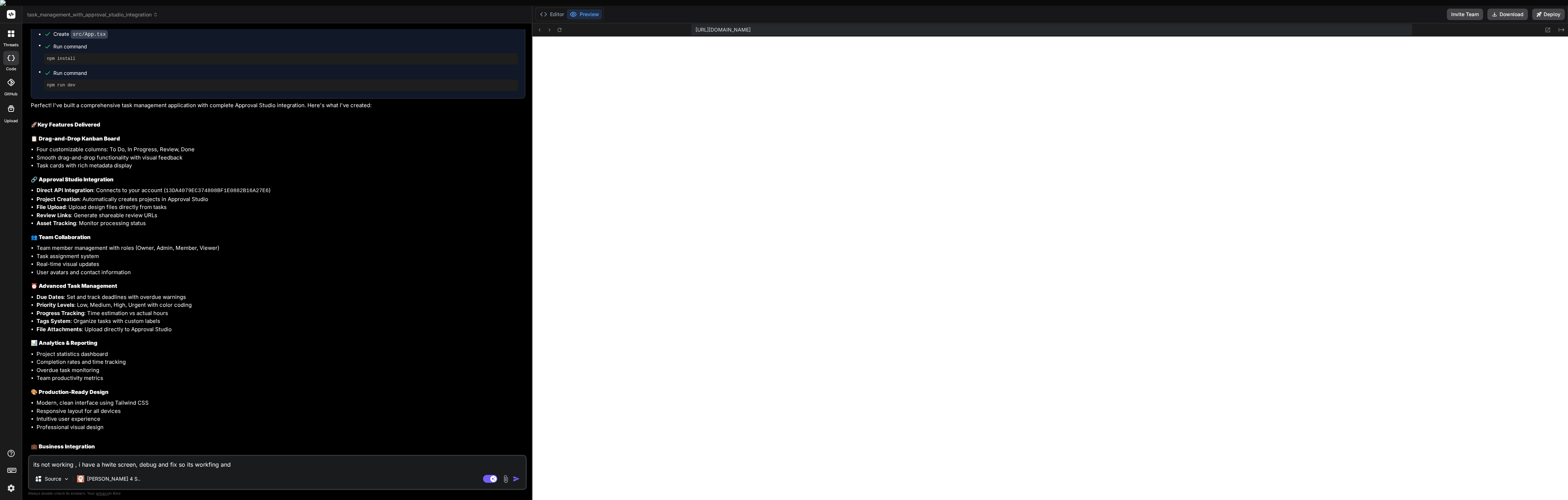
type textarea "its not working , i have a hwite screen, debug and fix so its workfing and r"
type textarea "x"
type textarea "its not working , i have a hwite screen, debug and fix so its workfing and re"
type textarea "x"
type textarea "its not working , i have a hwite screen, debug and fix so its workfing and rea"
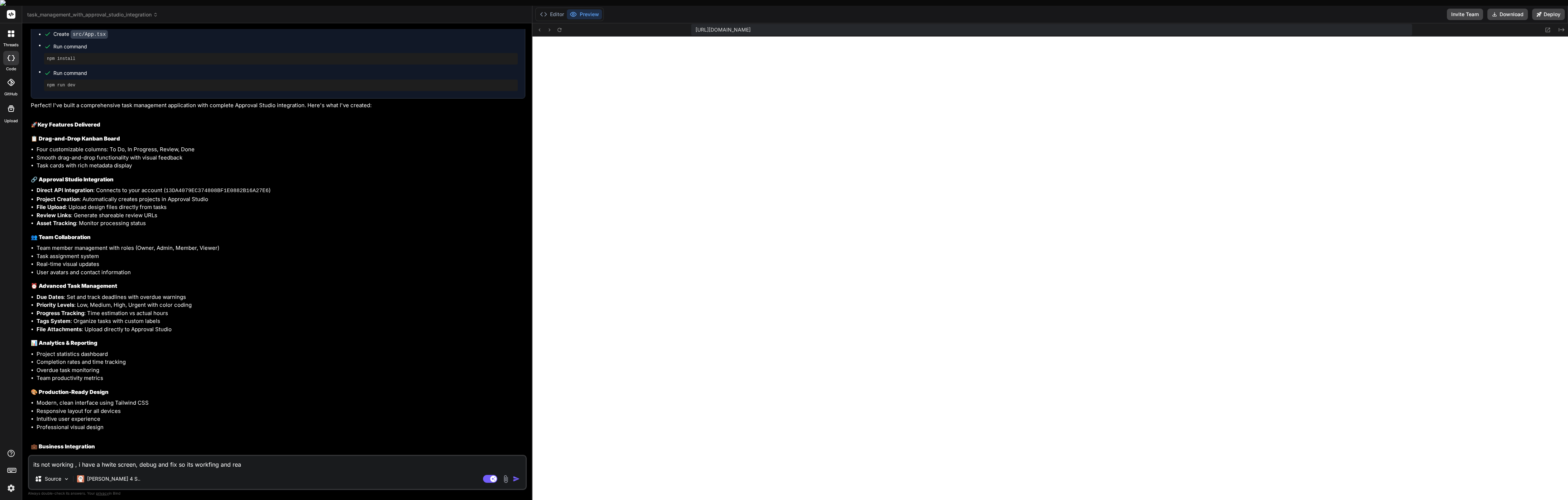
type textarea "x"
type textarea "its not working , i have a hwite screen, debug and fix so its workfing and read"
type textarea "x"
type textarea "its not working , i have a hwite screen, debug and fix so its workfing and ready"
type textarea "x"
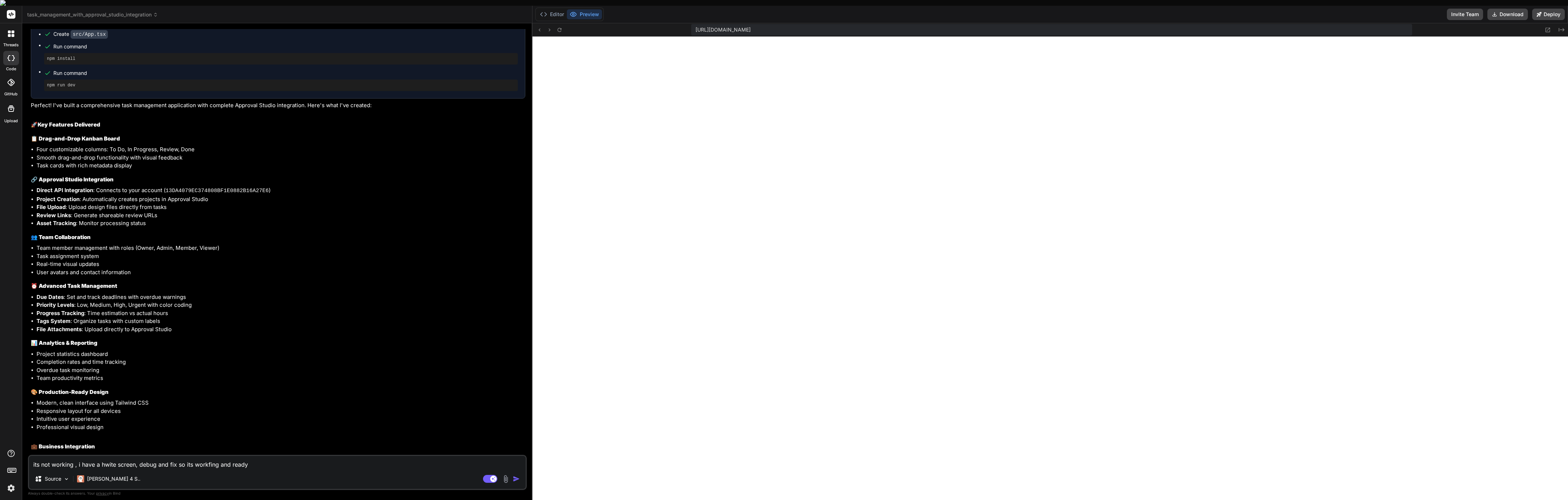
type textarea "its not working , i have a hwite screen, debug and fix so its workfing and ready"
type textarea "x"
type textarea "its not working , i have a hwite screen, debug and fix so its workfing and read…"
type textarea "x"
type textarea "its not working , i have a hwite screen, debug and fix so its workfing and read…"
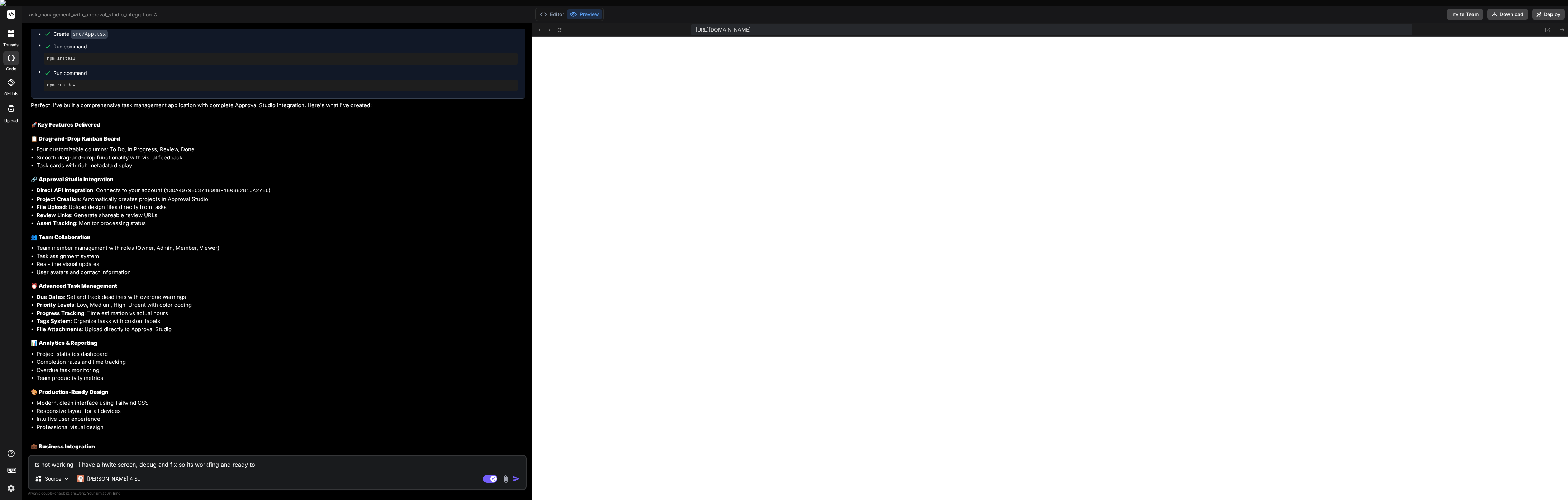
type textarea "x"
type textarea "its not working , i have a hwite screen, debug and fix so its workfing and read…"
type textarea "x"
type textarea "its not working , i have a hwite screen, debug and fix so its workfing and read…"
type textarea "x"
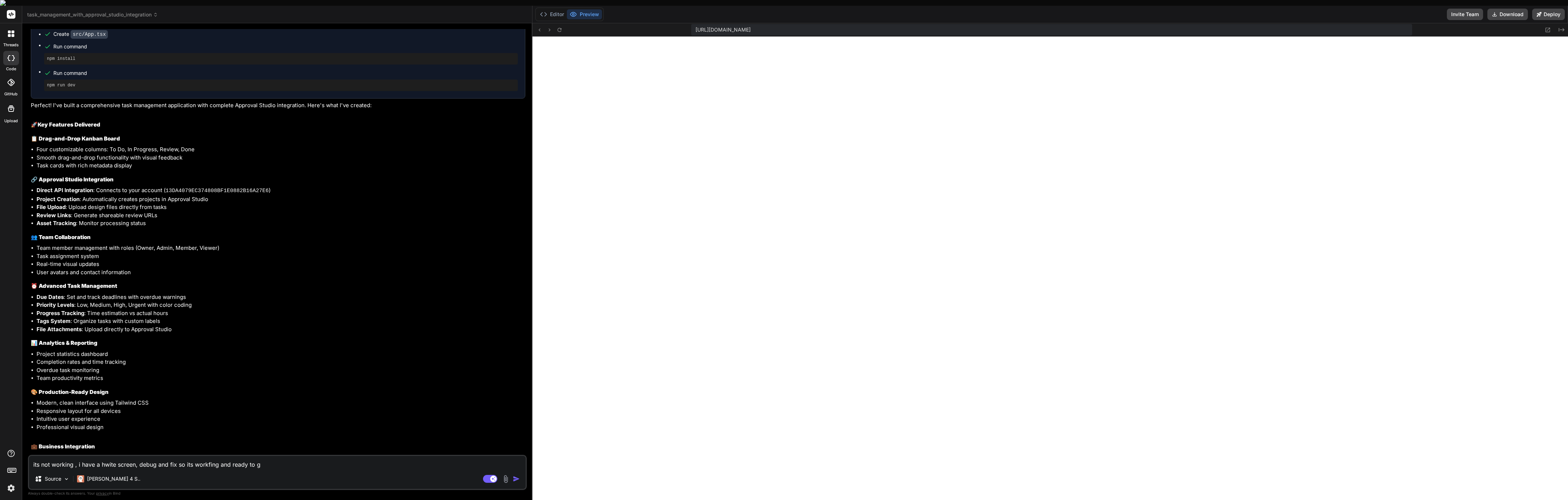
type textarea "its not working , i have a hwite screen, debug and fix so its workfing and read…"
type textarea "x"
type textarea "its not working , i have a hwite screen, debug and fix so its workfing and read…"
paste textarea "Please debug the issue causing a white screen on my application. Identify the r…"
type textarea "x"
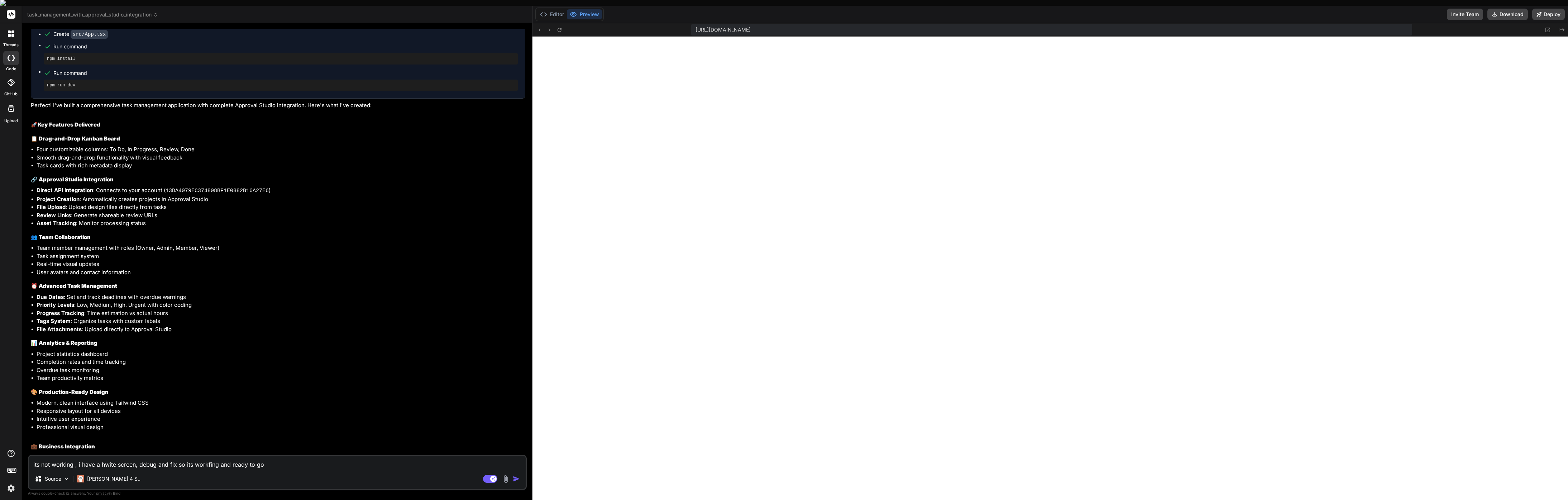
type textarea "Please debug the issue causing a white screen on my application. Identify the r…"
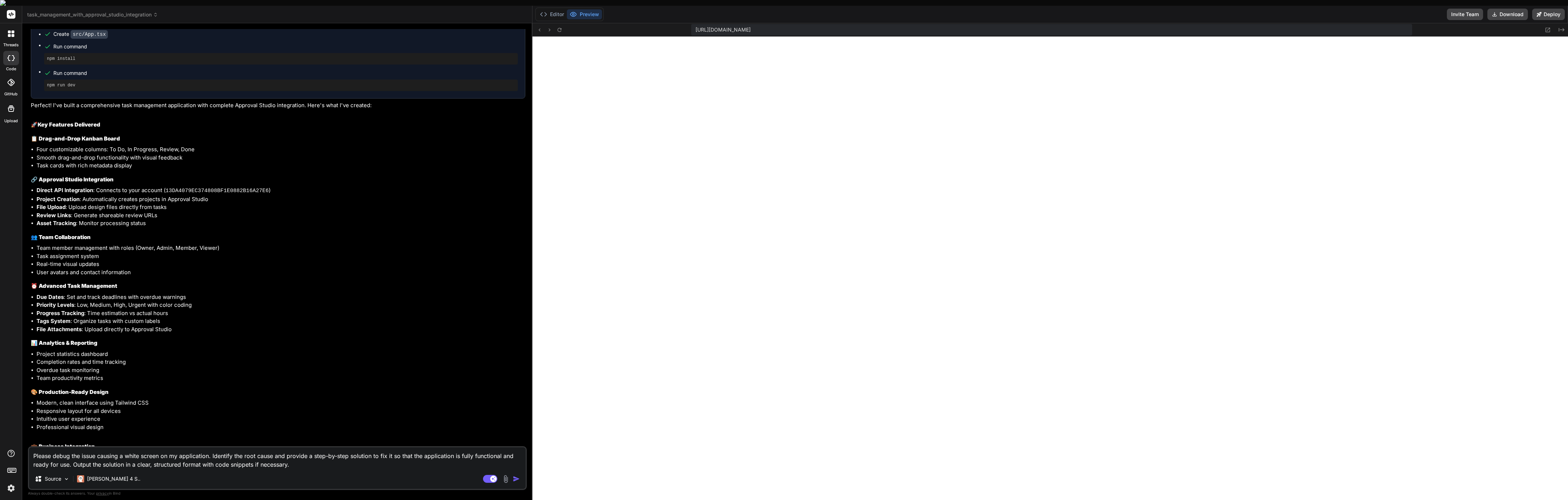
type textarea "x"
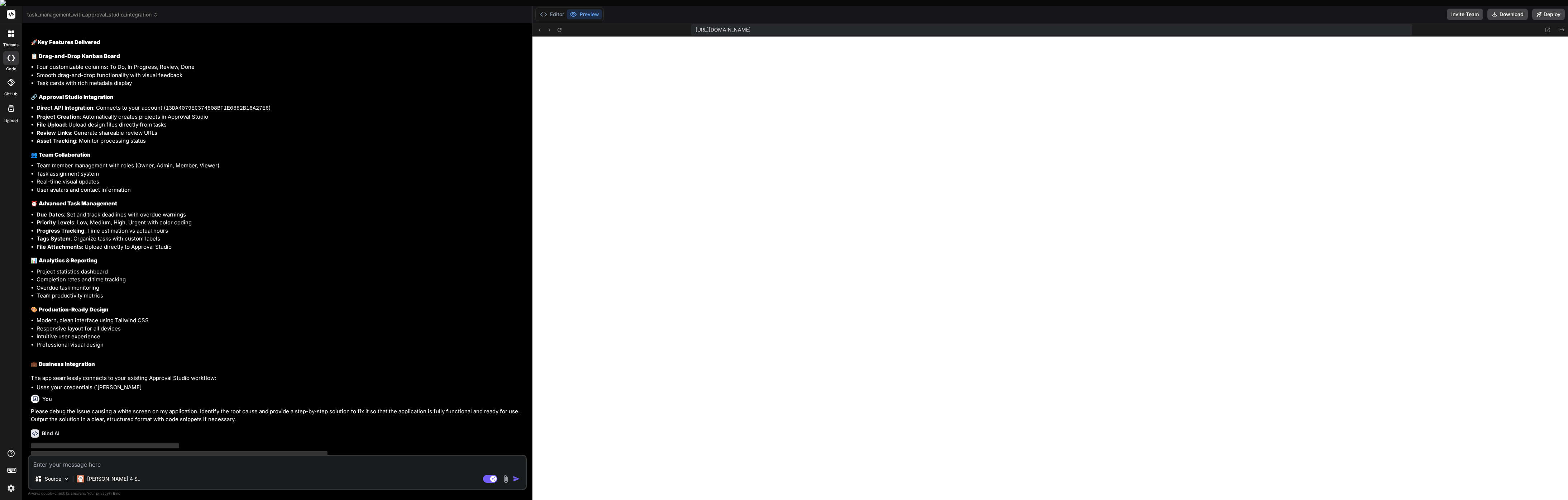
scroll to position [1489, 0]
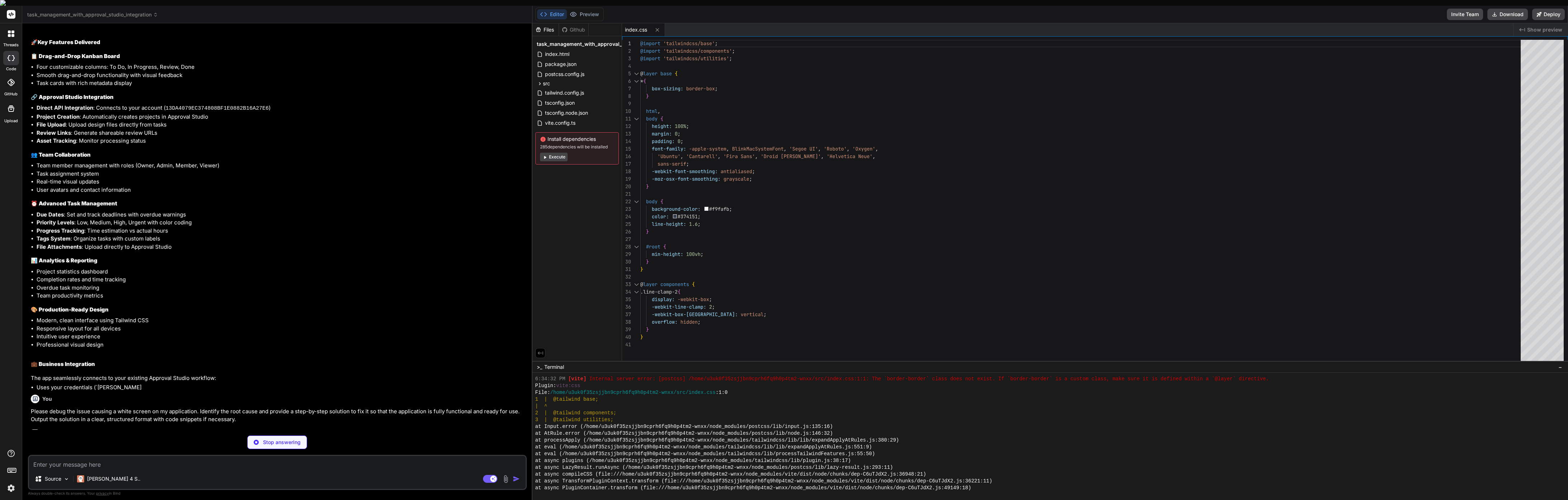
type textarea "x"
type textarea "</div> ) }"
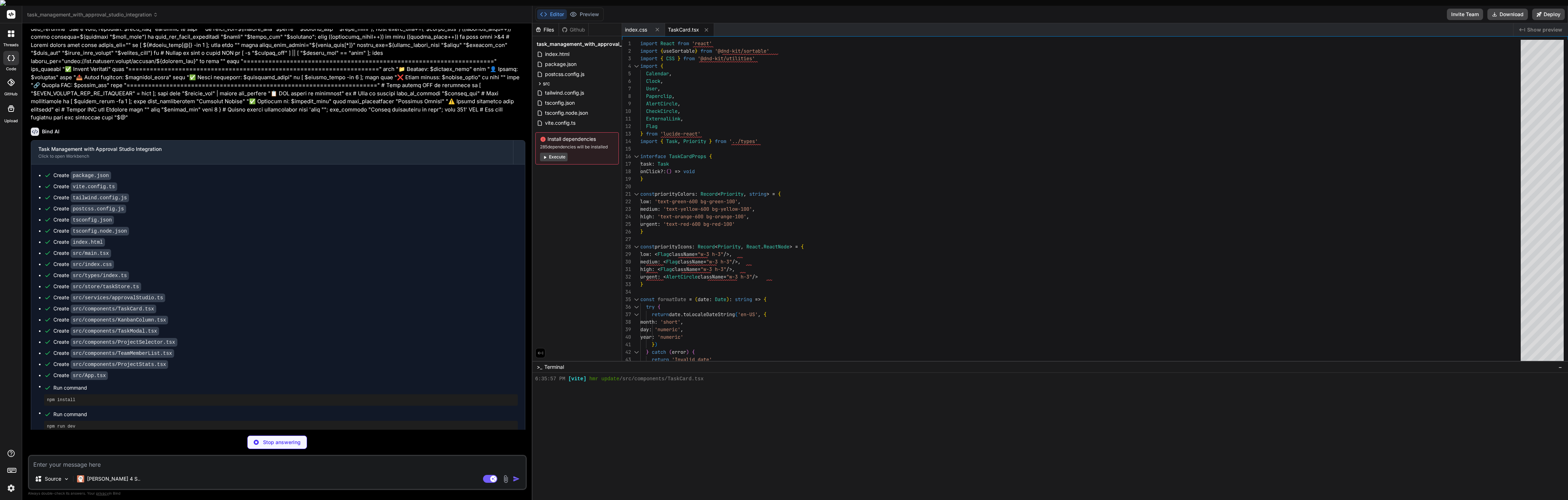
scroll to position [1658, 0]
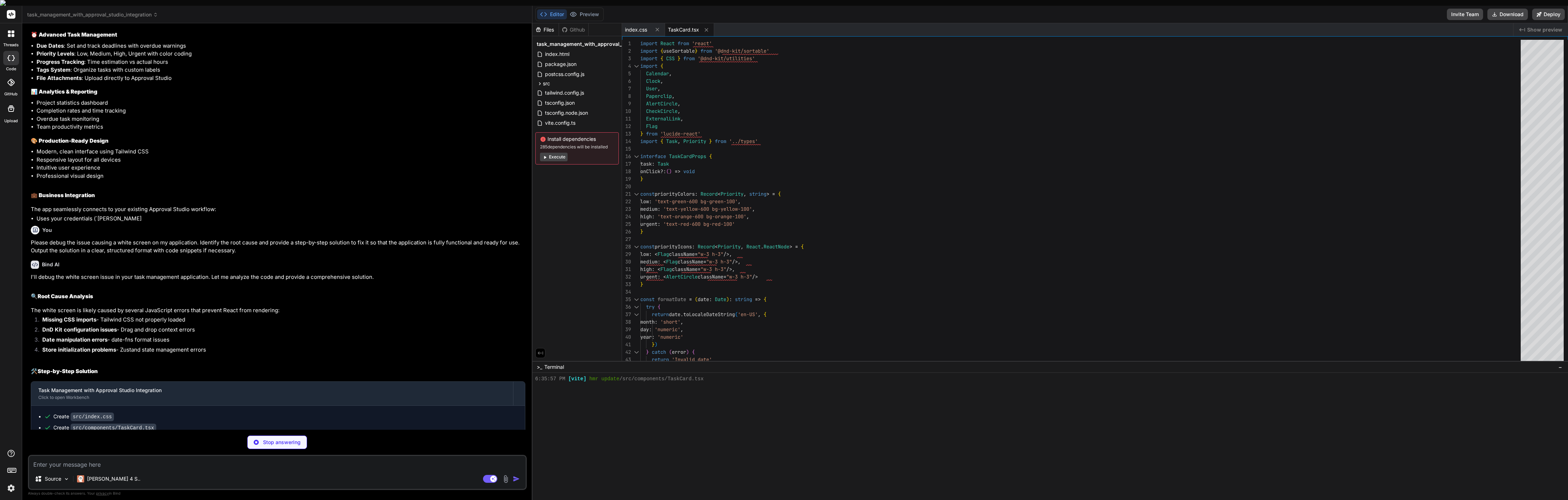
click at [10, 470] on rect at bounding box center [10, 470] width 1 height 1
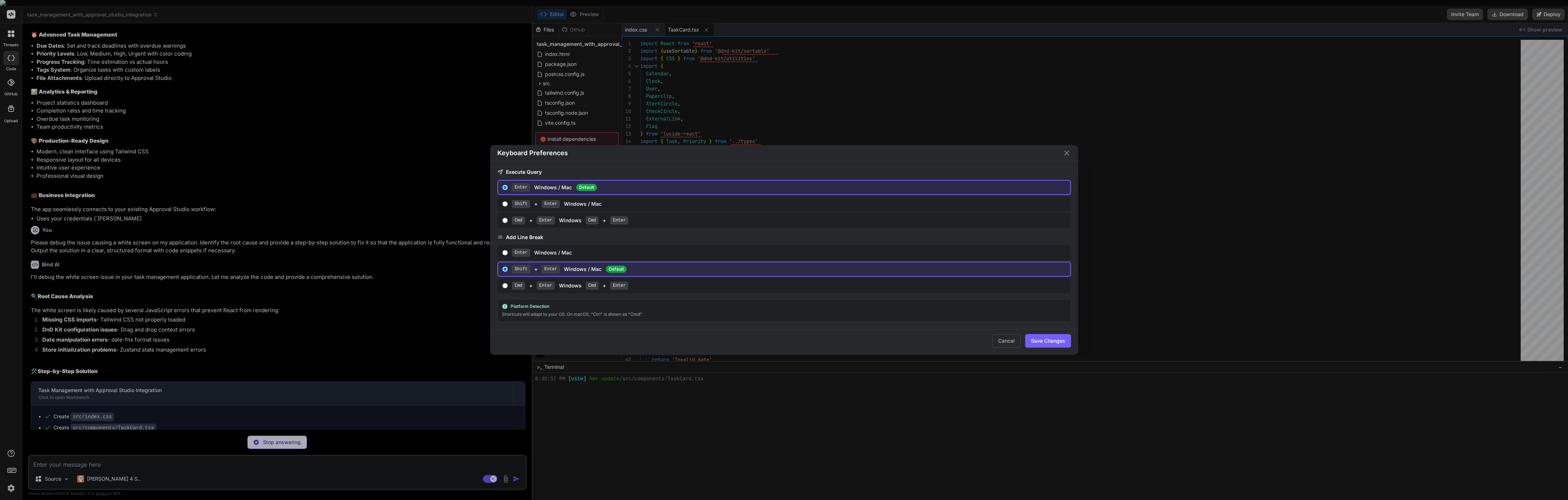
click at [410, 250] on div "Keyboard Preferences Execute Query Enter Windows / Mac Default Shift + Enter Wi…" at bounding box center [784, 250] width 784 height 210
click at [998, 342] on button "Cancel" at bounding box center [1006, 341] width 29 height 13
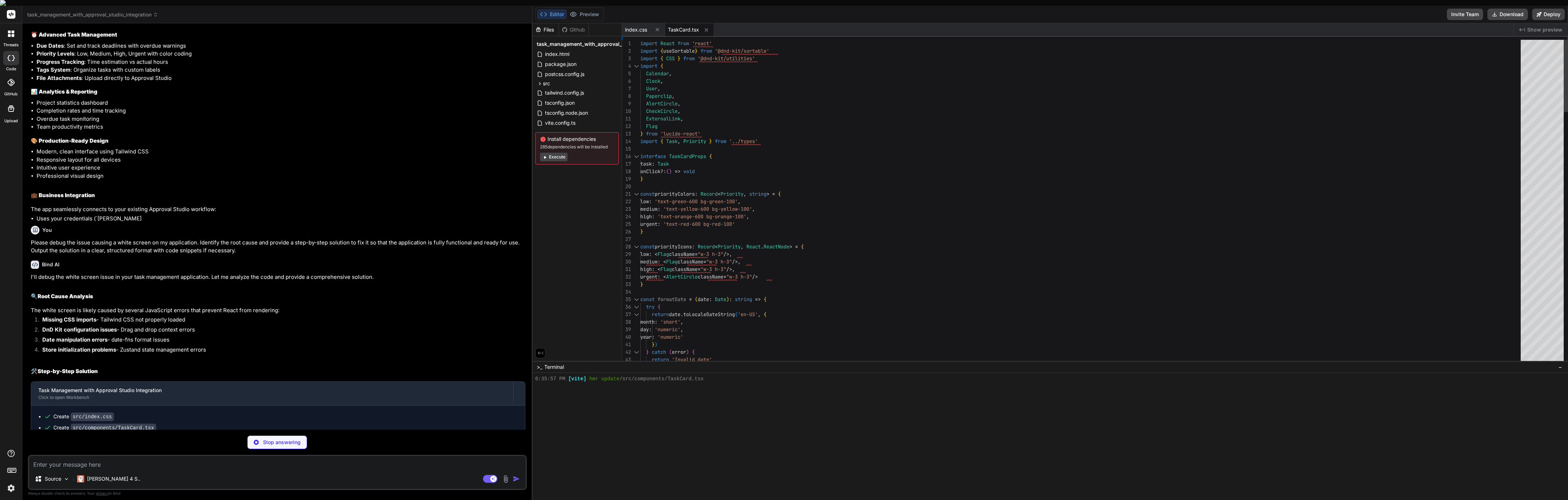
type textarea "x"
type textarea ")} </button> </div> </div> </form> </div> </div> ) }"
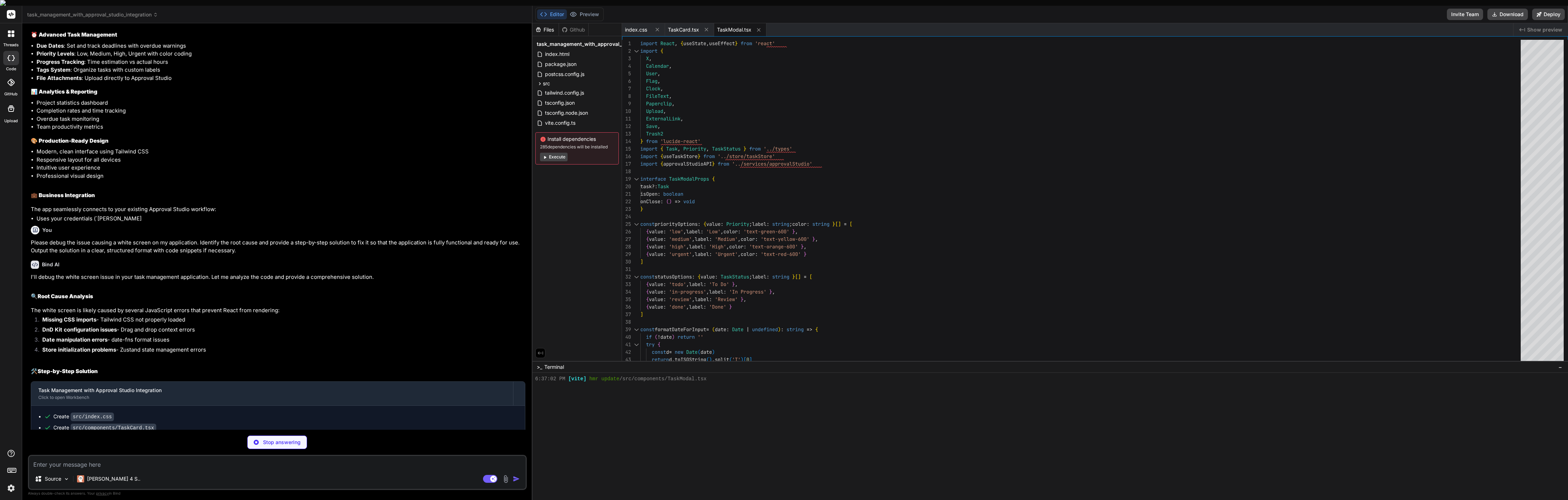
scroll to position [1669, 0]
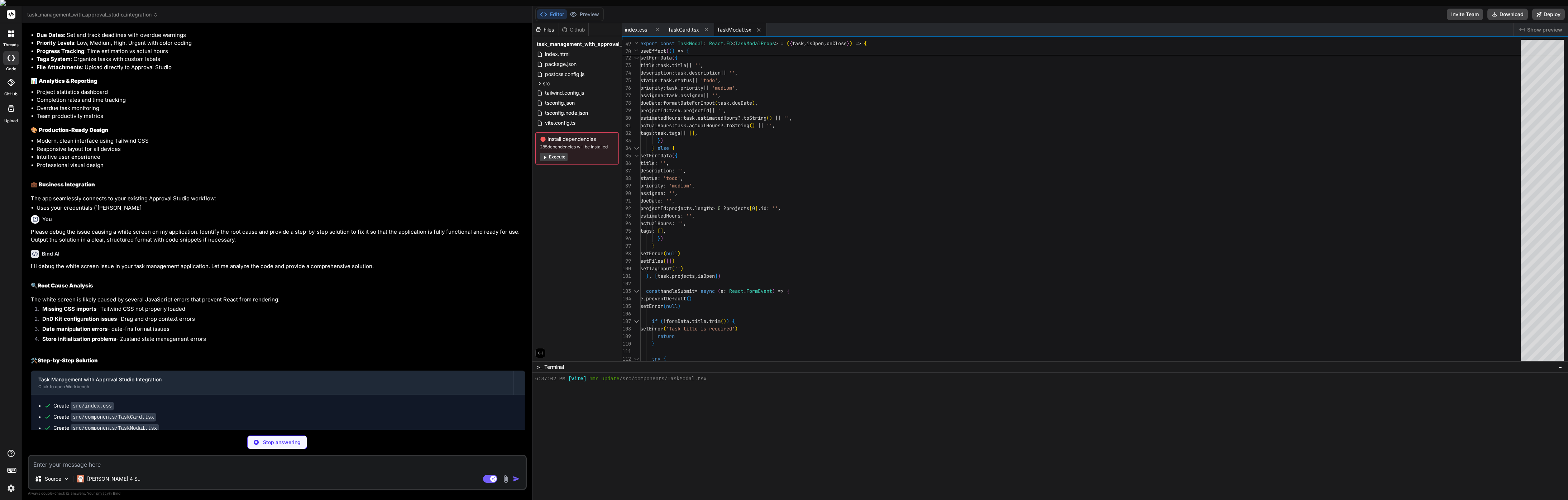
click at [561, 153] on button "Execute" at bounding box center [553, 157] width 27 height 9
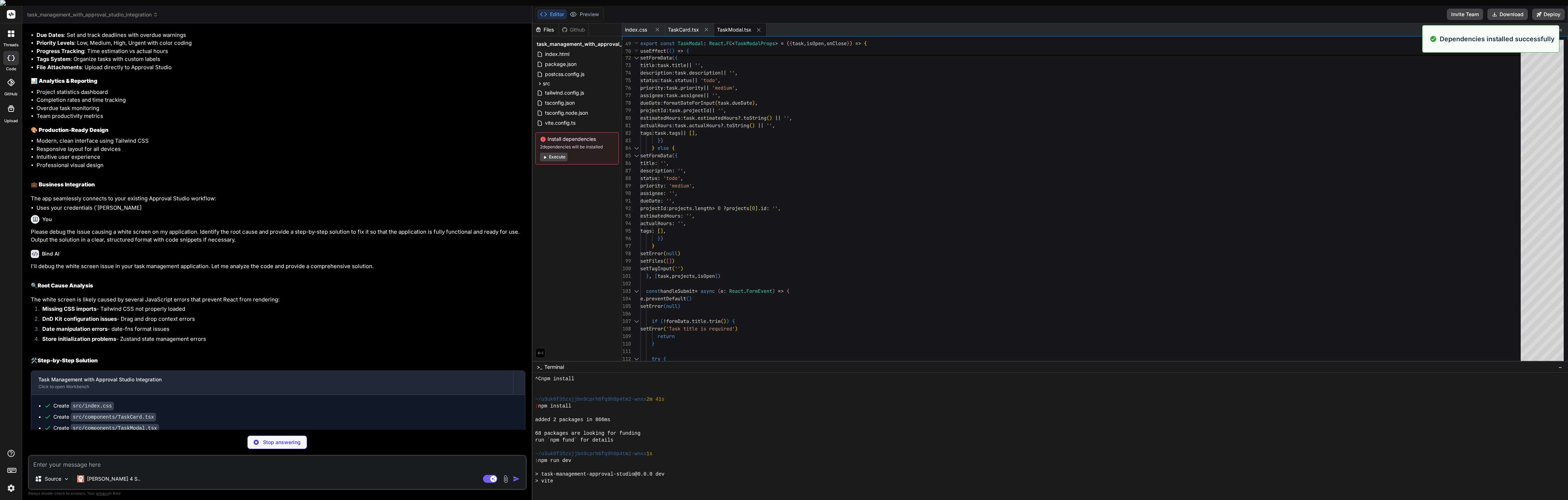
scroll to position [477, 0]
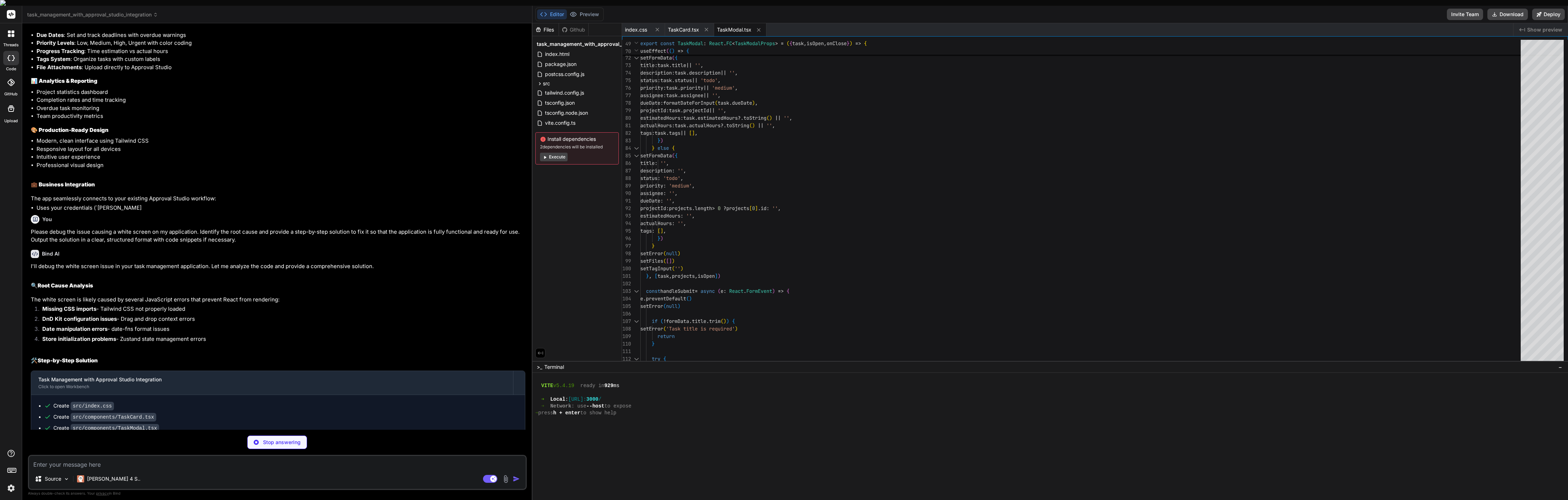
click at [556, 153] on button "Execute" at bounding box center [553, 157] width 27 height 9
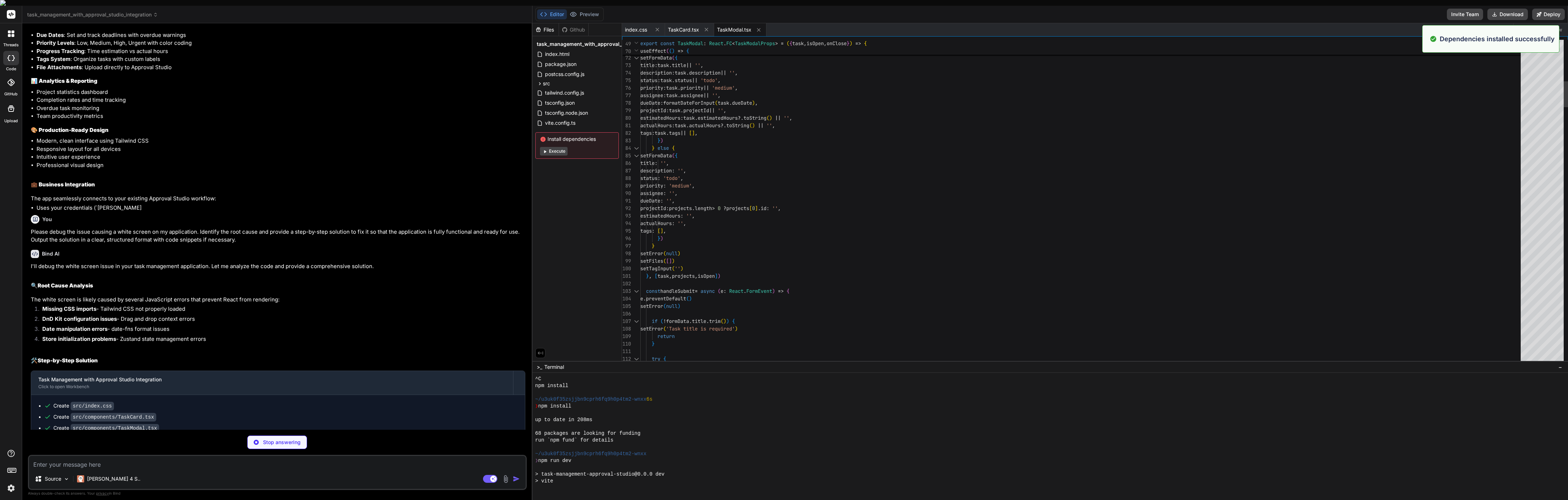
scroll to position [640, 0]
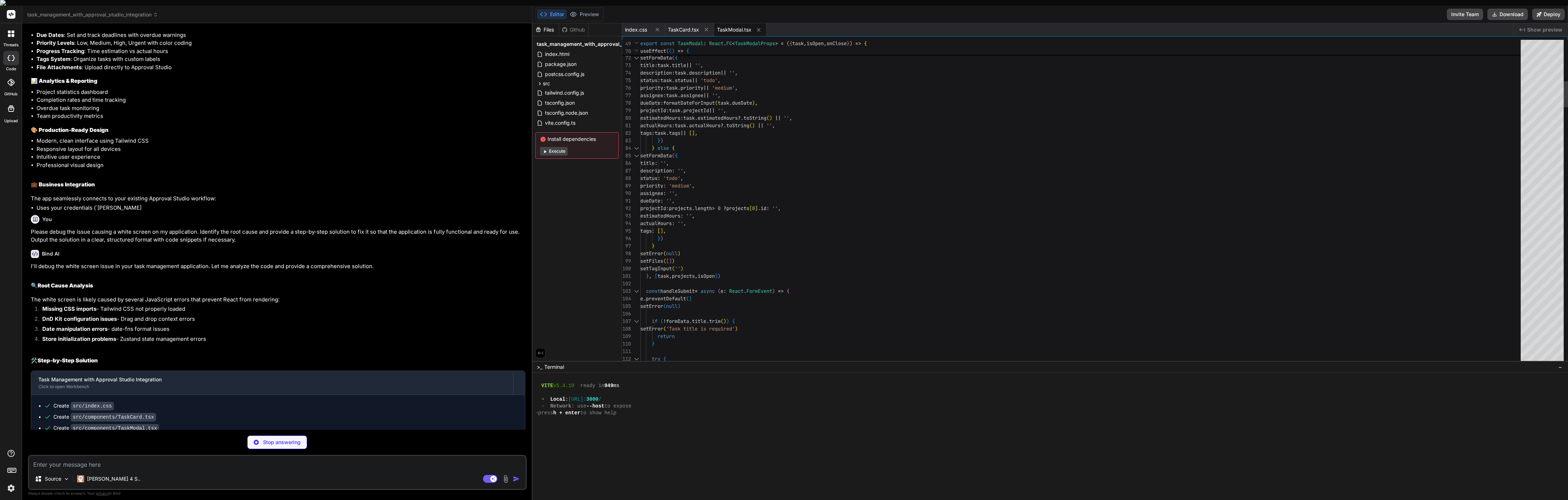
type textarea "x"
type textarea "new Date(task.dueDate) < now && task.status !== 'done' ) } }))"
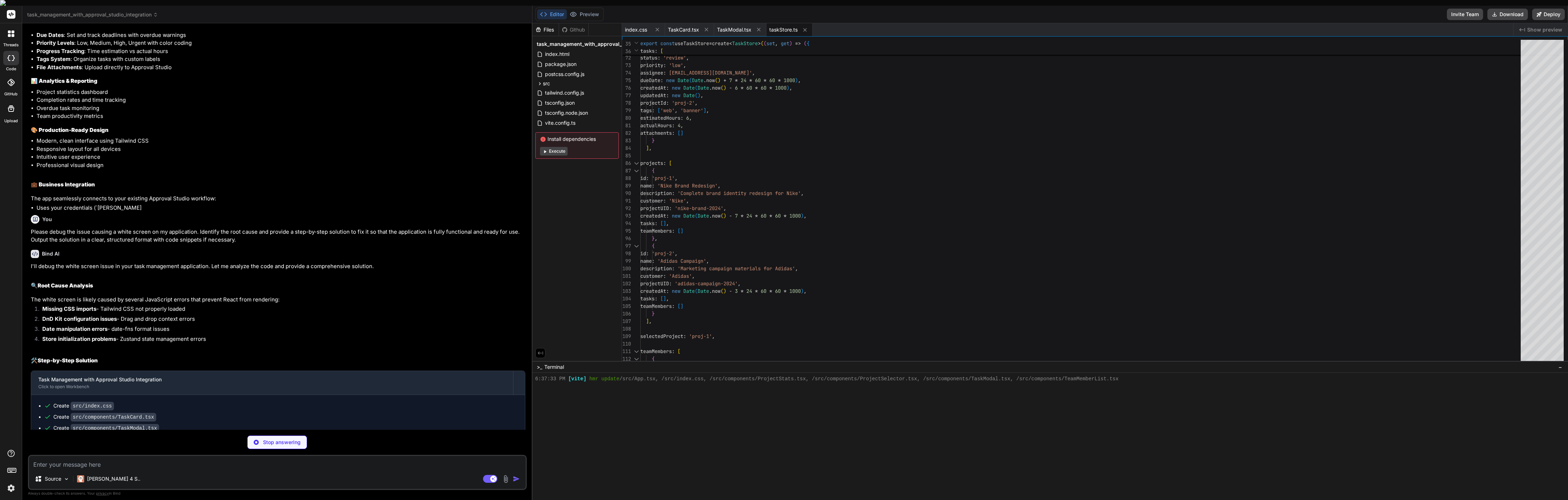
click at [550, 147] on button "Execute" at bounding box center [553, 151] width 27 height 9
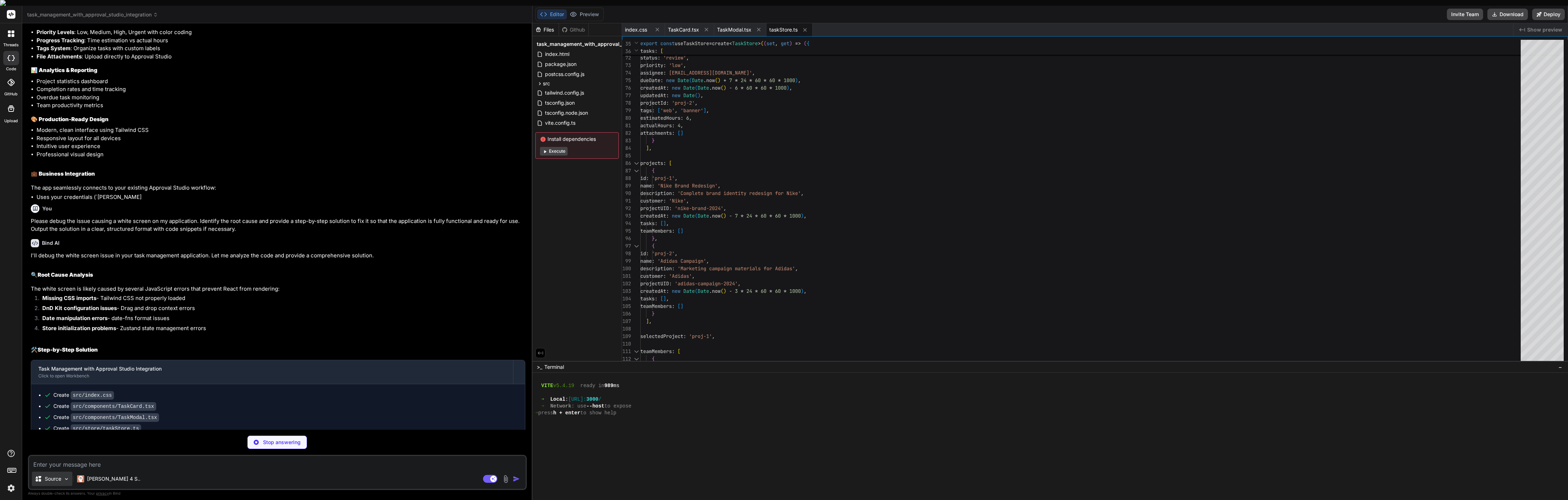
click at [50, 476] on p "Source" at bounding box center [53, 479] width 16 height 7
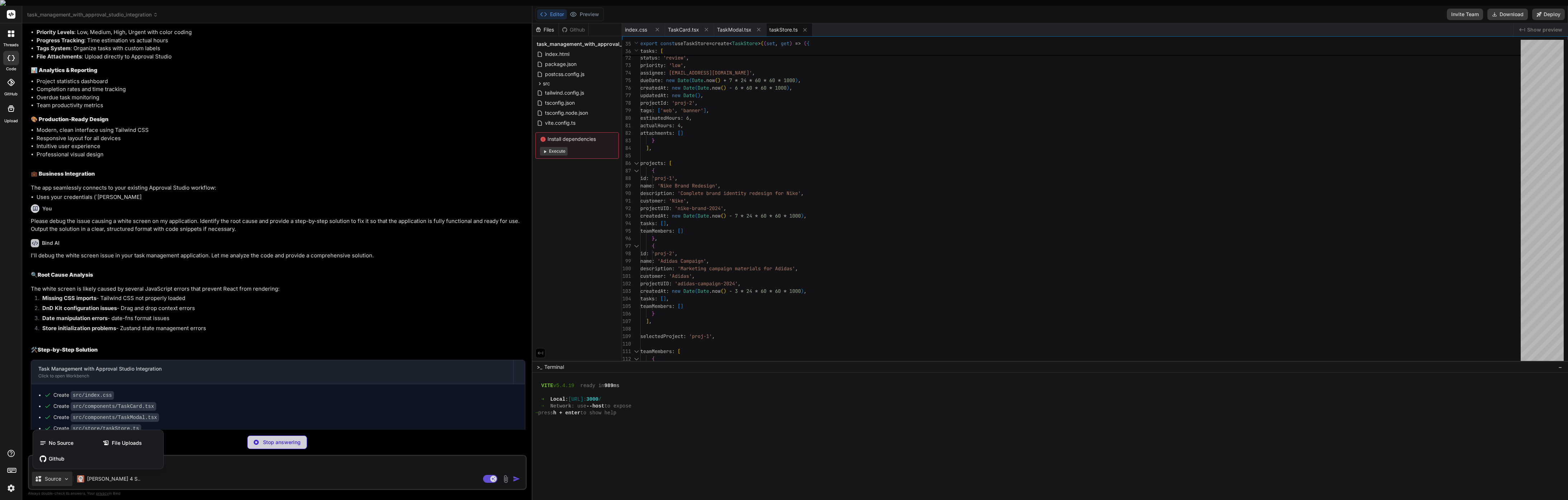
type textarea "x"
type textarea "task={selectedTask || undefined} isOpen={isTaskModalOpen} onClose={handleCloseM…"
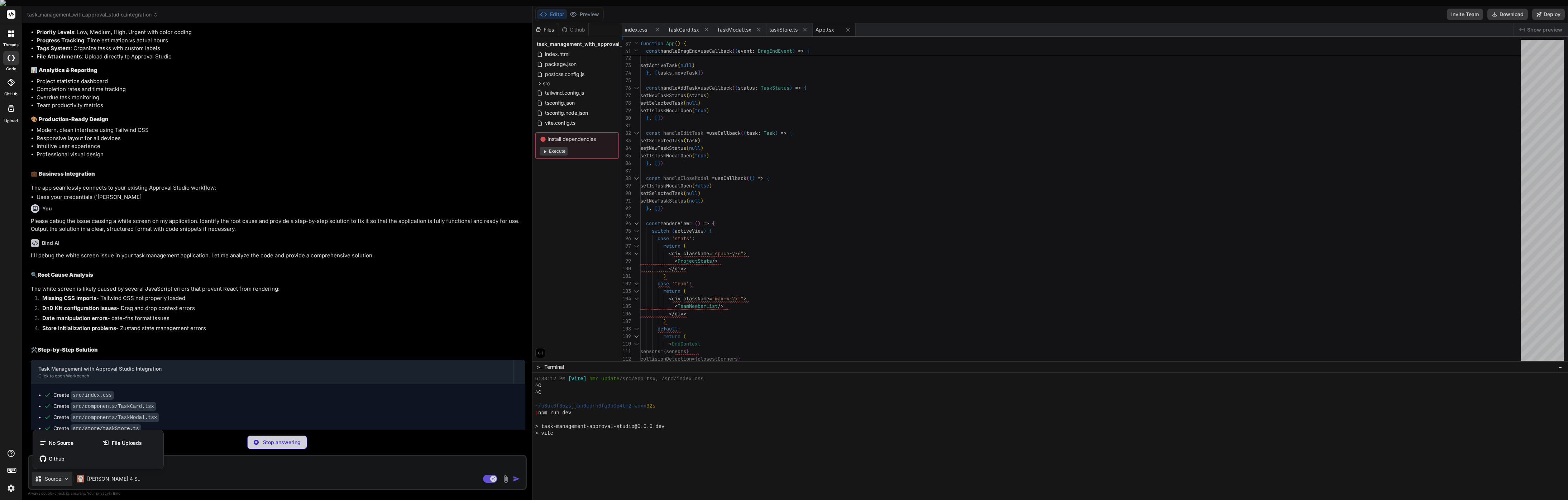
scroll to position [920, 0]
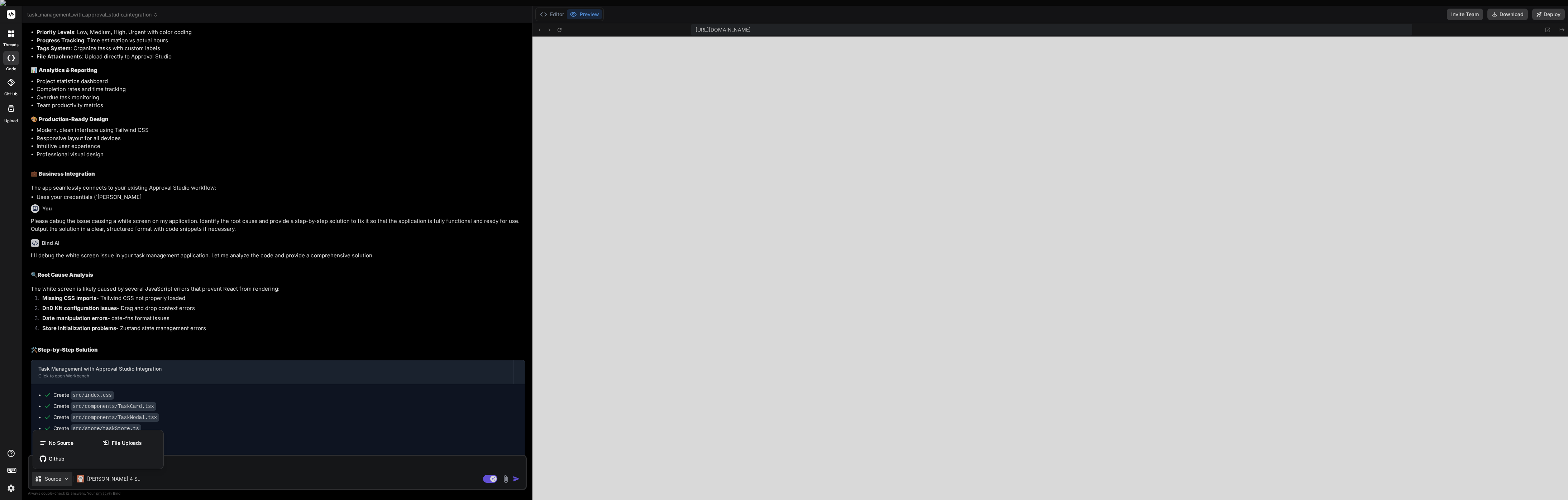
click at [904, 71] on div at bounding box center [784, 250] width 1568 height 500
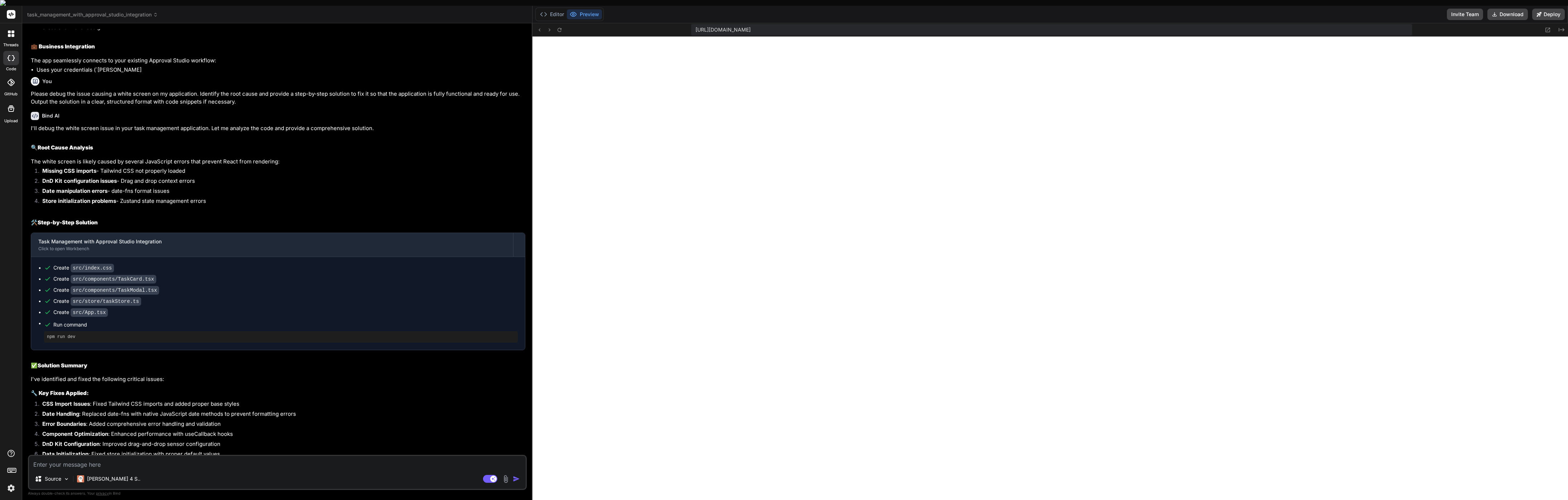
scroll to position [1887, 0]
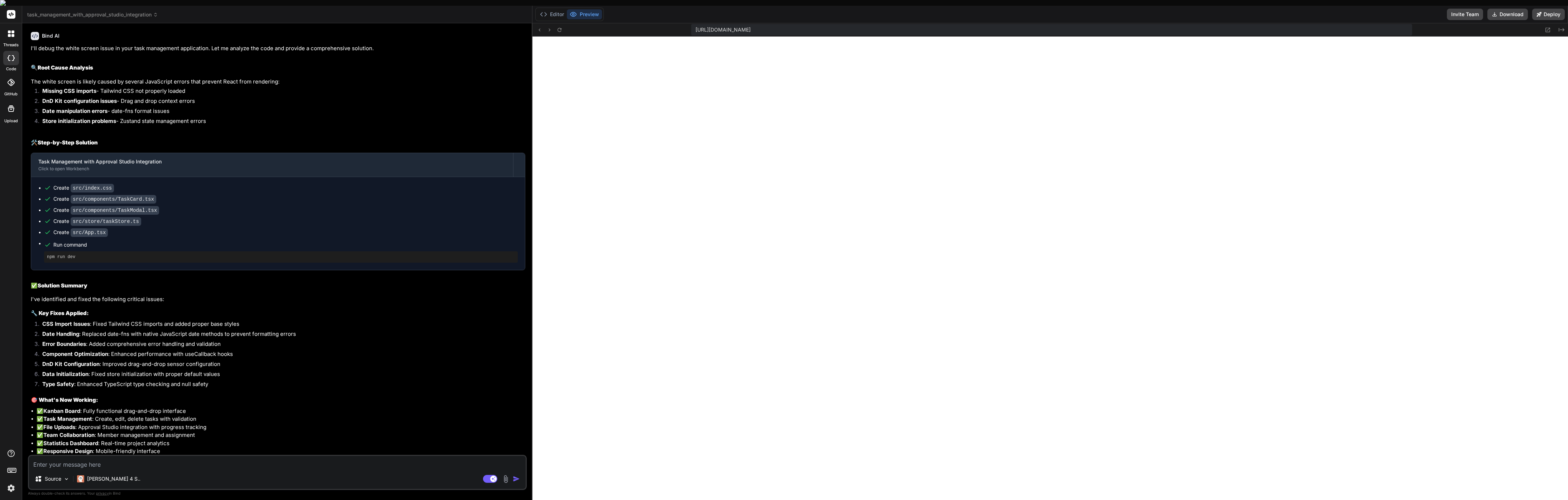
click at [159, 465] on div "Source Claude 4 S.. Agent Mode. When this toggle is activated, AI automatically…" at bounding box center [277, 473] width 499 height 35
click at [149, 459] on textarea at bounding box center [278, 462] width 497 height 13
type textarea "x"
type textarea "T"
type textarea "x"
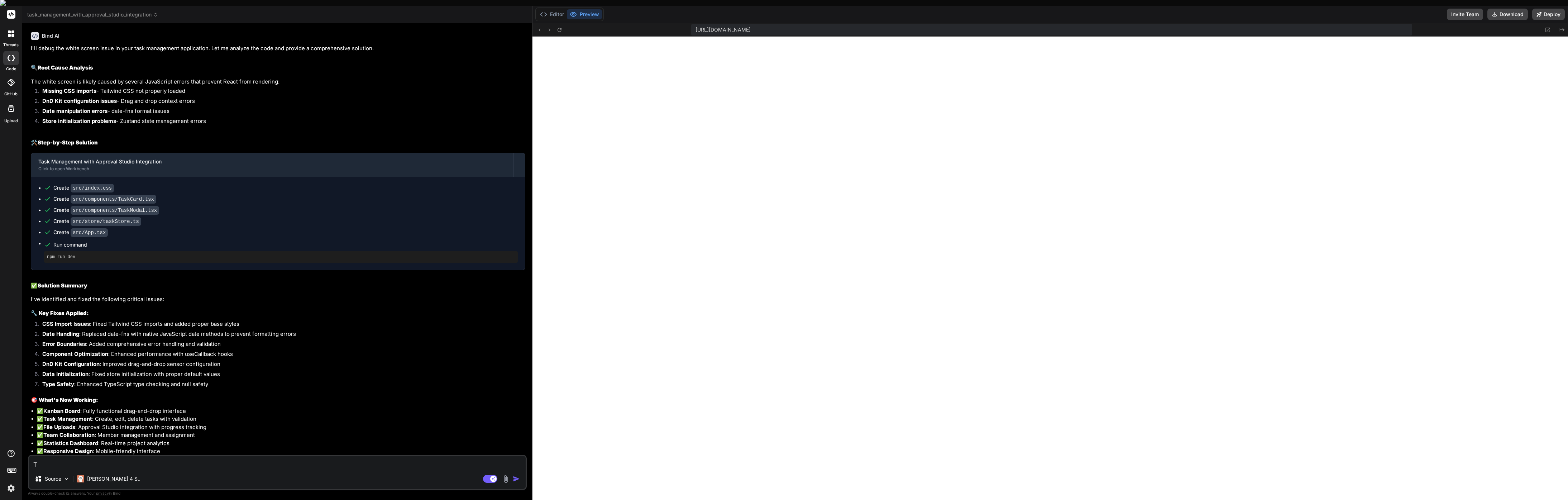
type textarea "TH"
type textarea "x"
type textarea "THe"
type textarea "x"
type textarea "THe"
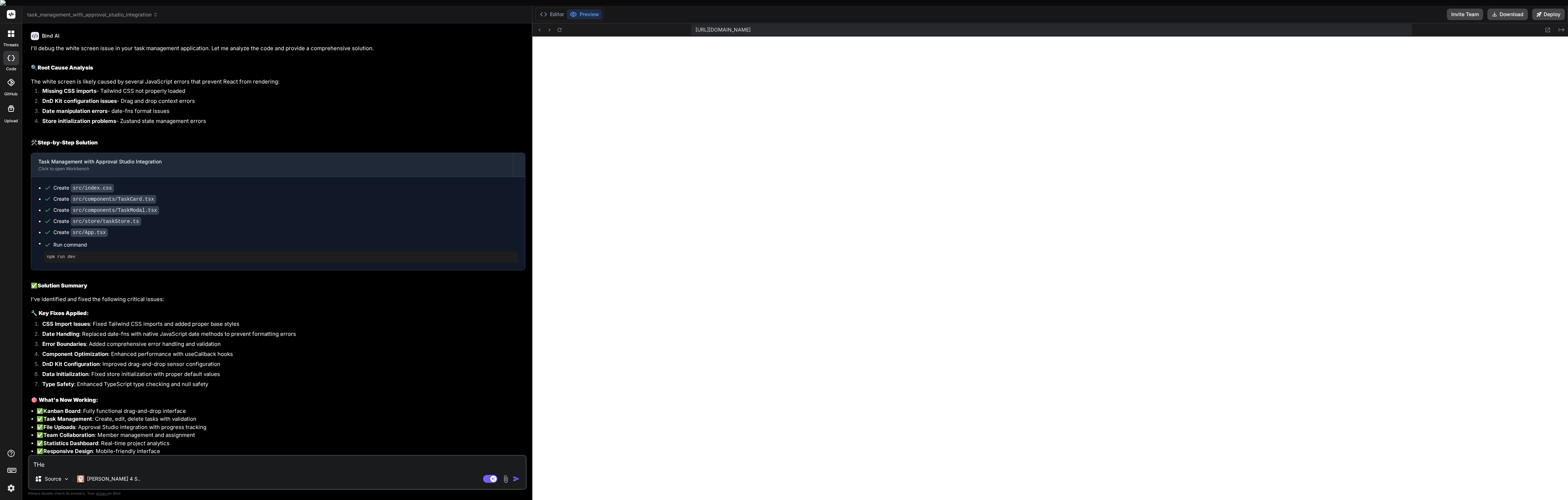
type textarea "x"
type textarea "THe b"
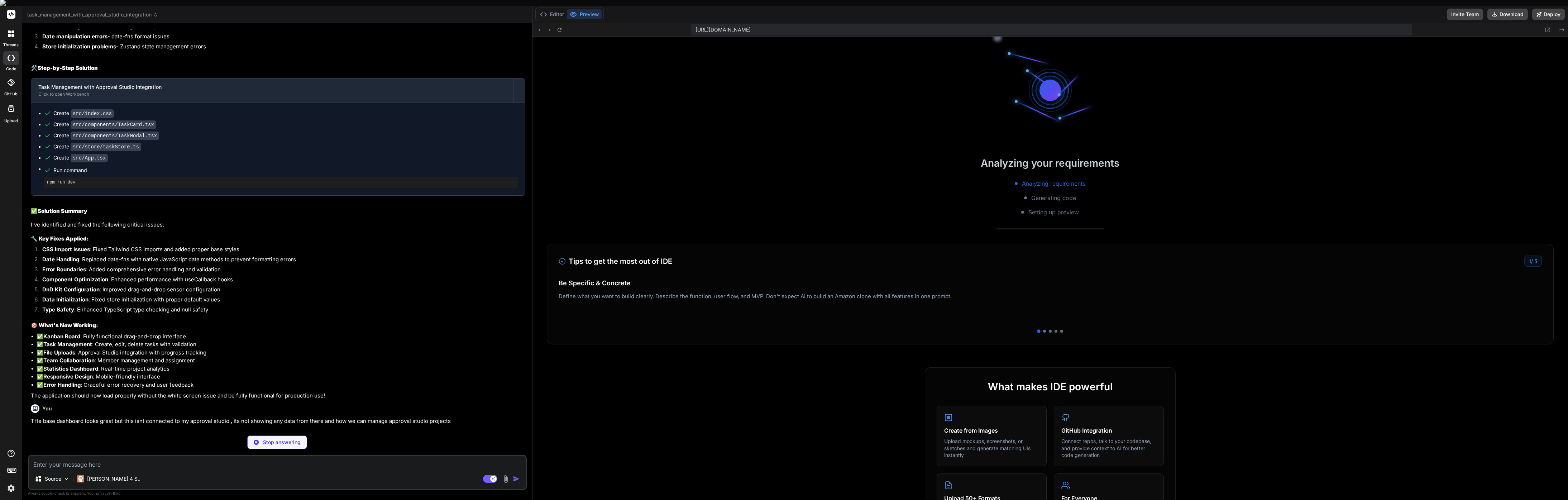
scroll to position [1035, 0]
